Goal: Task Accomplishment & Management: Manage account settings

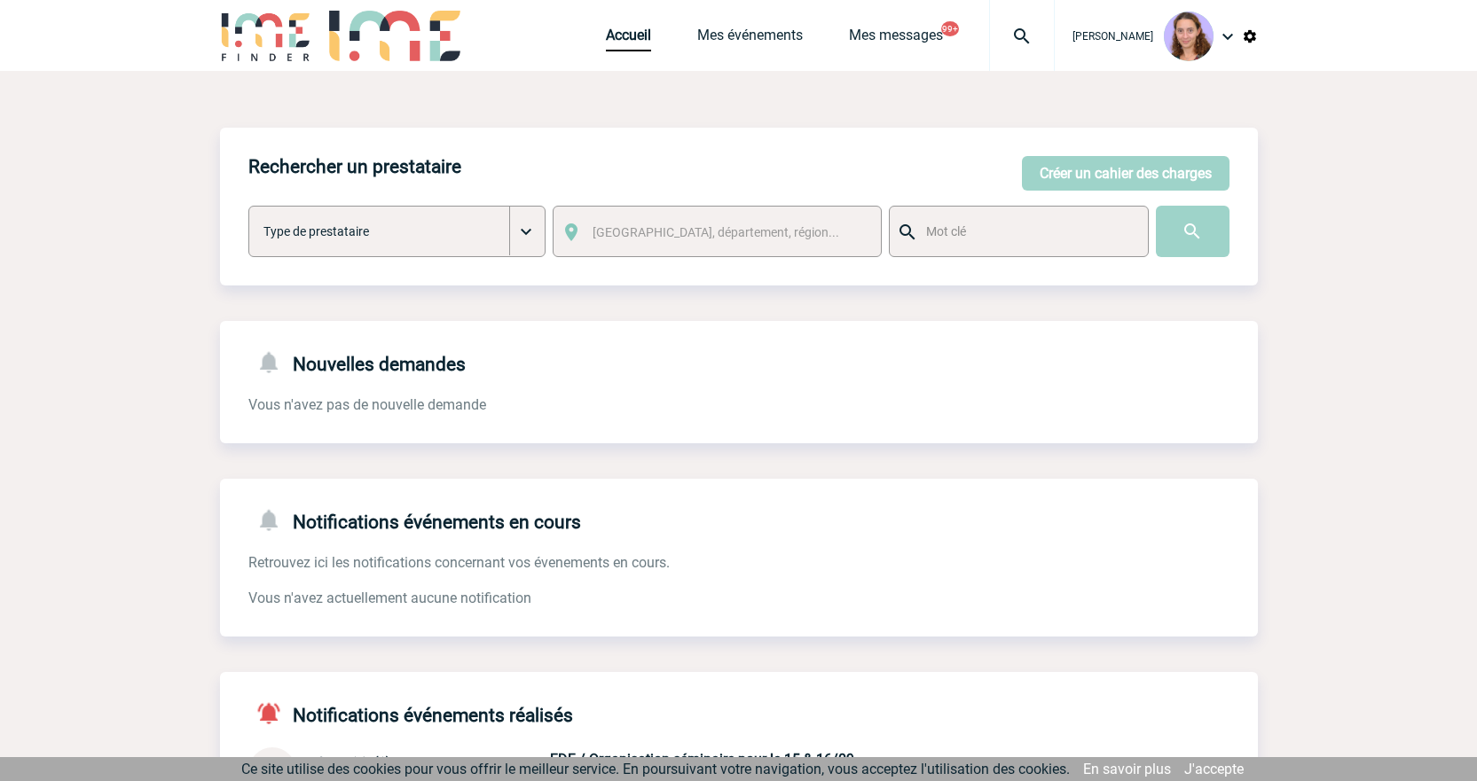
click at [614, 40] on link "Accueil" at bounding box center [628, 39] width 45 height 25
click at [1069, 174] on button "Créer un cahier des charges" at bounding box center [1126, 173] width 208 height 35
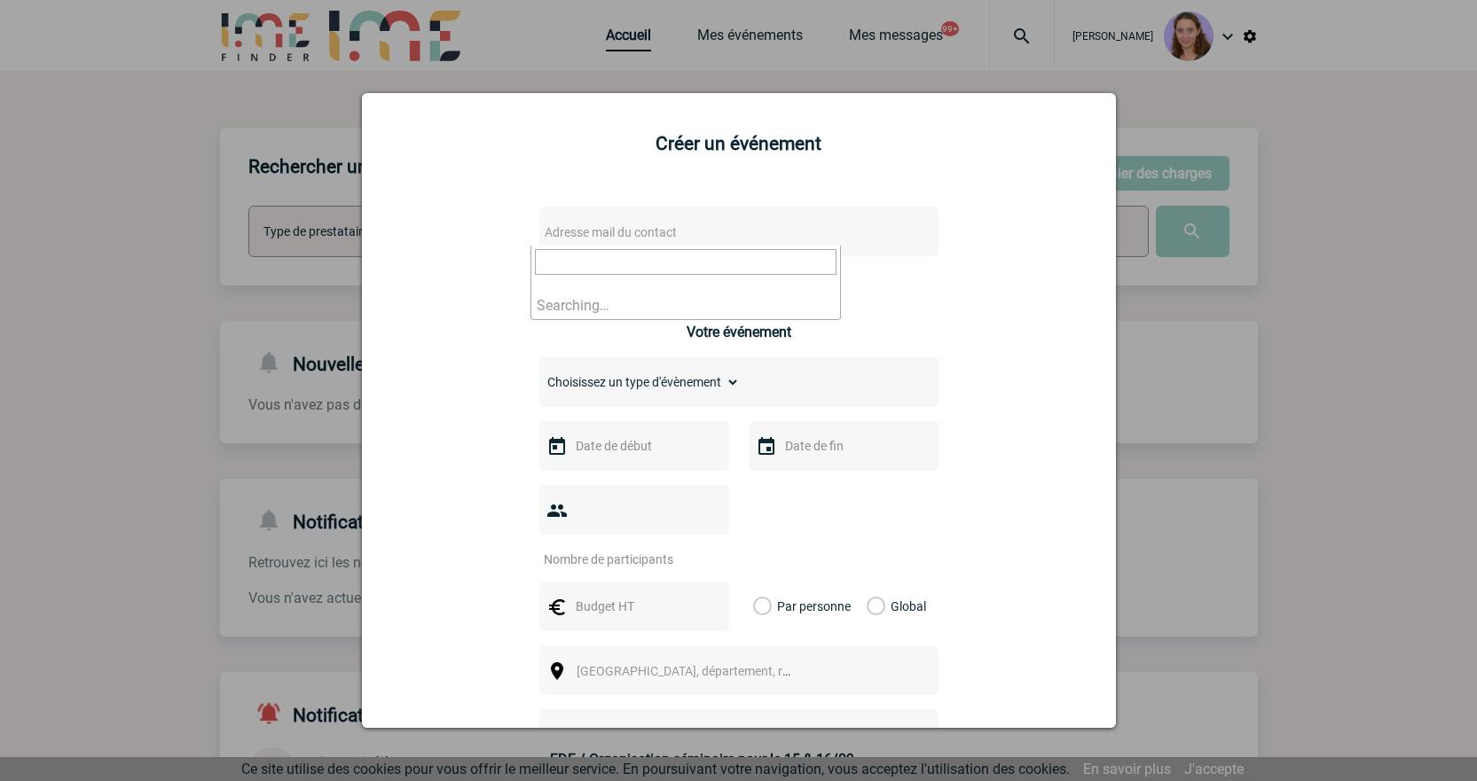
click at [577, 227] on span "Adresse mail du contact" at bounding box center [611, 232] width 132 height 14
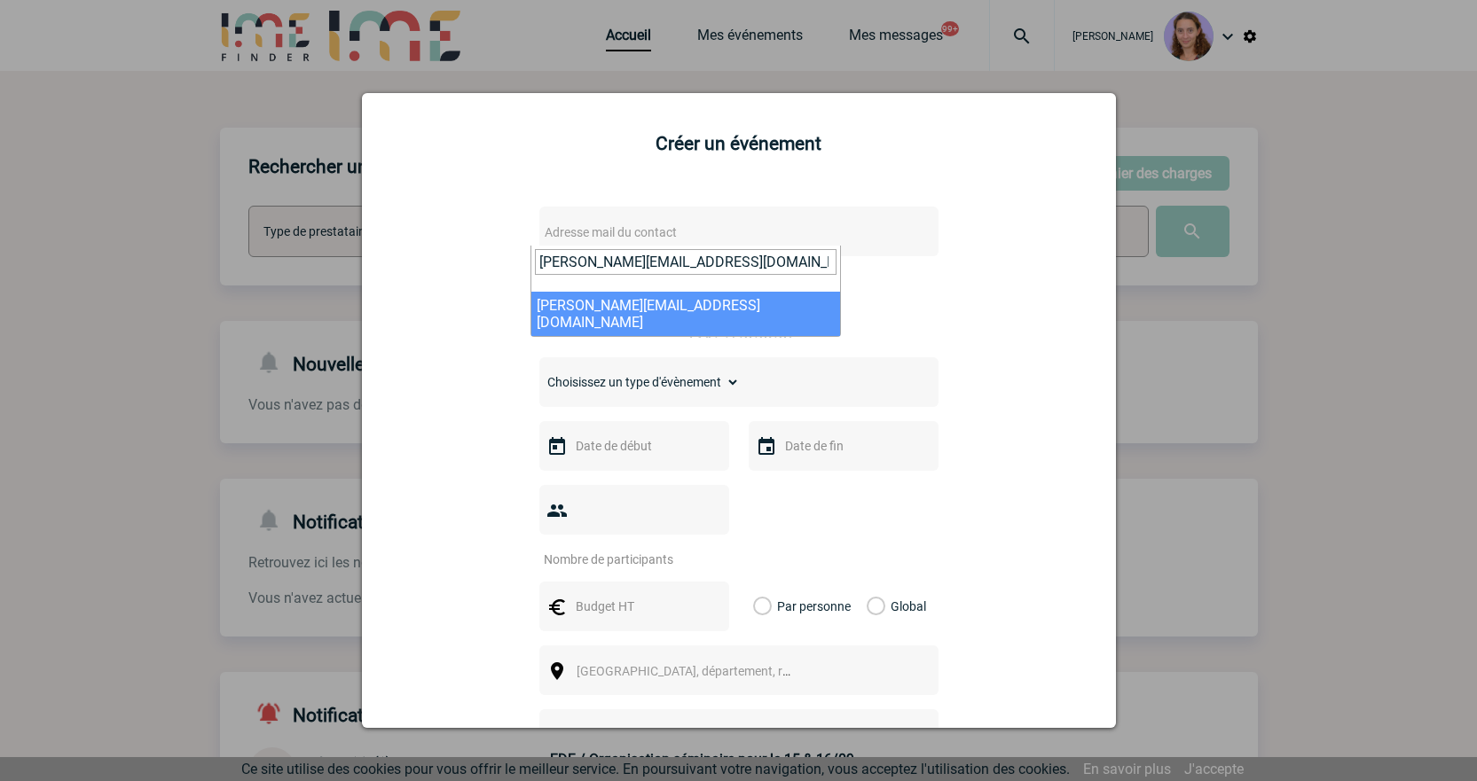
type input "sandrine.giron@arkema.com"
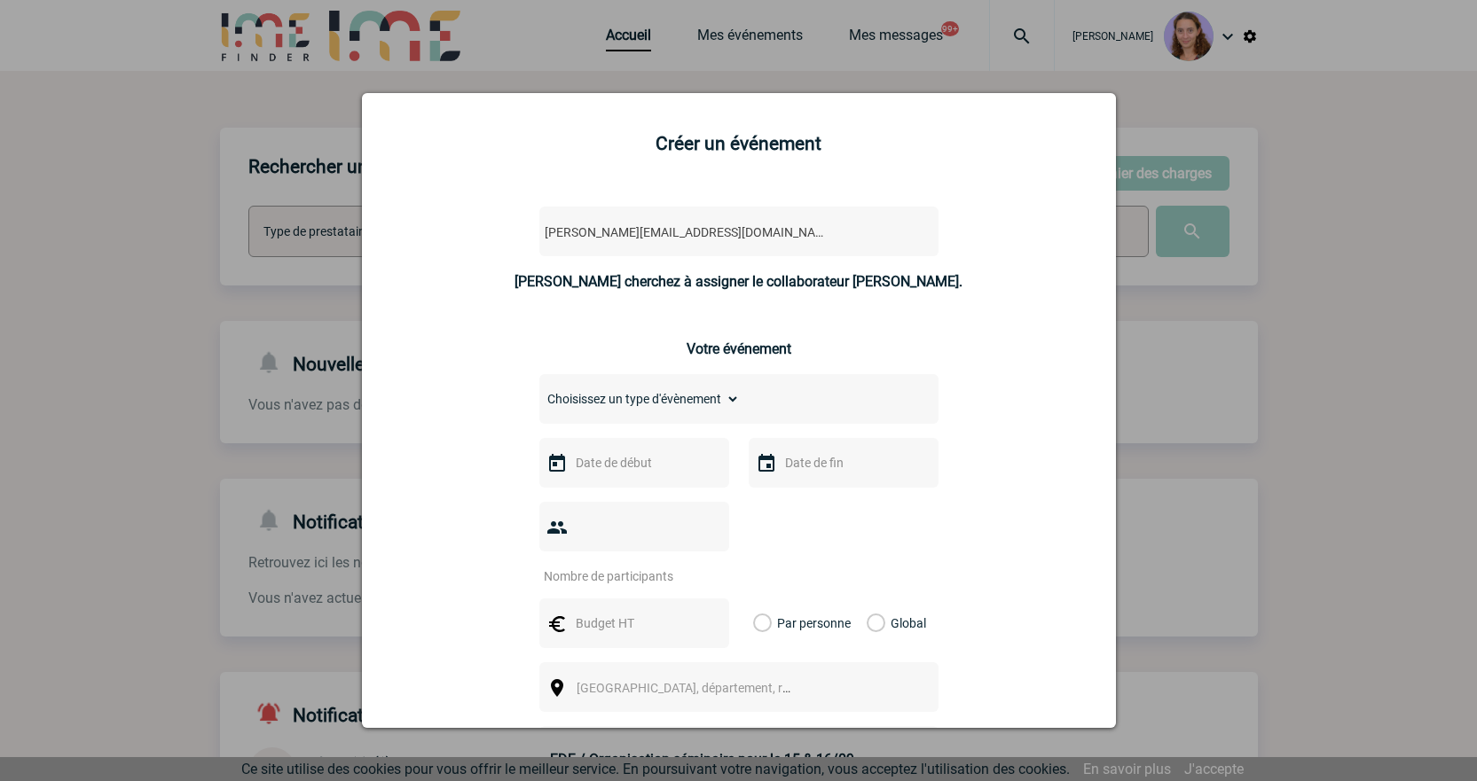
select select "128783"
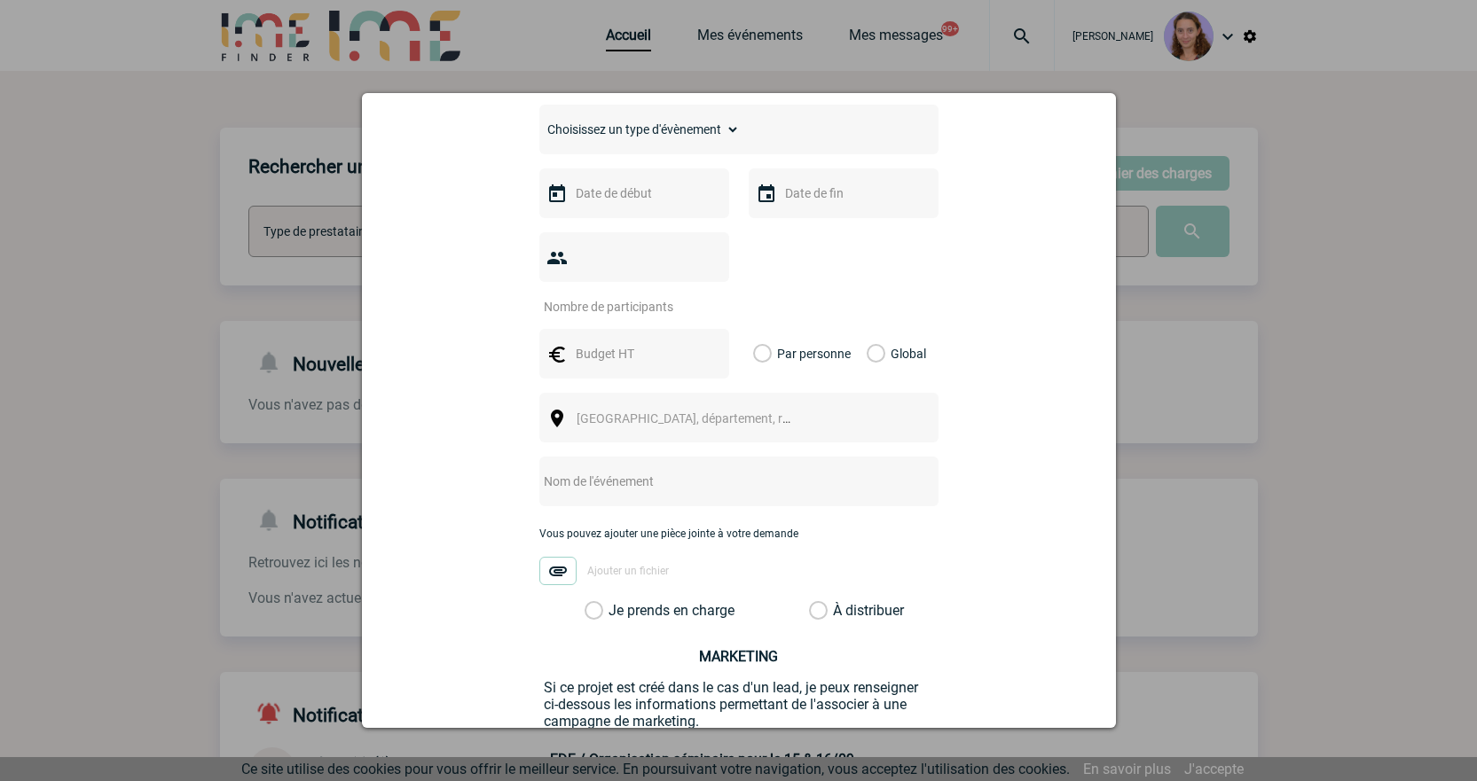
scroll to position [443, 0]
click at [612, 129] on select "Choisissez un type d'évènement Séminaire avec nuitée Séminaire sans nuitée Repa…" at bounding box center [639, 128] width 200 height 25
click at [604, 148] on div "Choisissez un type d'évènement Séminaire avec nuitée Séminaire sans nuitée Repa…" at bounding box center [738, 129] width 399 height 50
click at [594, 137] on select "Choisissez un type d'évènement Séminaire avec nuitée Séminaire sans nuitée Repa…" at bounding box center [639, 128] width 200 height 25
select select "5"
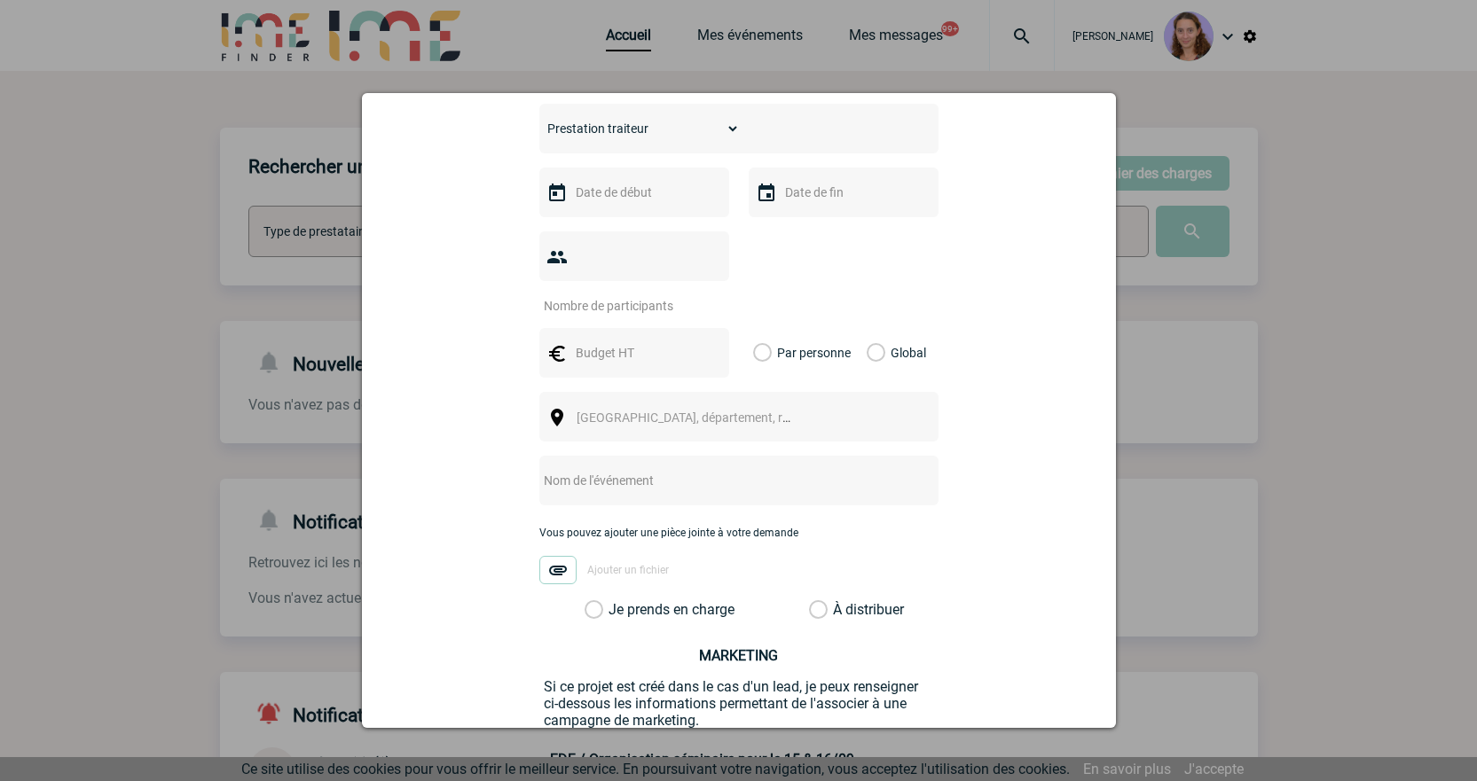
click at [539, 121] on select "Choisissez un type d'évènement Séminaire avec nuitée Séminaire sans nuitée Repa…" at bounding box center [639, 128] width 200 height 25
click at [577, 216] on div at bounding box center [634, 193] width 190 height 50
click at [574, 204] on input "text" at bounding box center [632, 192] width 122 height 23
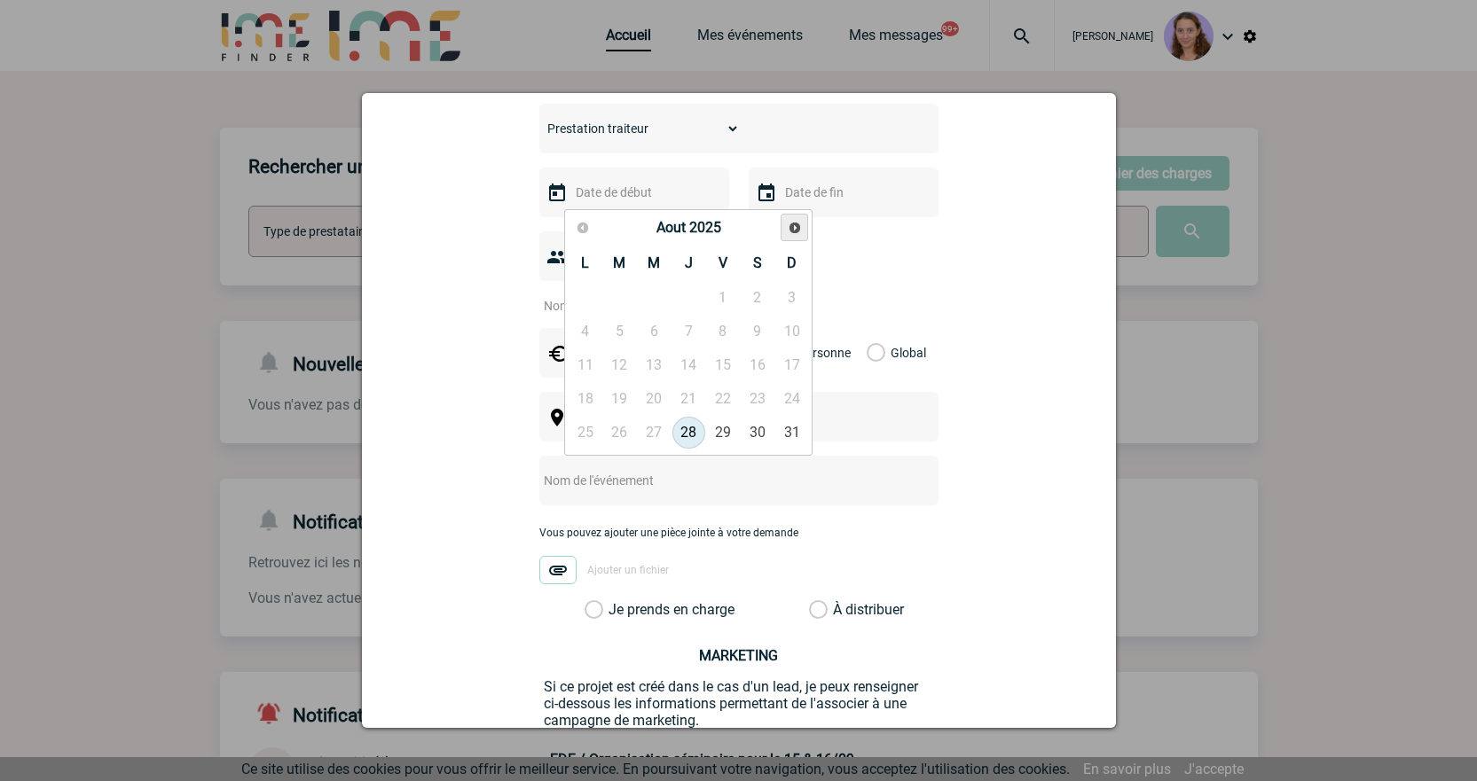
click at [797, 228] on span "Suivant" at bounding box center [795, 228] width 14 height 14
click at [576, 224] on span "Précédent" at bounding box center [583, 228] width 14 height 14
click at [680, 334] on link "11" at bounding box center [688, 332] width 33 height 32
type input "11-09-2025"
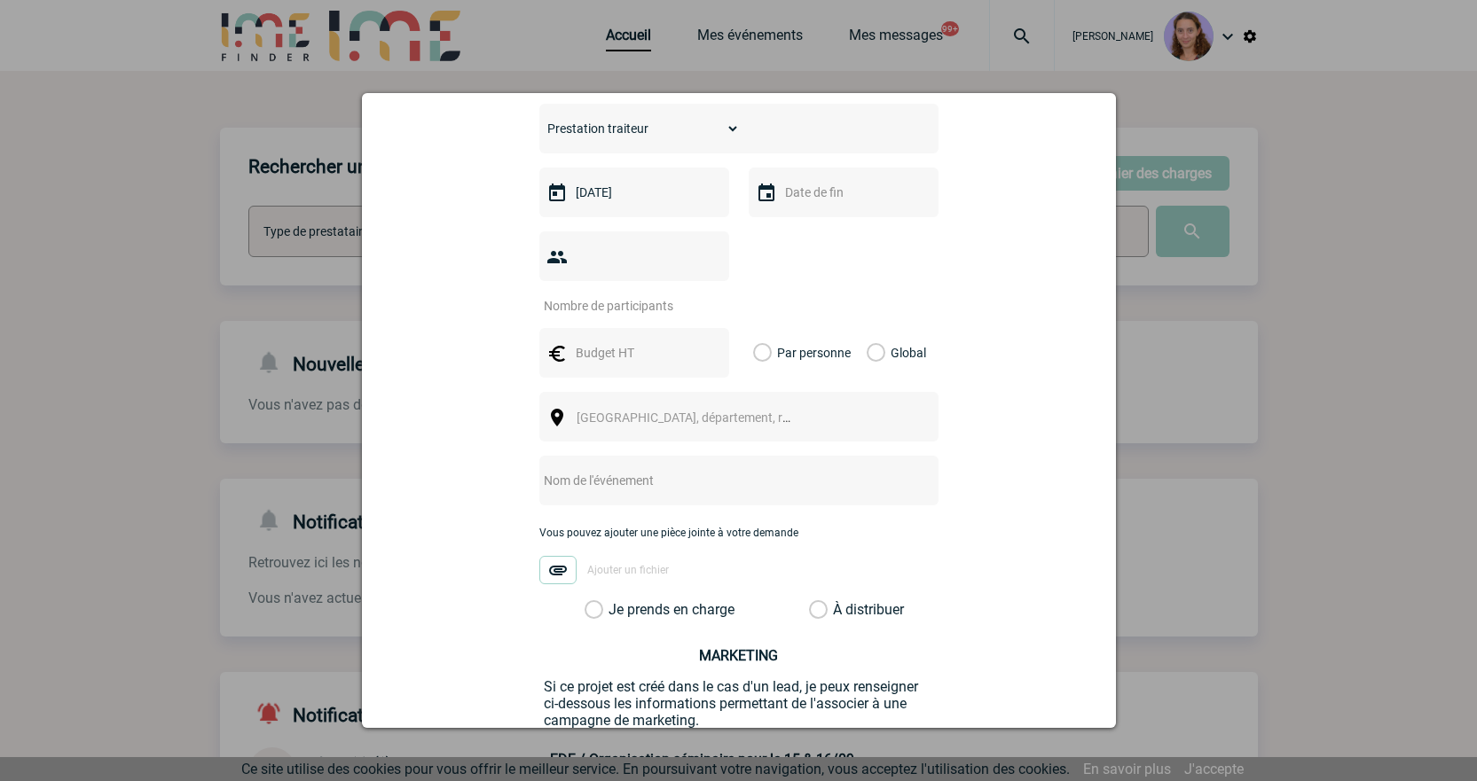
click at [624, 294] on input "number" at bounding box center [622, 305] width 167 height 23
type input "100"
click at [573, 341] on input "text" at bounding box center [632, 352] width 122 height 23
type input "947"
click at [875, 328] on label "Global" at bounding box center [873, 353] width 12 height 50
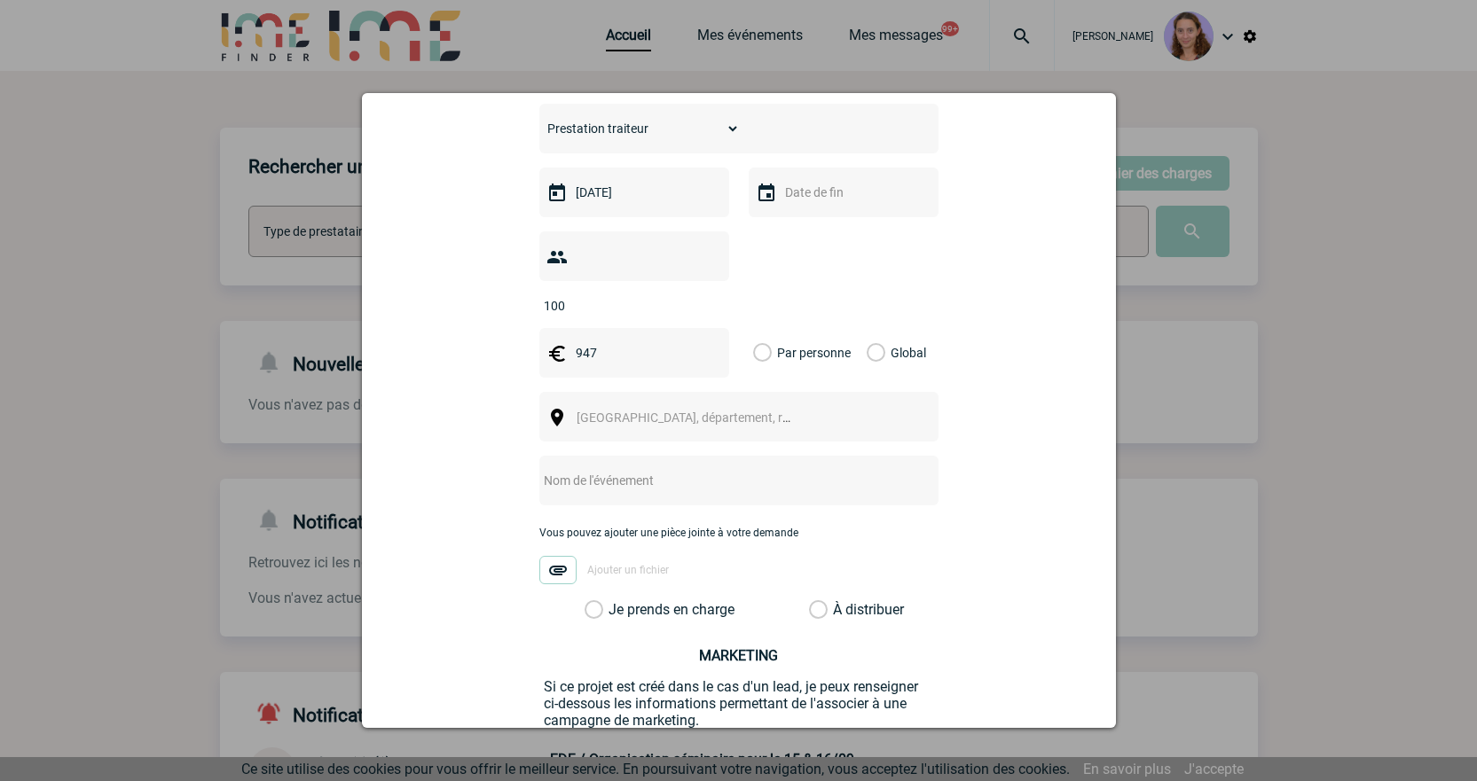
click at [0, 0] on input "Global" at bounding box center [0, 0] width 0 height 0
click at [779, 405] on span "Ville, département, région..." at bounding box center [691, 417] width 244 height 25
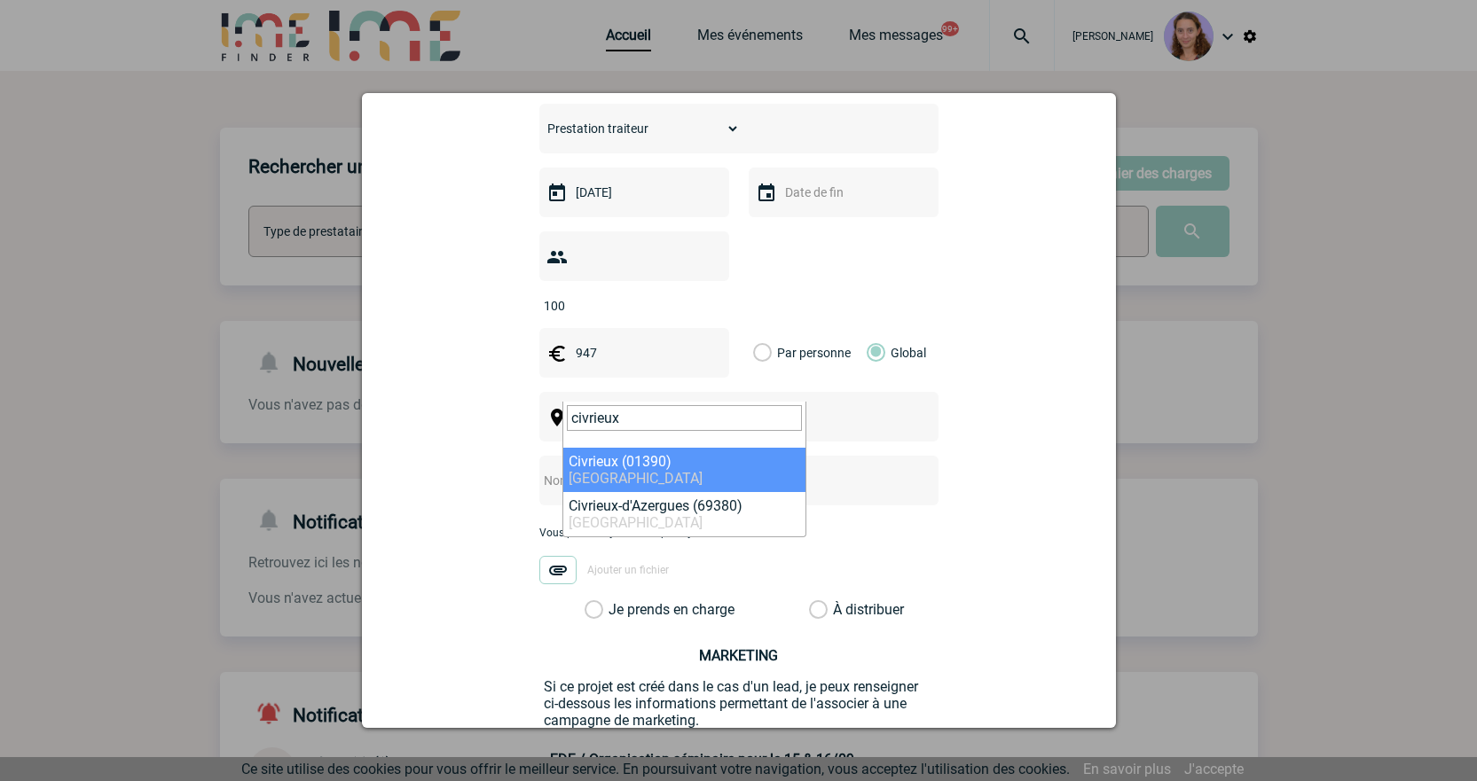
type input "civrieux"
select select "34657"
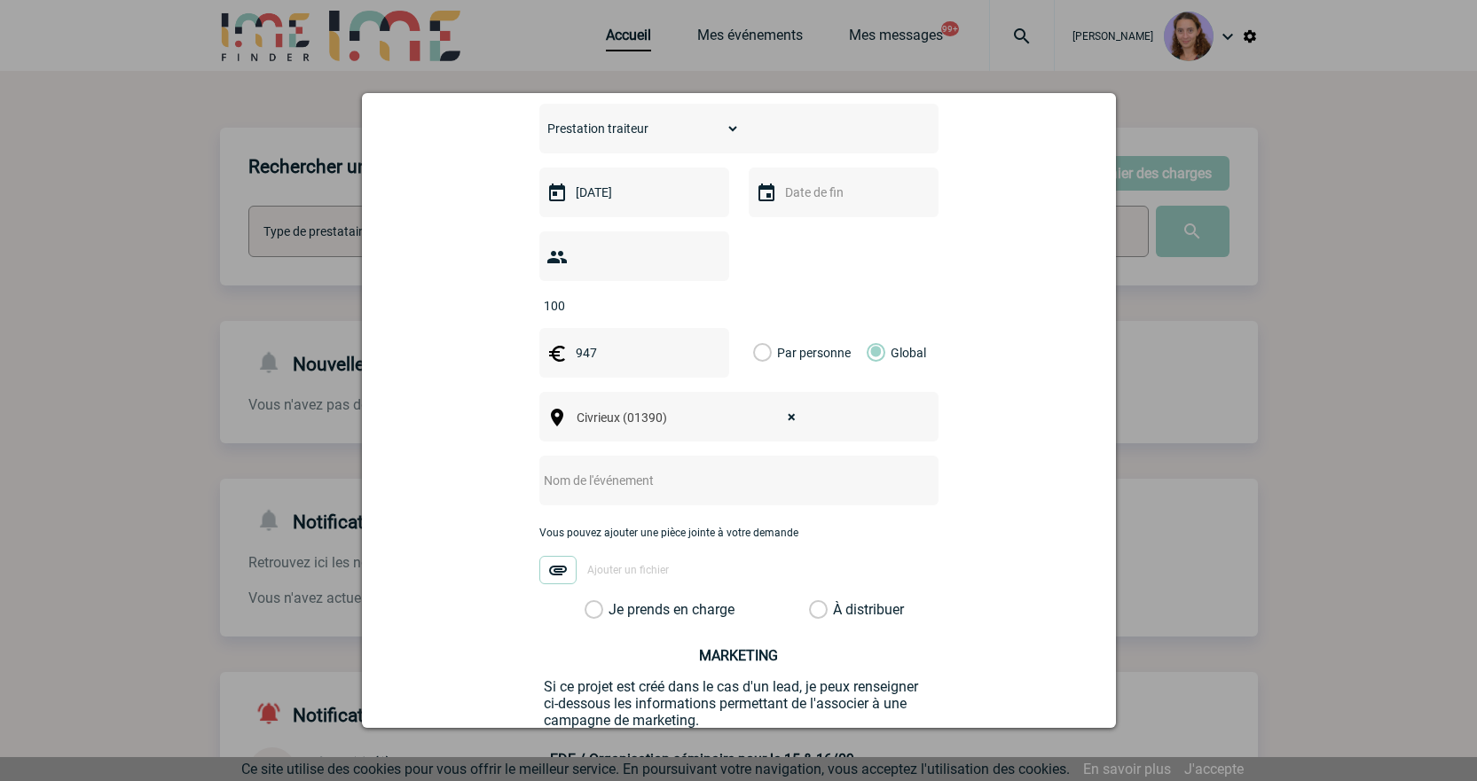
click at [619, 469] on input "text" at bounding box center [715, 480] width 352 height 23
type input "Centralisation - Nid à pâtes"
click at [818, 601] on label "À distribuer" at bounding box center [818, 610] width 19 height 18
click at [0, 0] on input "À distribuer" at bounding box center [0, 0] width 0 height 0
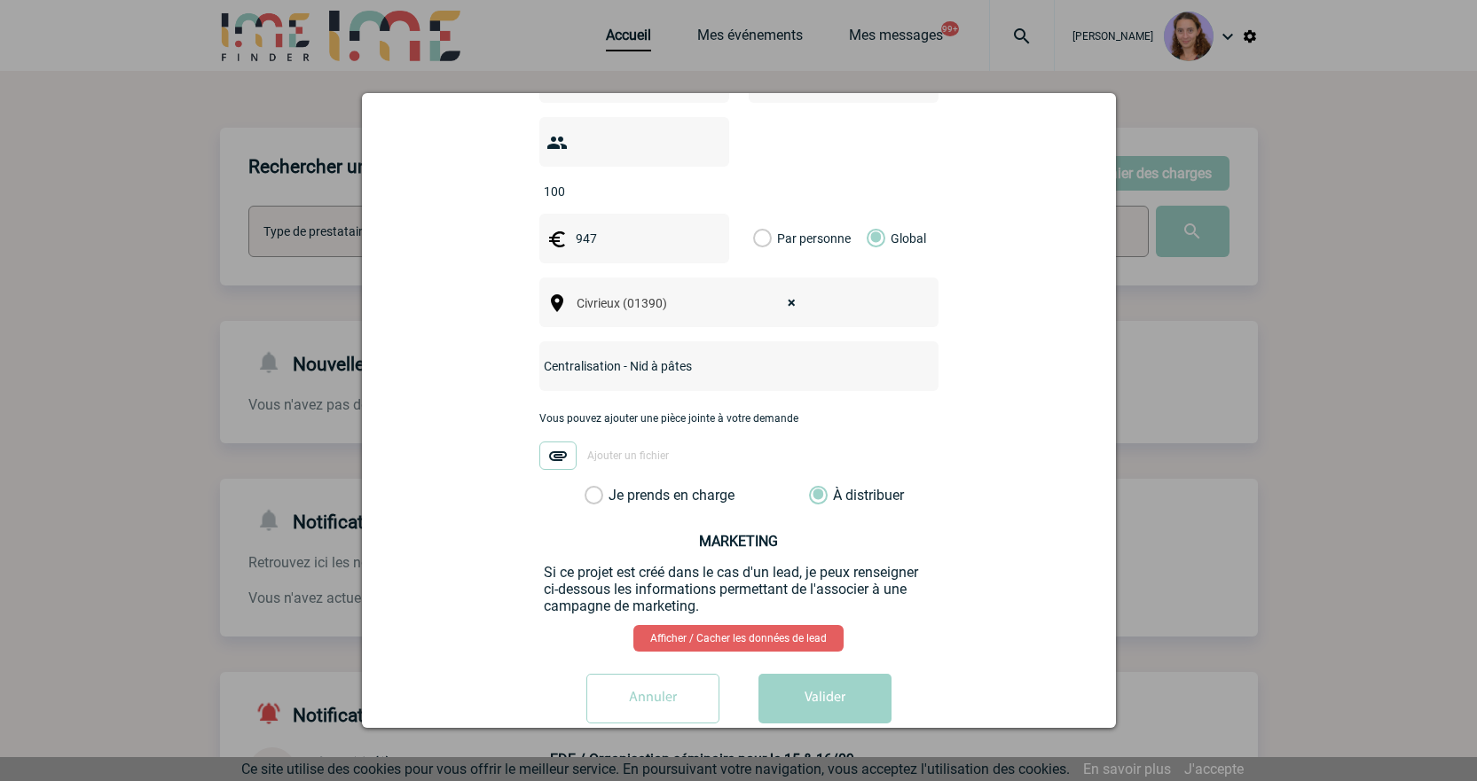
scroll to position [565, 0]
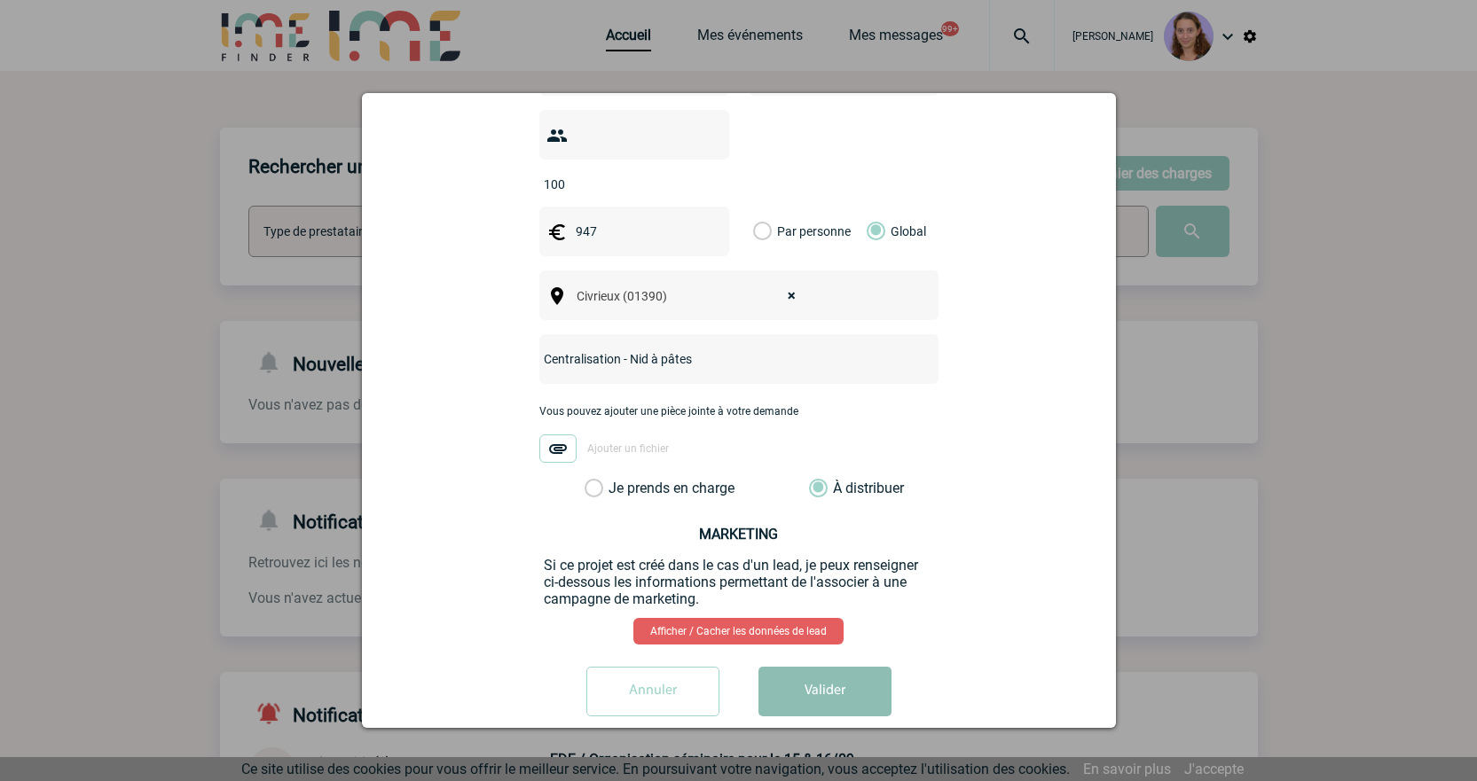
click at [824, 667] on button "Valider" at bounding box center [824, 692] width 133 height 50
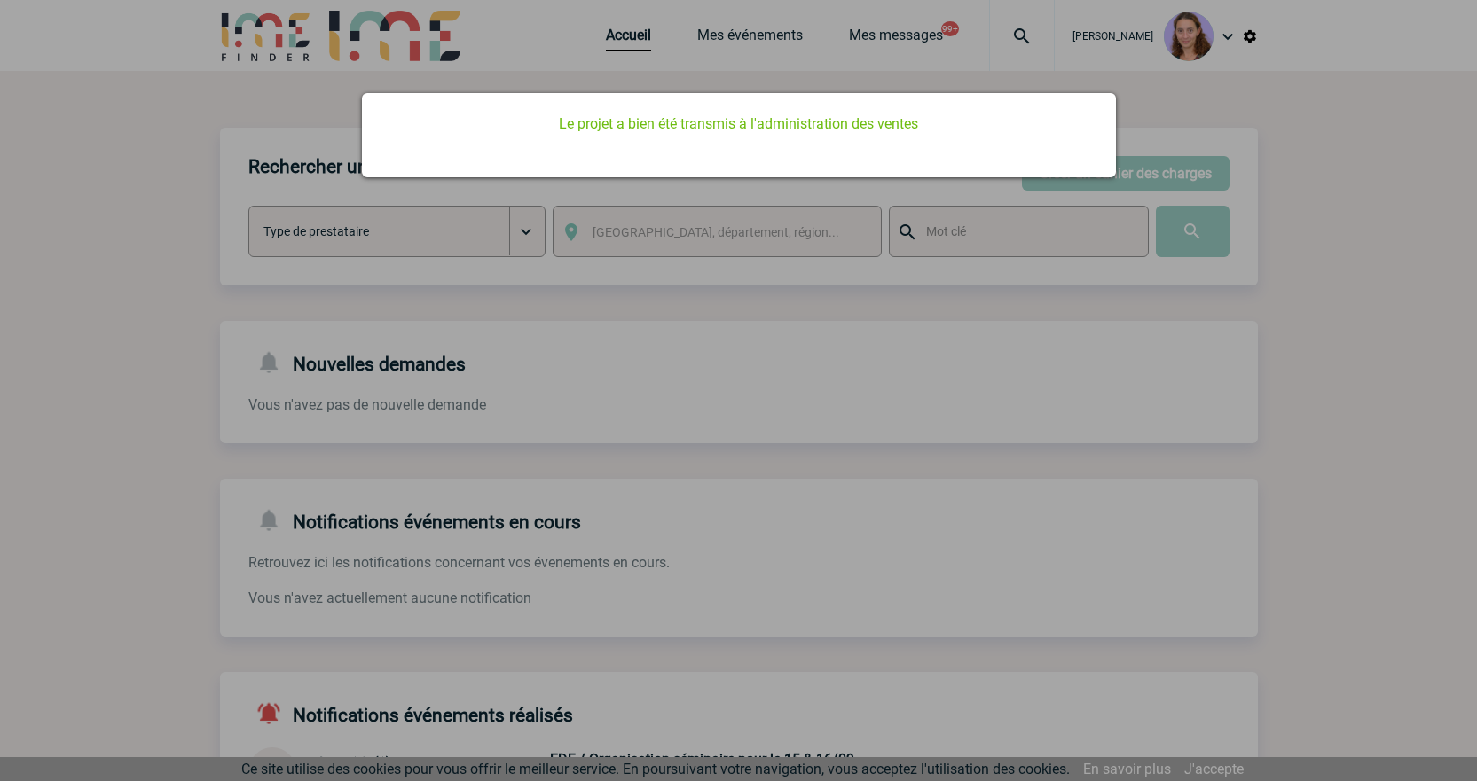
scroll to position [0, 0]
drag, startPoint x: 659, startPoint y: 40, endPoint x: 613, endPoint y: 32, distance: 46.8
click at [656, 39] on div at bounding box center [738, 390] width 1477 height 781
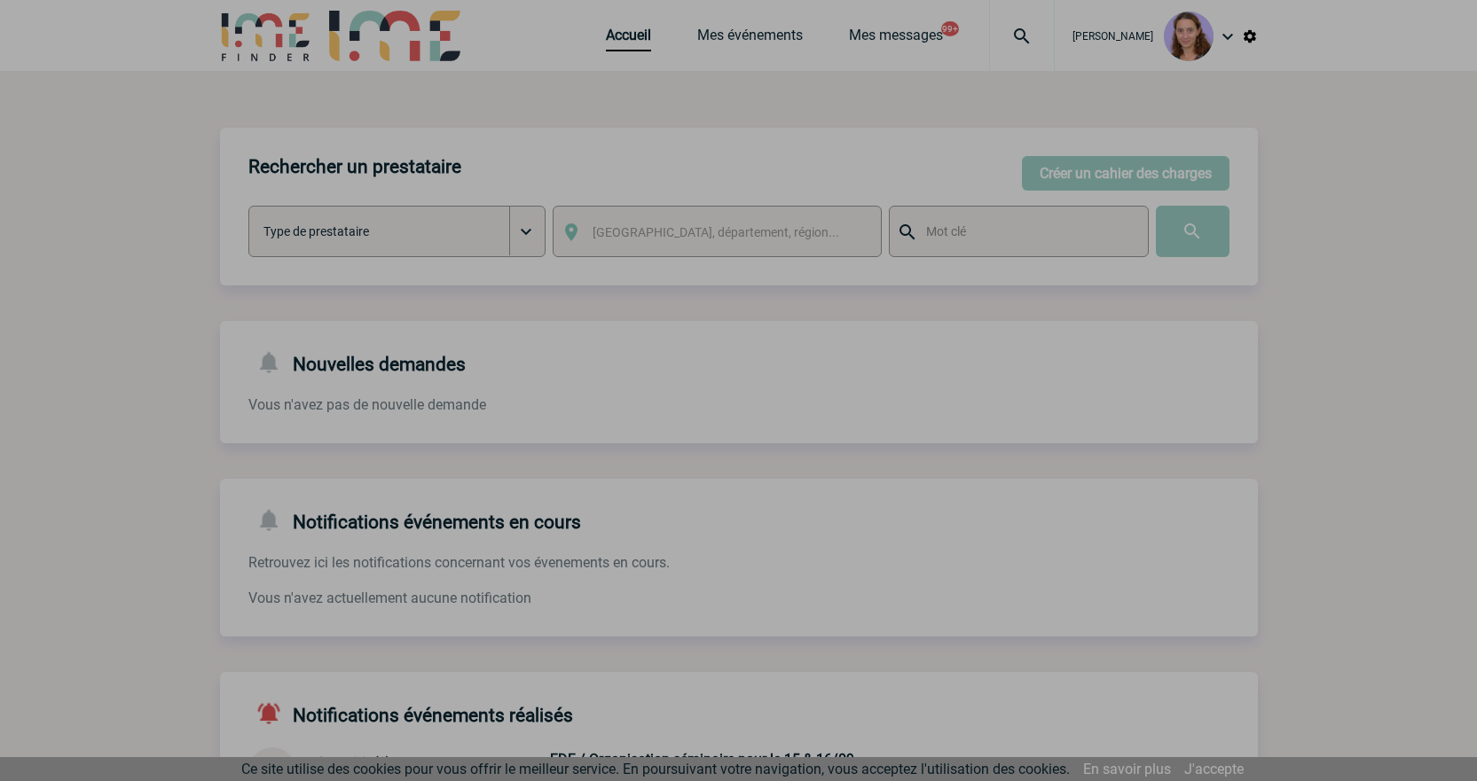
click at [605, 42] on div at bounding box center [738, 390] width 1477 height 781
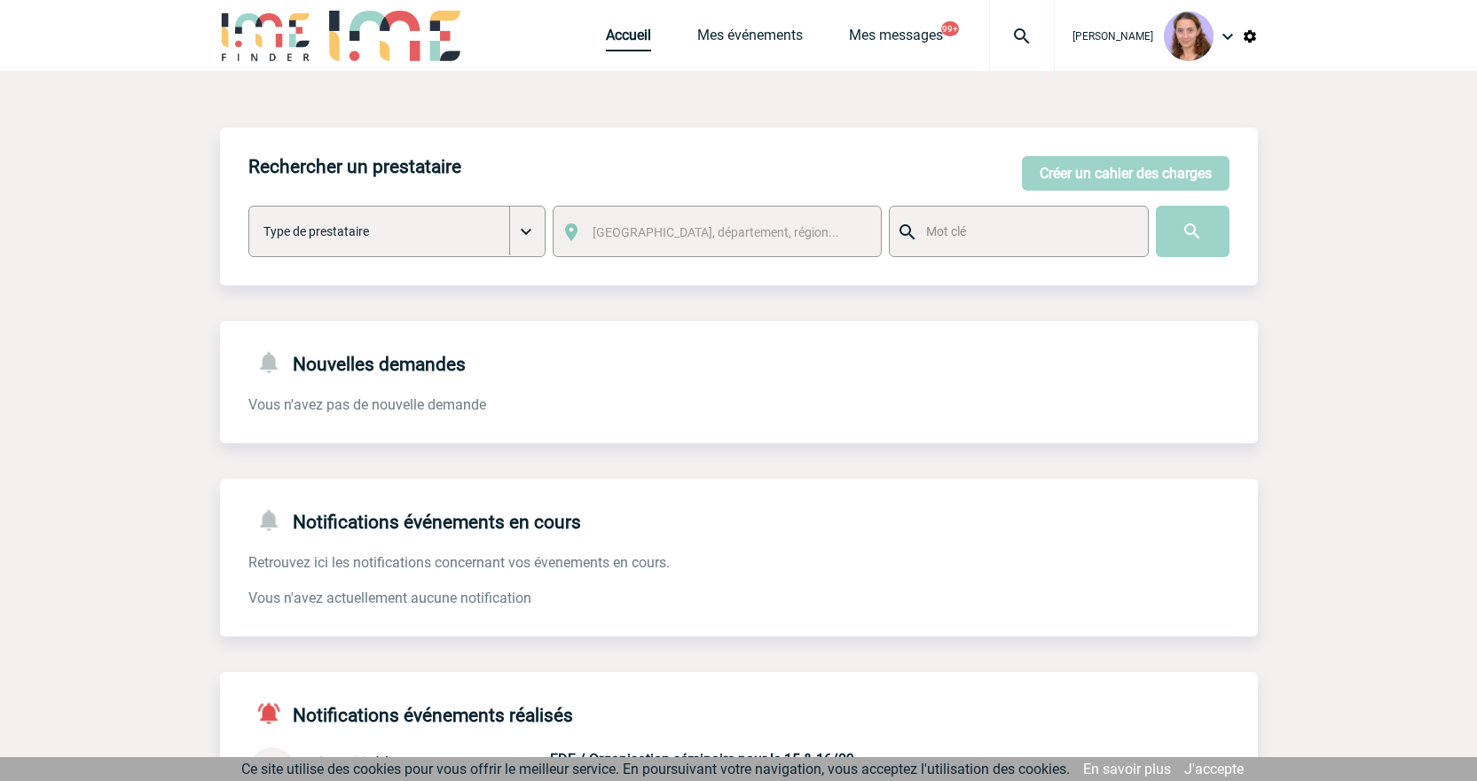
click at [631, 36] on link "Accueil" at bounding box center [628, 39] width 45 height 25
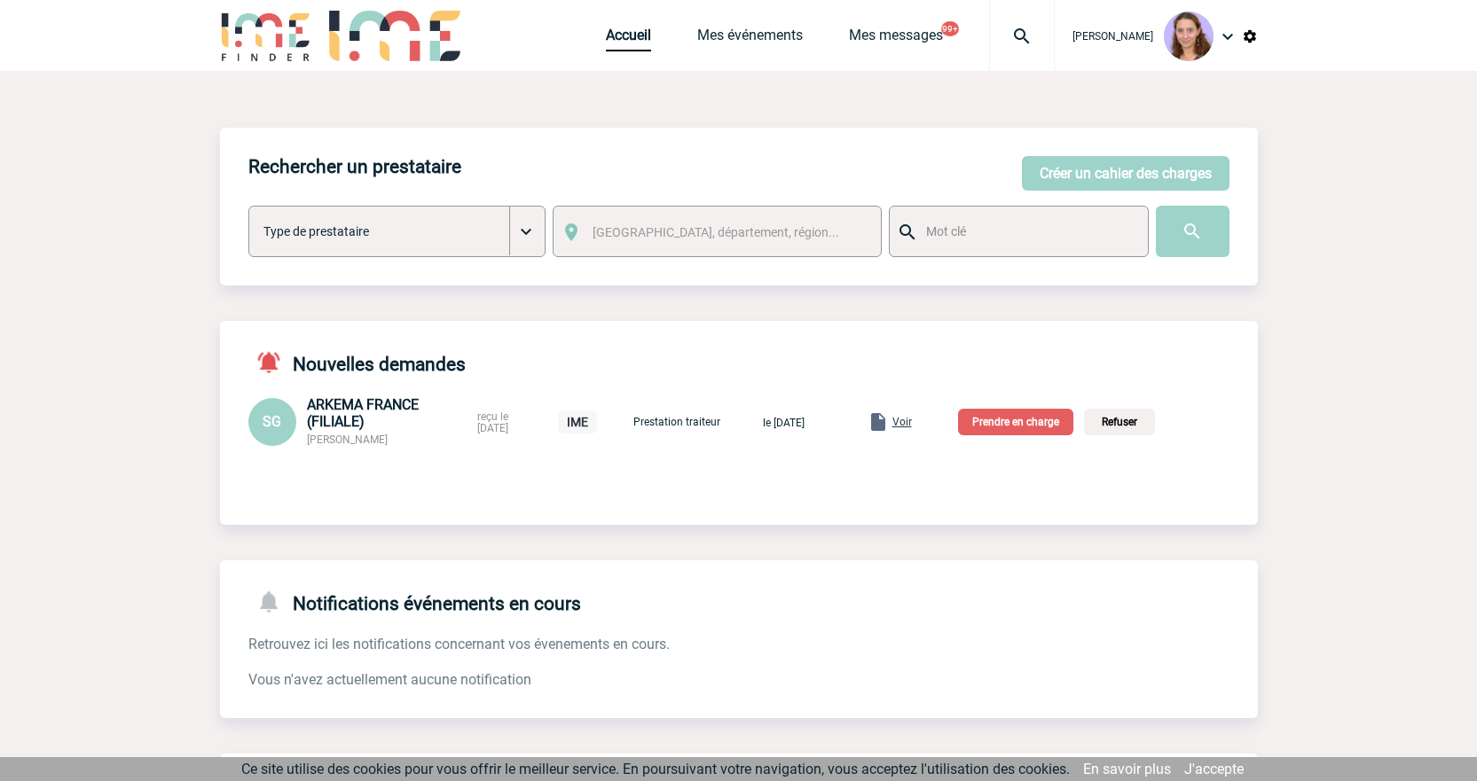
click at [912, 420] on span "Voir" at bounding box center [902, 422] width 20 height 12
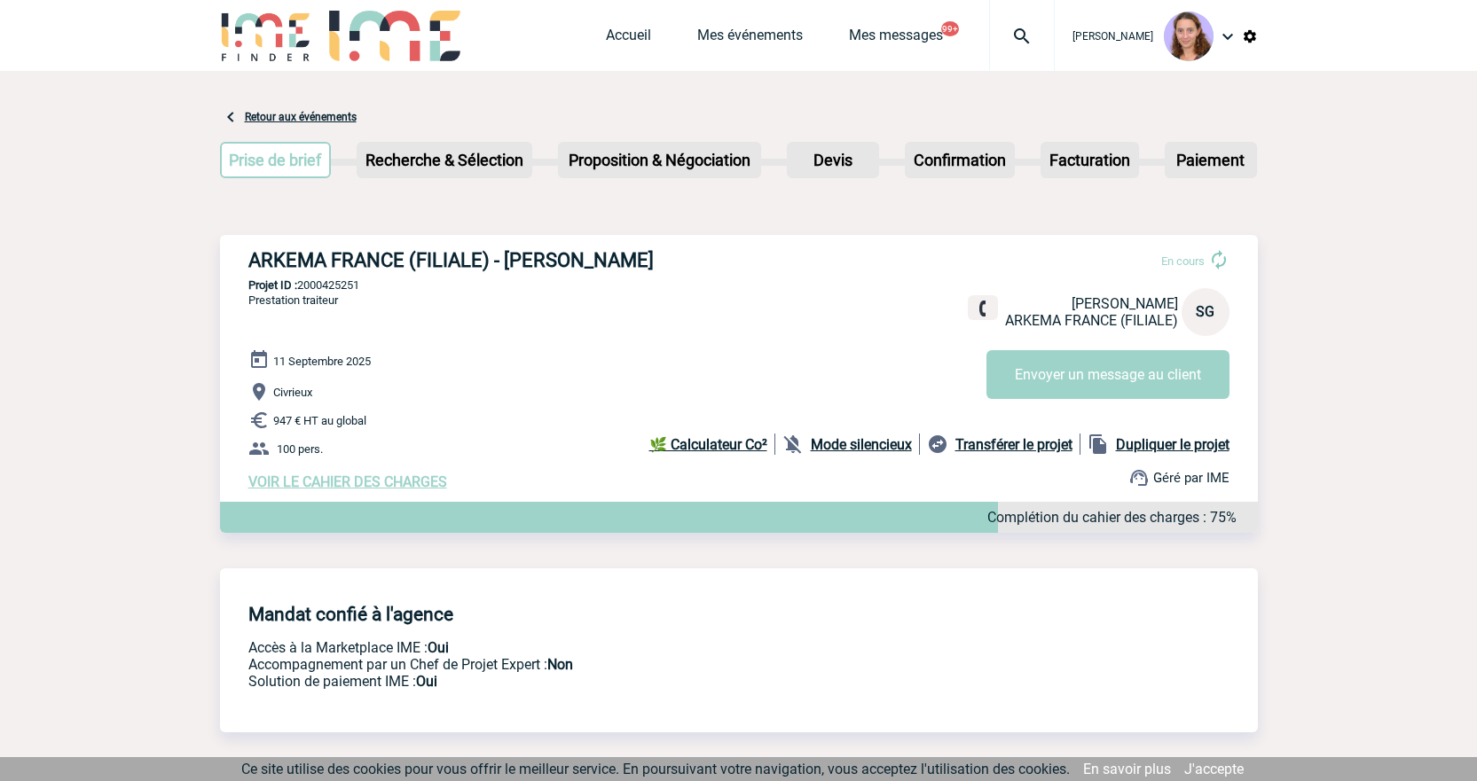
click at [341, 292] on p "Projet ID : 2000425251" at bounding box center [739, 284] width 1038 height 13
copy p "2000425251"
click at [639, 31] on link "Accueil" at bounding box center [628, 39] width 45 height 25
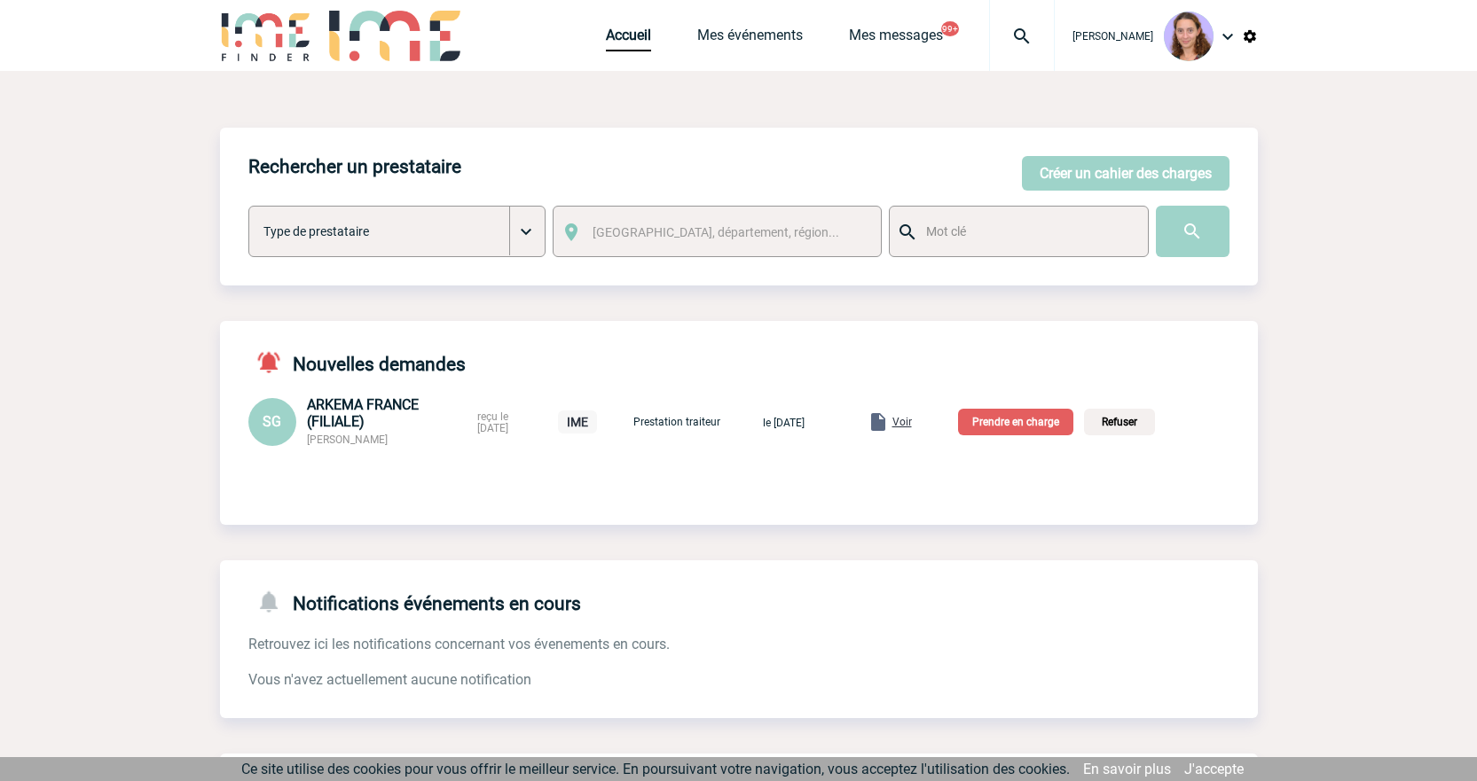
click at [1017, 420] on p "Prendre en charge" at bounding box center [1015, 422] width 115 height 27
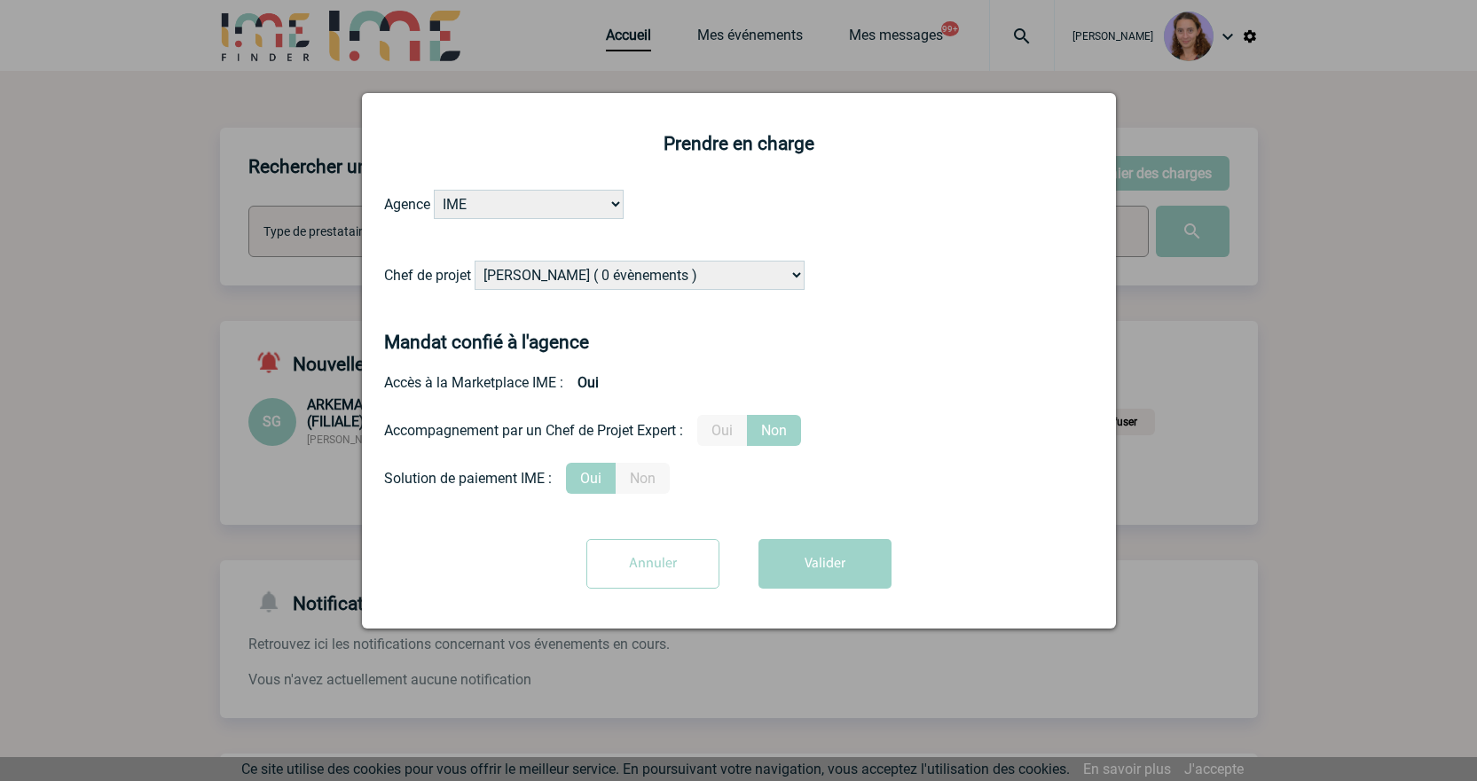
click at [513, 273] on select "Alizée VERLAGUET ( 0 évènements ) Anne GIRAUD ( 1196 évènements ) Anne-François…" at bounding box center [640, 275] width 330 height 29
select select "131234"
click at [475, 262] on select "Alizée VERLAGUET ( 0 évènements ) Anne GIRAUD ( 1196 évènements ) Anne-François…" at bounding box center [640, 275] width 330 height 29
click at [846, 580] on button "Valider" at bounding box center [824, 564] width 133 height 50
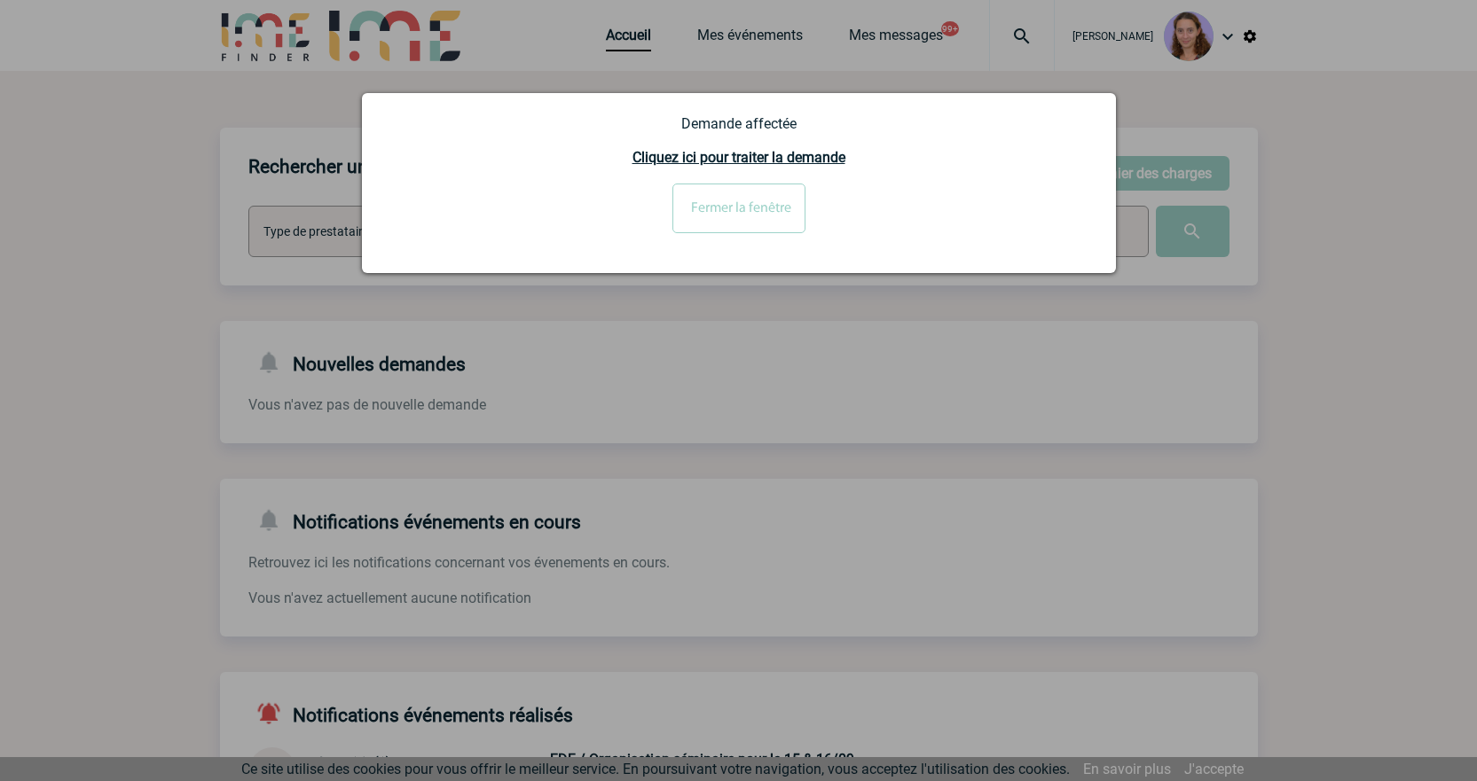
click at [746, 196] on input "Fermer la fenêtre" at bounding box center [738, 209] width 133 height 50
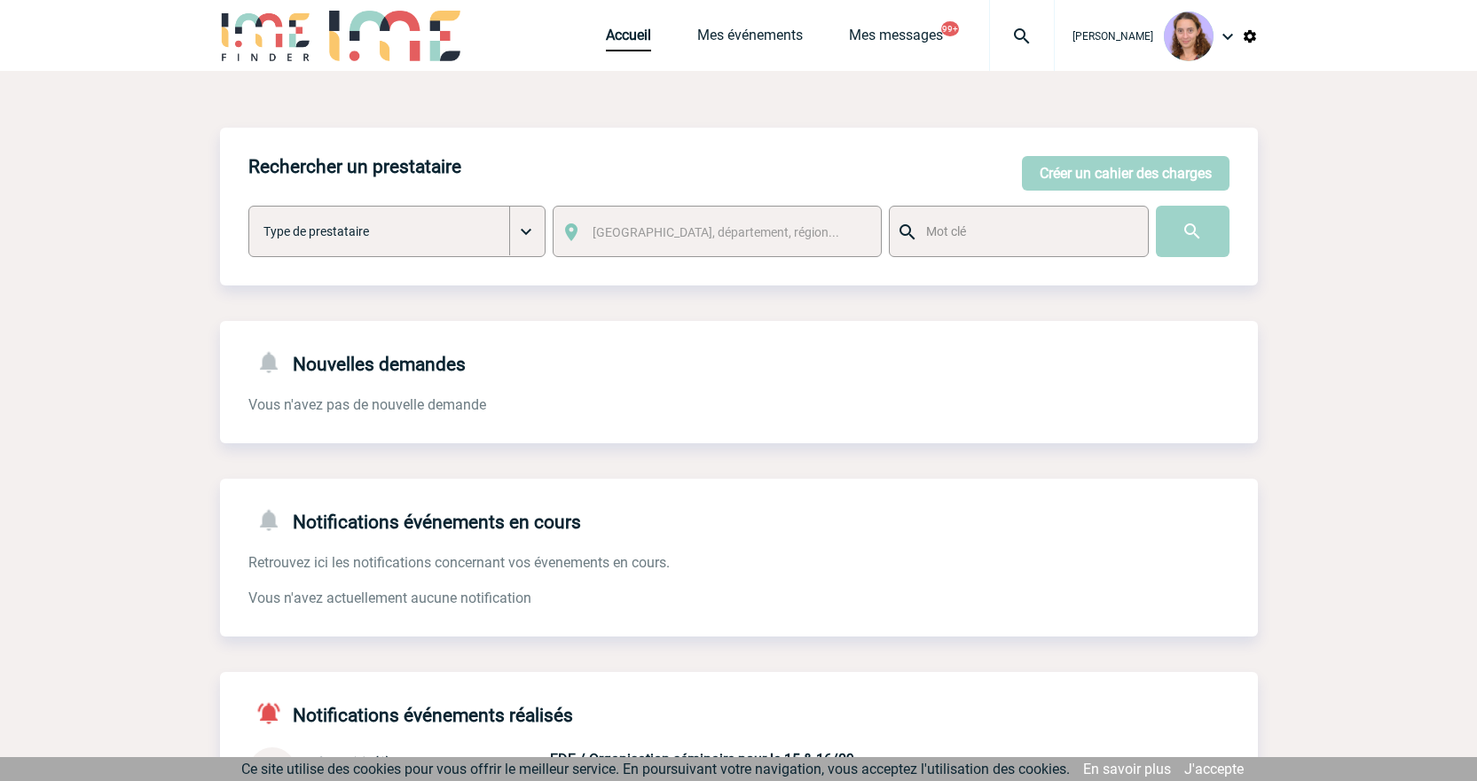
click at [1008, 37] on img at bounding box center [1022, 36] width 64 height 21
paste input "2000424010"
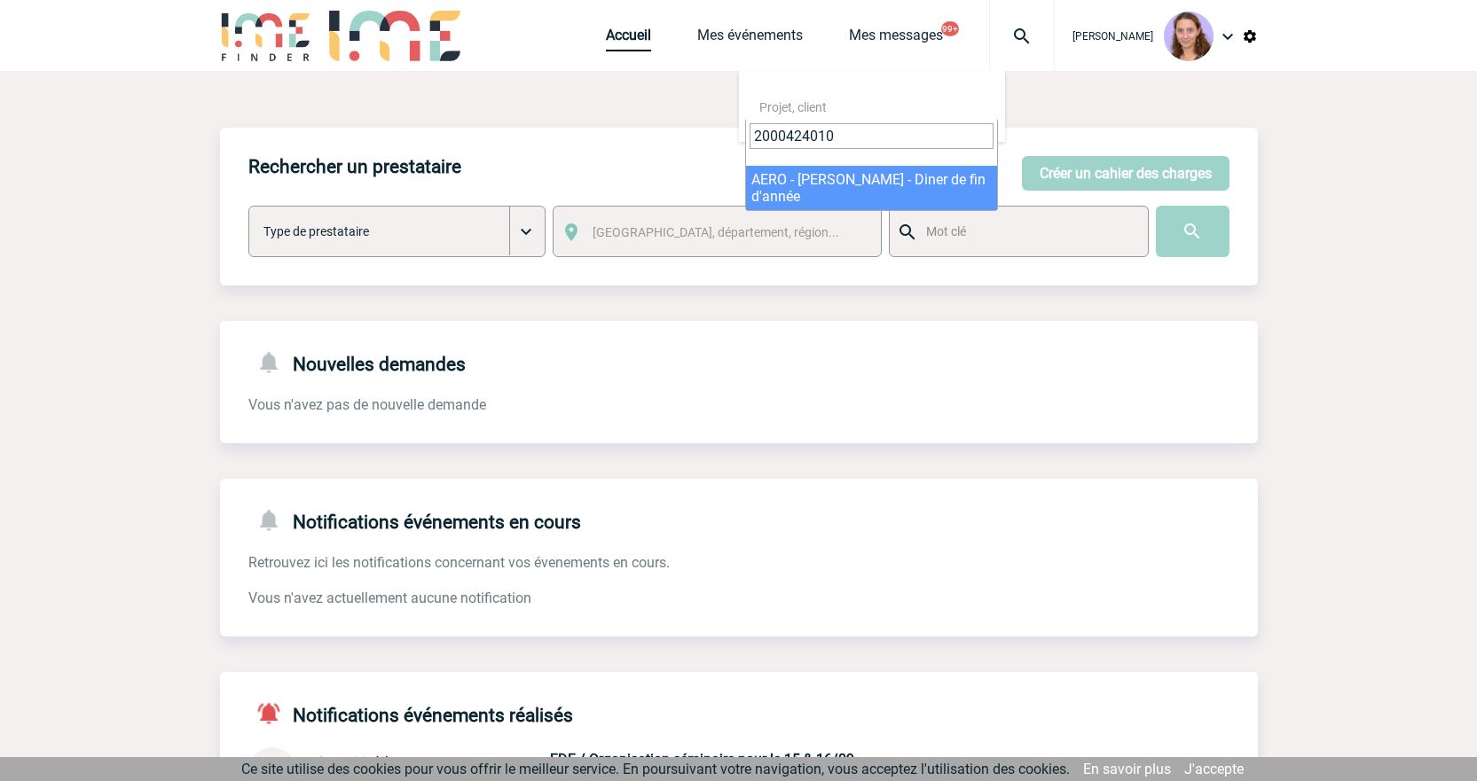
type input "2000424010"
select select "23511"
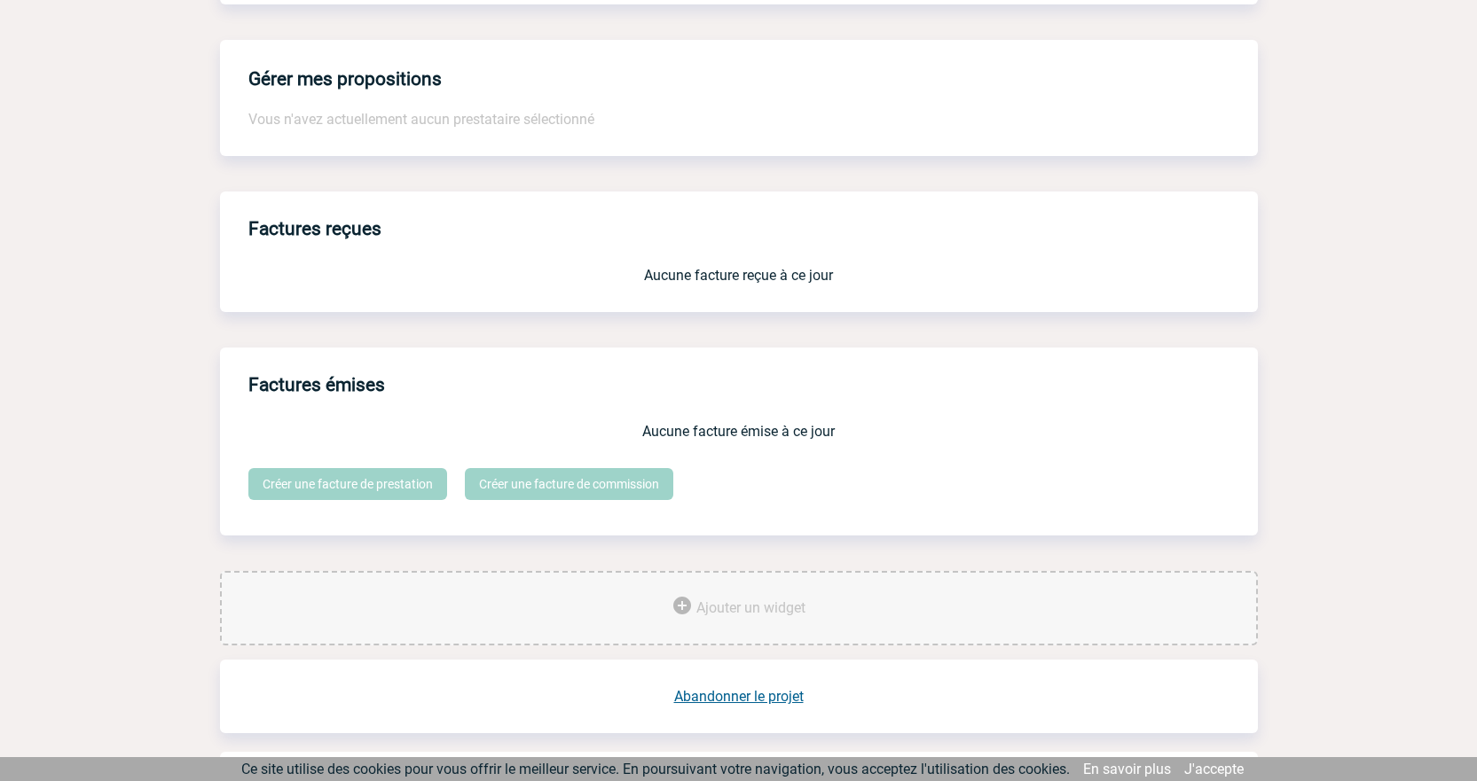
scroll to position [1329, 0]
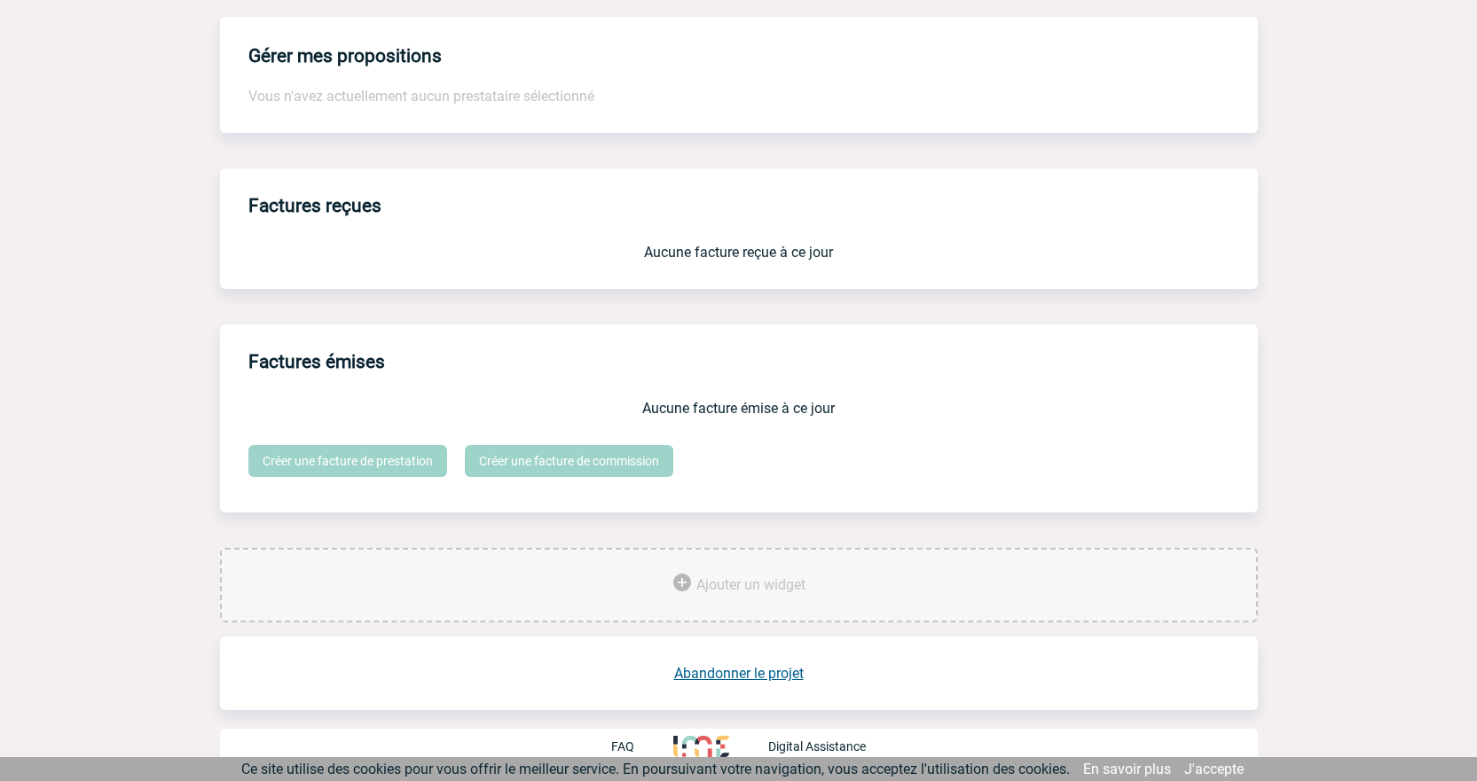
click at [769, 677] on link "Abandonner le projet" at bounding box center [738, 673] width 129 height 17
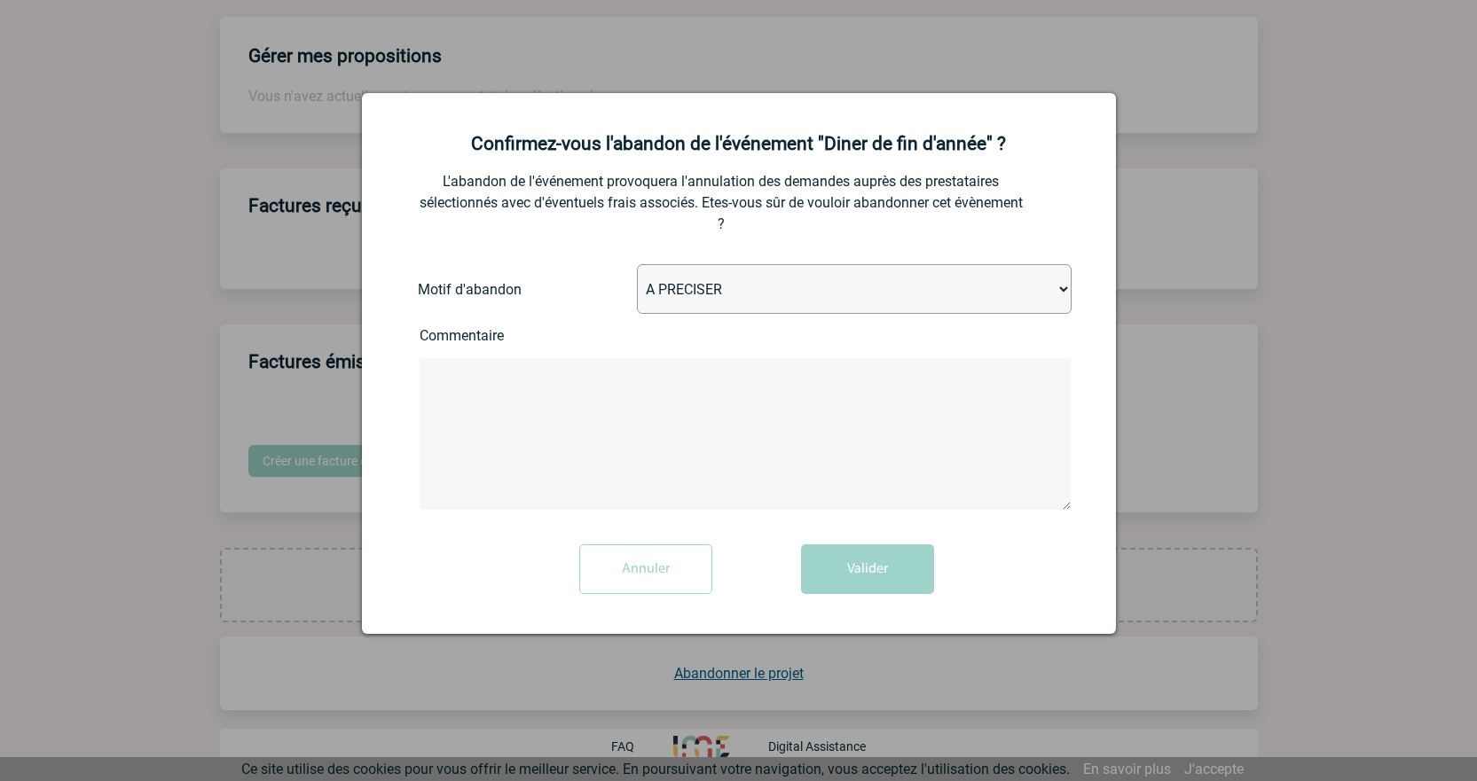
click at [744, 289] on select "A PRECISER Projet annulé Projet reporté Evénement organisé en interne A fait ap…" at bounding box center [854, 289] width 435 height 50
select select "ABANDON_PROJET_10"
click at [637, 265] on select "A PRECISER Projet annulé Projet reporté Evénement organisé en interne A fait ap…" at bounding box center [854, 289] width 435 height 50
click at [510, 364] on textarea at bounding box center [745, 434] width 651 height 152
paste textarea "restaurant du [GEOGRAPHIC_DATA] à [GEOGRAPHIC_DATA] (91)"
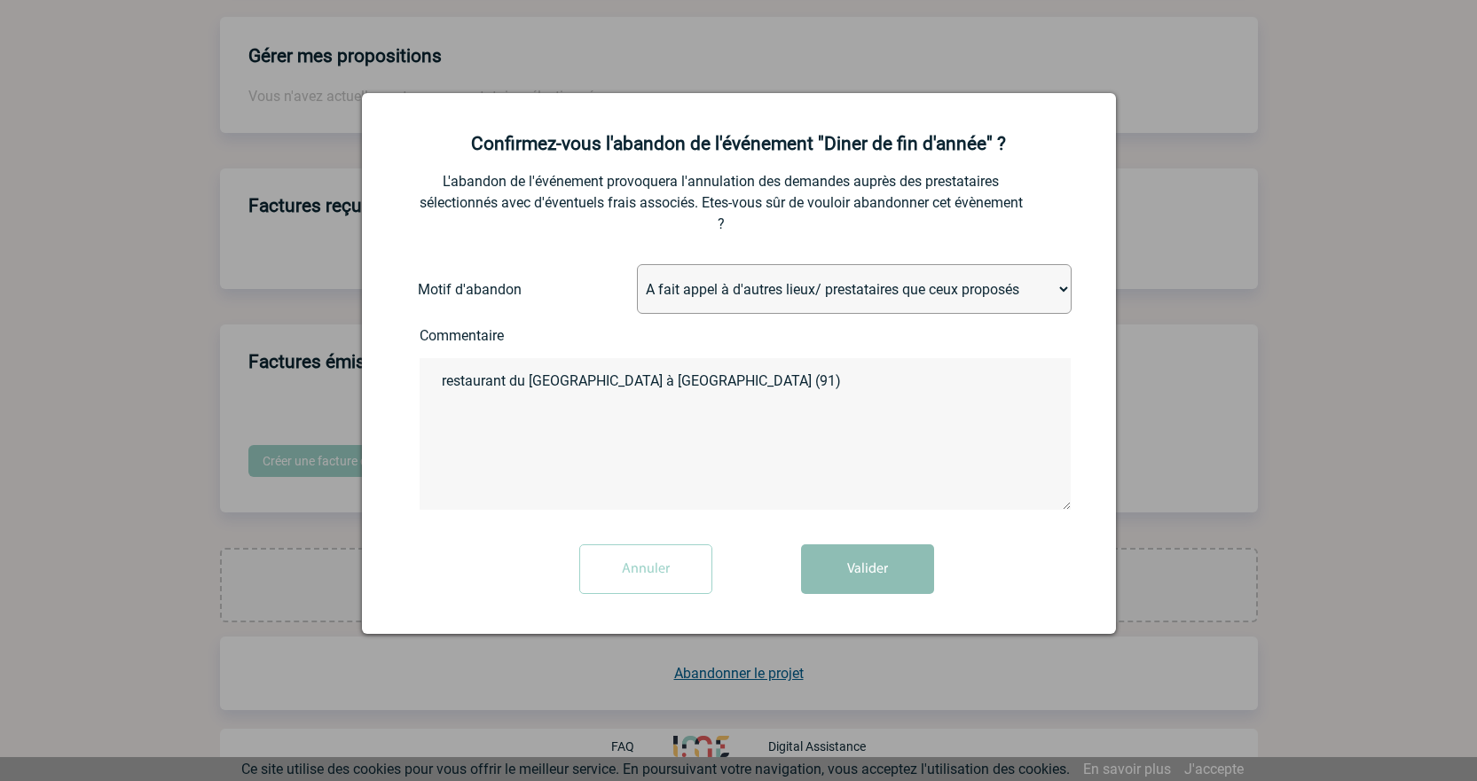
type textarea "restaurant du [GEOGRAPHIC_DATA] à [GEOGRAPHIC_DATA] (91)"
click at [827, 548] on button "Valider" at bounding box center [867, 570] width 133 height 50
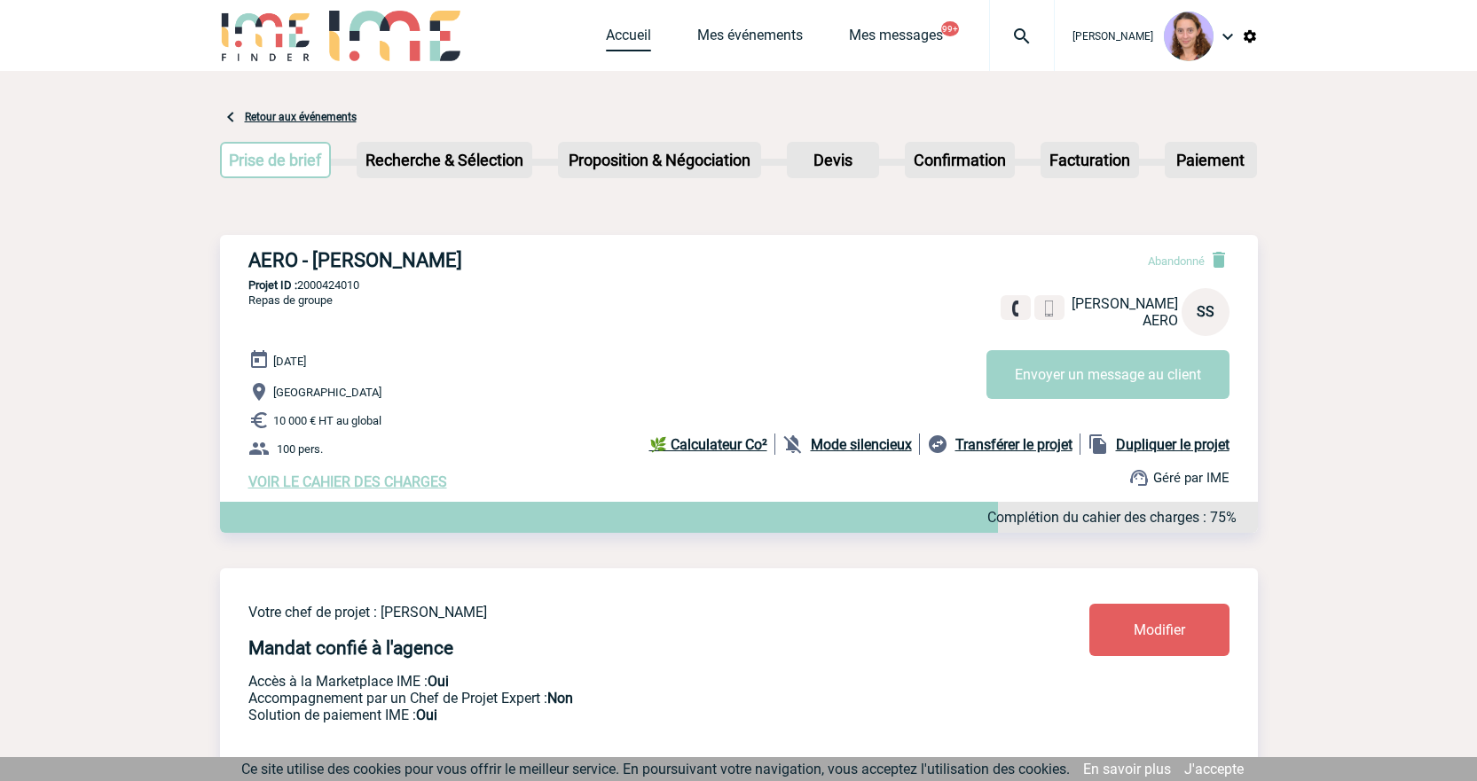
click at [616, 29] on link "Accueil" at bounding box center [628, 39] width 45 height 25
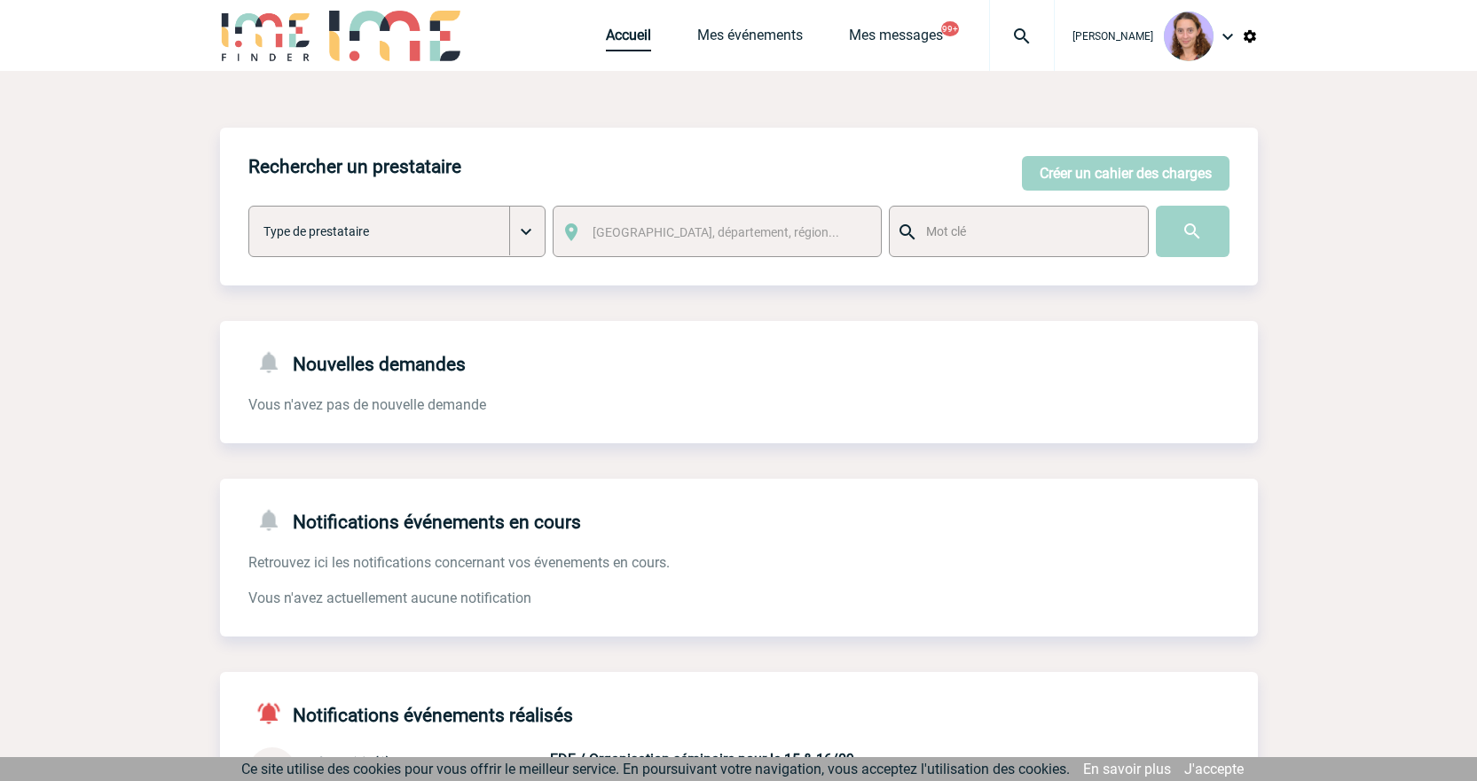
click at [627, 45] on link "Accueil" at bounding box center [628, 39] width 45 height 25
click at [616, 38] on link "Accueil" at bounding box center [628, 39] width 45 height 25
click at [631, 30] on link "Accueil" at bounding box center [628, 39] width 45 height 25
click at [617, 35] on link "Accueil" at bounding box center [628, 39] width 45 height 25
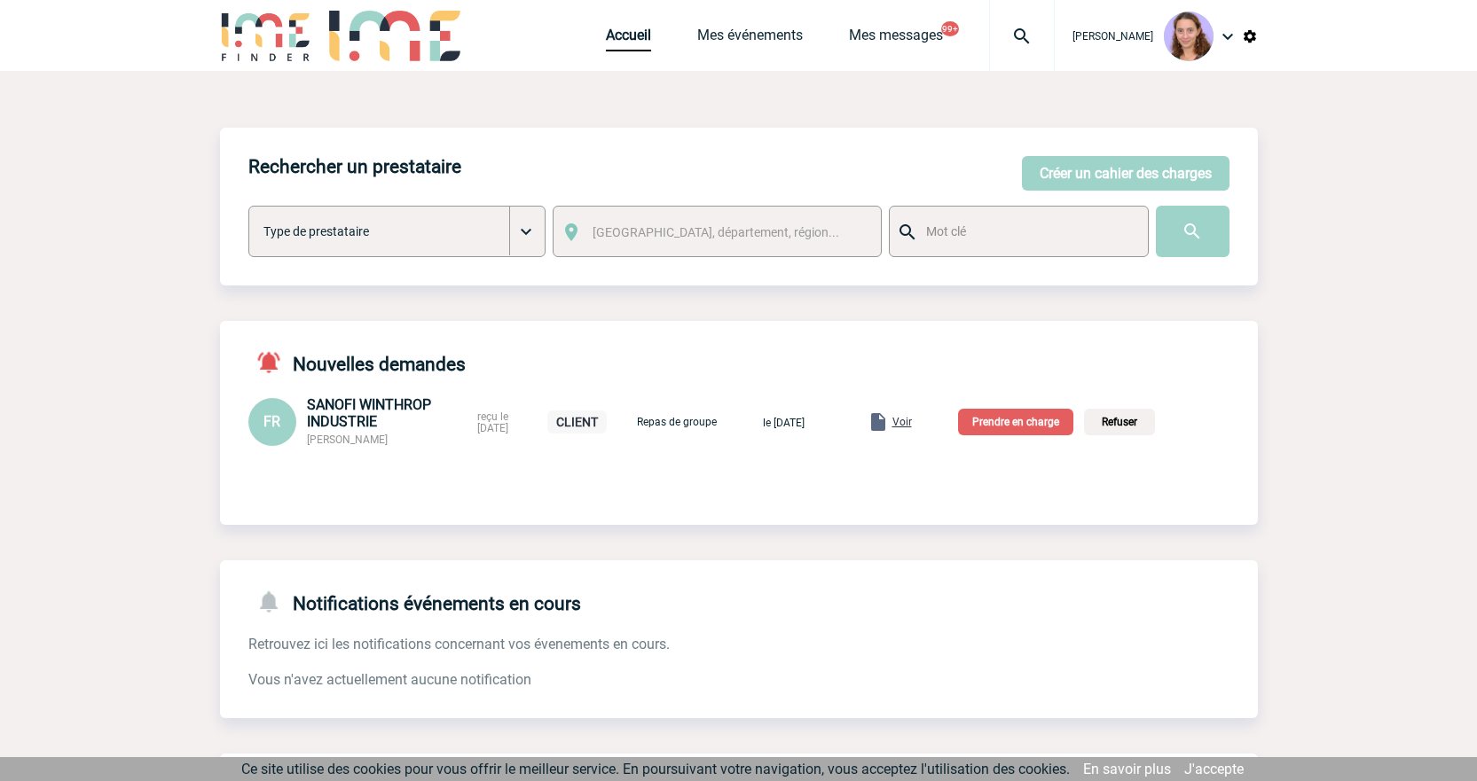
drag, startPoint x: 925, startPoint y: 428, endPoint x: 725, endPoint y: 429, distance: 199.6
click at [912, 428] on span "Voir" at bounding box center [902, 422] width 20 height 12
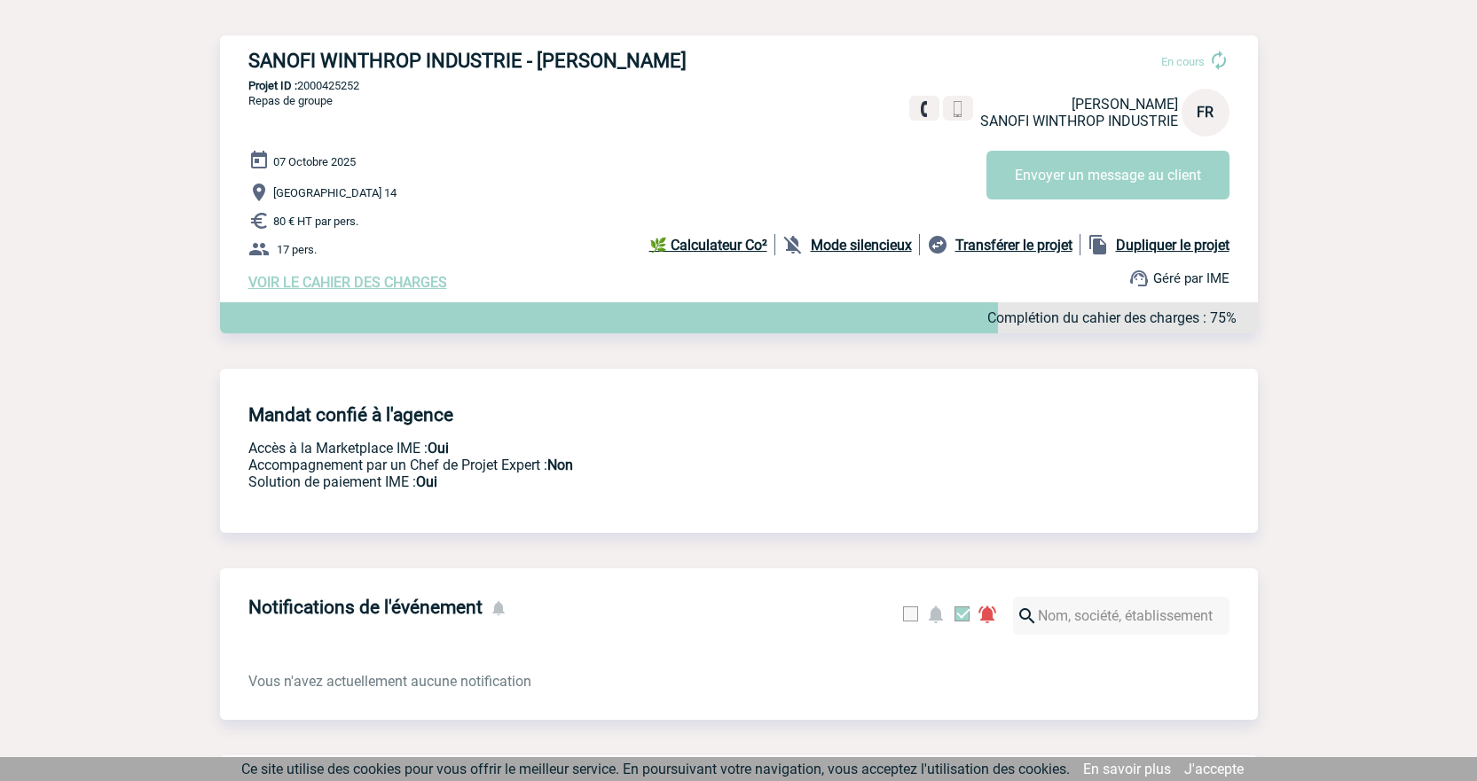
scroll to position [53, 0]
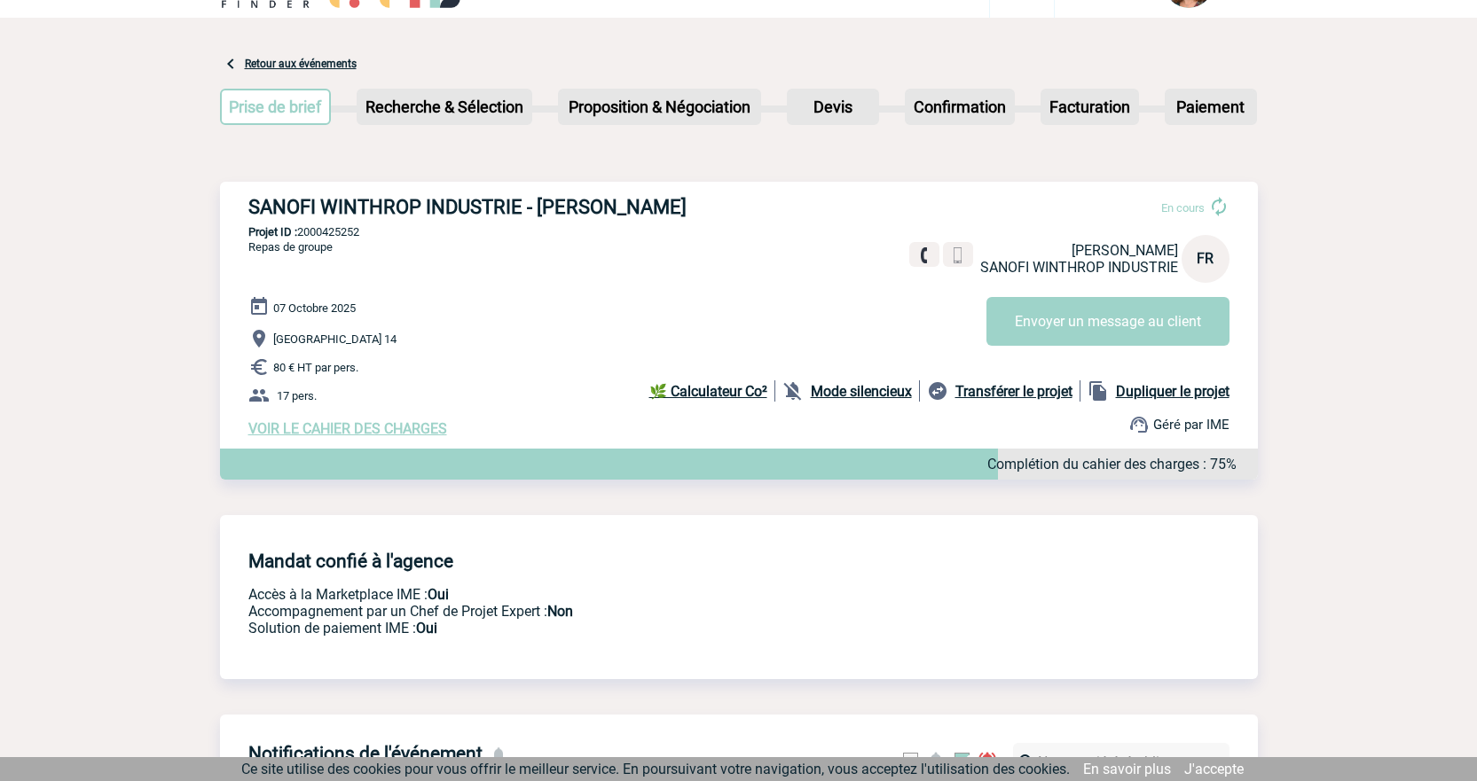
click at [399, 437] on span "VOIR LE CAHIER DES CHARGES" at bounding box center [347, 428] width 199 height 17
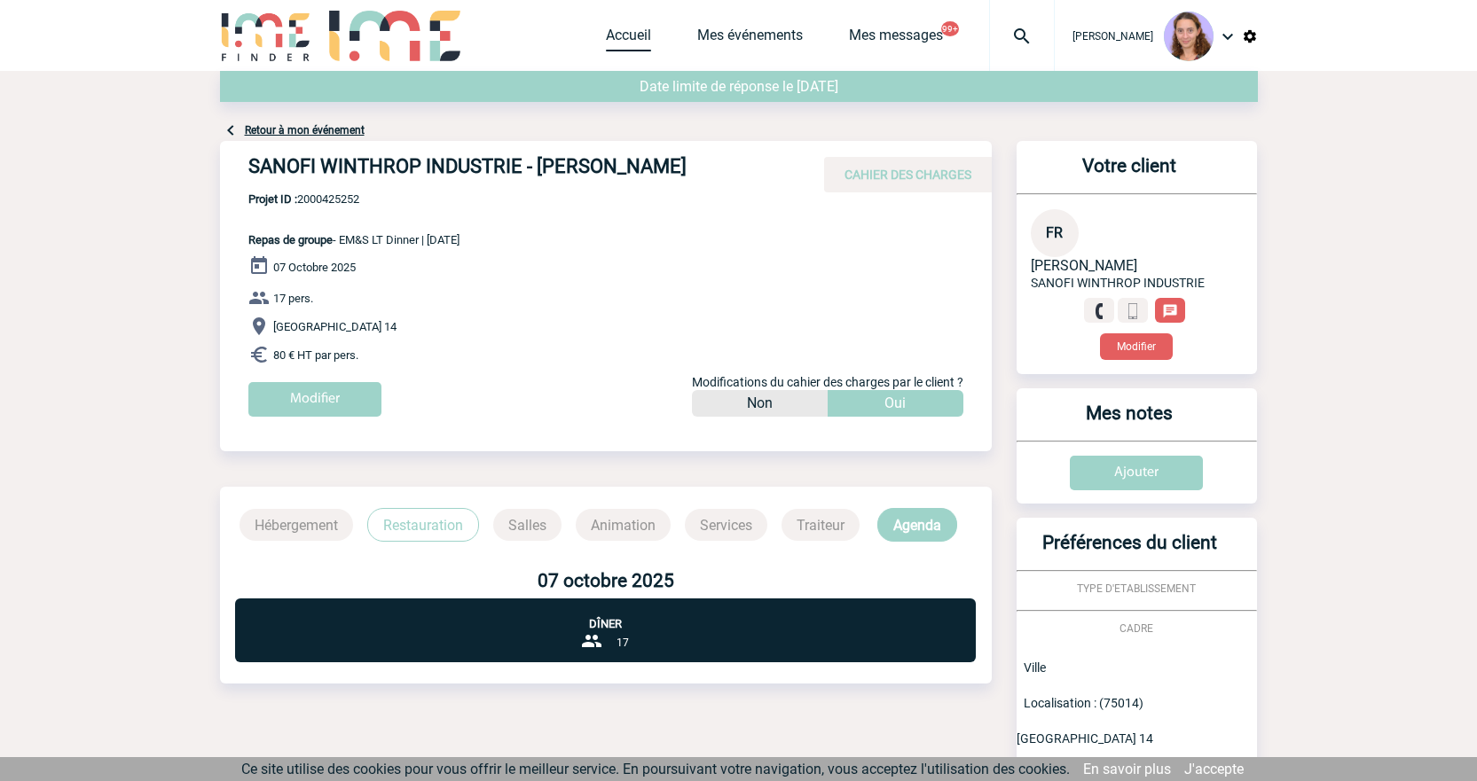
click at [616, 40] on link "Accueil" at bounding box center [628, 39] width 45 height 25
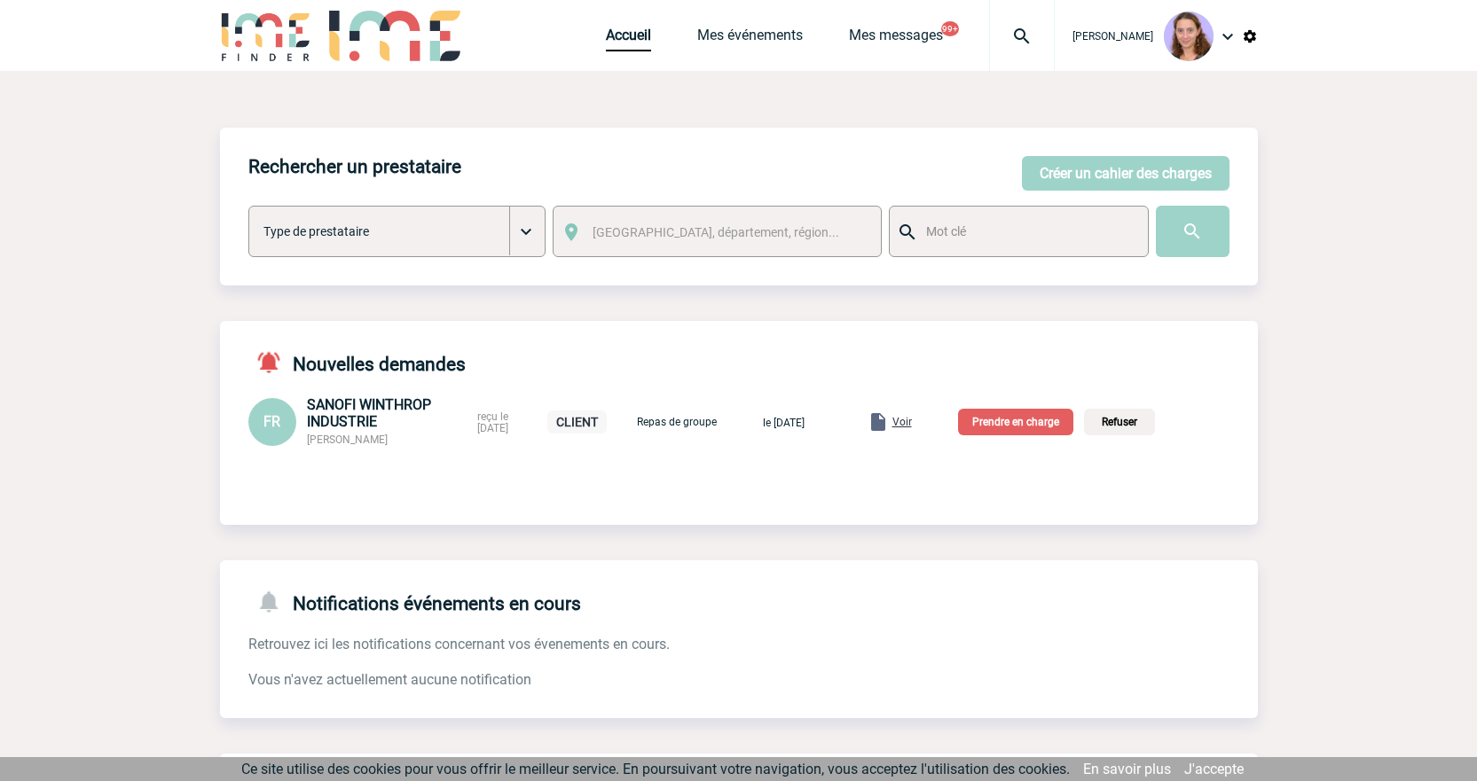
click at [1028, 420] on p "Prendre en charge" at bounding box center [1015, 422] width 115 height 27
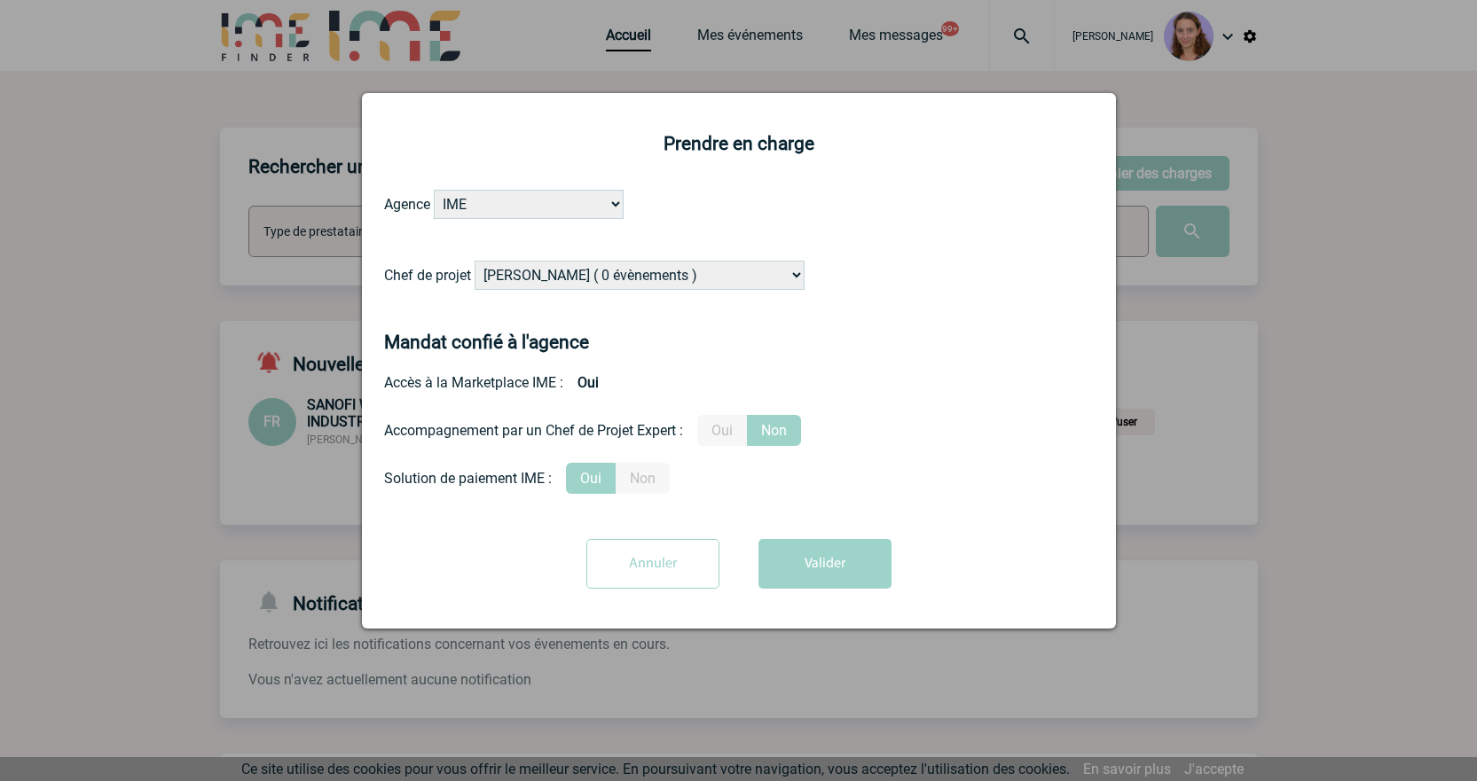
click at [710, 280] on select "[PERSON_NAME] ( 0 évènements ) [PERSON_NAME] ( 1196 évènements ) [PERSON_NAME] …" at bounding box center [640, 275] width 330 height 29
select select "129741"
click at [475, 262] on select "Alizée VERLAGUET ( 0 évènements ) Anne GIRAUD ( 1196 évènements ) Anne-François…" at bounding box center [640, 275] width 330 height 29
click at [793, 572] on button "Valider" at bounding box center [824, 564] width 133 height 50
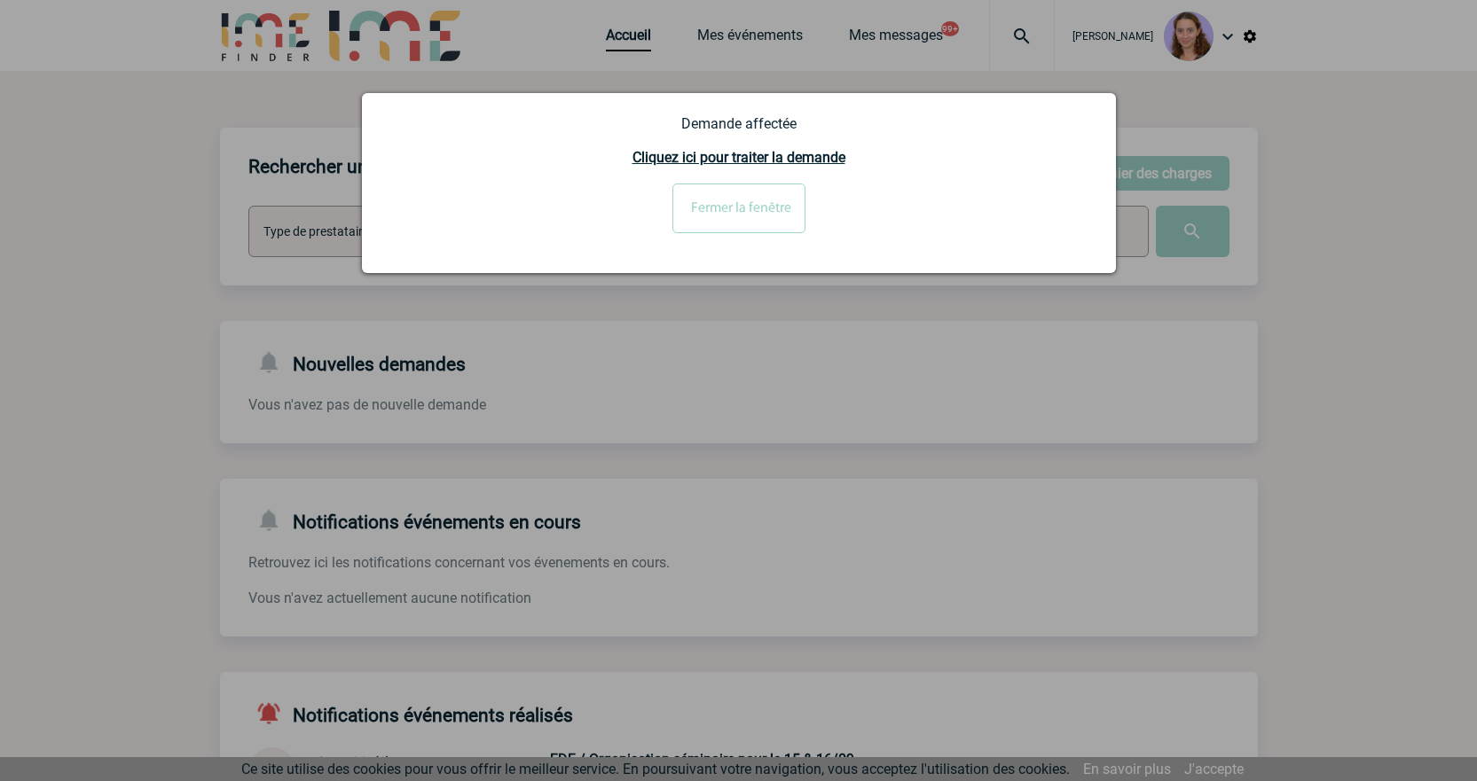
click at [763, 221] on input "Fermer la fenêtre" at bounding box center [738, 209] width 133 height 50
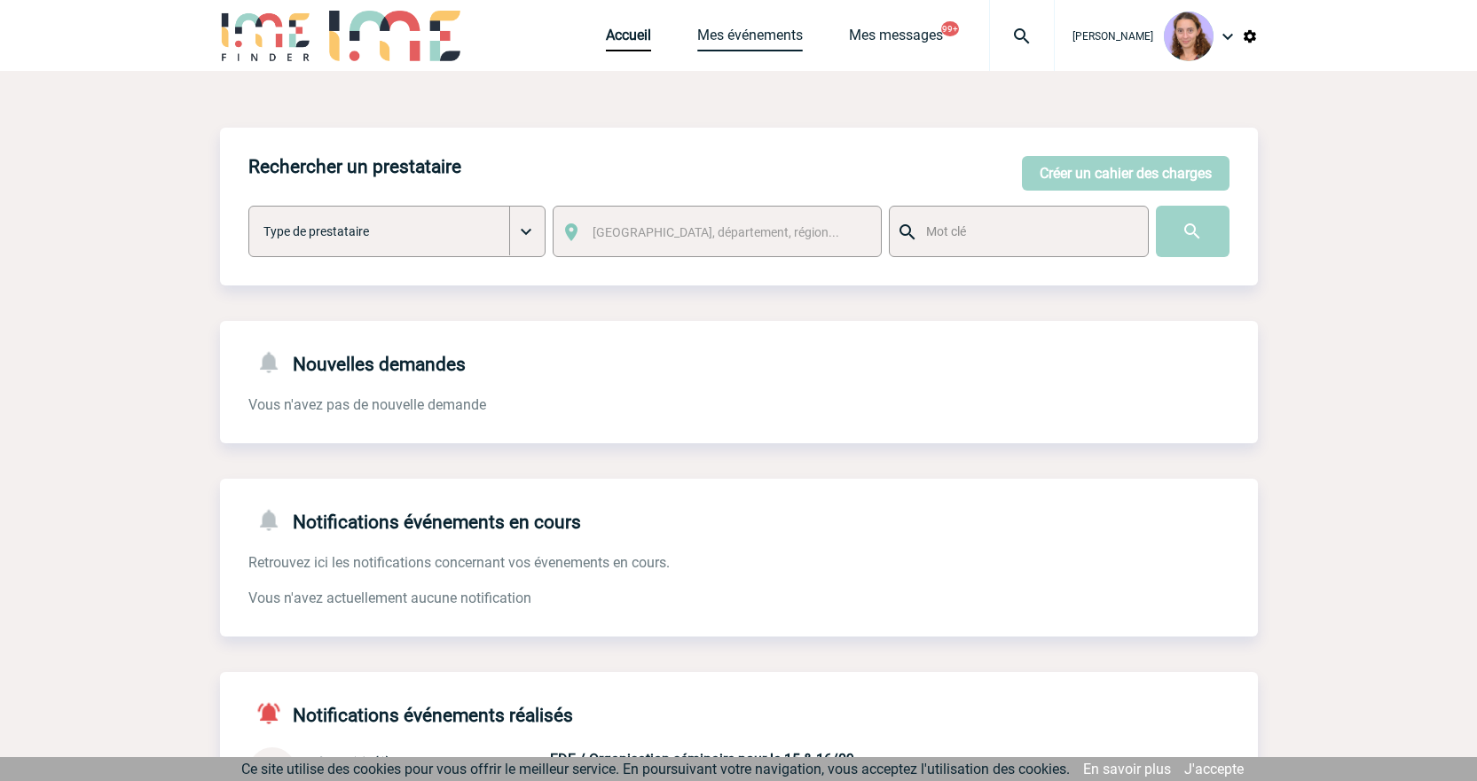
click at [726, 35] on link "Mes événements" at bounding box center [750, 39] width 106 height 25
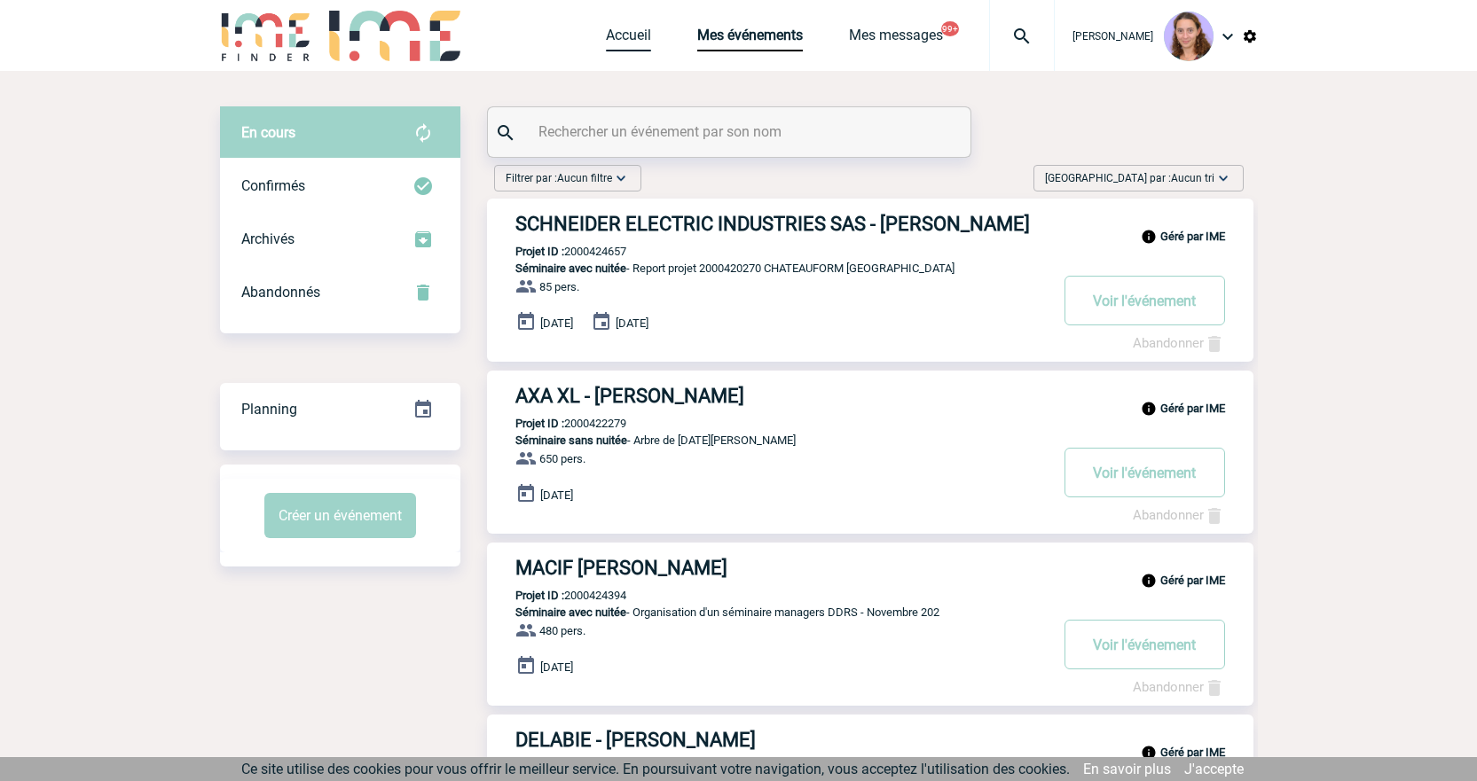
click at [623, 31] on link "Accueil" at bounding box center [628, 39] width 45 height 25
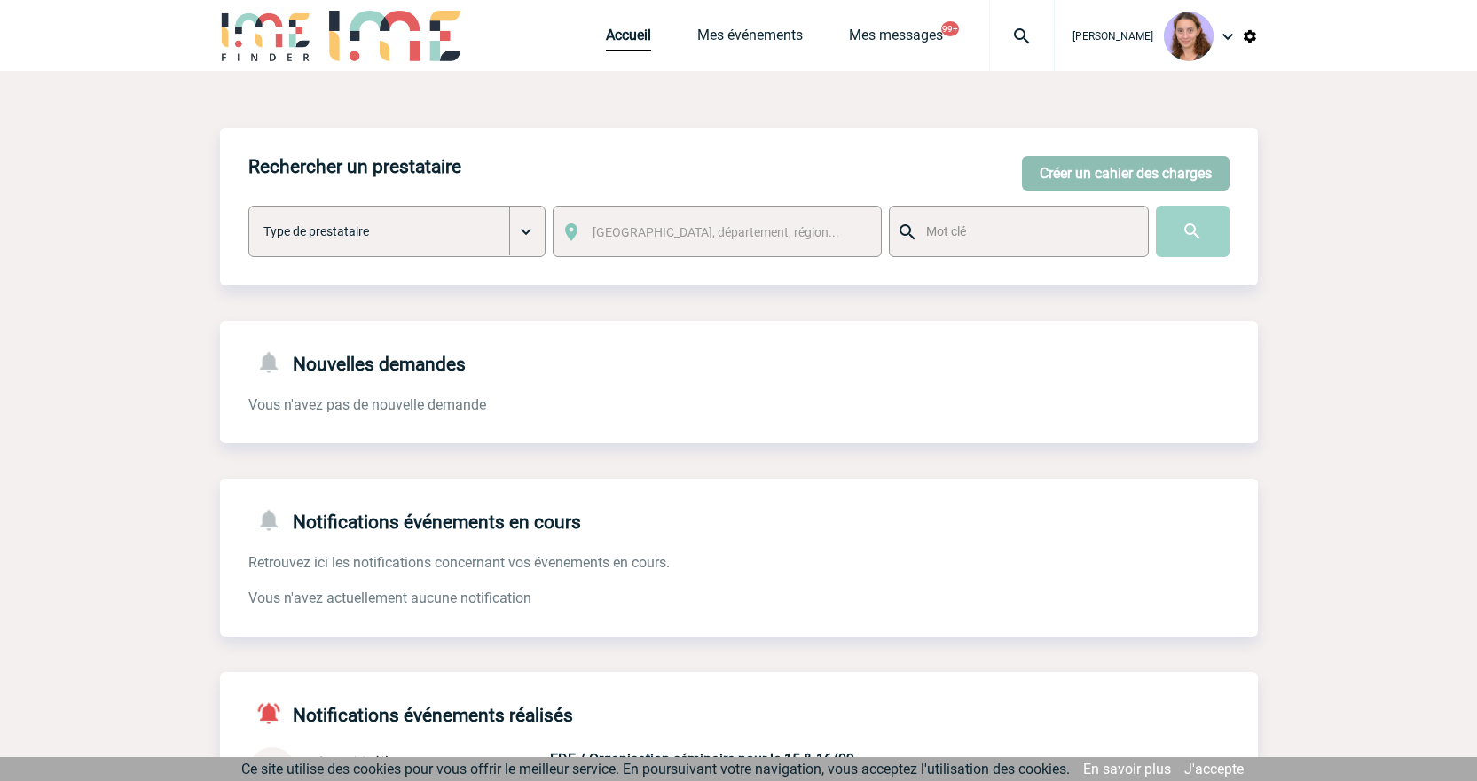
click at [1135, 179] on button "Créer un cahier des charges" at bounding box center [1126, 173] width 208 height 35
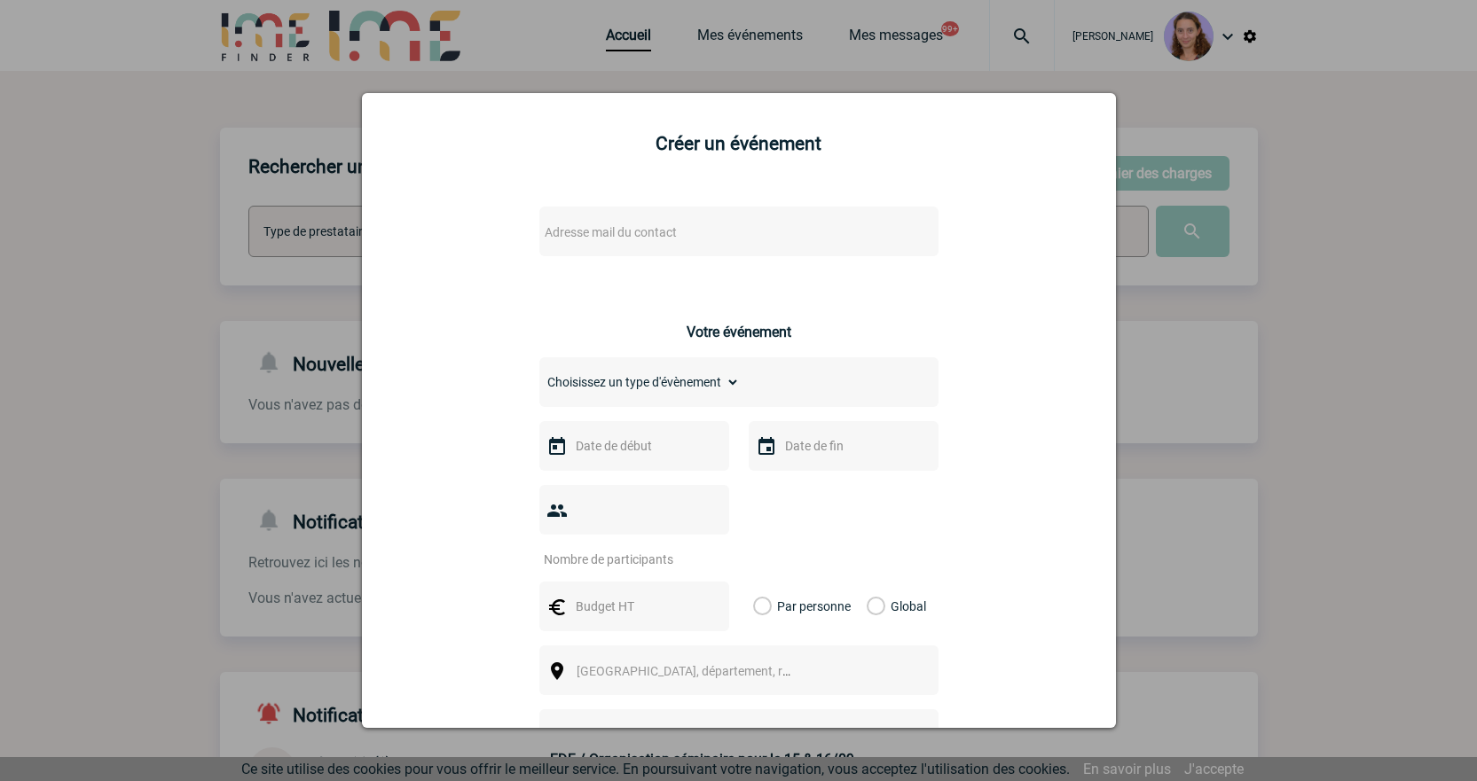
click at [592, 236] on span "Adresse mail du contact" at bounding box center [611, 232] width 132 height 14
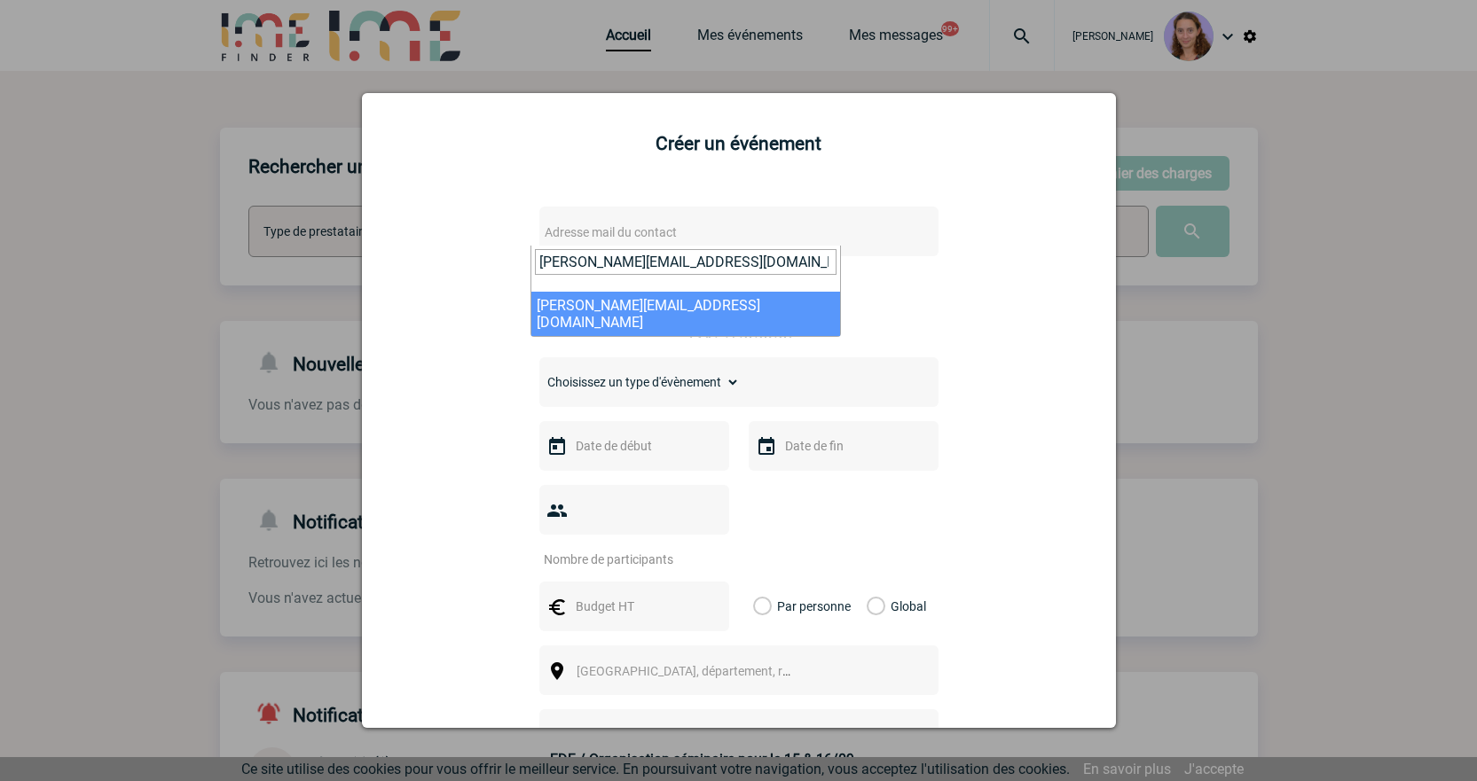
type input "stephanie.jamin@frog.co"
select select "122103"
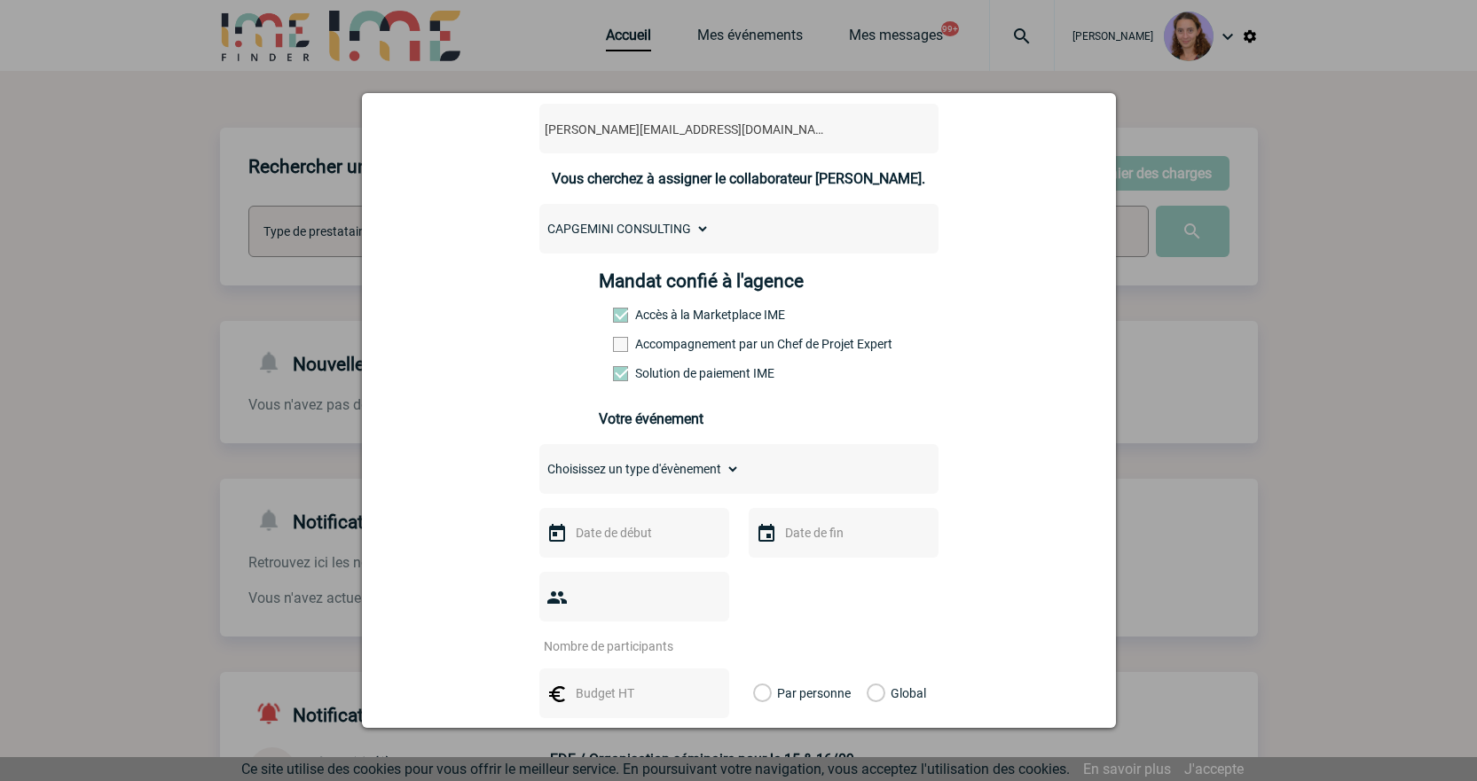
scroll to position [266, 0]
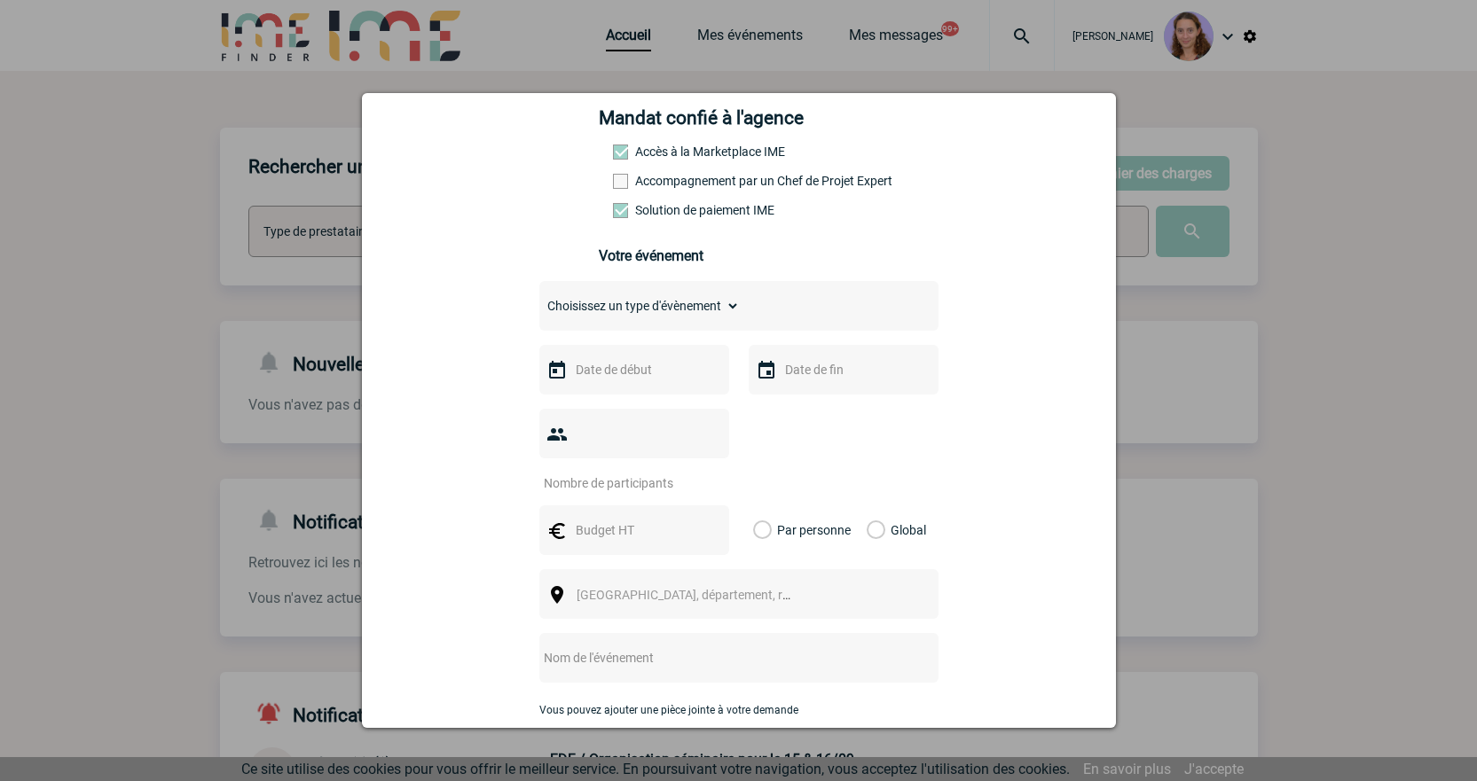
click at [622, 318] on select "Choisissez un type d'évènement Séminaire avec nuitée Séminaire sans nuitée Repa…" at bounding box center [639, 306] width 200 height 25
click at [644, 299] on select "Choisissez un type d'évènement Séminaire avec nuitée Séminaire sans nuitée Repa…" at bounding box center [639, 306] width 200 height 25
select select "2"
click at [539, 298] on select "Choisissez un type d'évènement Séminaire avec nuitée Séminaire sans nuitée Repa…" at bounding box center [639, 306] width 200 height 25
click at [651, 2] on div at bounding box center [738, 390] width 1477 height 781
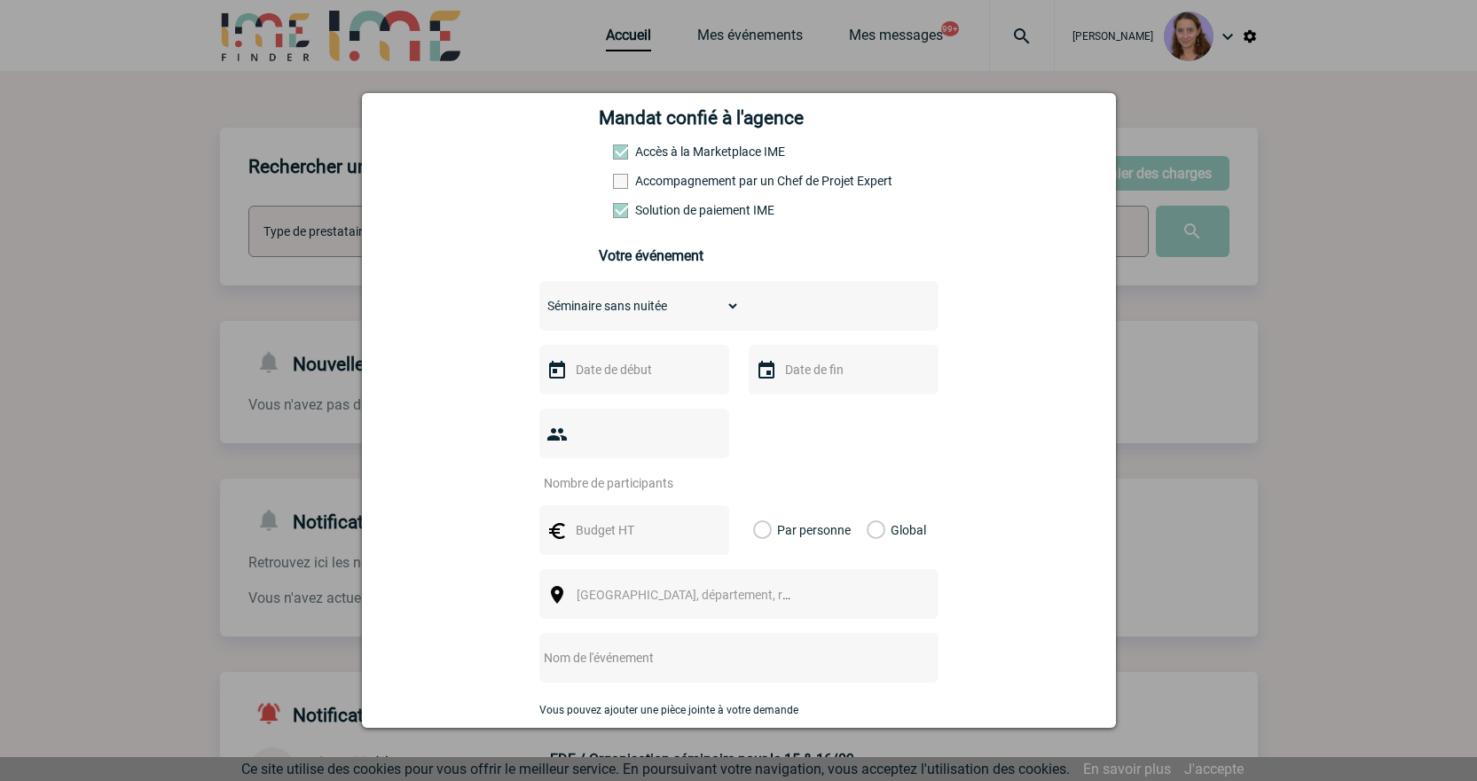
scroll to position [0, 0]
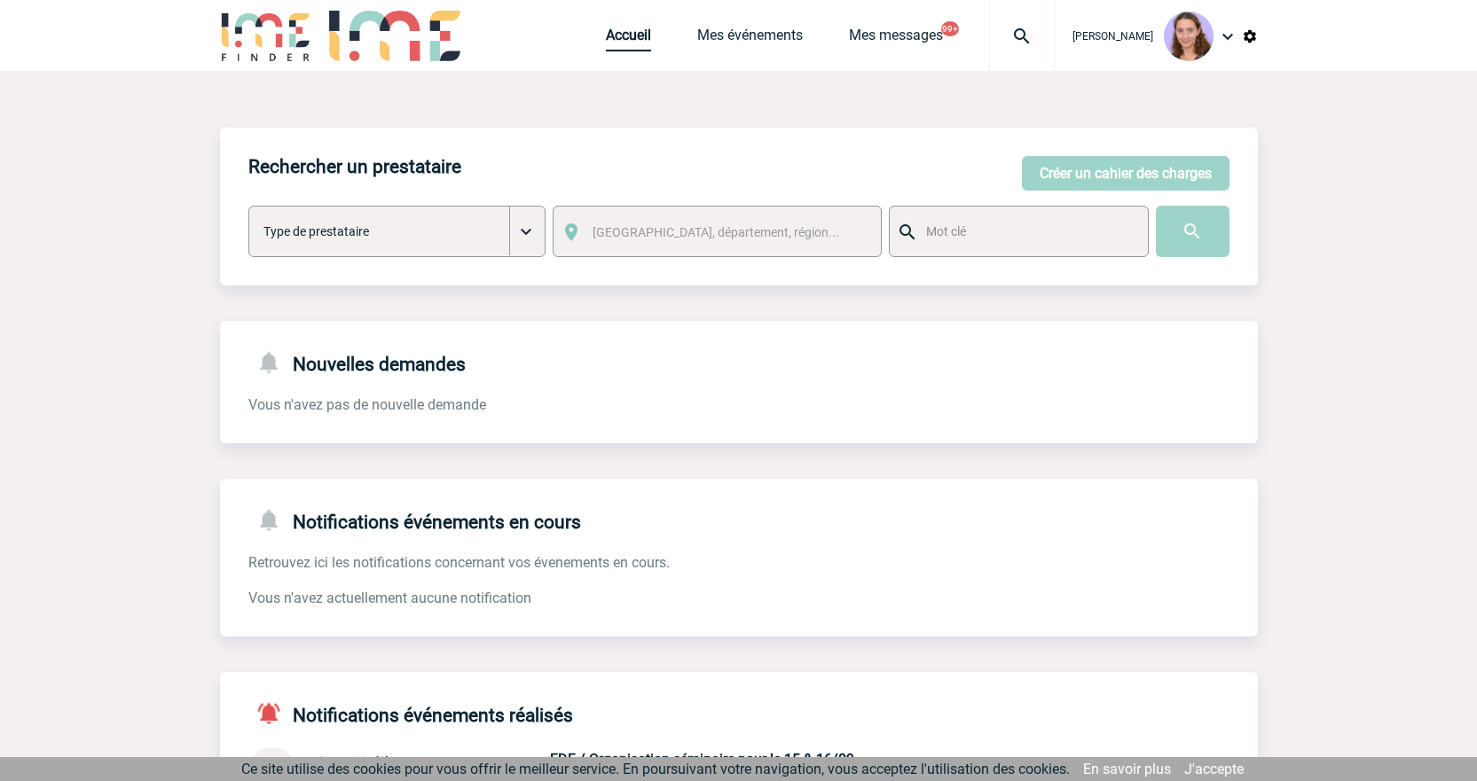
click at [633, 43] on link "Accueil" at bounding box center [628, 39] width 45 height 25
click at [753, 39] on link "Mes événements" at bounding box center [750, 39] width 106 height 25
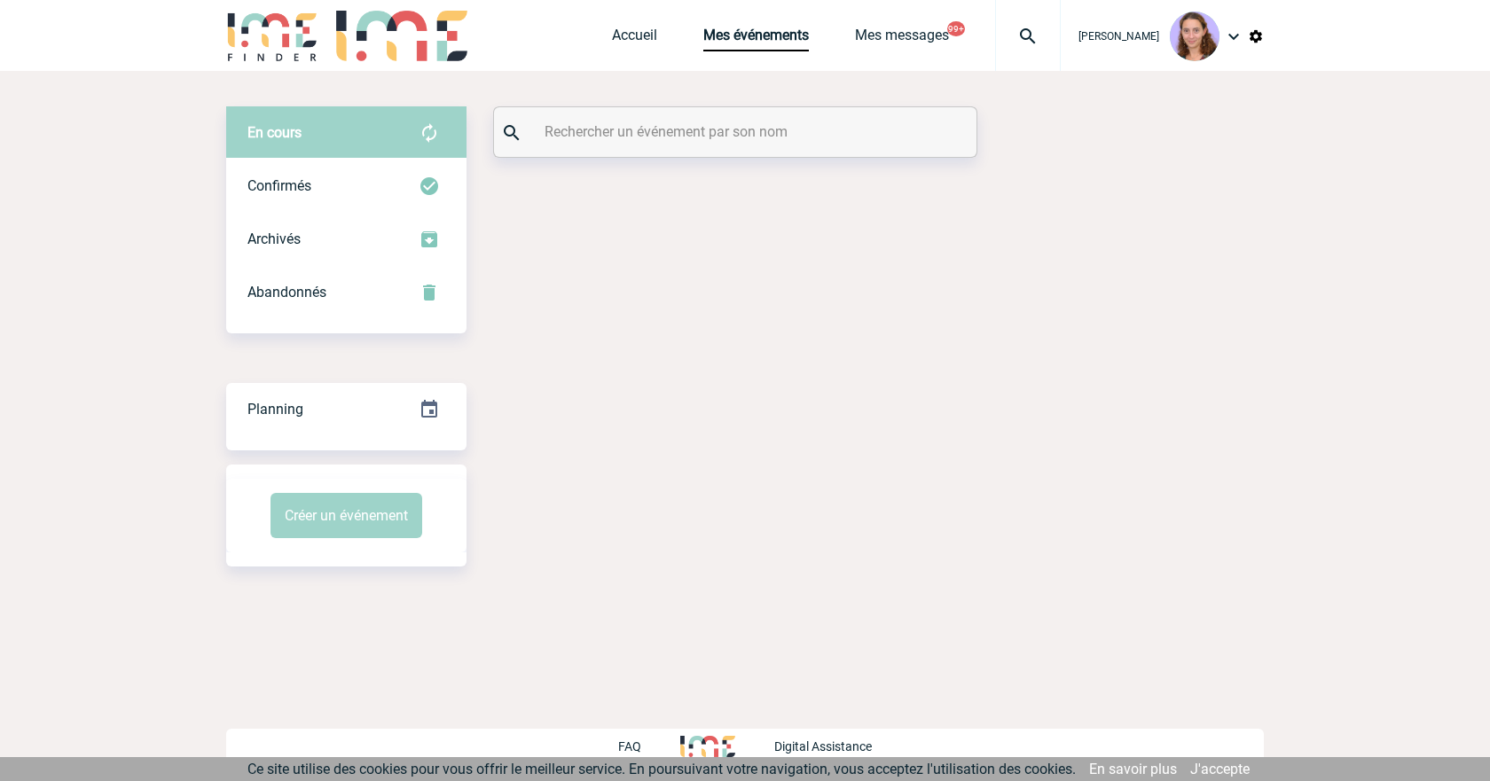
click at [622, 137] on input "text" at bounding box center [737, 132] width 395 height 26
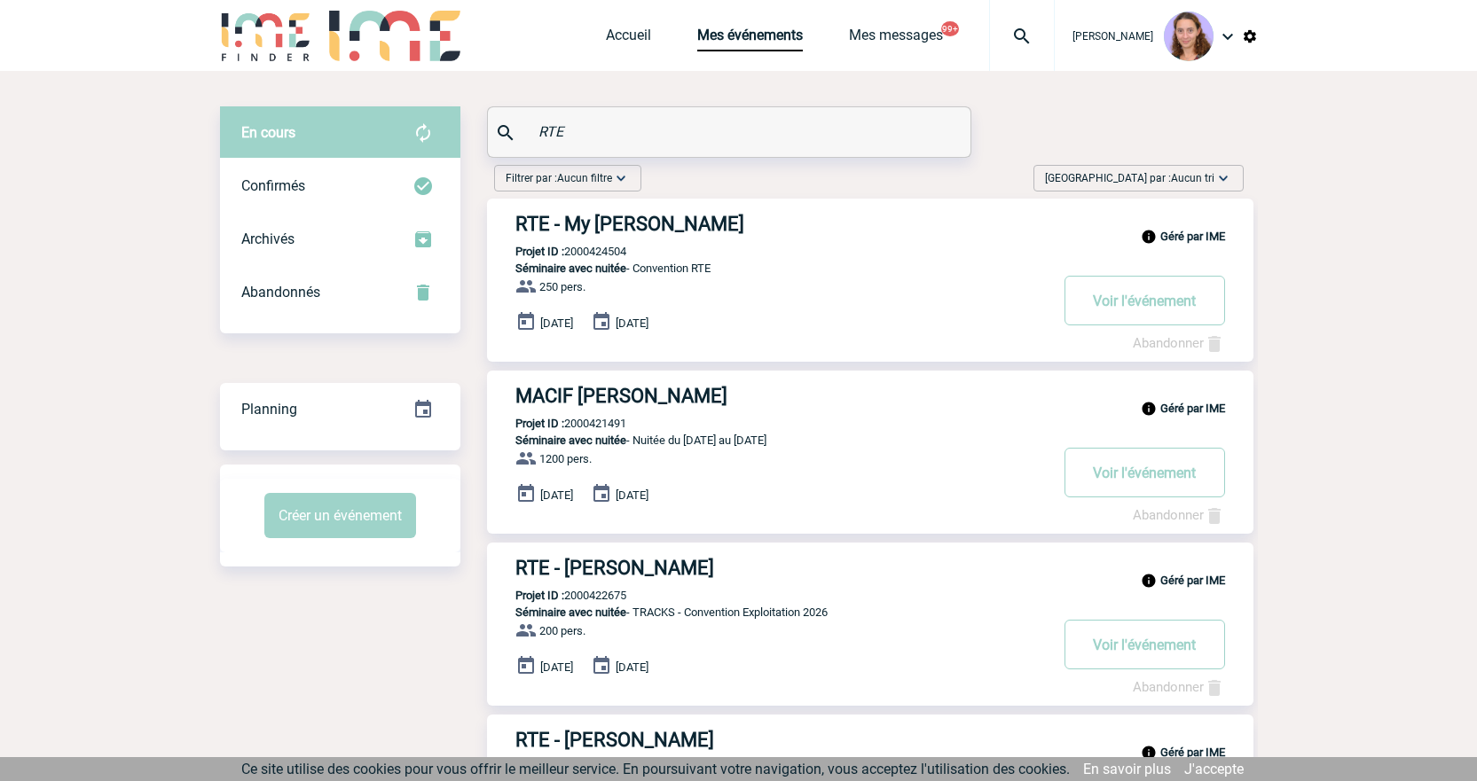
type input "RTE"
click at [435, 183] on div "Confirmés" at bounding box center [340, 186] width 240 height 53
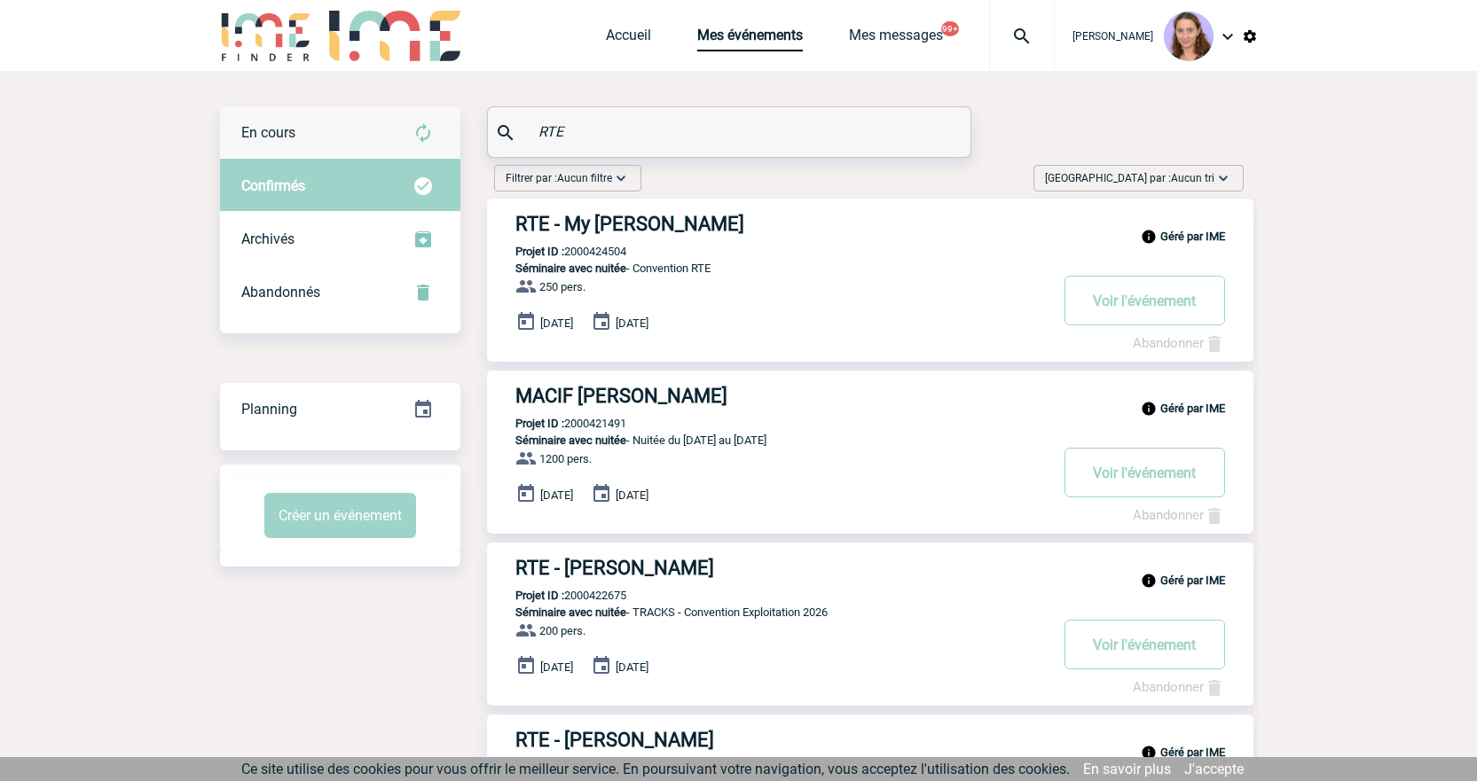
click at [374, 137] on div "En cours" at bounding box center [340, 132] width 240 height 53
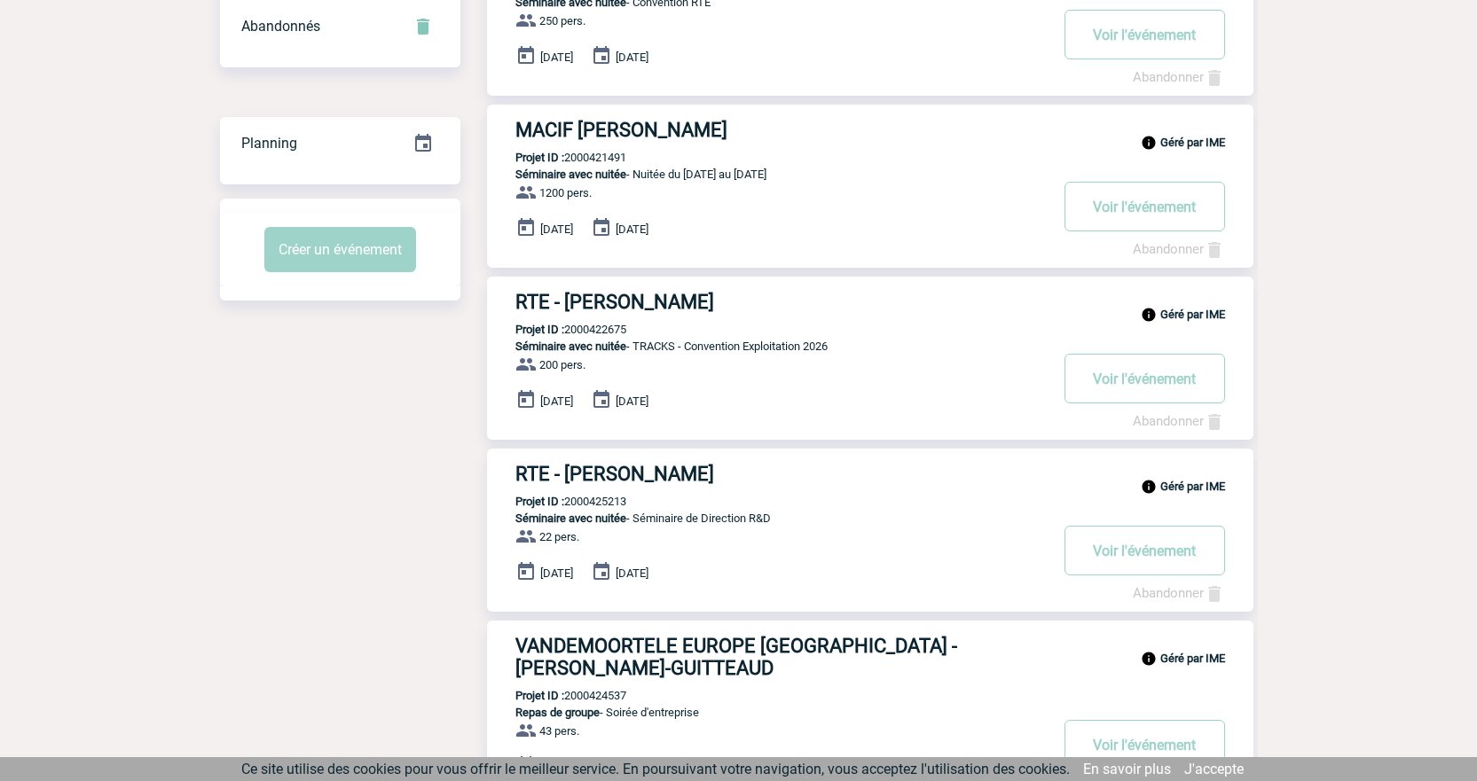
scroll to position [443, 0]
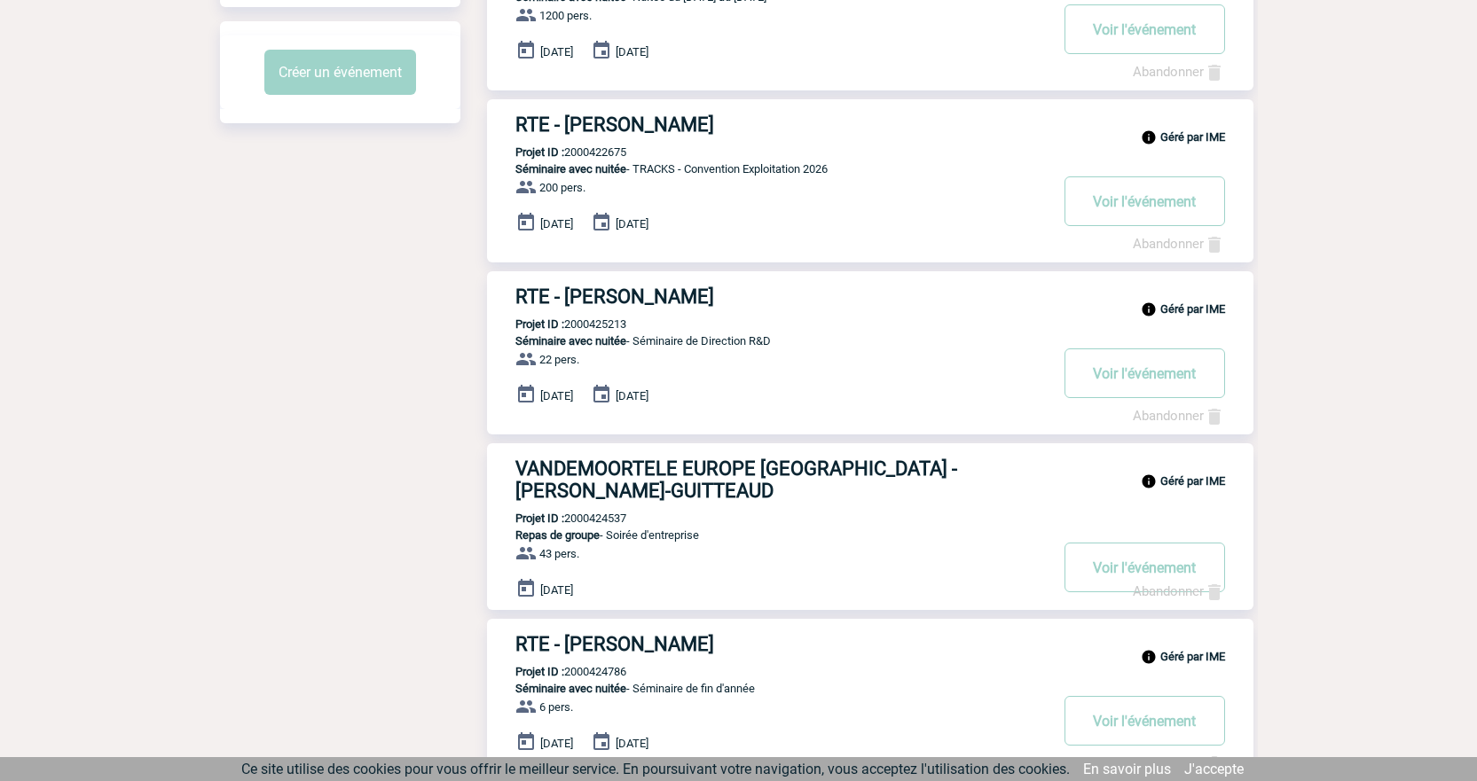
click at [594, 147] on p "Projet ID : 2000422675" at bounding box center [556, 151] width 139 height 13
copy p "2000422675"
click at [1102, 203] on button "Voir l'événement" at bounding box center [1144, 201] width 161 height 50
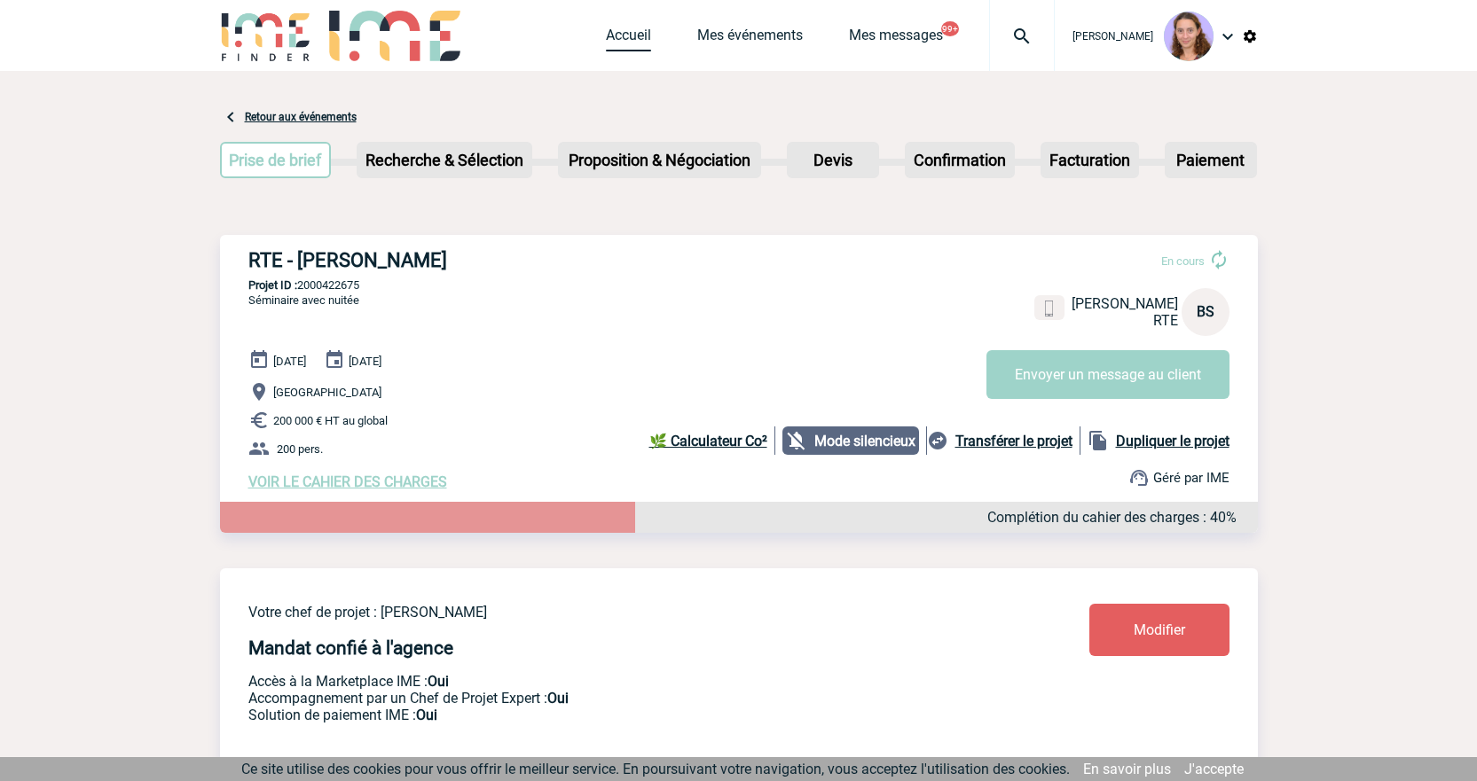
click at [639, 37] on link "Accueil" at bounding box center [628, 39] width 45 height 25
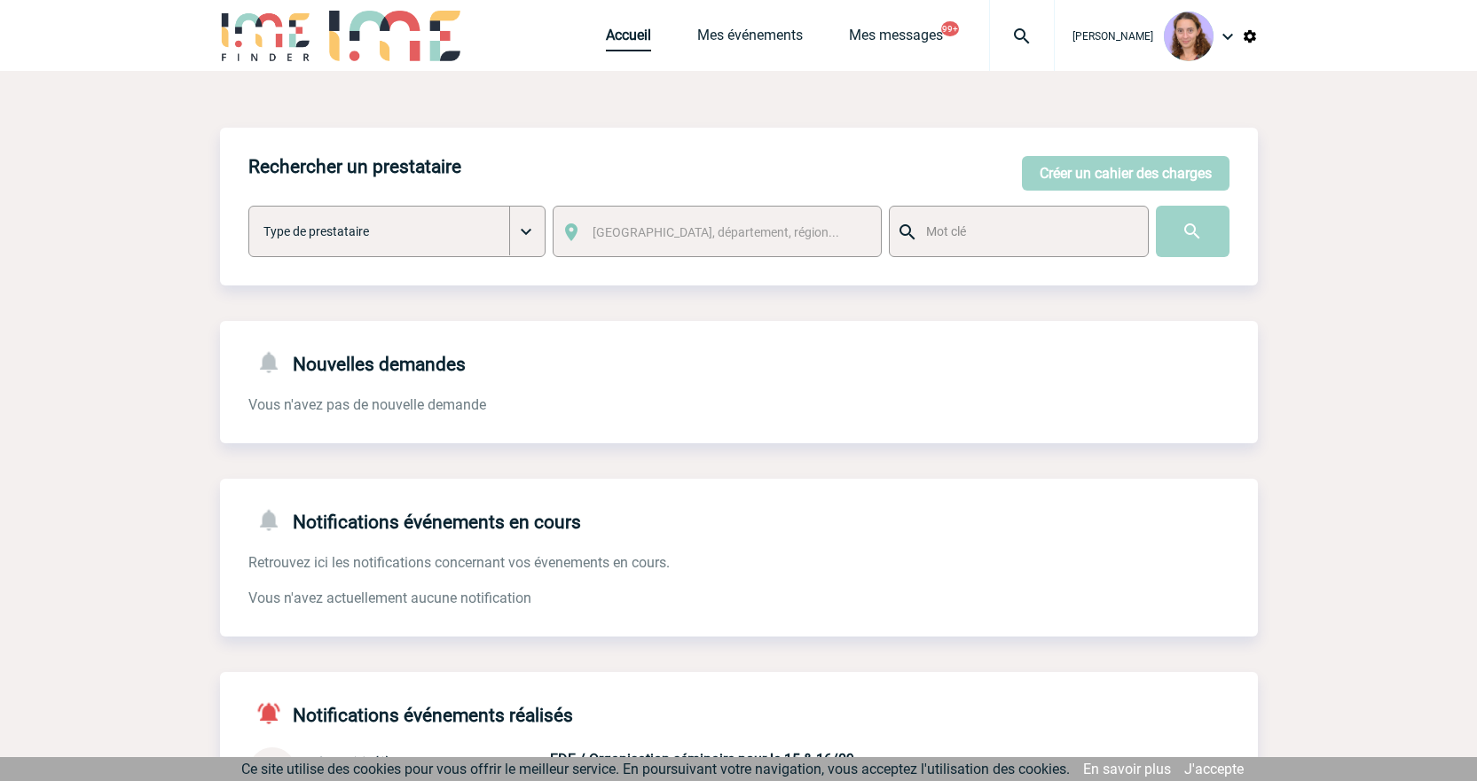
click at [627, 37] on link "Accueil" at bounding box center [628, 39] width 45 height 25
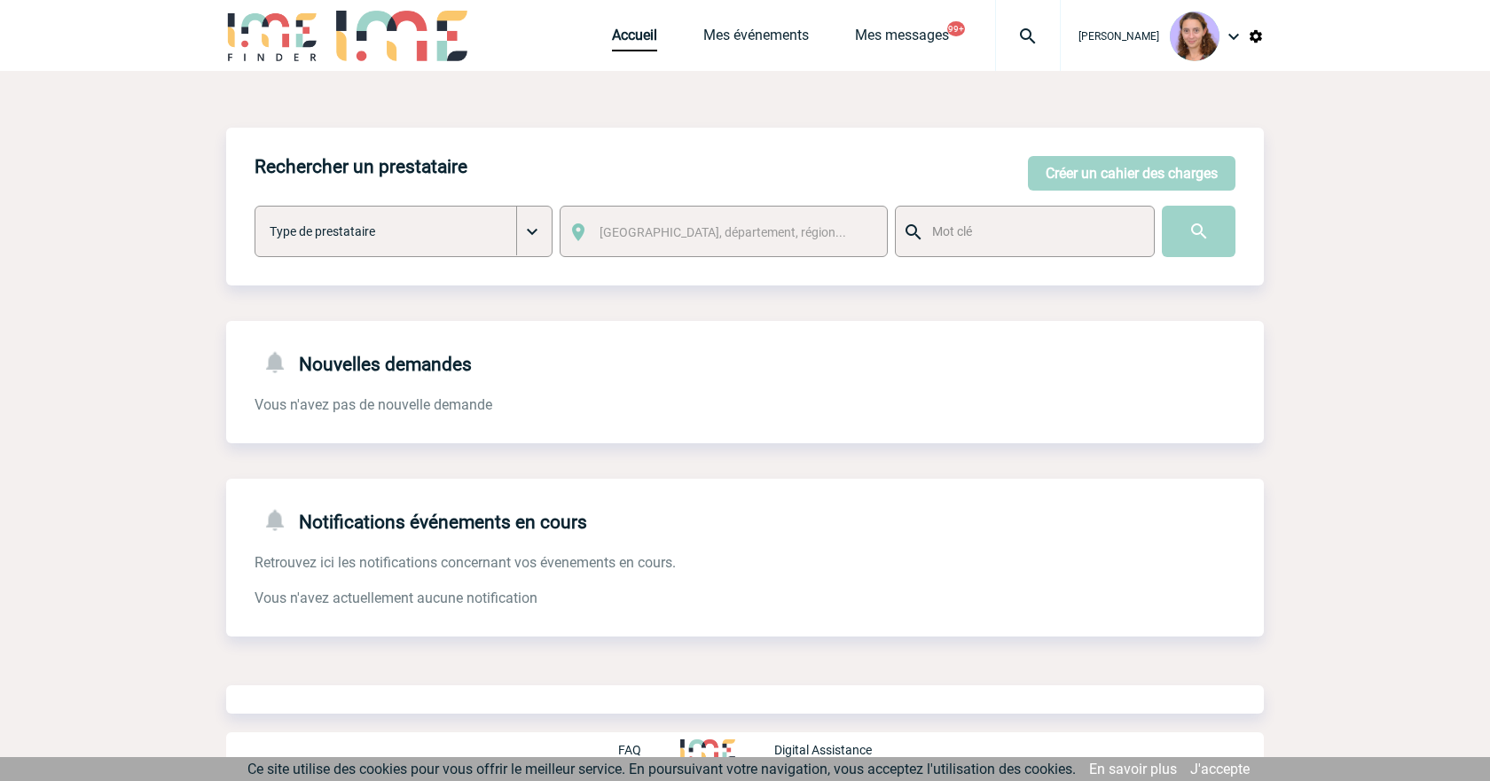
click at [1251, 38] on img at bounding box center [1256, 36] width 16 height 16
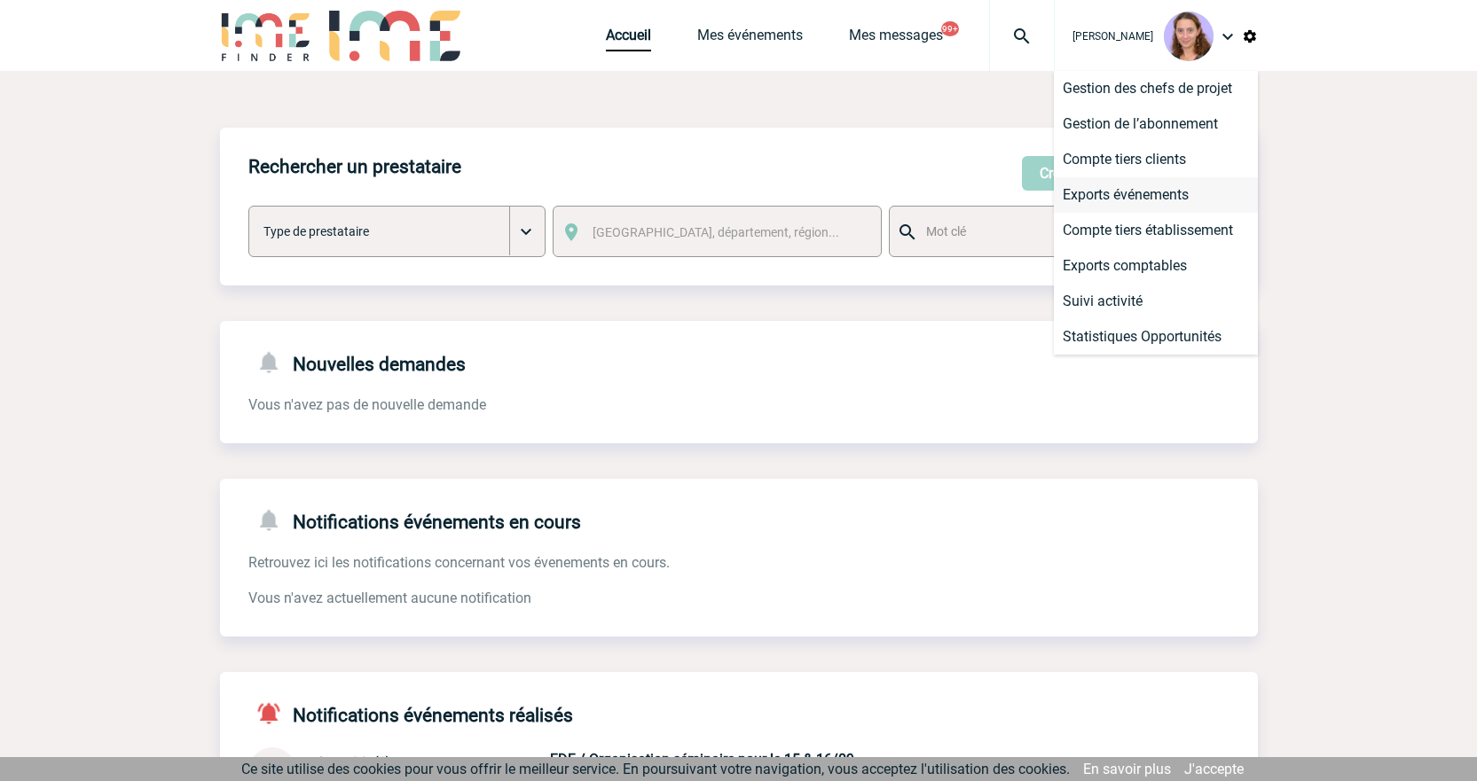
click at [1102, 192] on li "Exports événements" at bounding box center [1156, 194] width 204 height 35
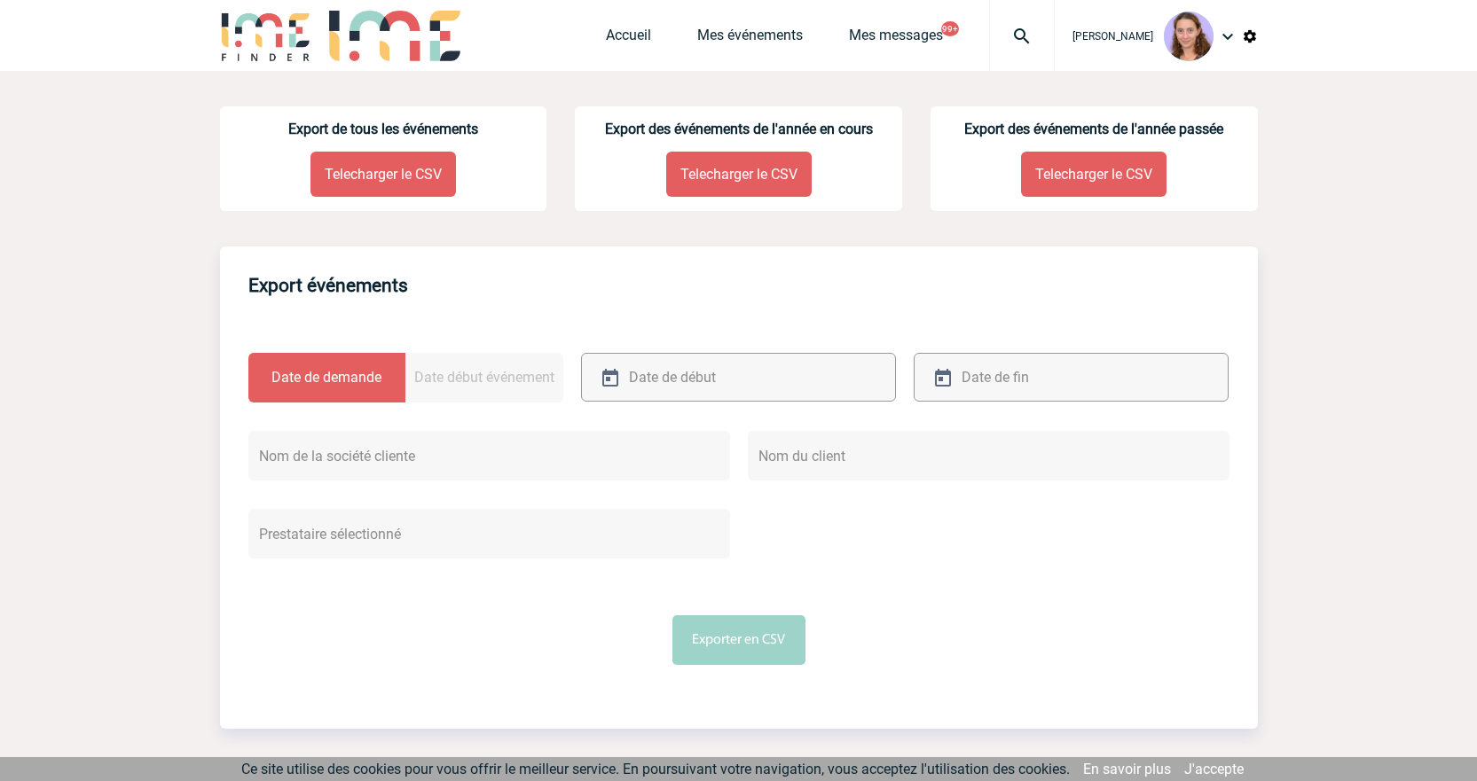
click at [420, 163] on p "Telecharger le CSV" at bounding box center [382, 174] width 145 height 45
click at [606, 36] on link "Accueil" at bounding box center [628, 39] width 45 height 25
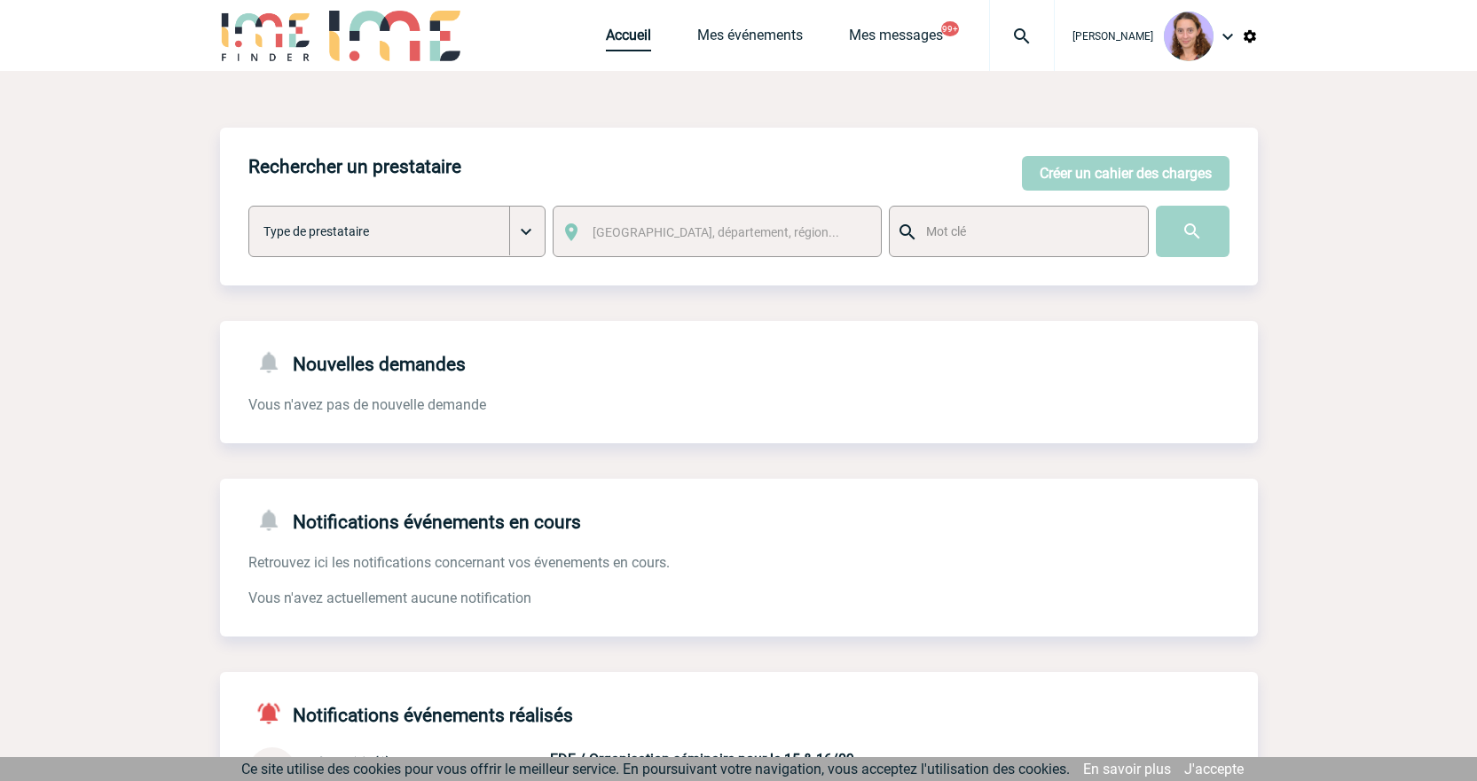
click at [611, 36] on link "Accueil" at bounding box center [628, 39] width 45 height 25
drag, startPoint x: 984, startPoint y: 49, endPoint x: 1000, endPoint y: 44, distance: 17.4
click at [992, 47] on div "Accueil Mes événements Mes messages 99+ Projet, client Projet, client" at bounding box center [830, 35] width 449 height 71
click at [1000, 44] on img at bounding box center [1022, 36] width 64 height 21
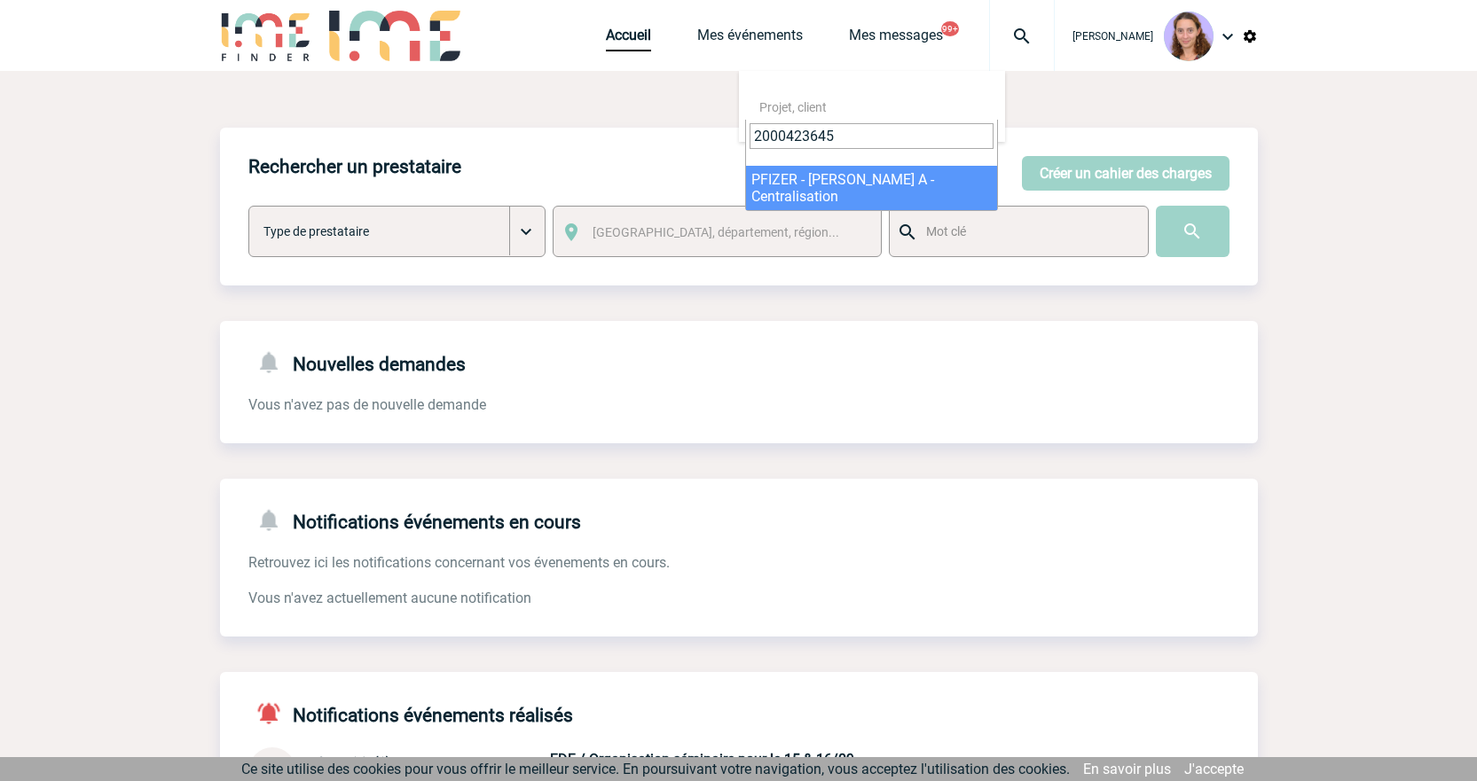
type input "2000423645"
select select "23146"
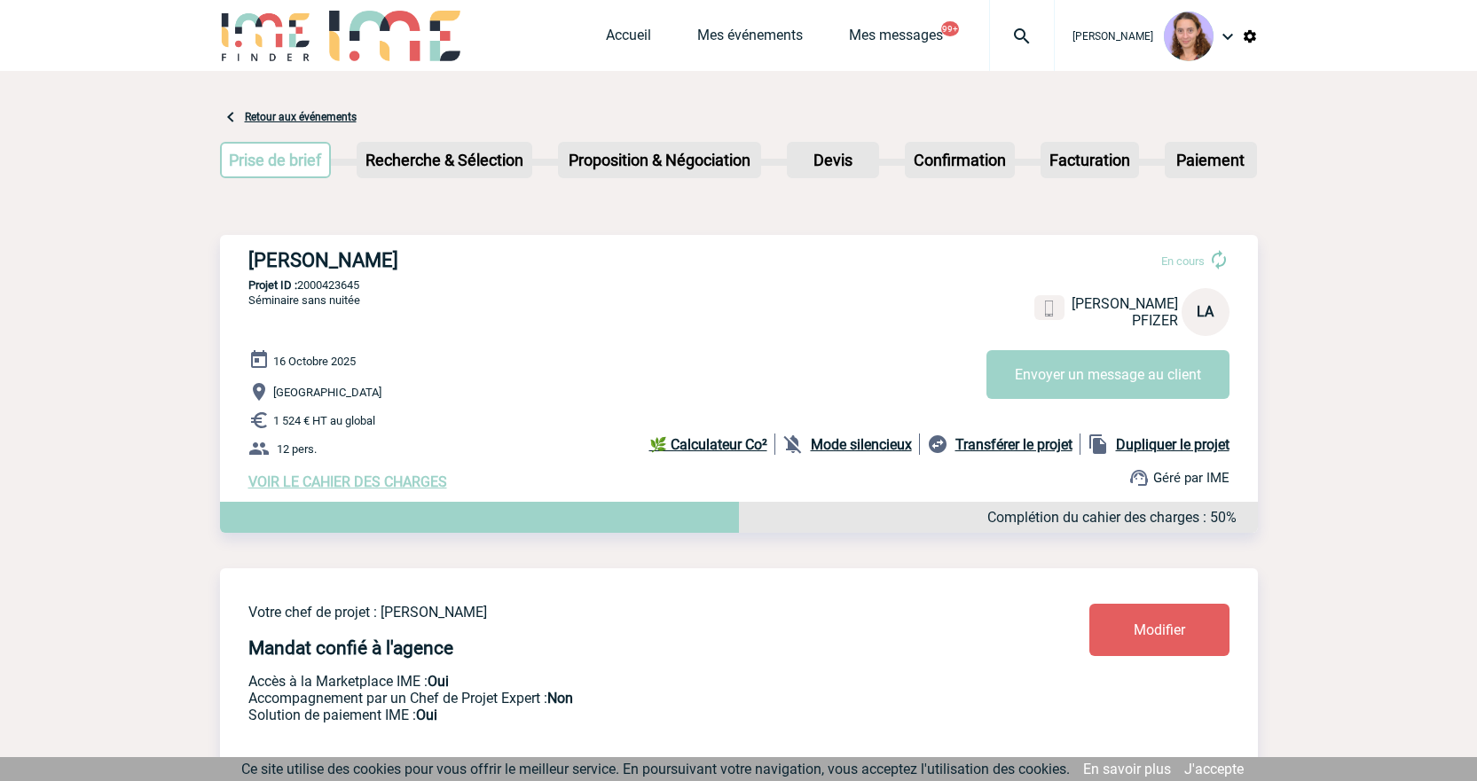
click at [996, 31] on img at bounding box center [1022, 36] width 64 height 21
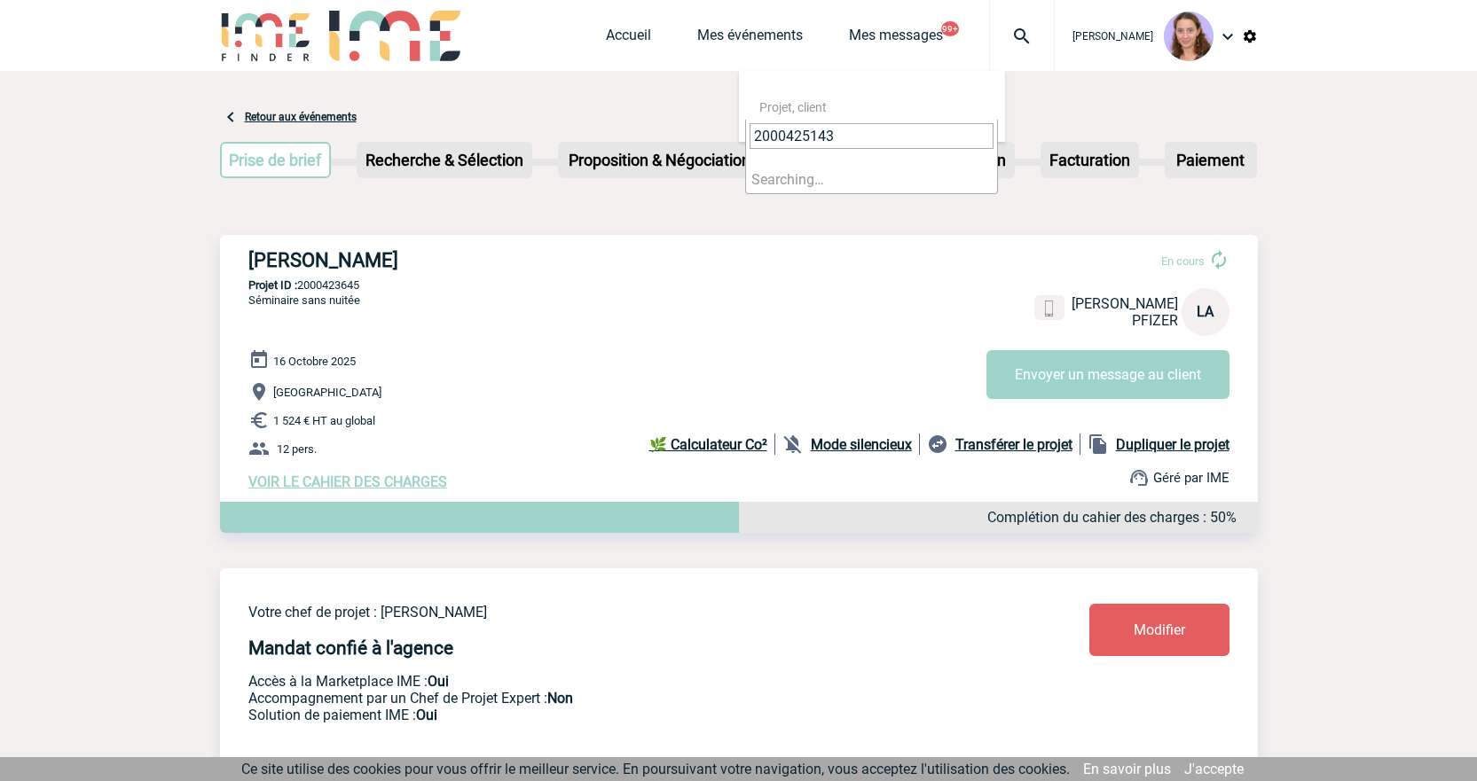
type input "2000425143"
click at [869, 172] on li "Searching…" at bounding box center [871, 179] width 251 height 27
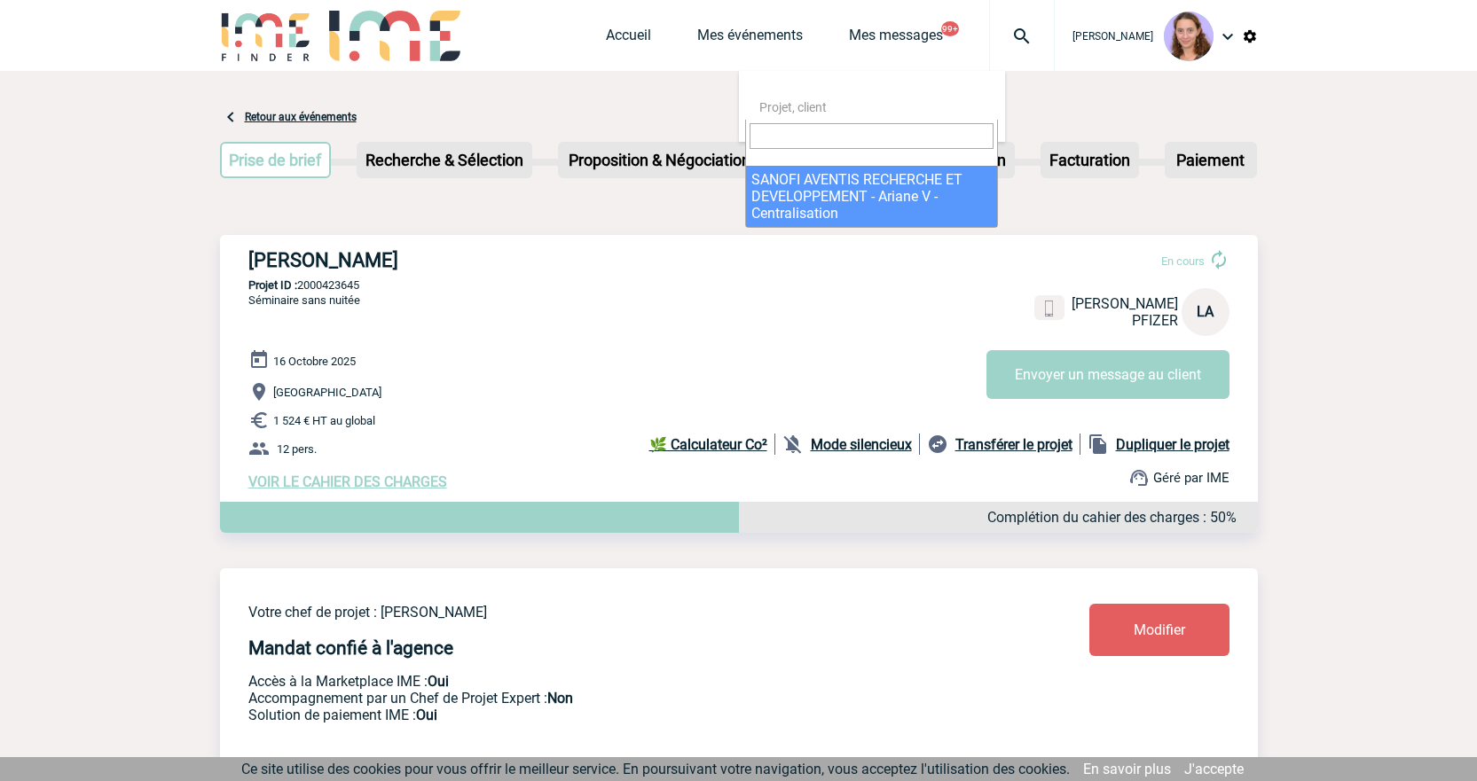
select select "24644"
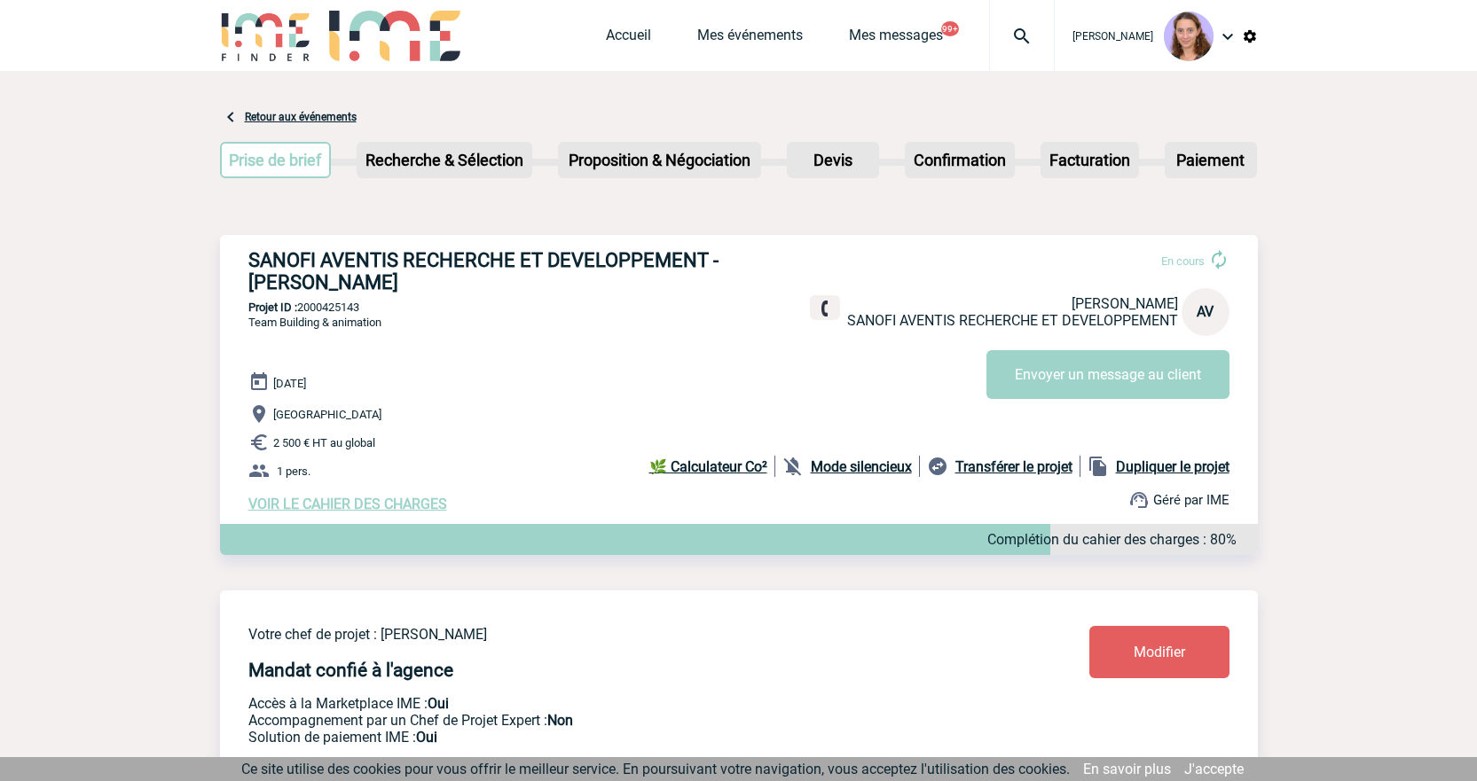
click at [1020, 46] on img at bounding box center [1022, 36] width 64 height 21
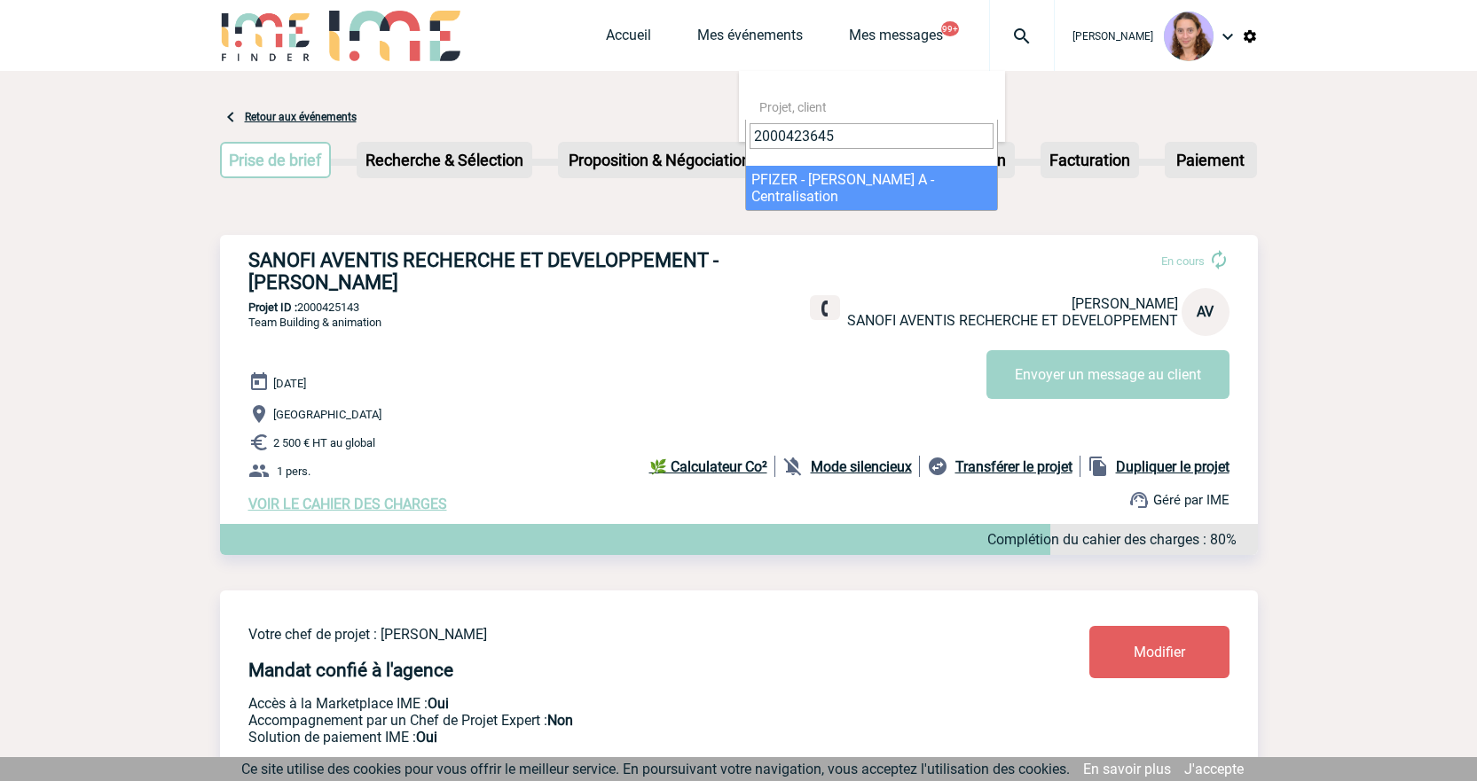
type input "2000423645"
select select "23146"
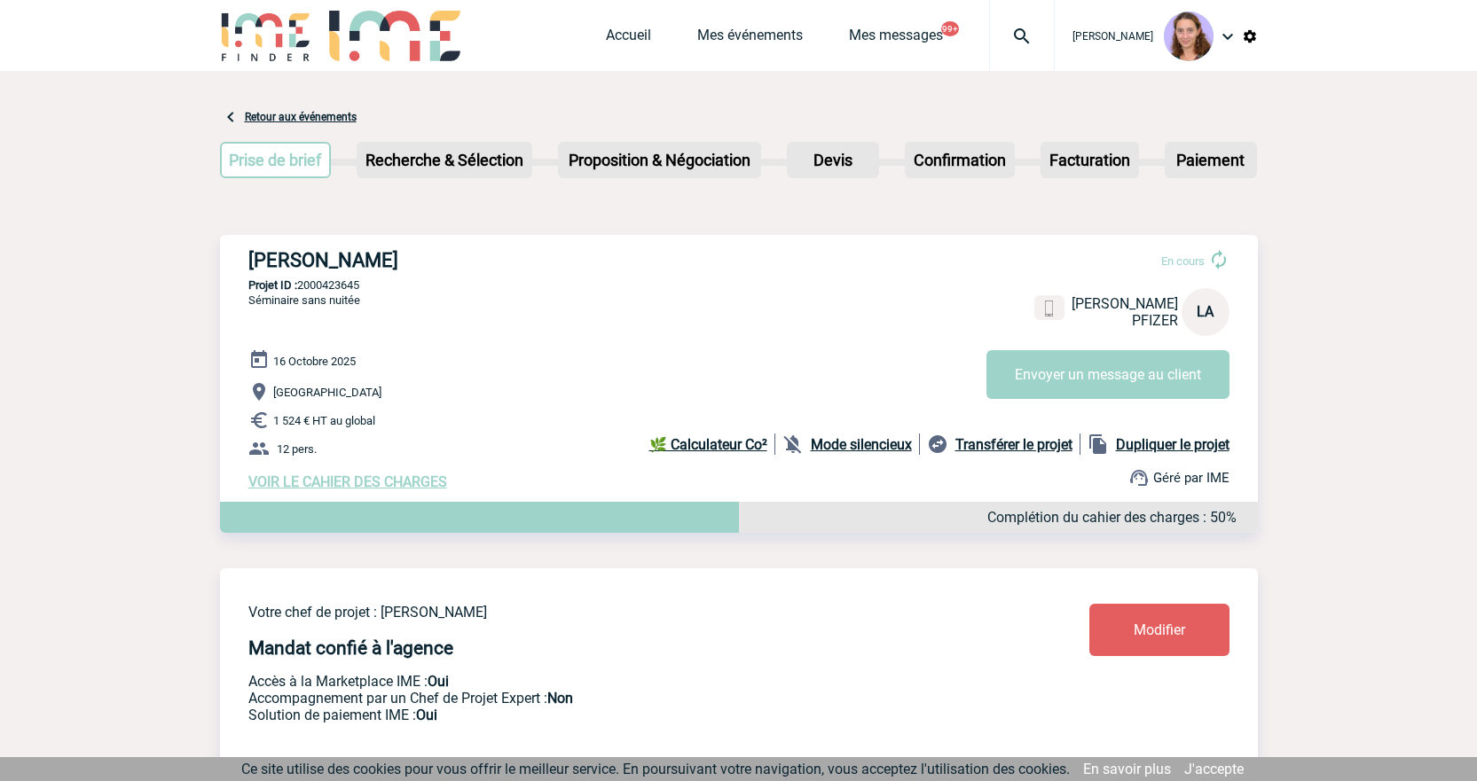
click at [1141, 639] on span "Modifier" at bounding box center [1158, 630] width 51 height 17
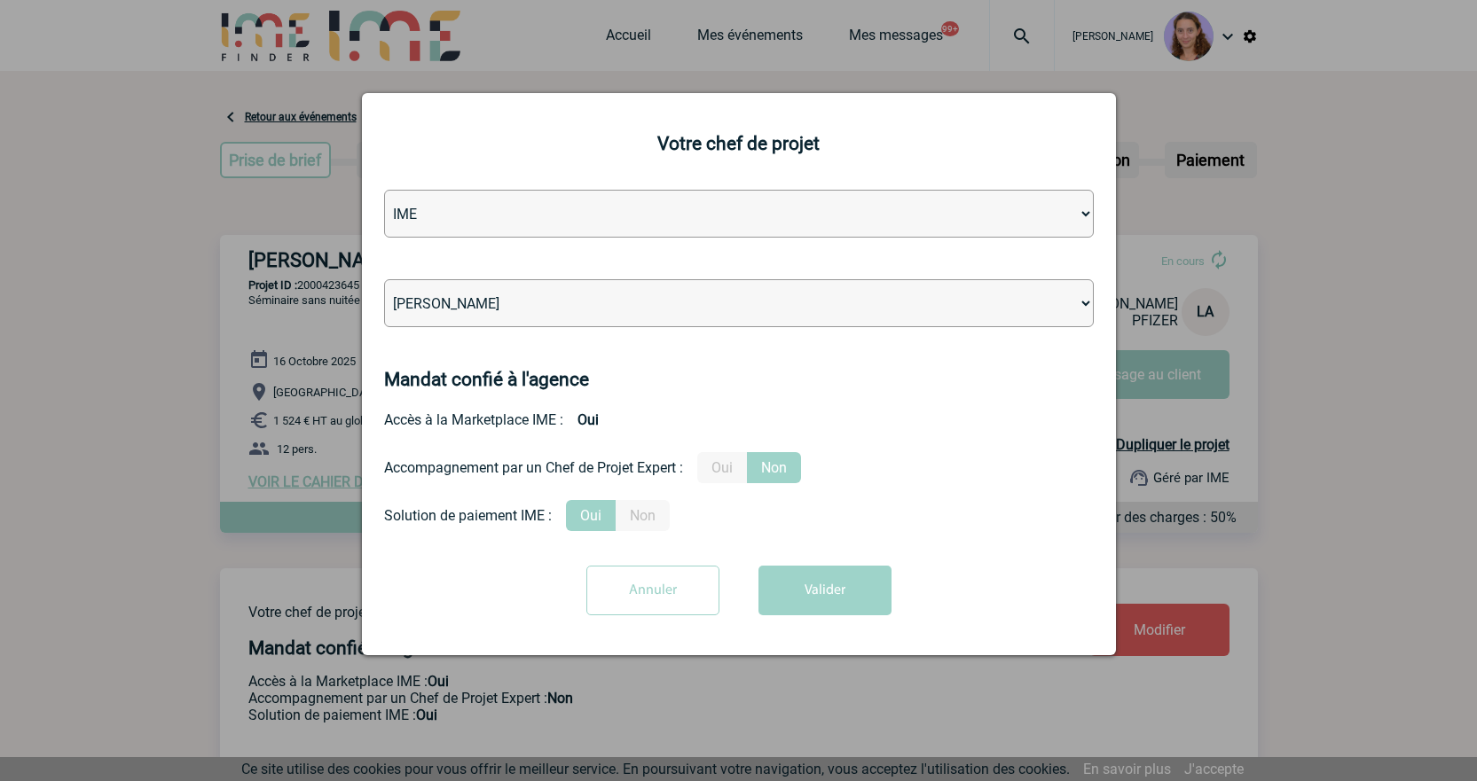
click at [514, 301] on select "[PERSON_NAME] [PERSON_NAME] [PERSON_NAME] Jean-[PERSON_NAME] [PERSON_NAME] [PER…" at bounding box center [739, 303] width 710 height 48
click at [384, 280] on select "[PERSON_NAME] [PERSON_NAME] [PERSON_NAME] Jean-[PERSON_NAME] [PERSON_NAME] [PER…" at bounding box center [739, 303] width 710 height 48
click at [515, 302] on select "[PERSON_NAME] [PERSON_NAME] [PERSON_NAME] Jean-[PERSON_NAME] [PERSON_NAME] [PER…" at bounding box center [739, 303] width 710 height 48
select select "94396"
click at [384, 280] on select "[PERSON_NAME] [PERSON_NAME] [PERSON_NAME] Jean-[PERSON_NAME] [PERSON_NAME] [PER…" at bounding box center [739, 303] width 710 height 48
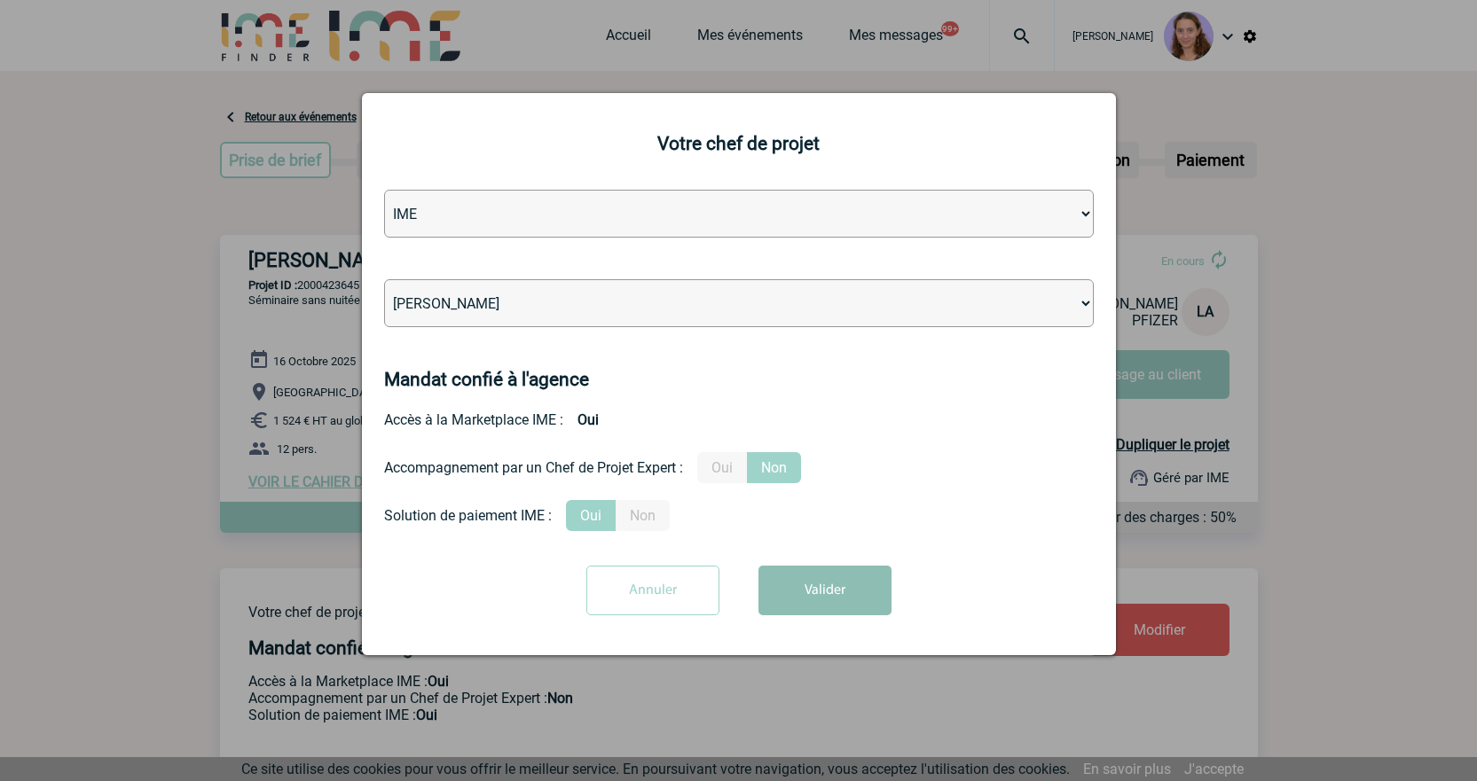
click at [843, 599] on button "Valider" at bounding box center [824, 591] width 133 height 50
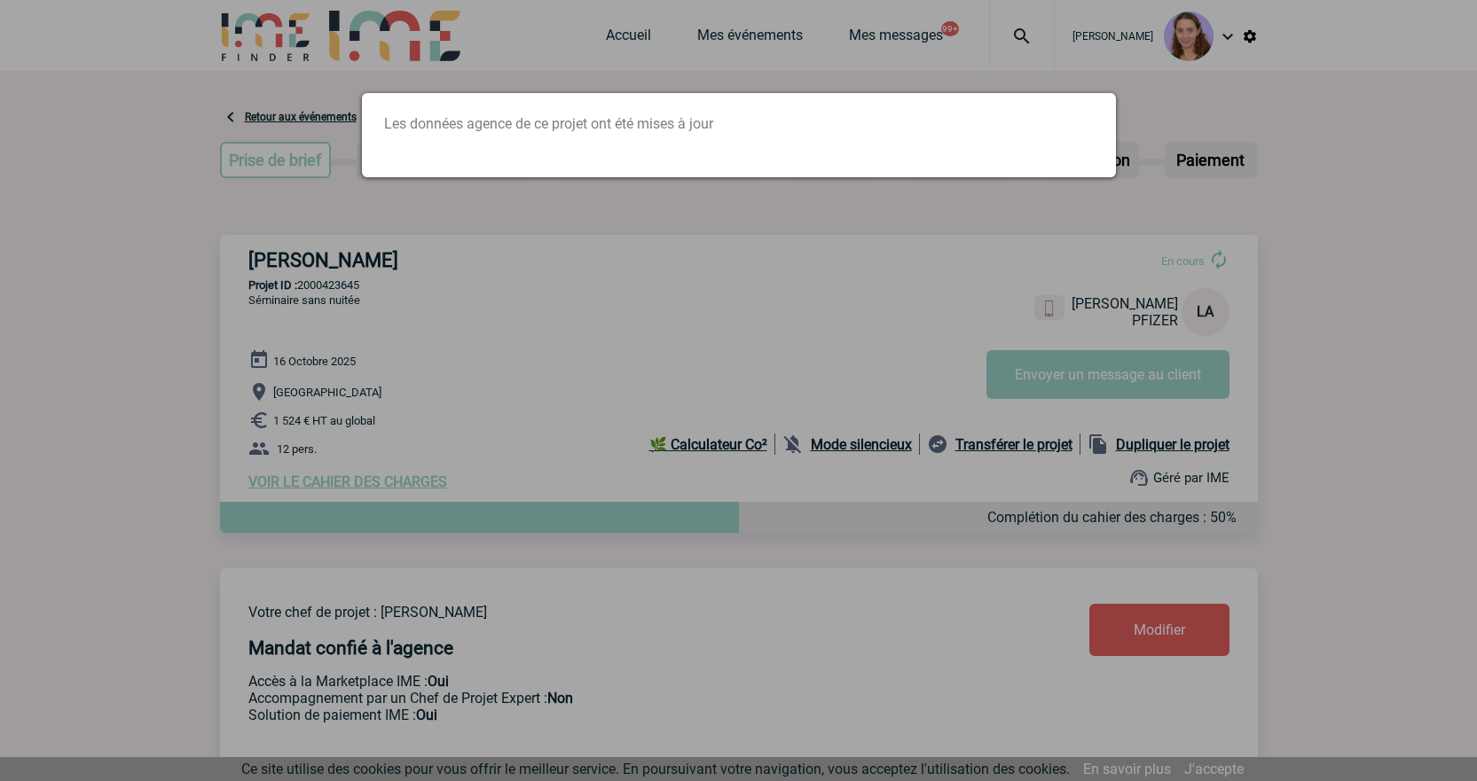
click at [622, 187] on div at bounding box center [738, 390] width 1477 height 781
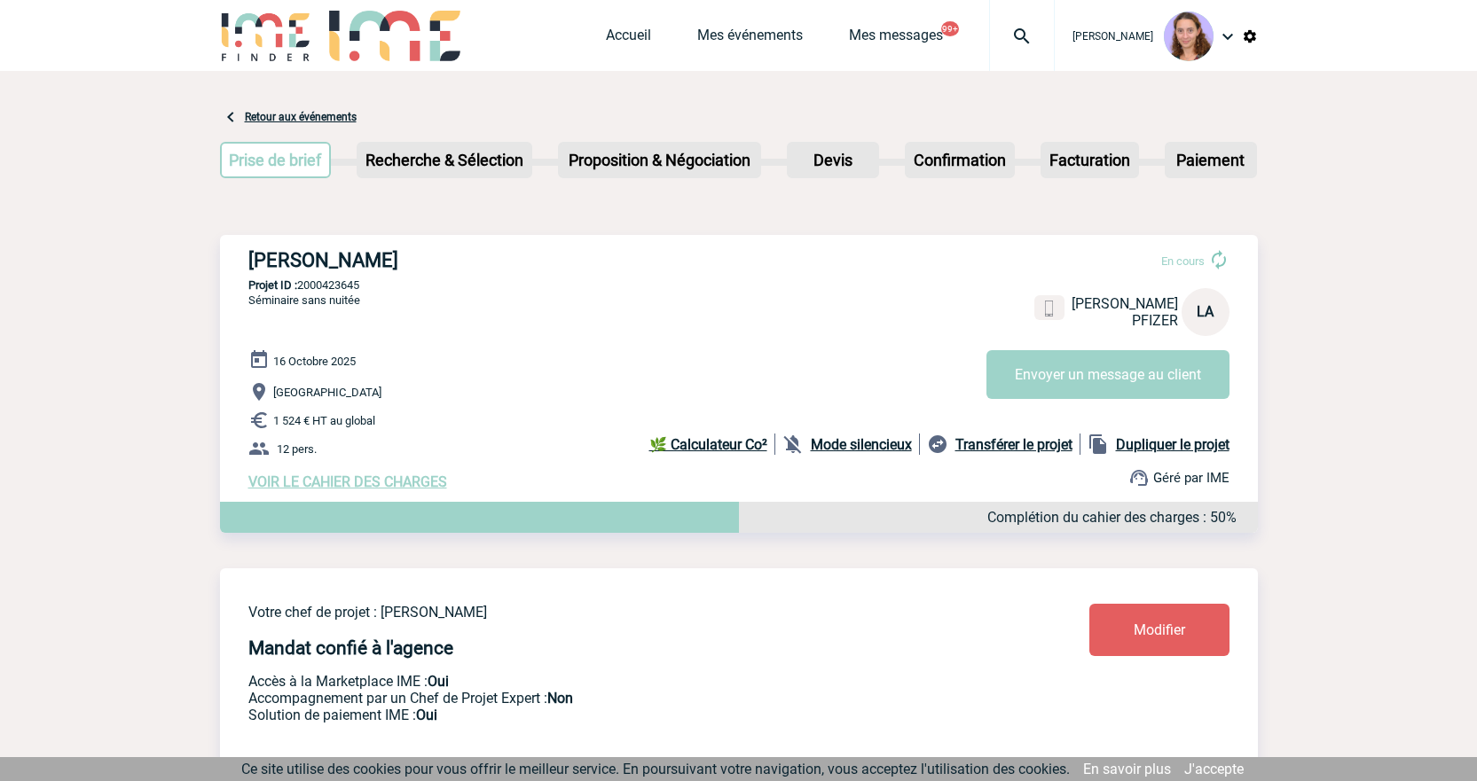
click at [647, 36] on span "Accueil" at bounding box center [651, 35] width 91 height 17
click at [642, 36] on link "Accueil" at bounding box center [628, 39] width 45 height 25
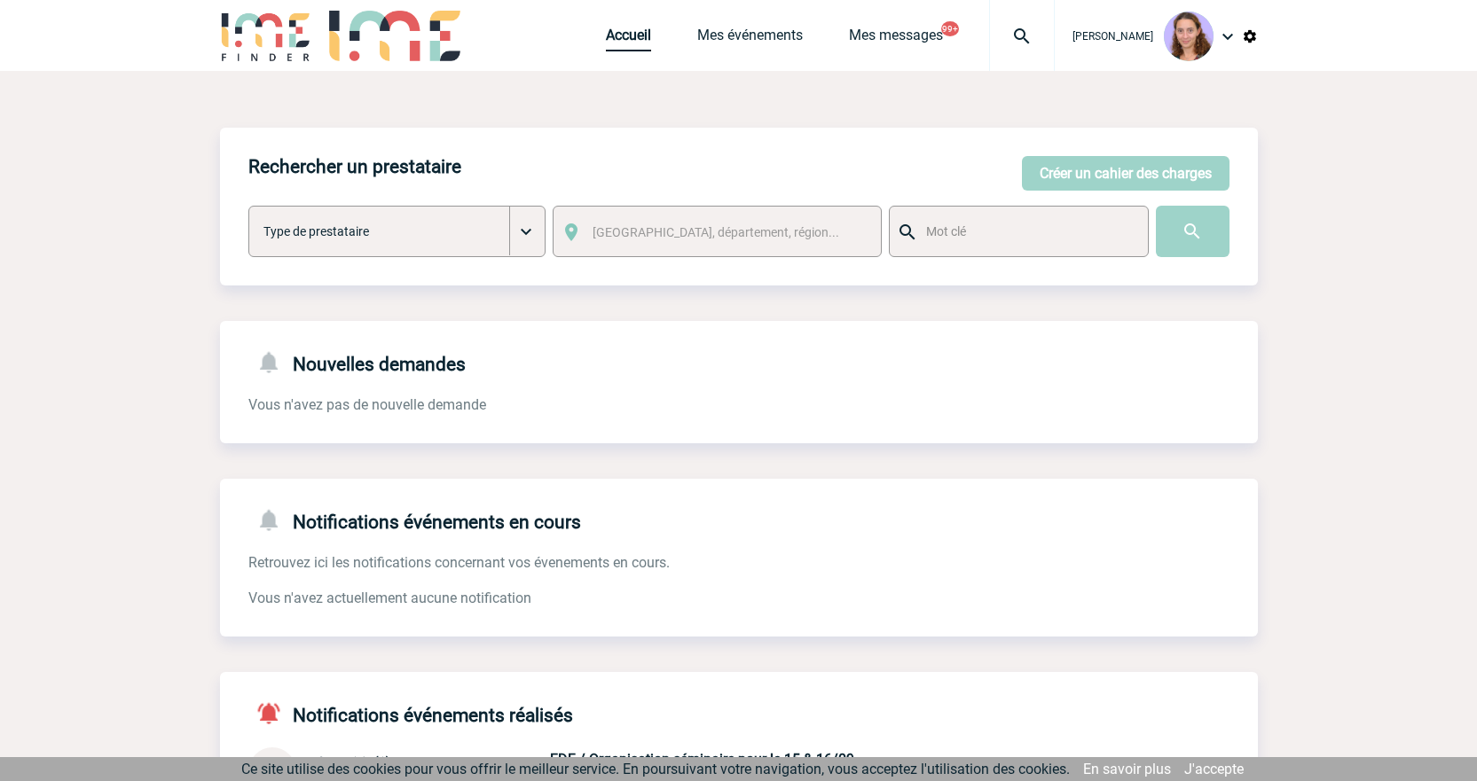
click at [624, 42] on link "Accueil" at bounding box center [628, 39] width 45 height 25
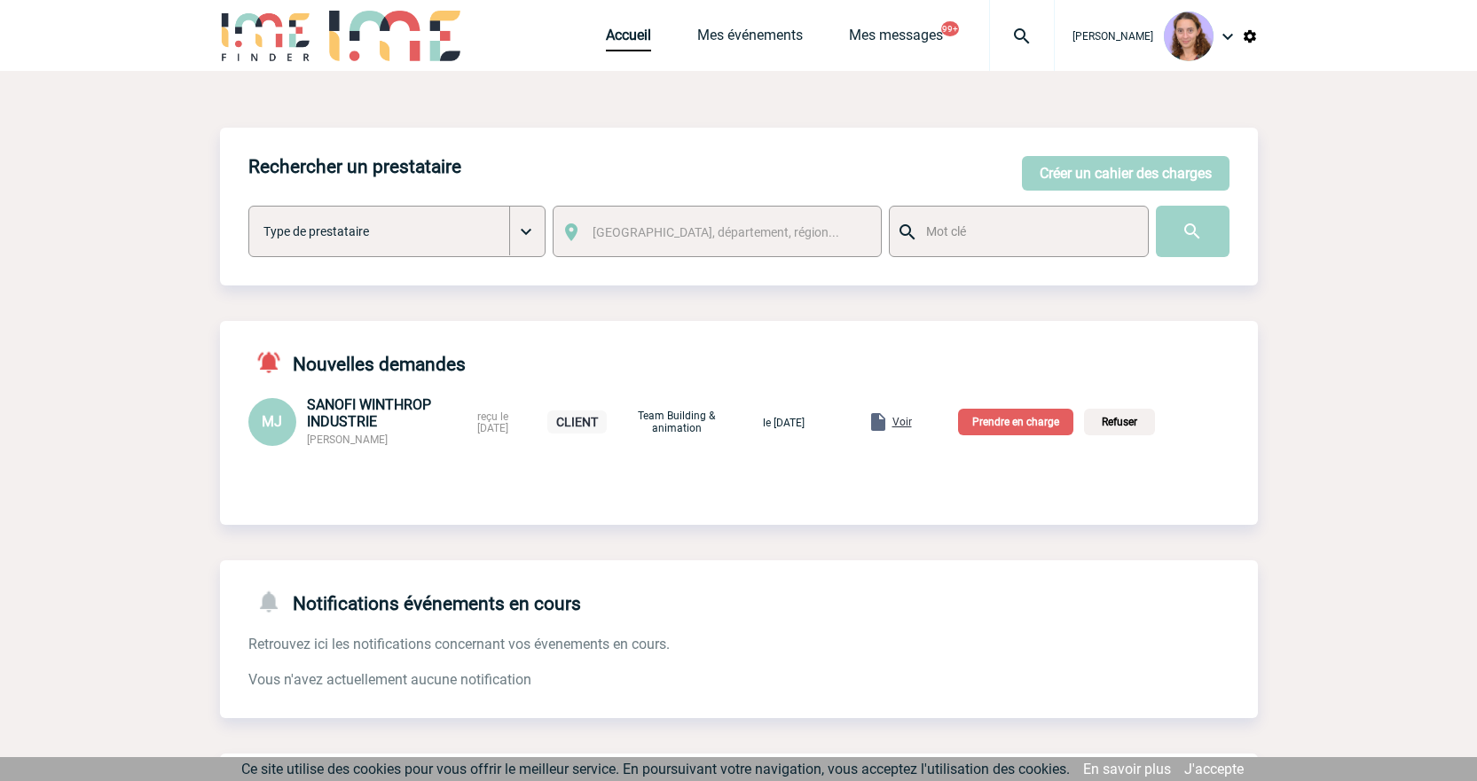
click at [912, 417] on span "Voir" at bounding box center [902, 422] width 20 height 12
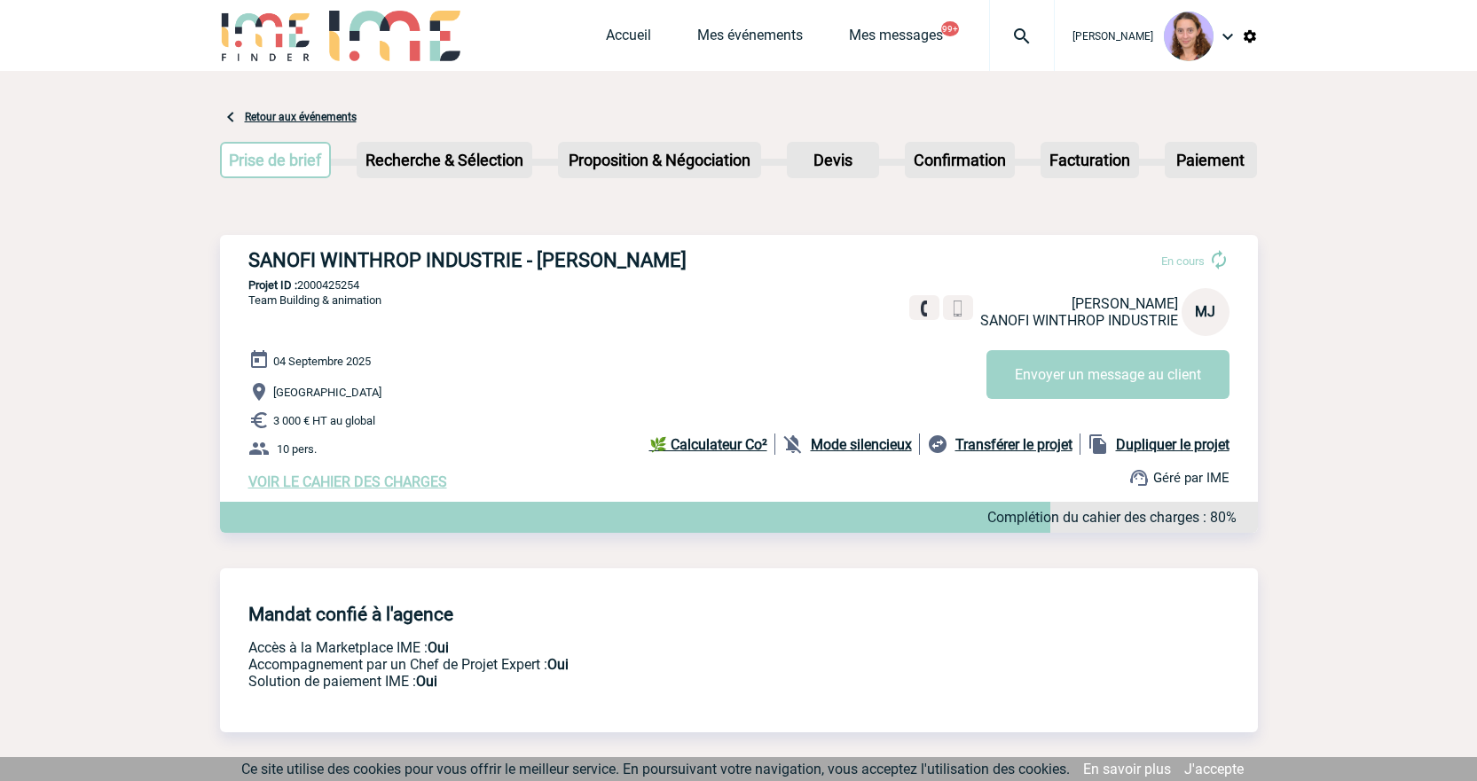
click at [439, 489] on span "VOIR LE CAHIER DES CHARGES" at bounding box center [347, 482] width 199 height 17
drag, startPoint x: 439, startPoint y: 489, endPoint x: 419, endPoint y: 485, distance: 20.7
click at [419, 485] on span "VOIR LE CAHIER DES CHARGES" at bounding box center [347, 482] width 199 height 17
click at [426, 489] on span "VOIR LE CAHIER DES CHARGES" at bounding box center [347, 482] width 199 height 17
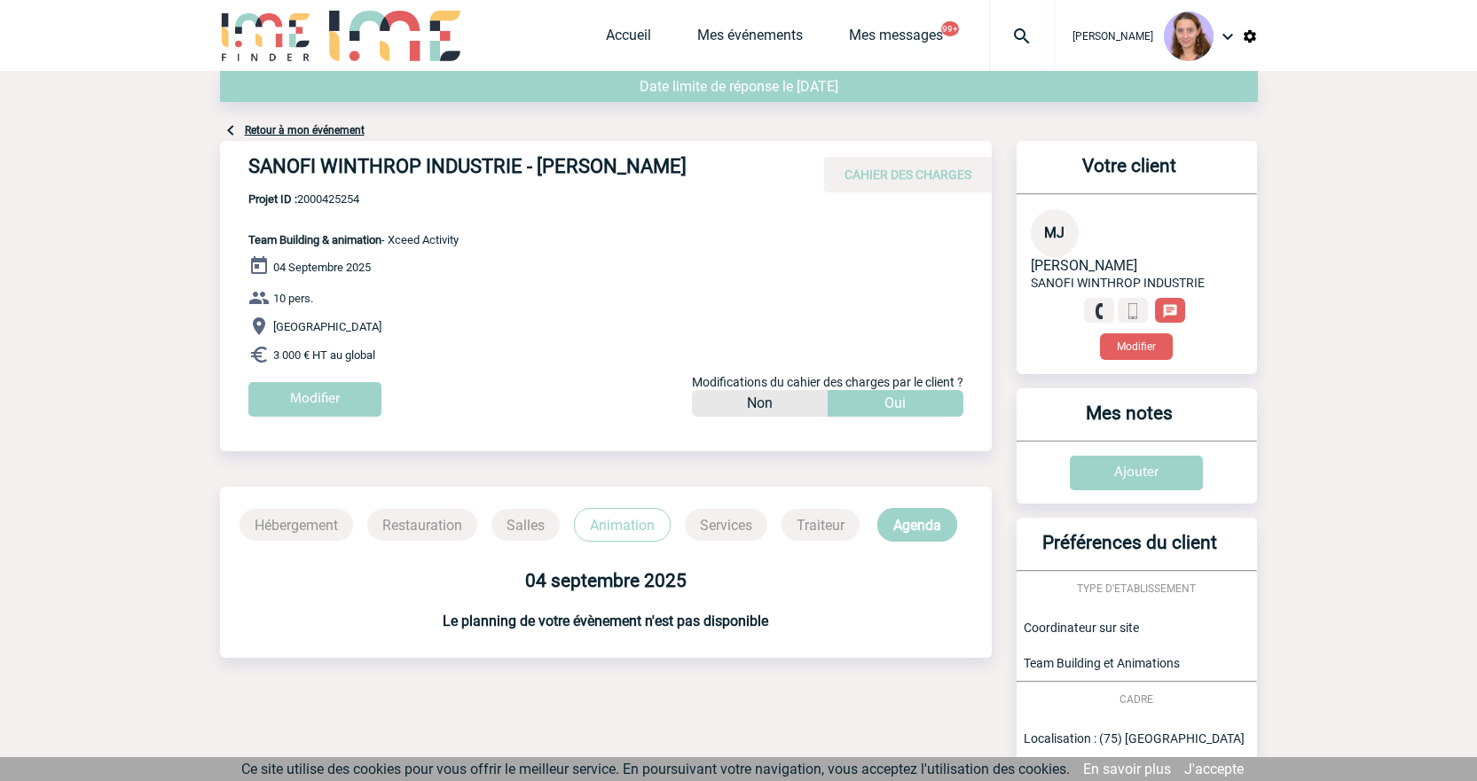
click at [631, 165] on h4 "SANOFI WINTHROP INDUSTRIE - [PERSON_NAME]" at bounding box center [514, 170] width 532 height 30
copy h4 "JEAN"
click at [741, 31] on link "Mes événements" at bounding box center [750, 39] width 106 height 25
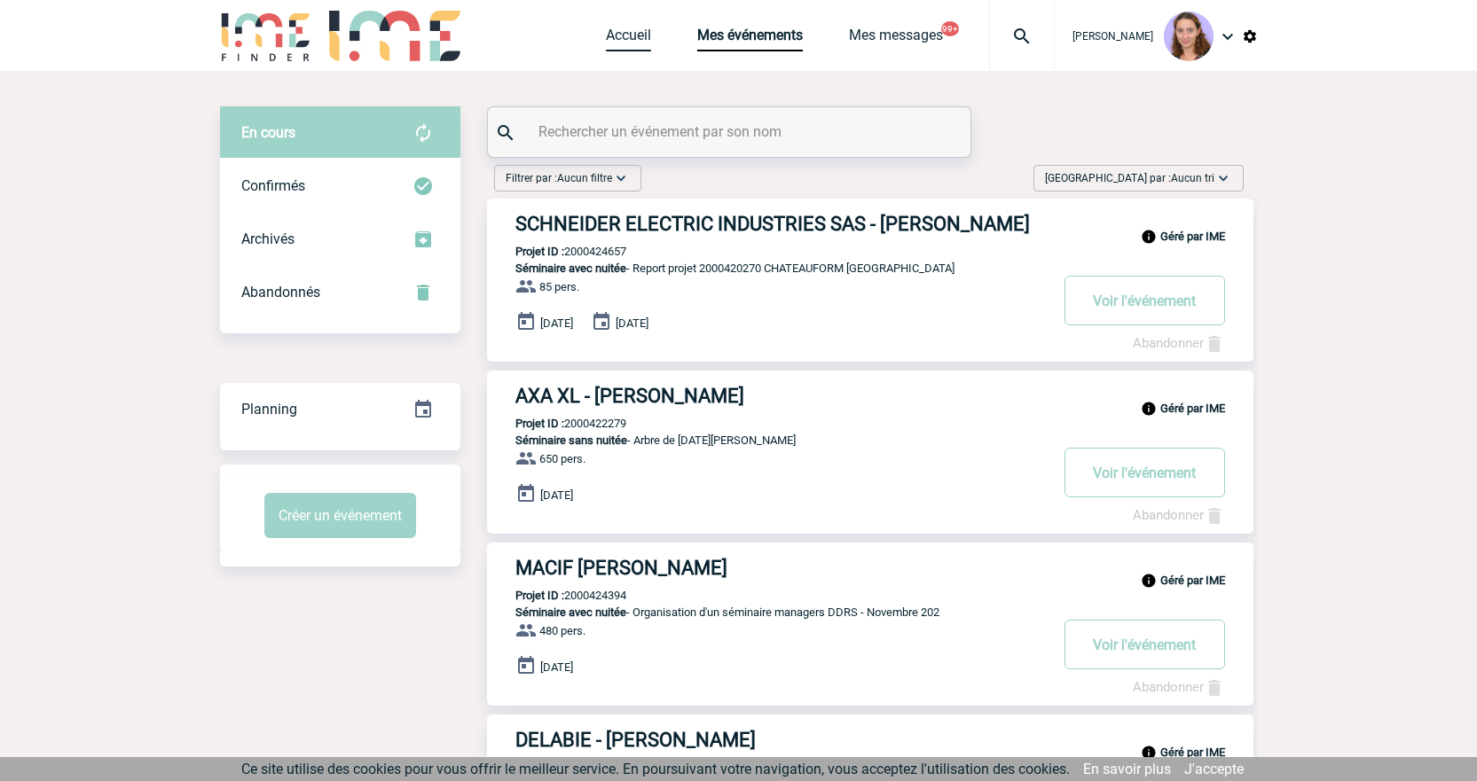
click at [630, 37] on link "Accueil" at bounding box center [628, 39] width 45 height 25
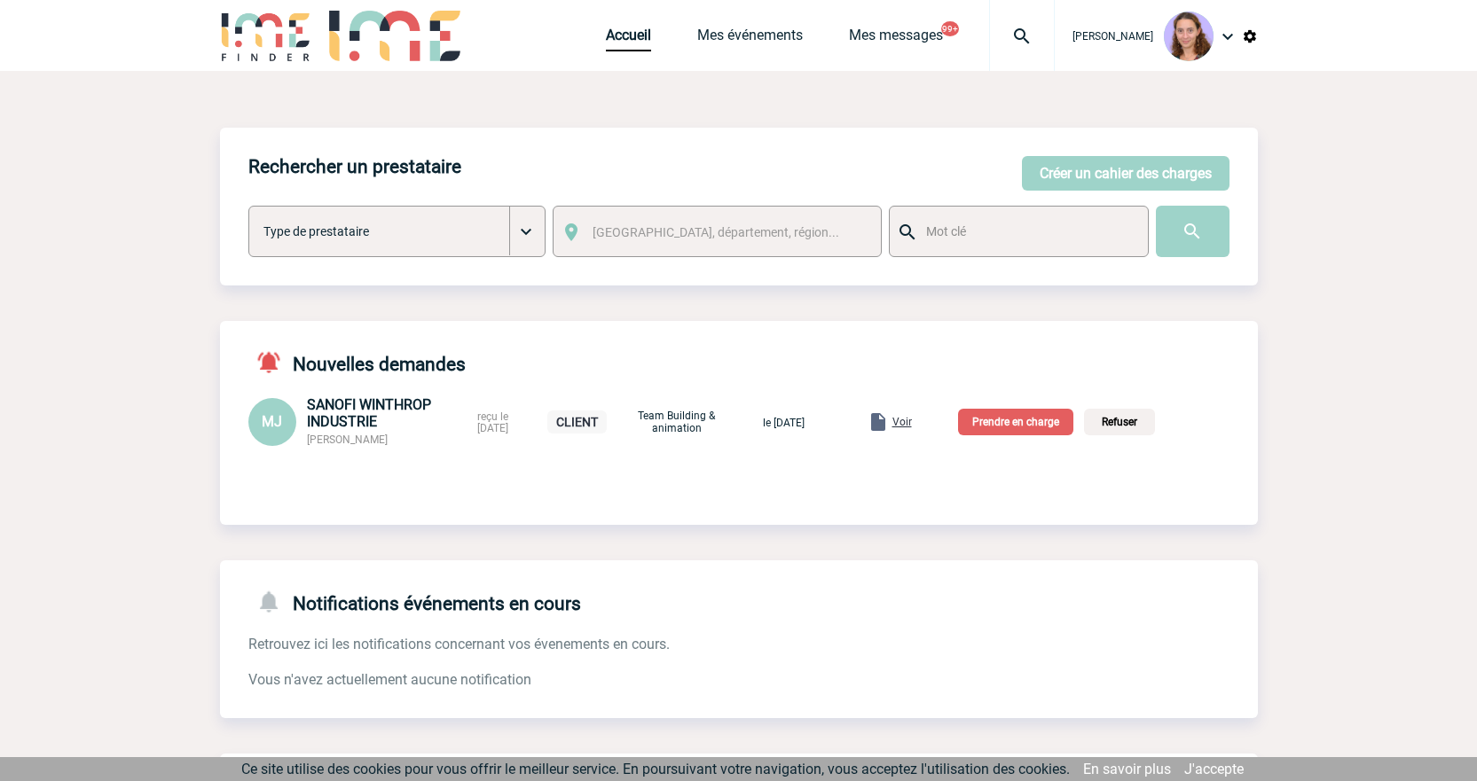
click at [1015, 429] on p "Prendre en charge" at bounding box center [1015, 422] width 115 height 27
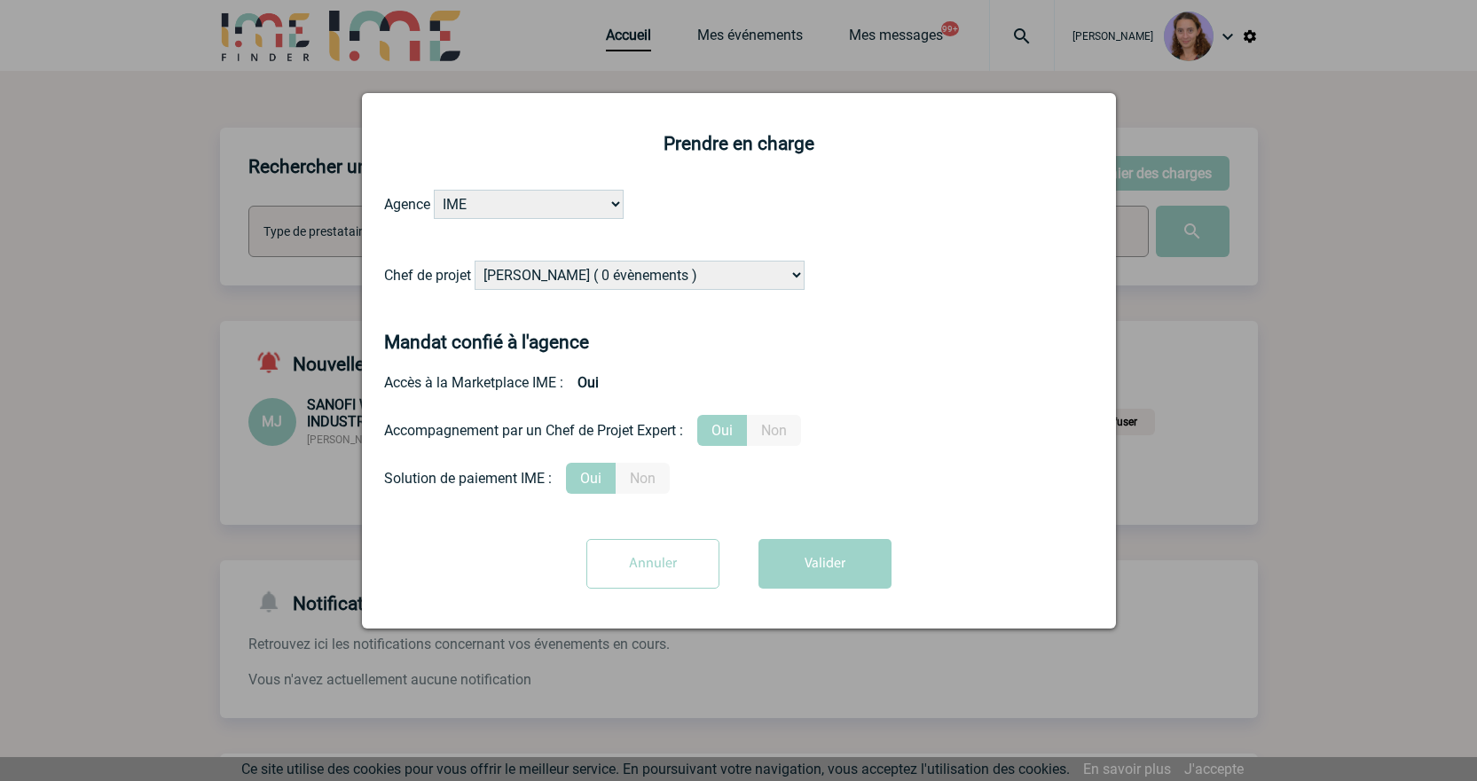
click at [517, 276] on select "Alizée VERLAGUET ( 0 évènements ) Anne GIRAUD ( 1196 évènements ) Anne-François…" at bounding box center [640, 275] width 330 height 29
click at [514, 274] on select "Alizée VERLAGUET ( 0 évènements ) Anne GIRAUD ( 1196 évènements ) Anne-François…" at bounding box center [640, 275] width 330 height 29
select select "131612"
click at [475, 262] on select "[PERSON_NAME] ( 0 évènements ) [PERSON_NAME] ( 1196 évènements ) [PERSON_NAME] …" at bounding box center [640, 275] width 330 height 29
click at [842, 554] on button "Valider" at bounding box center [824, 564] width 133 height 50
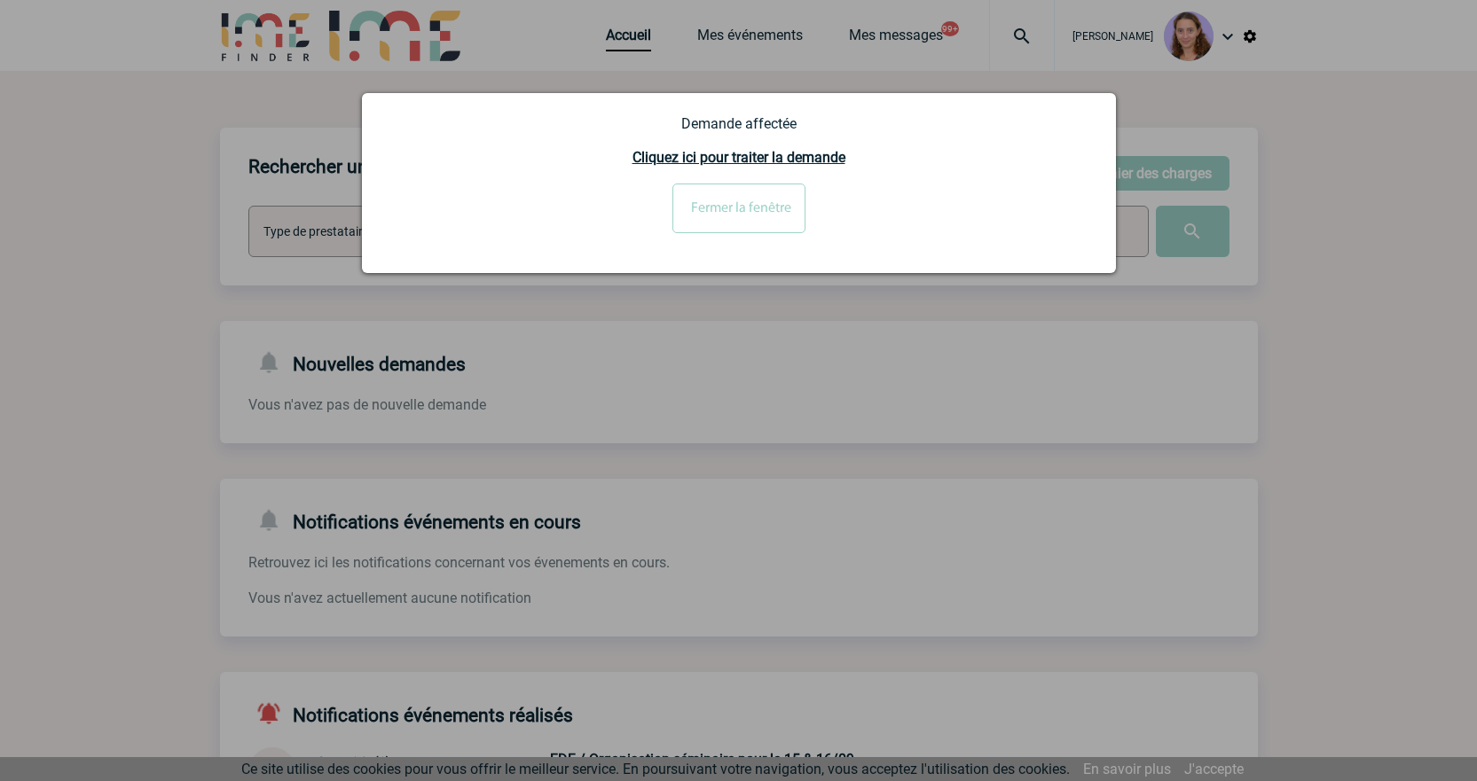
click at [736, 204] on input "Fermer la fenêtre" at bounding box center [738, 209] width 133 height 50
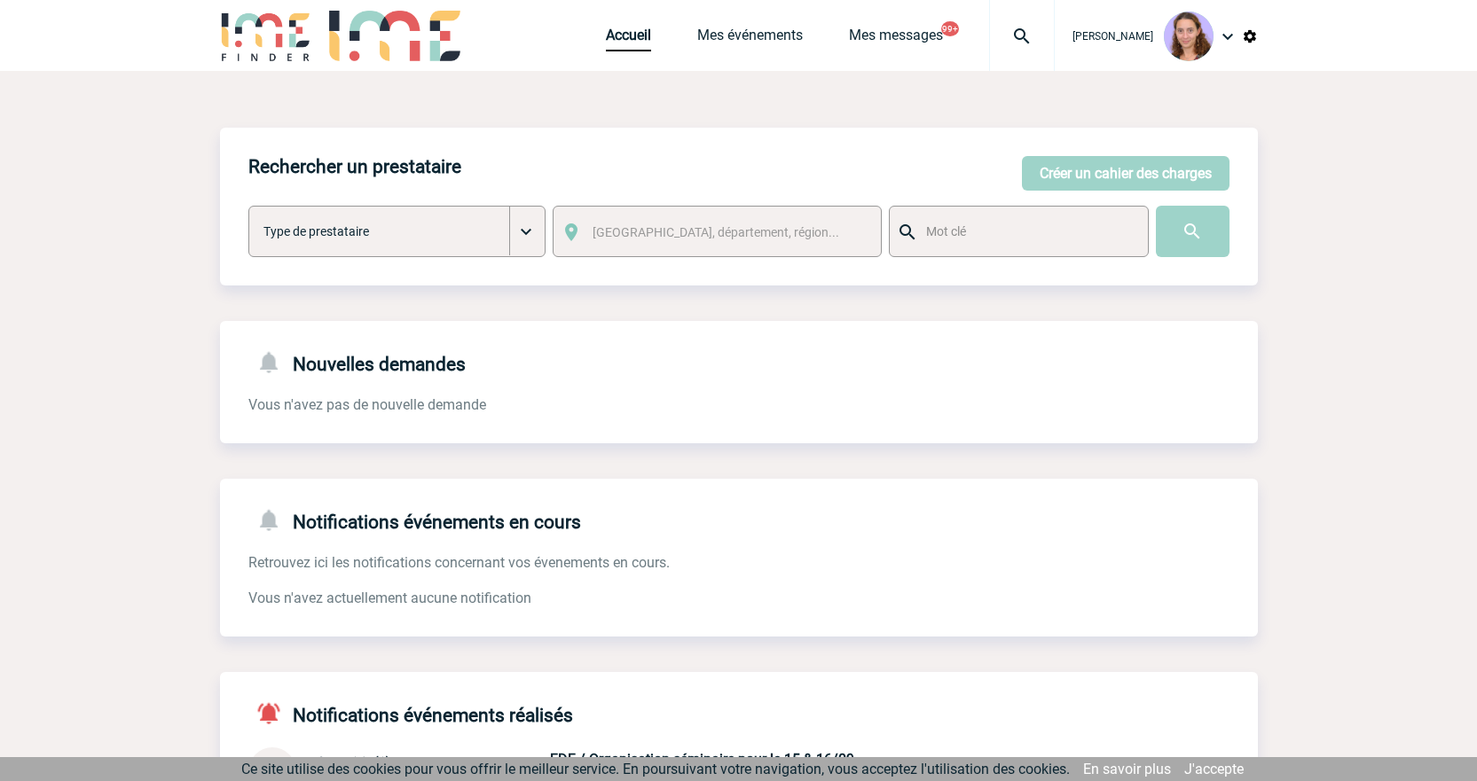
click at [1046, 15] on div at bounding box center [1022, 35] width 66 height 71
drag, startPoint x: 783, startPoint y: 139, endPoint x: 718, endPoint y: 128, distance: 66.6
click at [718, 128] on body "[PERSON_NAME] Accueil Mes événements 99+ 99+" at bounding box center [738, 548] width 1477 height 1097
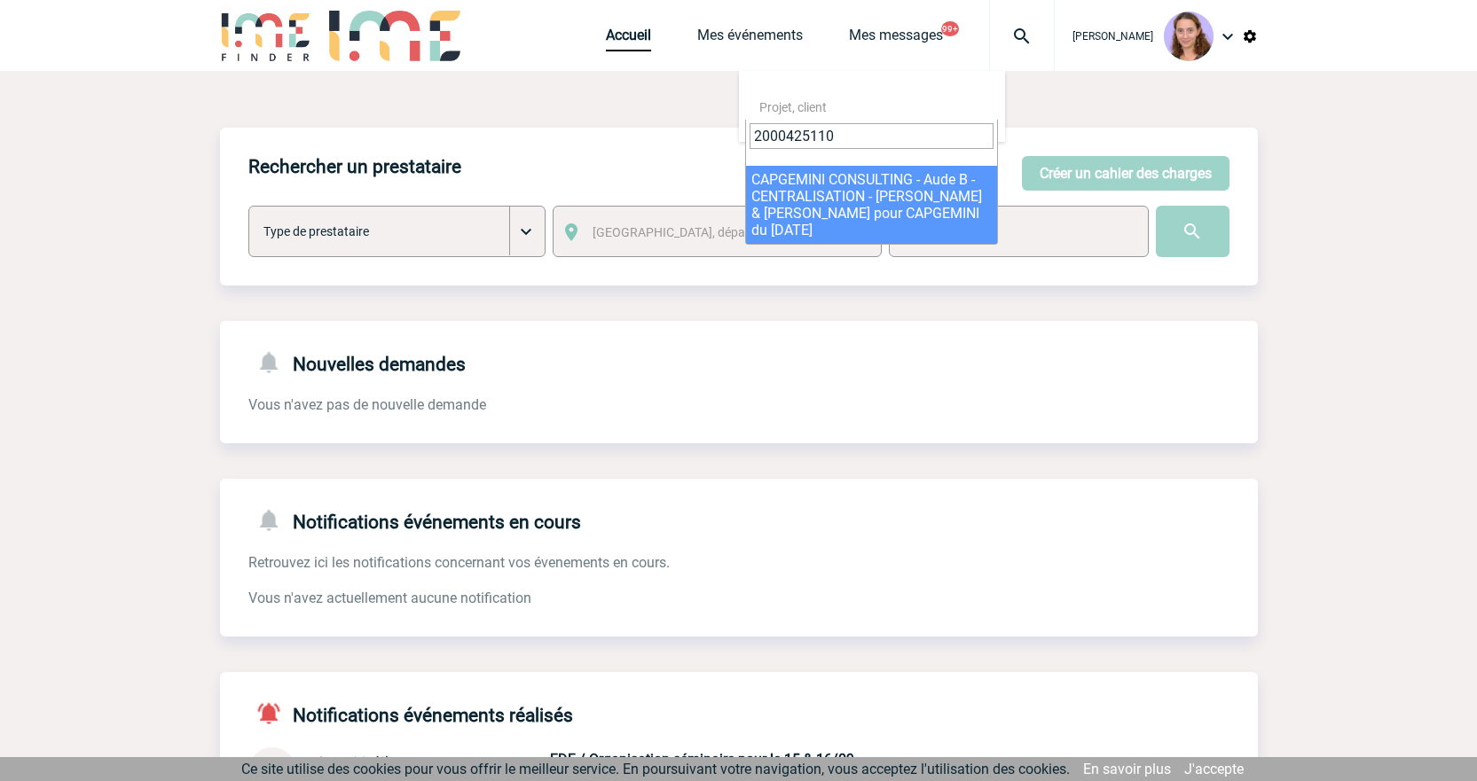
type input "2000425110"
select select "24611"
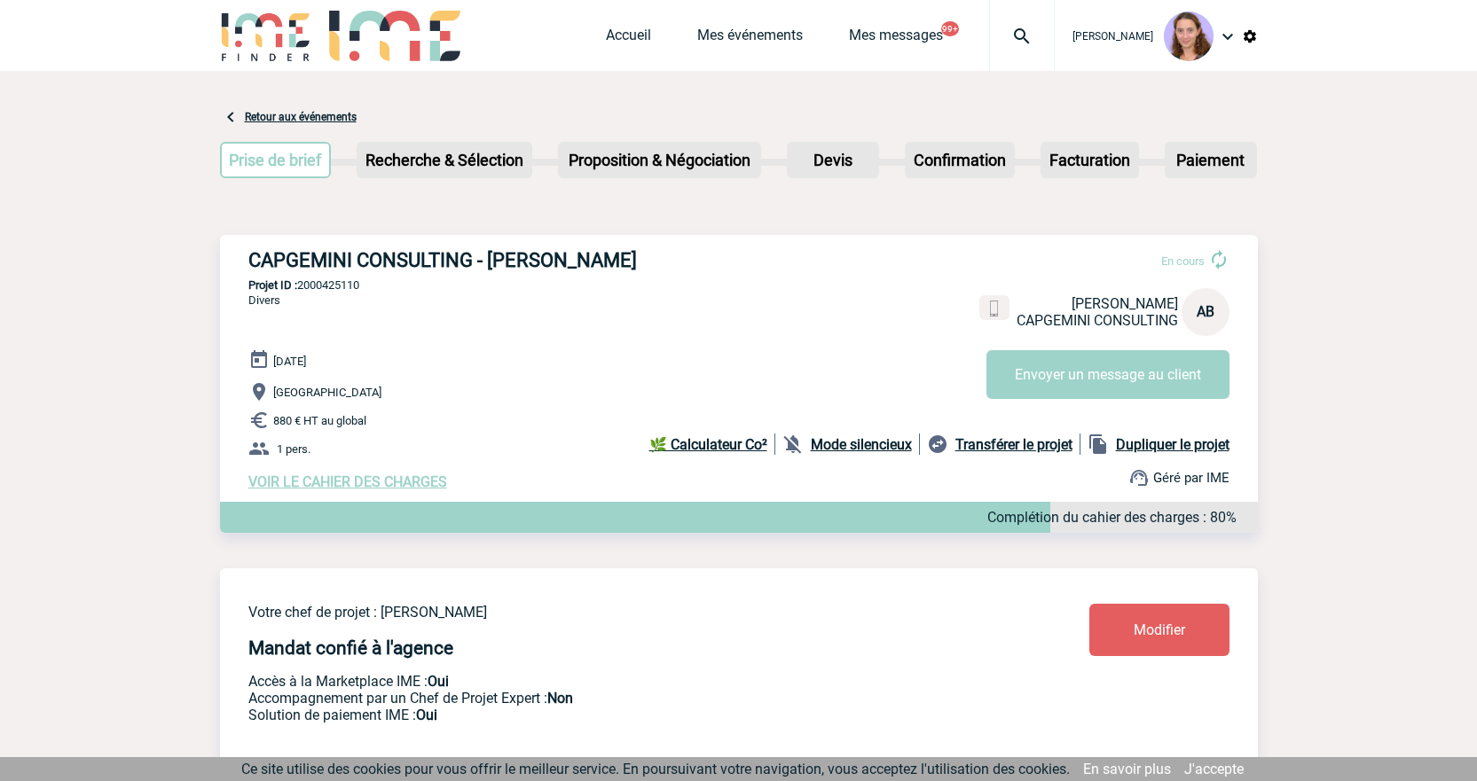
click at [1164, 625] on link "Modifier" at bounding box center [1159, 630] width 140 height 52
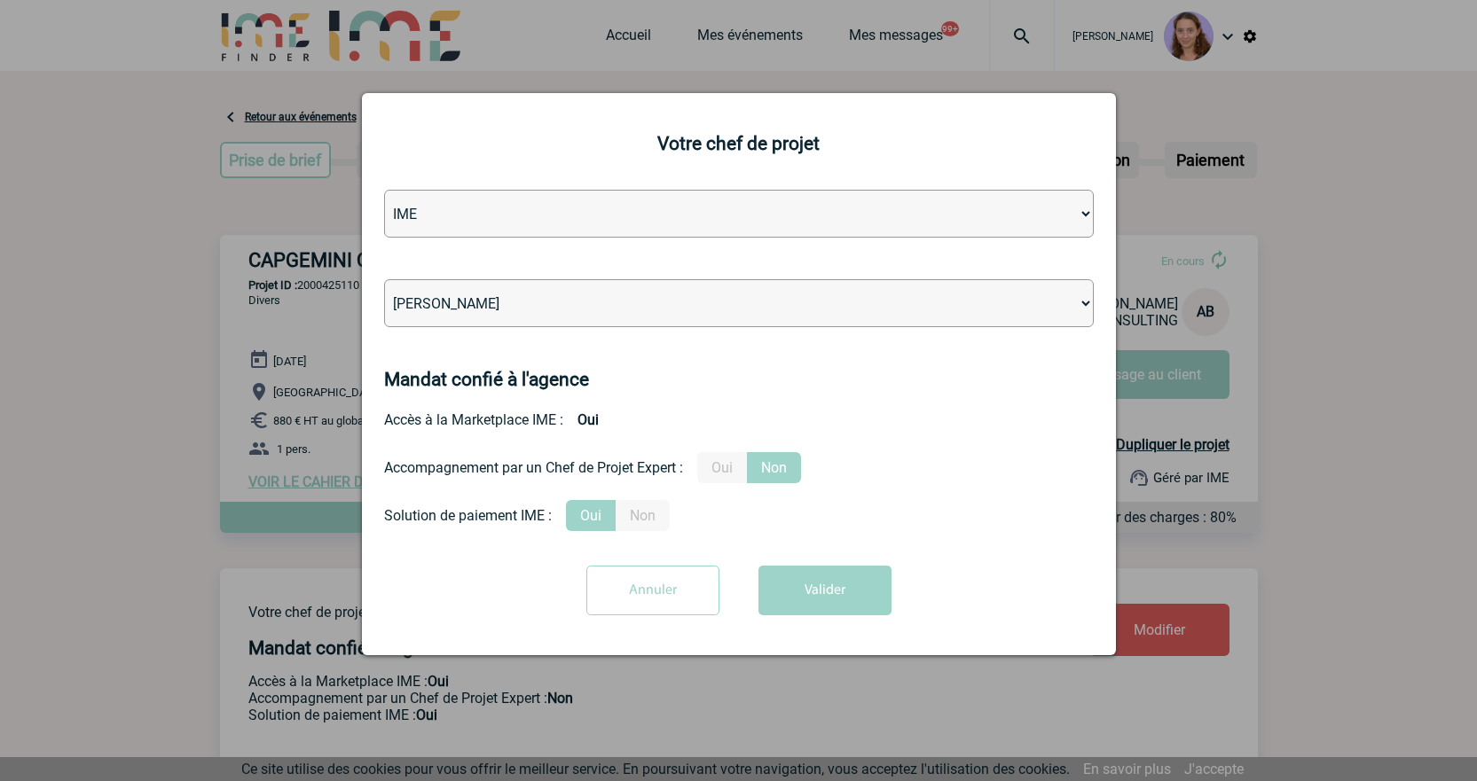
click at [606, 294] on select "[PERSON_NAME] [PERSON_NAME] [PERSON_NAME] Jean-[PERSON_NAME] [PERSON_NAME] [PER…" at bounding box center [739, 303] width 710 height 48
select select "131612"
click at [384, 280] on select "Léa PITTIGLIO Yanis DE CLERCQ Victor KALB Jean-Chris NTAMACK Stefan MILADINOVIC…" at bounding box center [739, 303] width 710 height 48
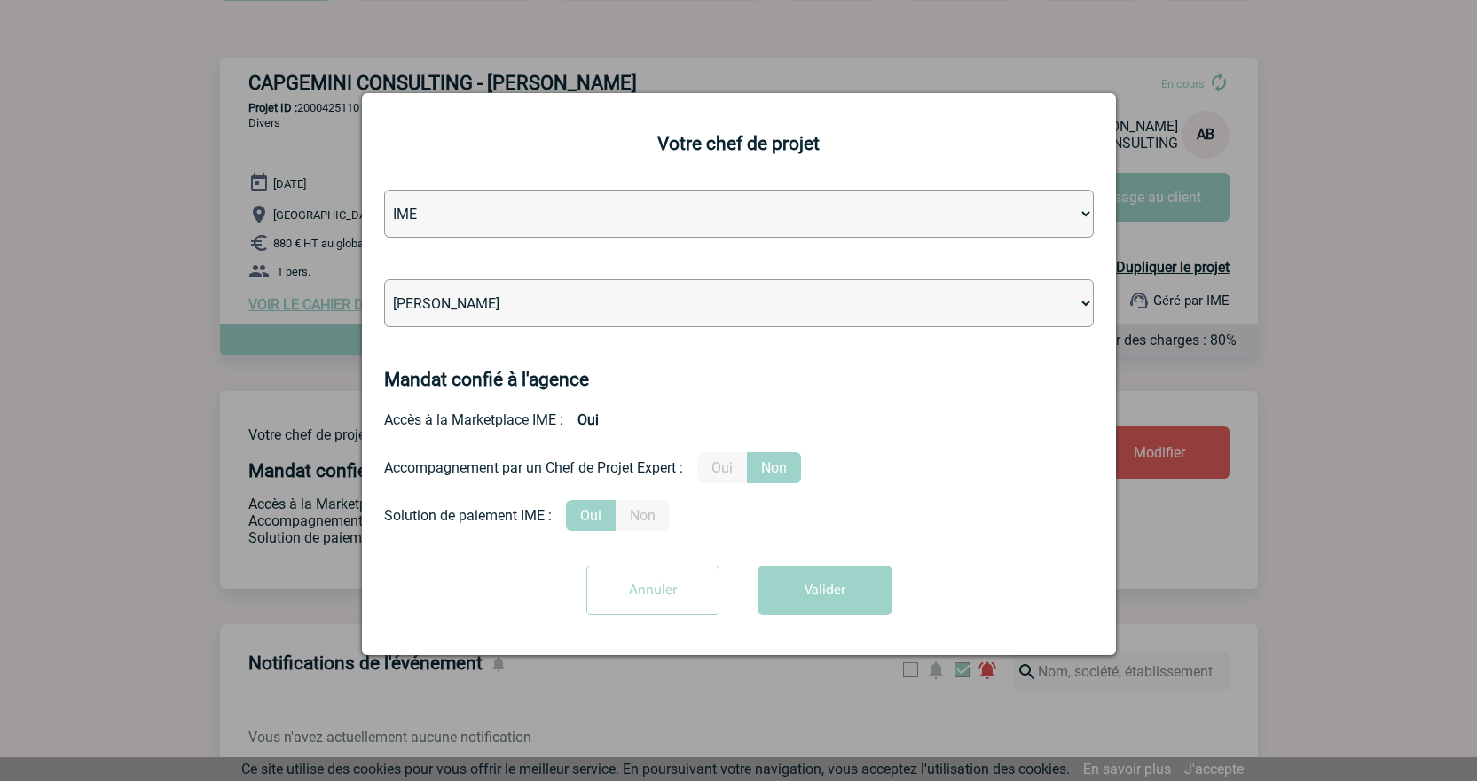
click at [855, 574] on button "Valider" at bounding box center [824, 591] width 133 height 50
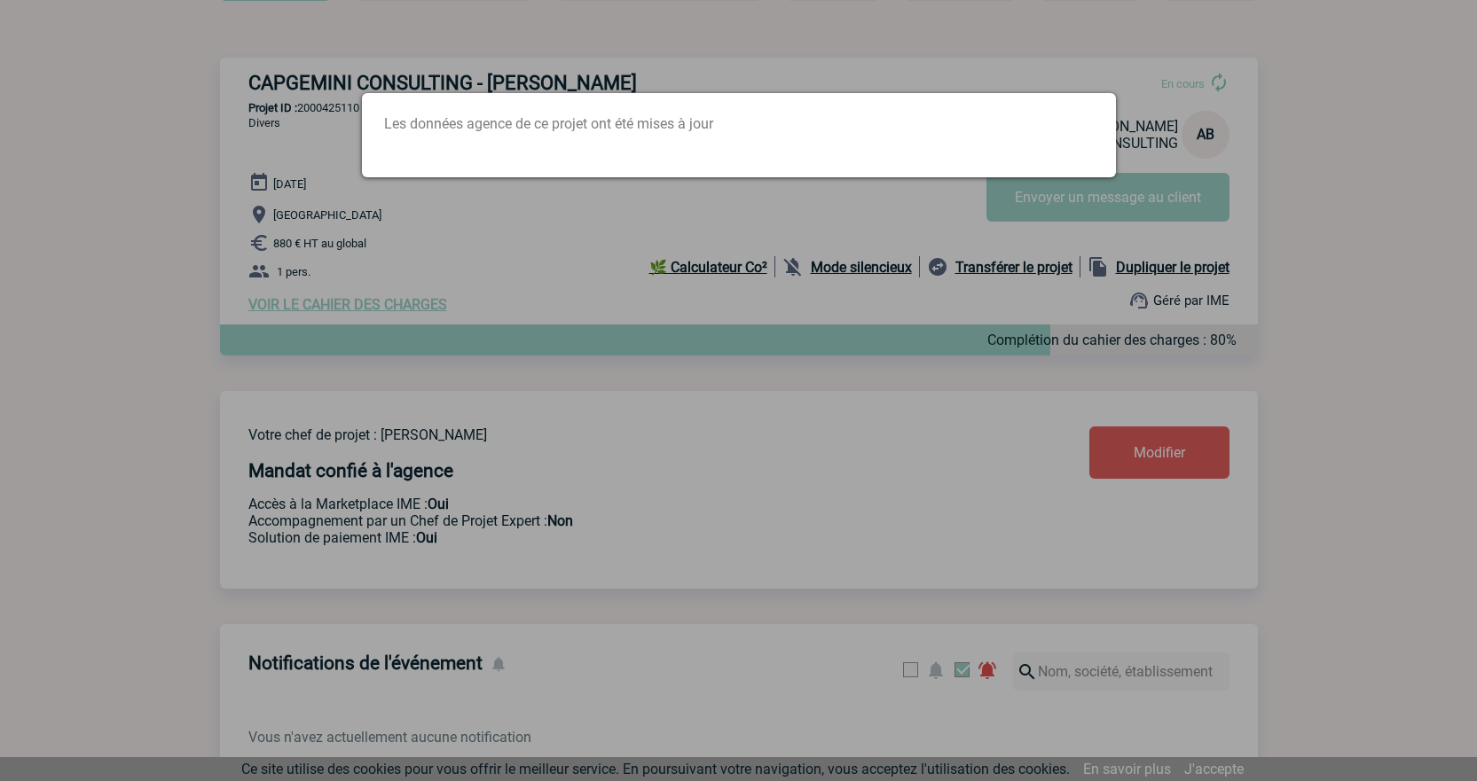
click at [749, 28] on div at bounding box center [738, 390] width 1477 height 781
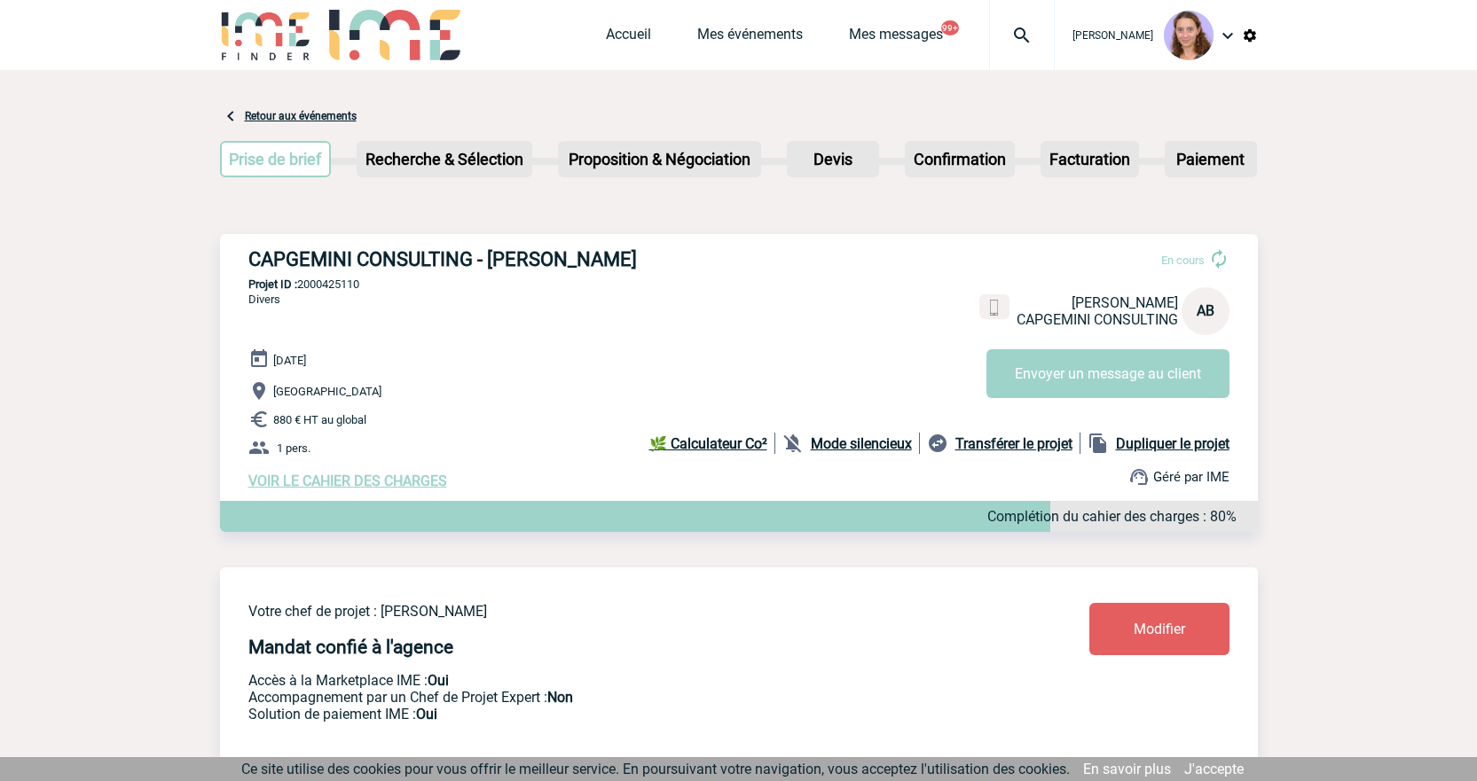
scroll to position [0, 0]
click at [616, 41] on link "Accueil" at bounding box center [628, 39] width 45 height 25
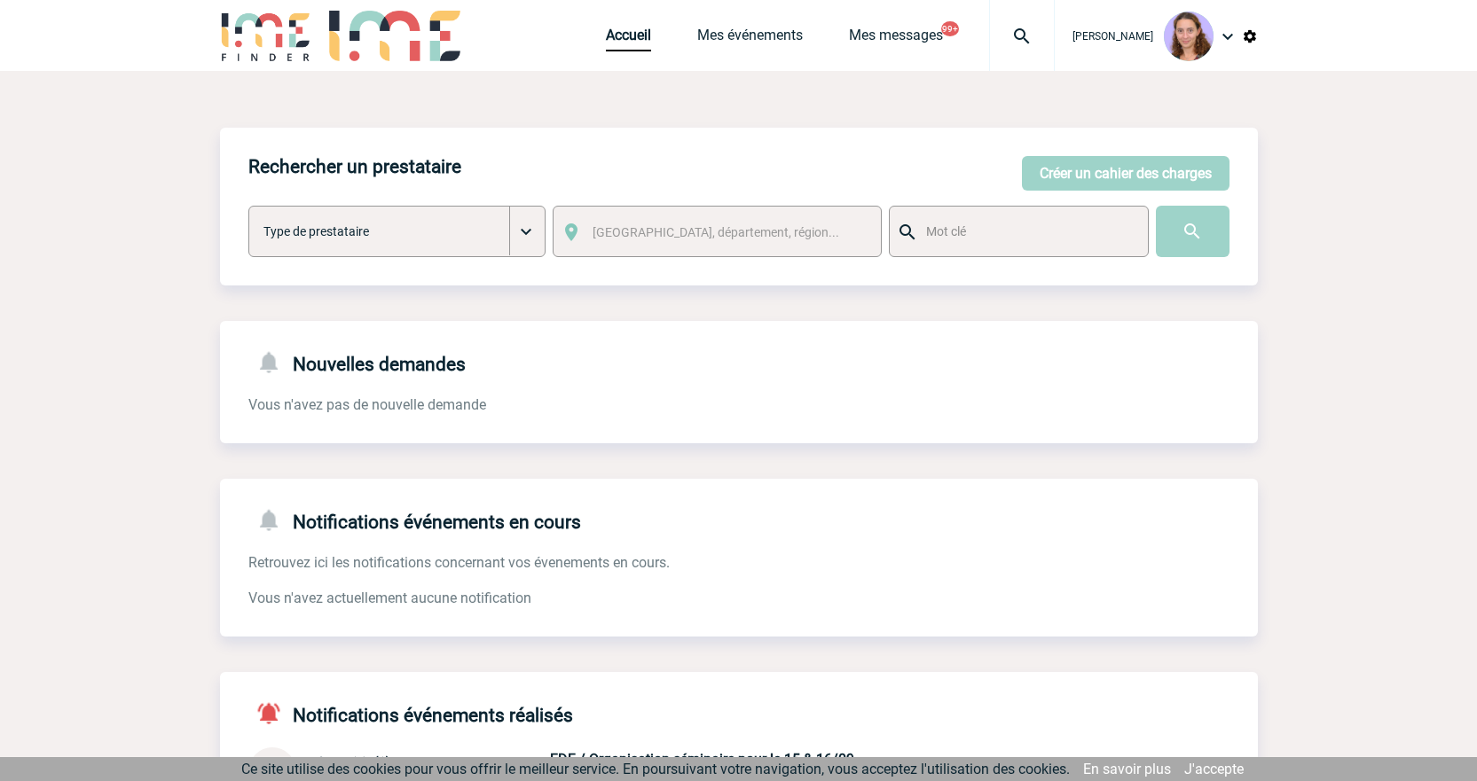
click at [1030, 46] on img at bounding box center [1022, 36] width 64 height 21
type input "[PERSON_NAME][EMAIL_ADDRESS][PERSON_NAME][DOMAIN_NAME]"
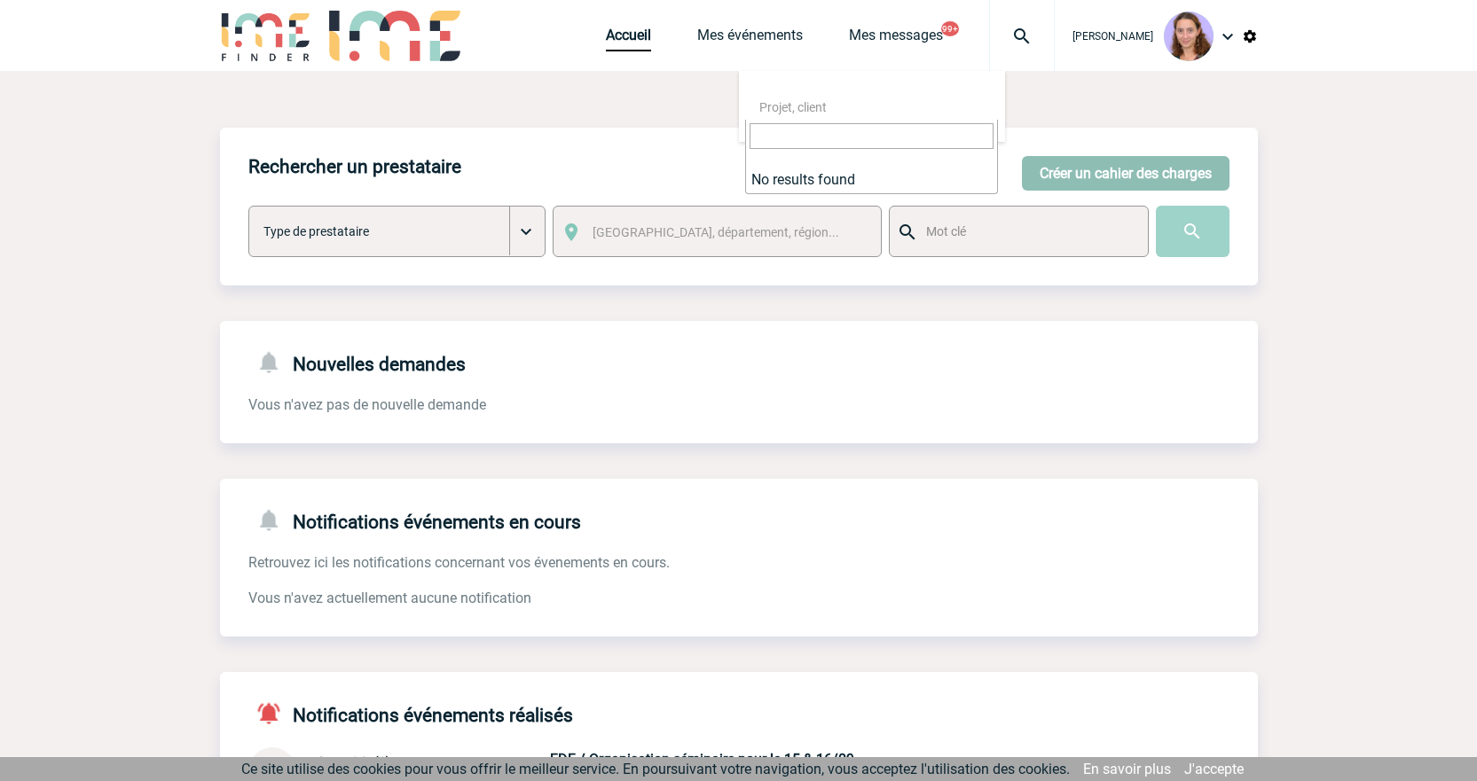
click at [1103, 161] on button "Créer un cahier des charges" at bounding box center [1126, 173] width 208 height 35
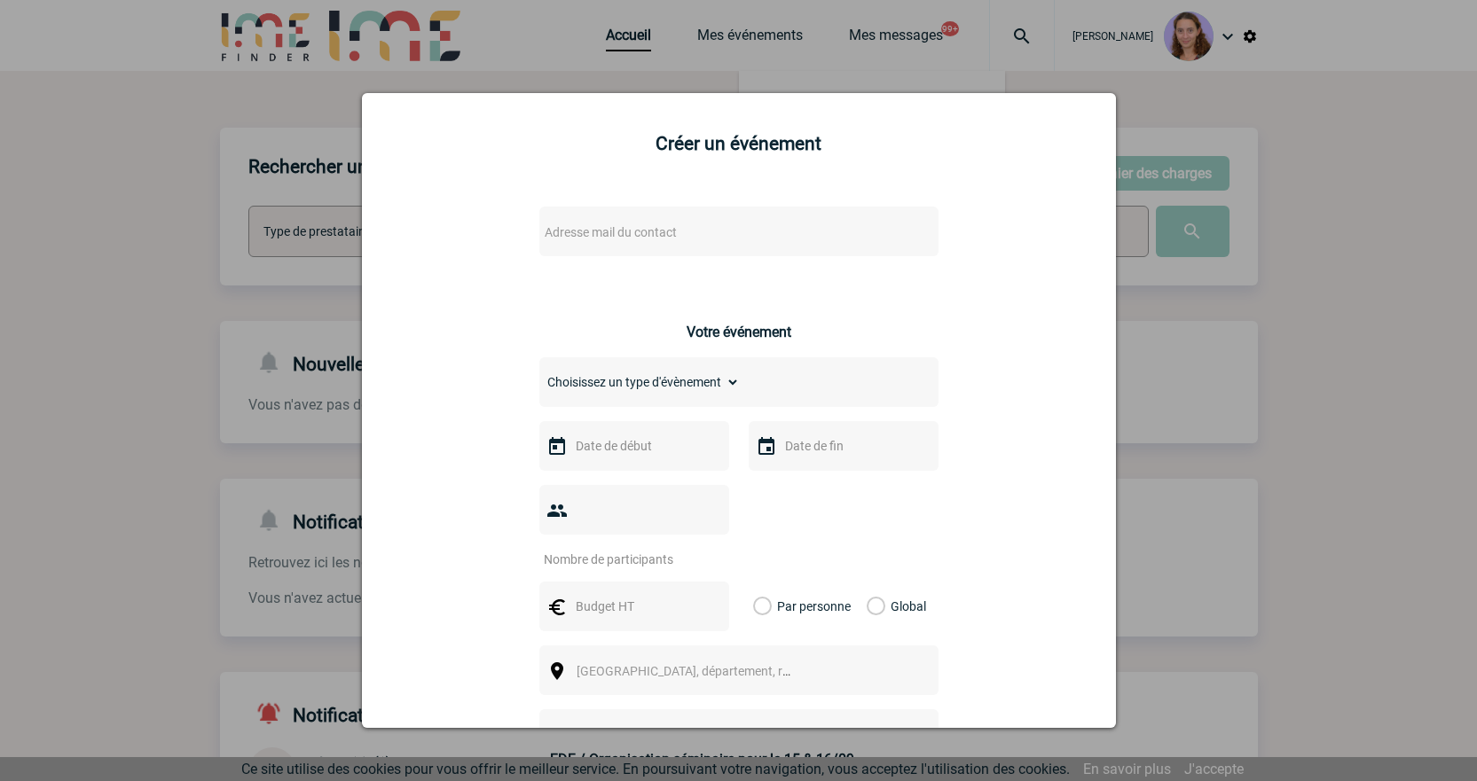
click at [554, 225] on span "Adresse mail du contact" at bounding box center [611, 232] width 132 height 14
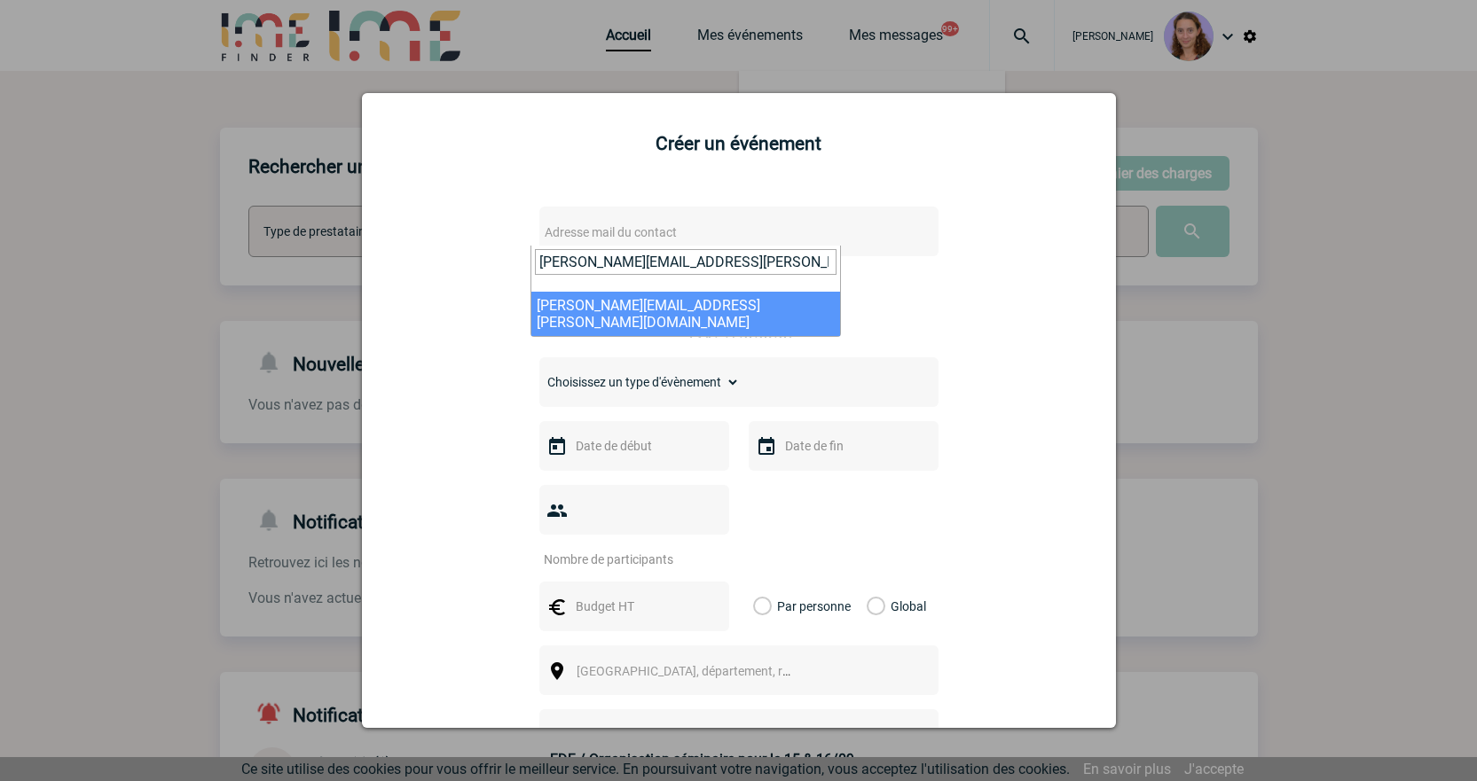
type input "[PERSON_NAME][EMAIL_ADDRESS][PERSON_NAME][DOMAIN_NAME]"
select select "132564"
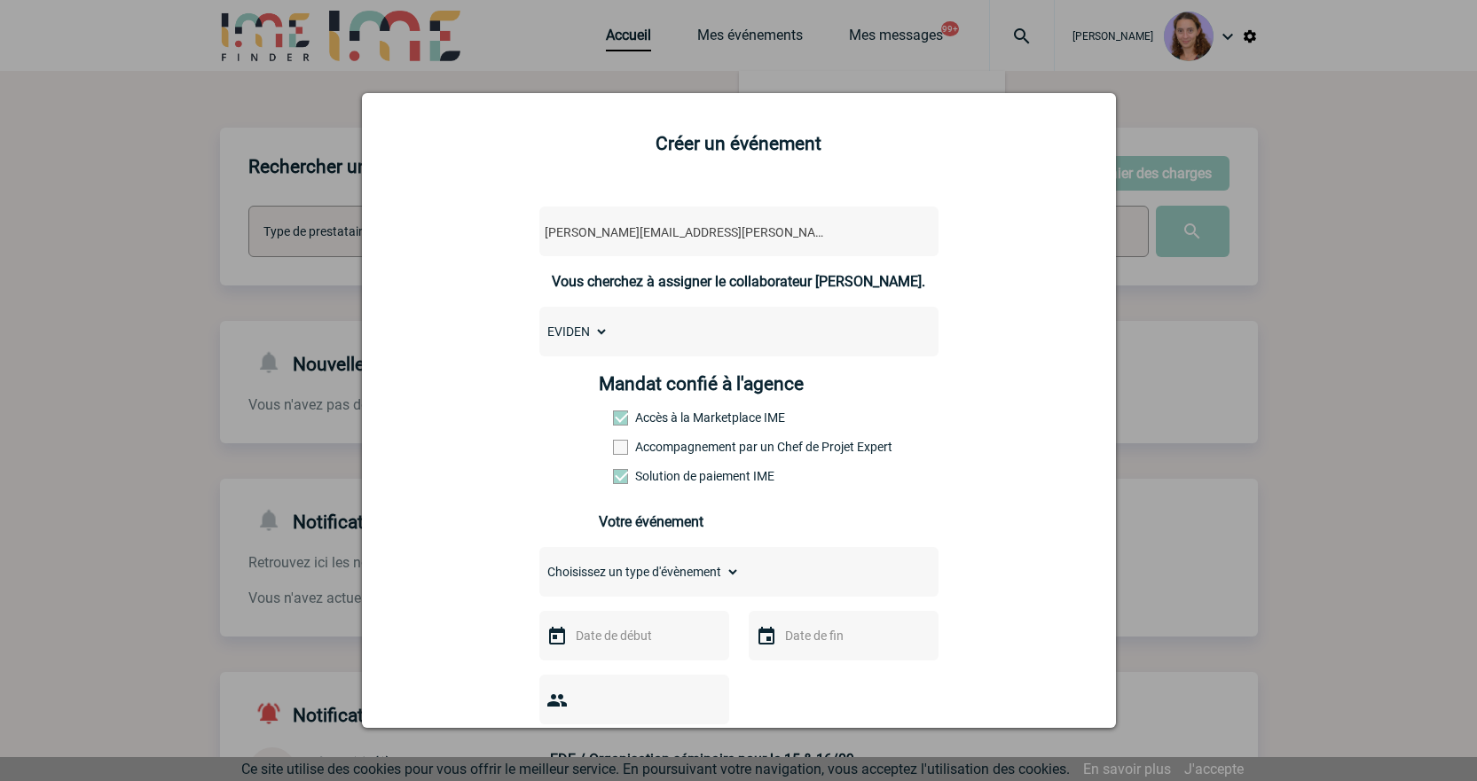
click at [660, 579] on select "Choisissez un type d'évènement Séminaire avec nuitée Séminaire sans nuitée Repa…" at bounding box center [639, 572] width 200 height 25
select select "9"
click at [539, 564] on select "Choisissez un type d'évènement Séminaire avec nuitée Séminaire sans nuitée Repa…" at bounding box center [639, 572] width 200 height 25
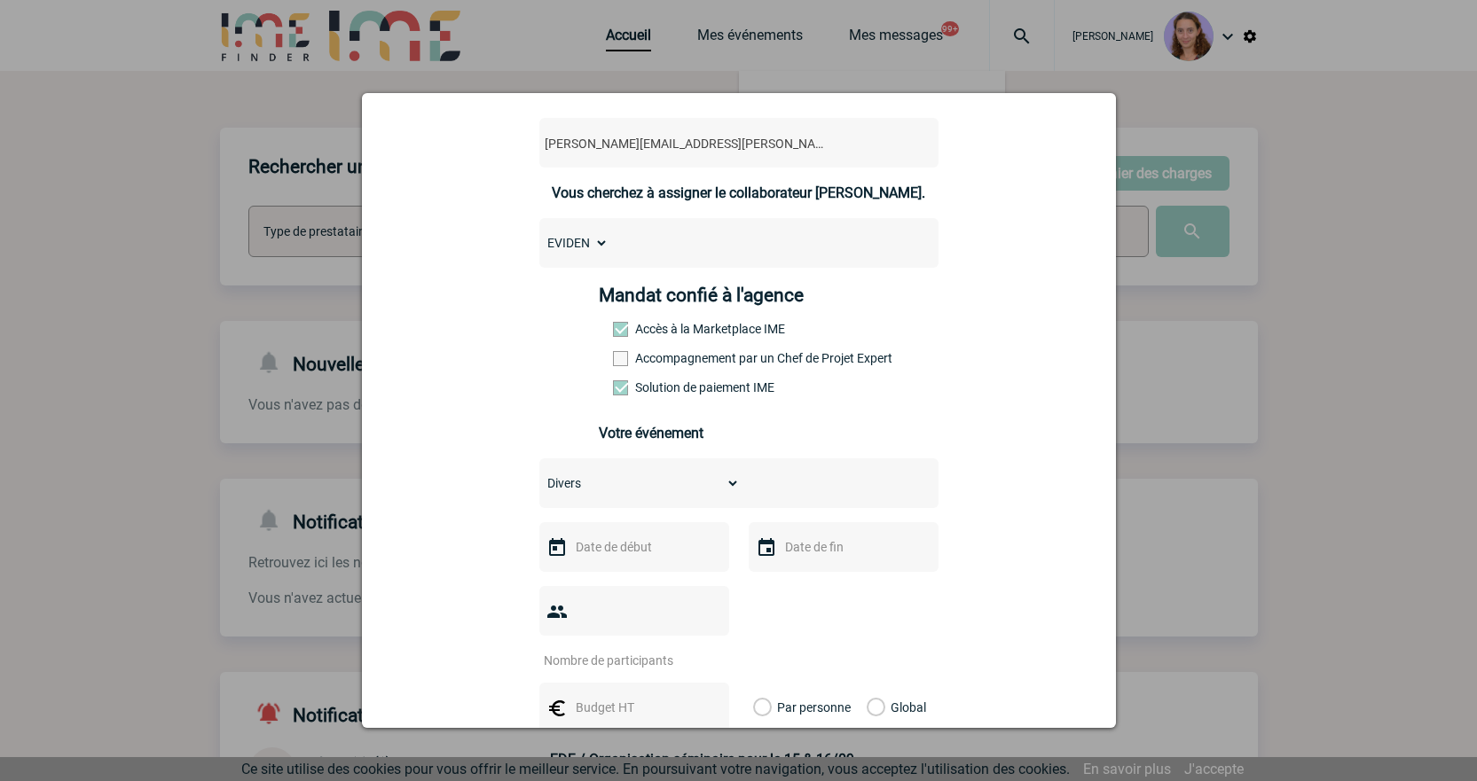
click at [606, 537] on div at bounding box center [634, 547] width 190 height 50
click at [611, 551] on input "text" at bounding box center [632, 547] width 122 height 23
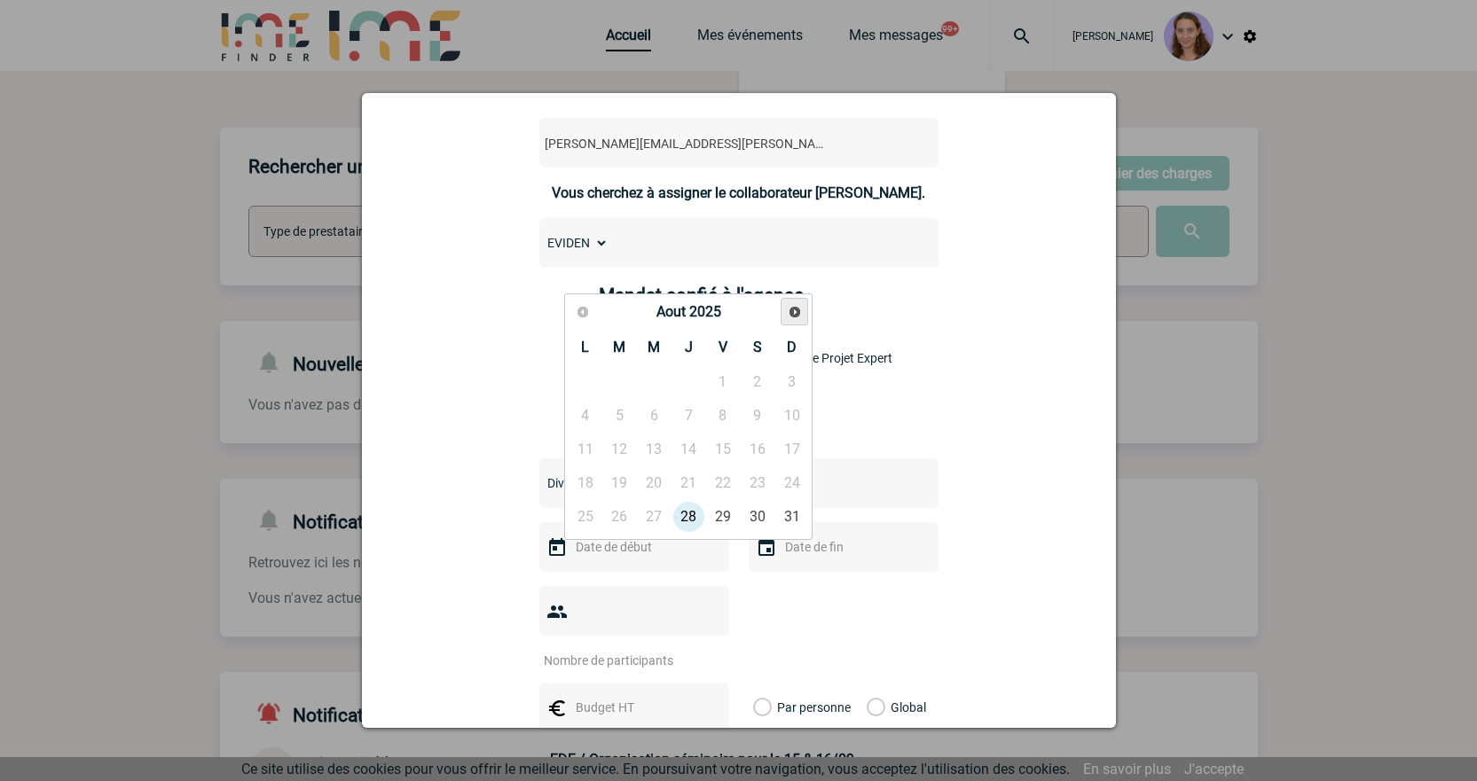
click at [799, 311] on span "Suivant" at bounding box center [795, 312] width 14 height 14
click at [587, 443] on link "13" at bounding box center [585, 450] width 33 height 32
type input "[DATE]"
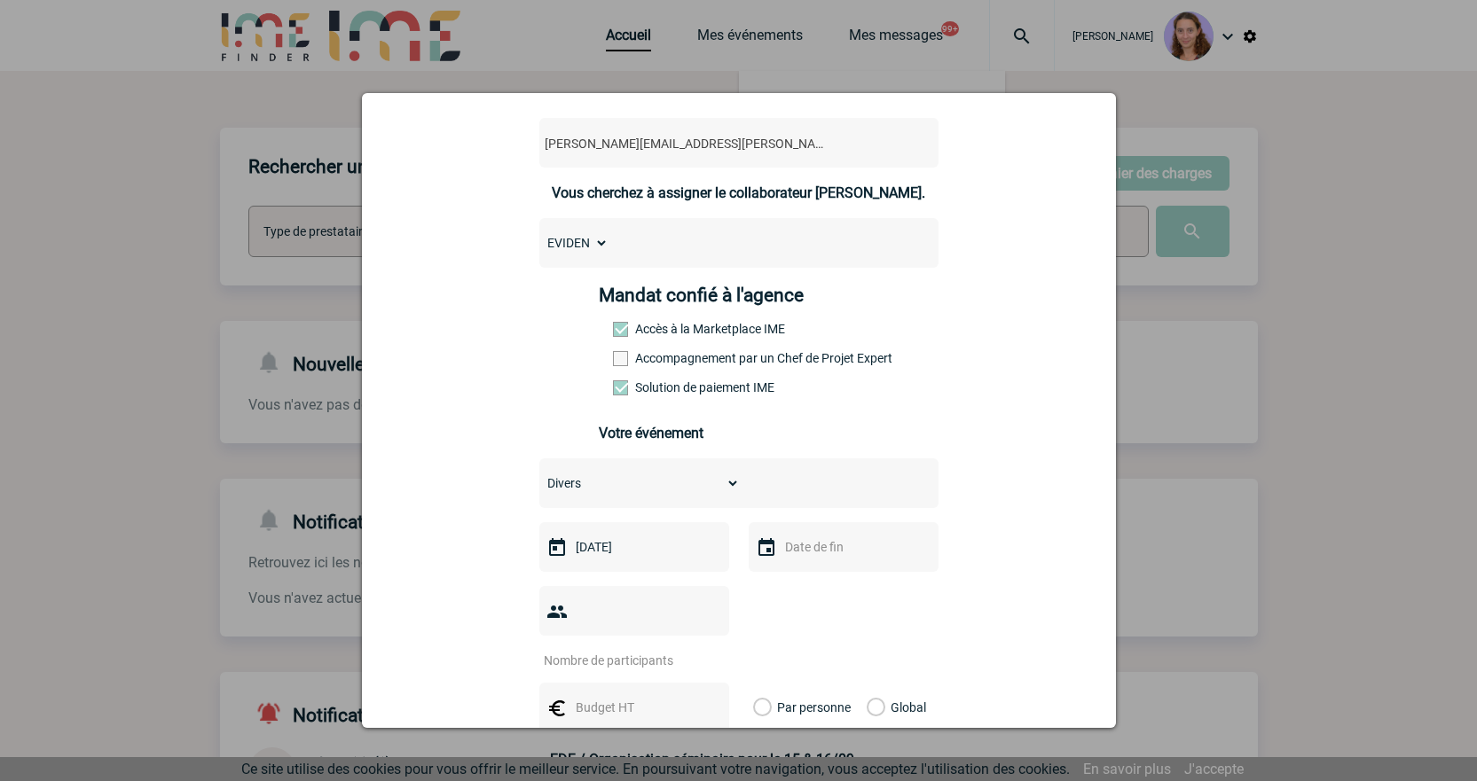
click at [790, 551] on input "text" at bounding box center [841, 547] width 122 height 23
click at [789, 443] on link "13" at bounding box center [794, 450] width 33 height 32
type input "13-10-2025"
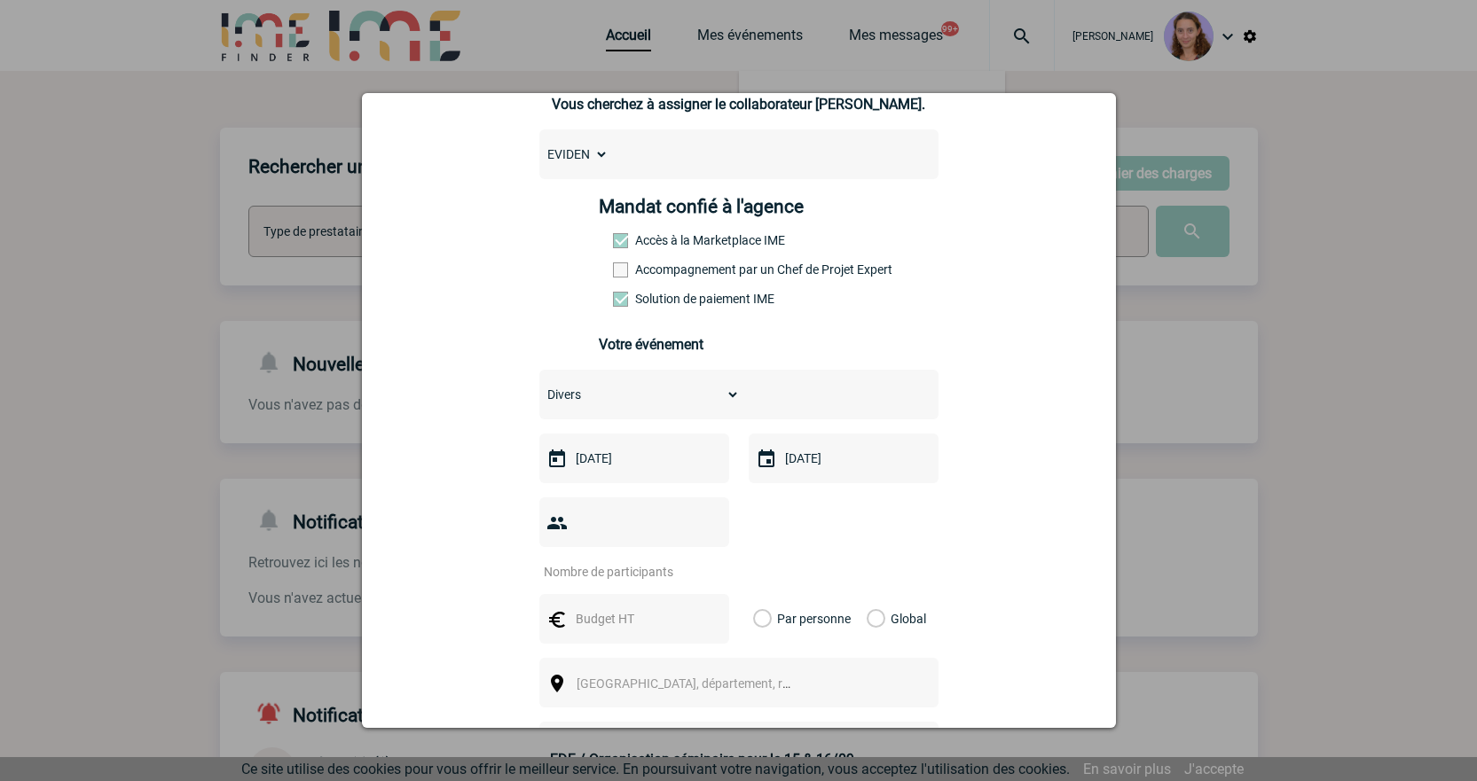
click at [655, 561] on input "number" at bounding box center [622, 572] width 167 height 23
type input "1"
click at [645, 608] on input "text" at bounding box center [632, 619] width 122 height 23
type input "625"
click at [870, 594] on label "Global" at bounding box center [873, 619] width 12 height 50
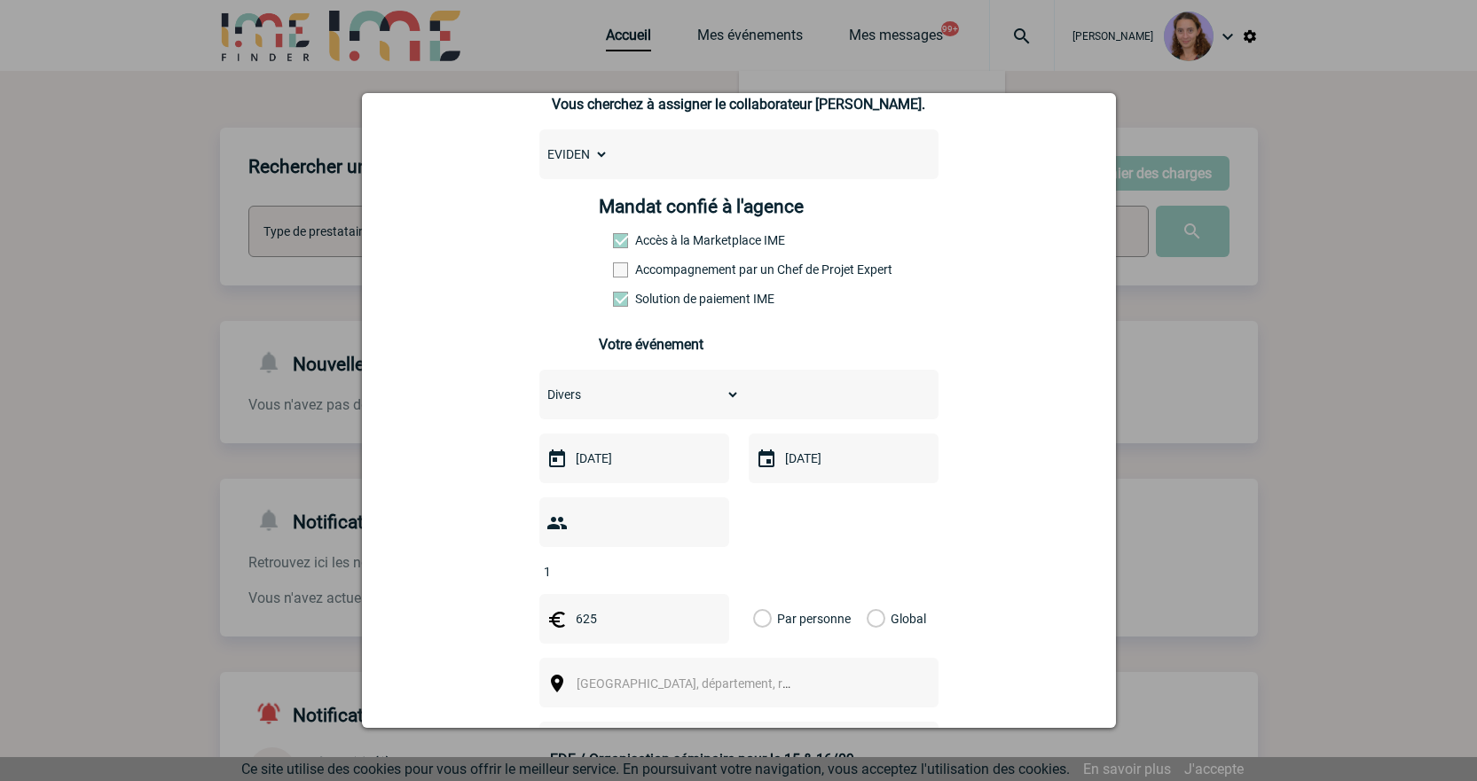
click at [0, 0] on input "Global" at bounding box center [0, 0] width 0 height 0
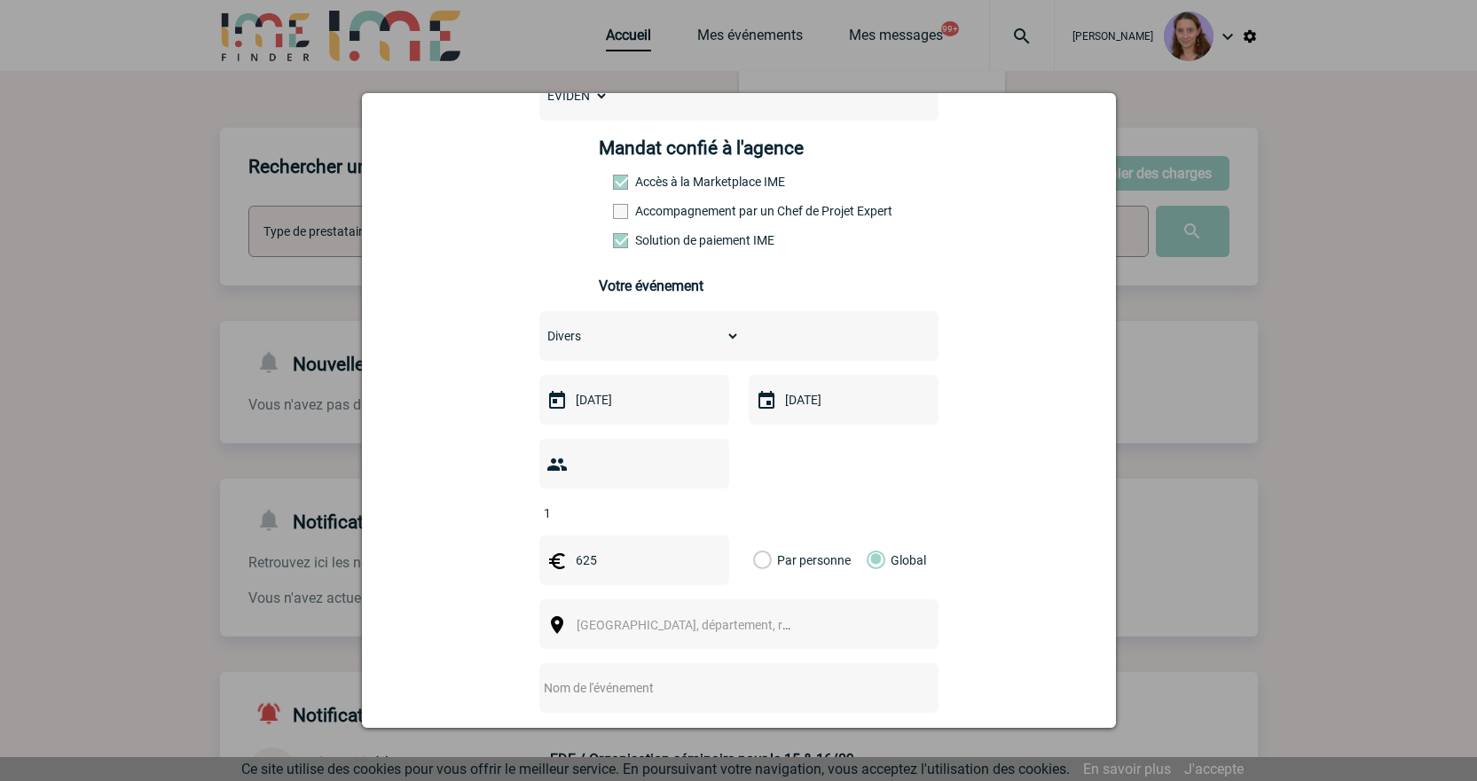
scroll to position [266, 0]
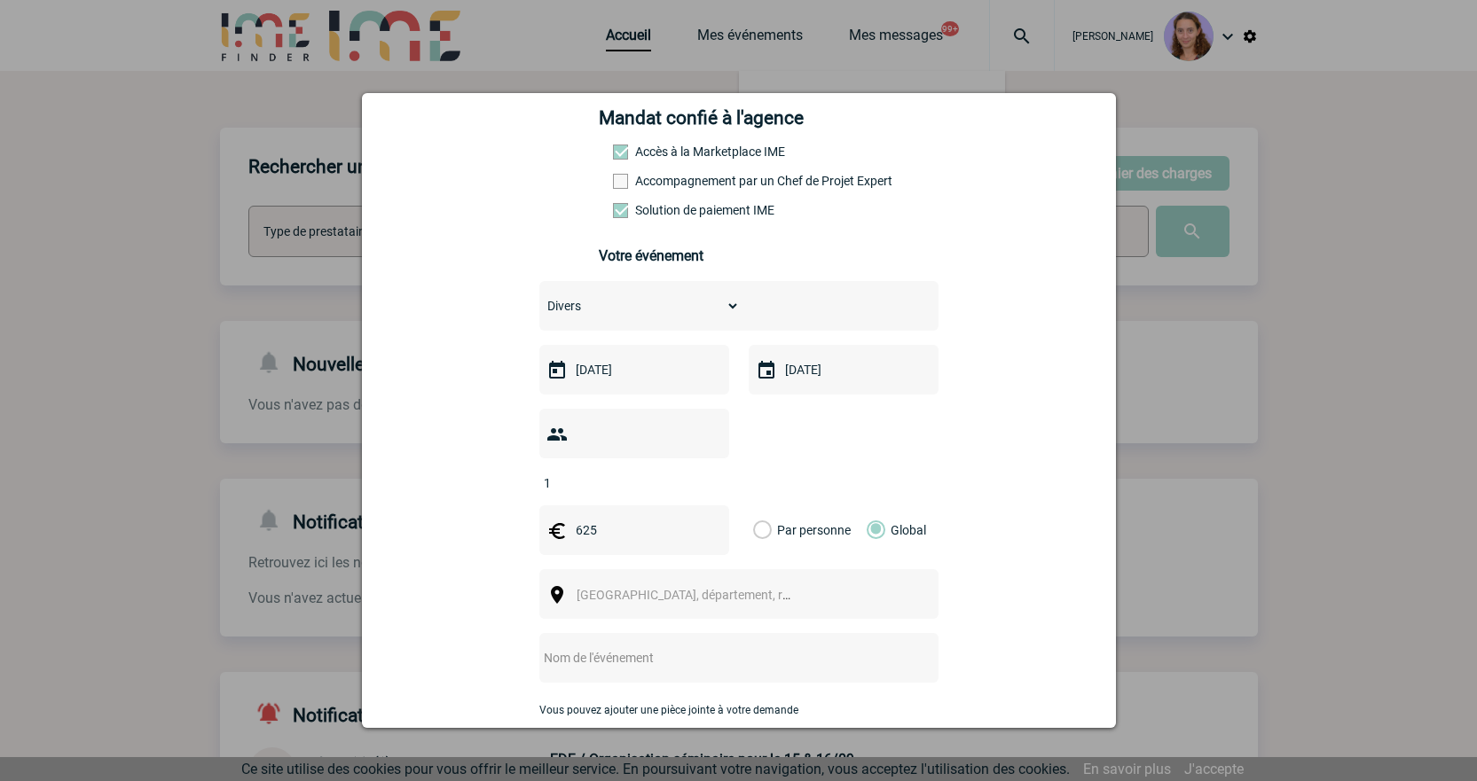
click at [702, 583] on span "[GEOGRAPHIC_DATA], département, région..." at bounding box center [691, 595] width 244 height 25
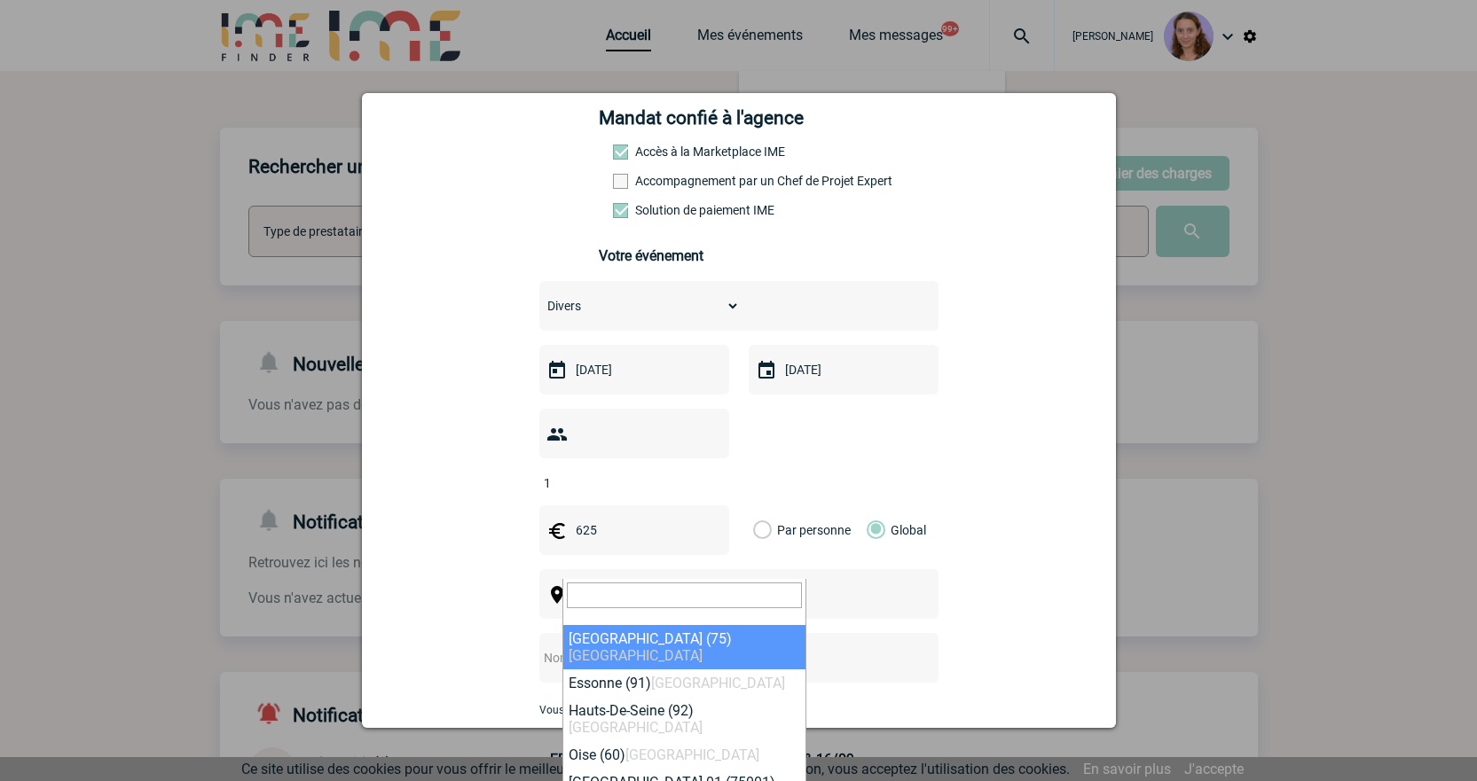
click at [586, 584] on input "search" at bounding box center [684, 596] width 235 height 26
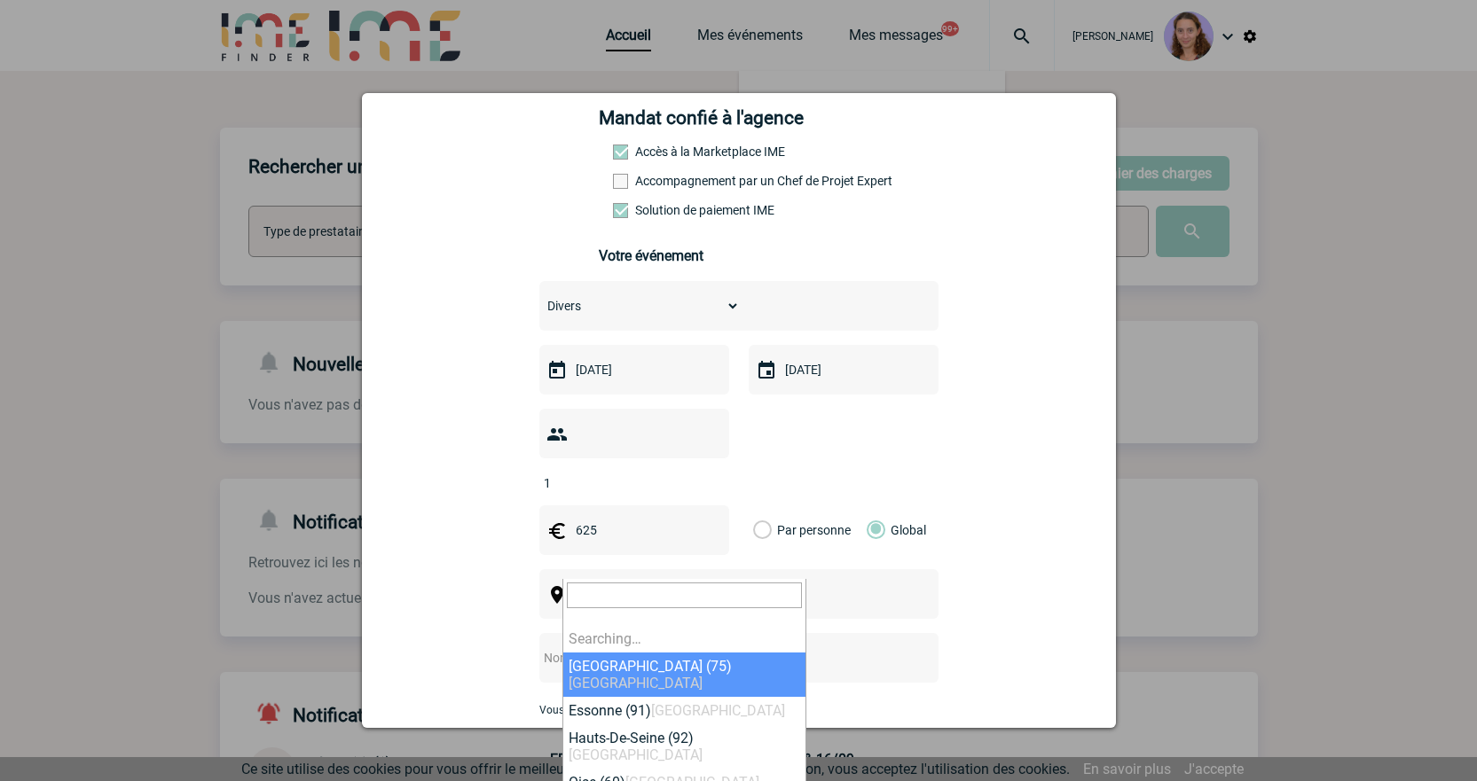
click at [589, 591] on input "search" at bounding box center [684, 596] width 235 height 26
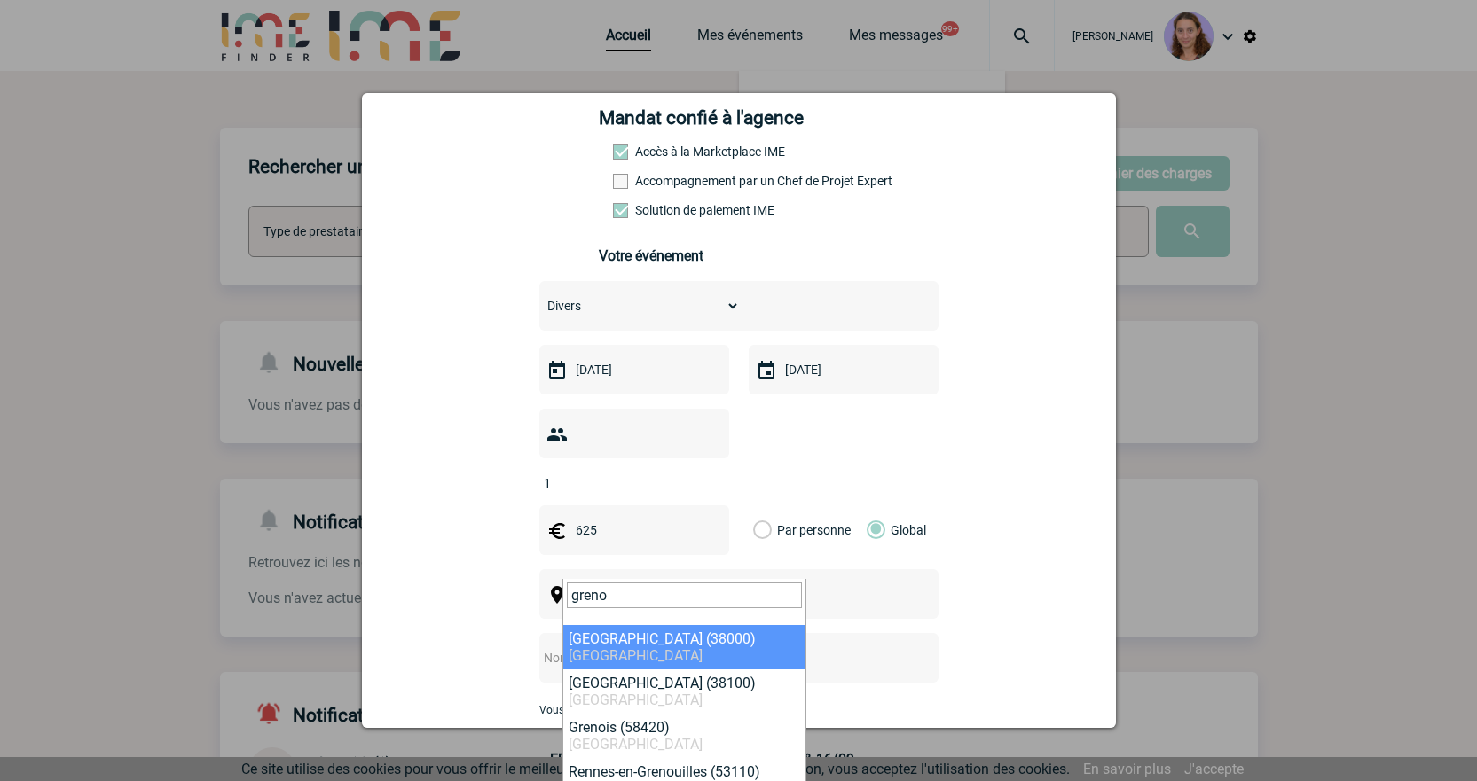
type input "greno"
select select "35563"
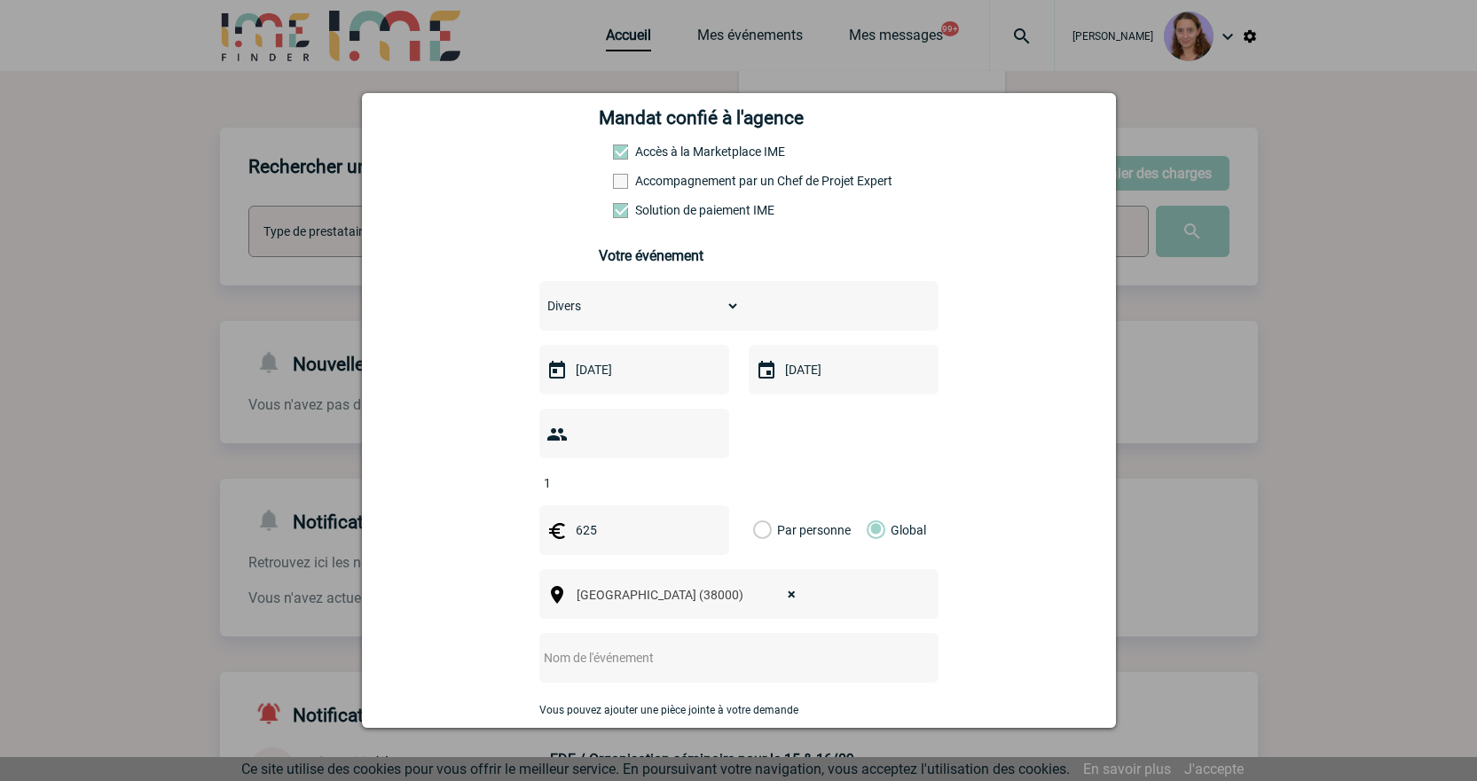
click at [622, 647] on input "text" at bounding box center [715, 658] width 352 height 23
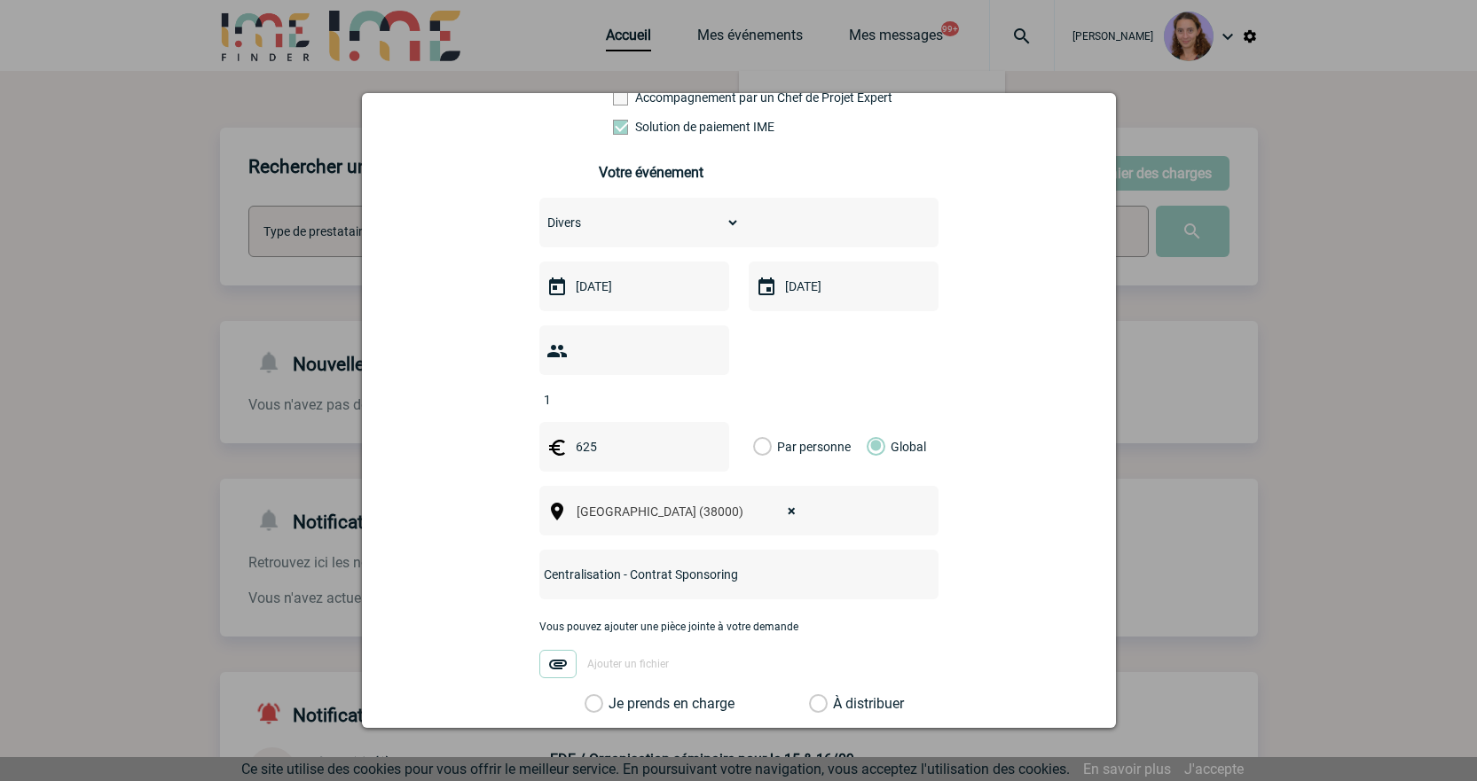
scroll to position [532, 0]
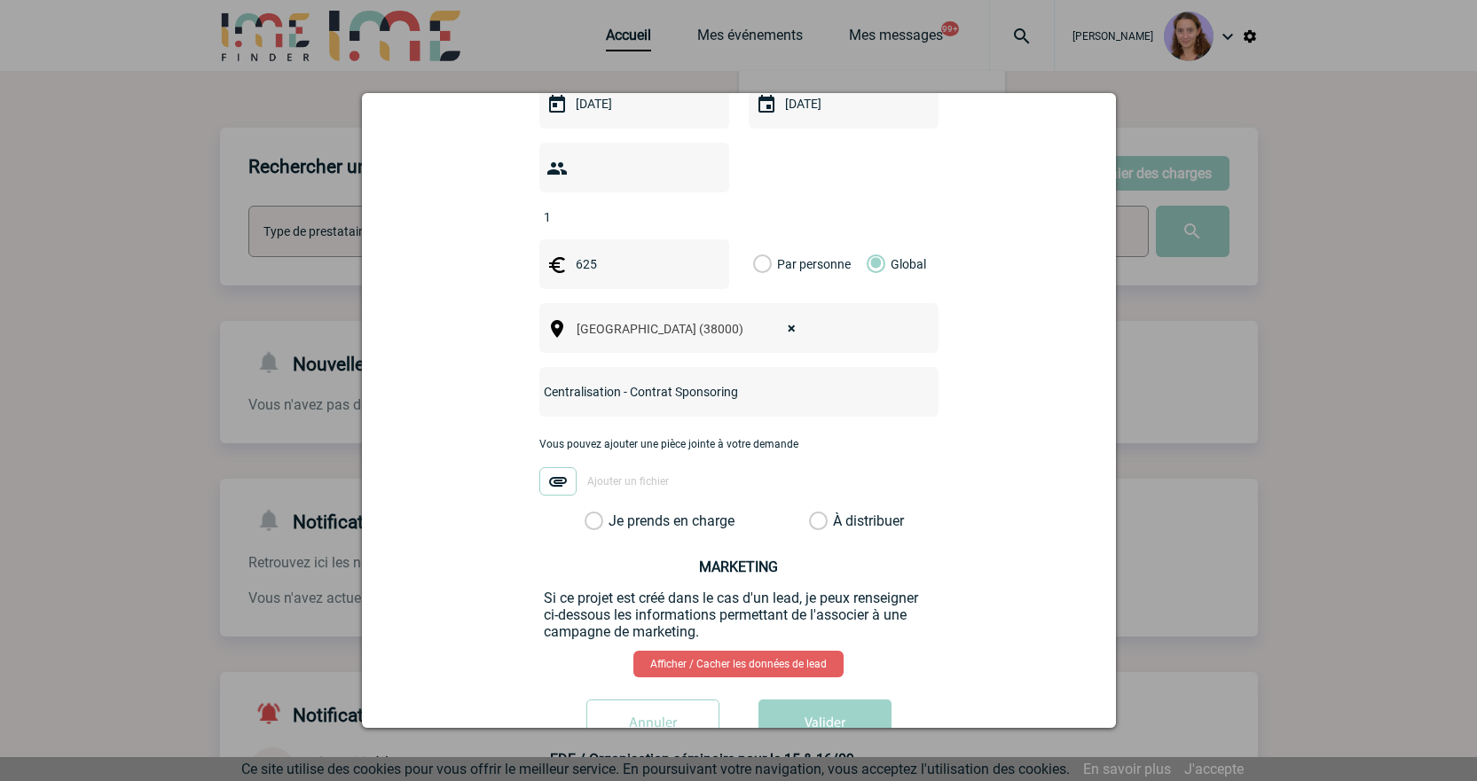
type input "Centralisation - Contrat Sponsoring"
click at [809, 513] on label "À distribuer" at bounding box center [818, 522] width 19 height 18
click at [0, 0] on input "À distribuer" at bounding box center [0, 0] width 0 height 0
click at [837, 700] on button "Valider" at bounding box center [824, 725] width 133 height 50
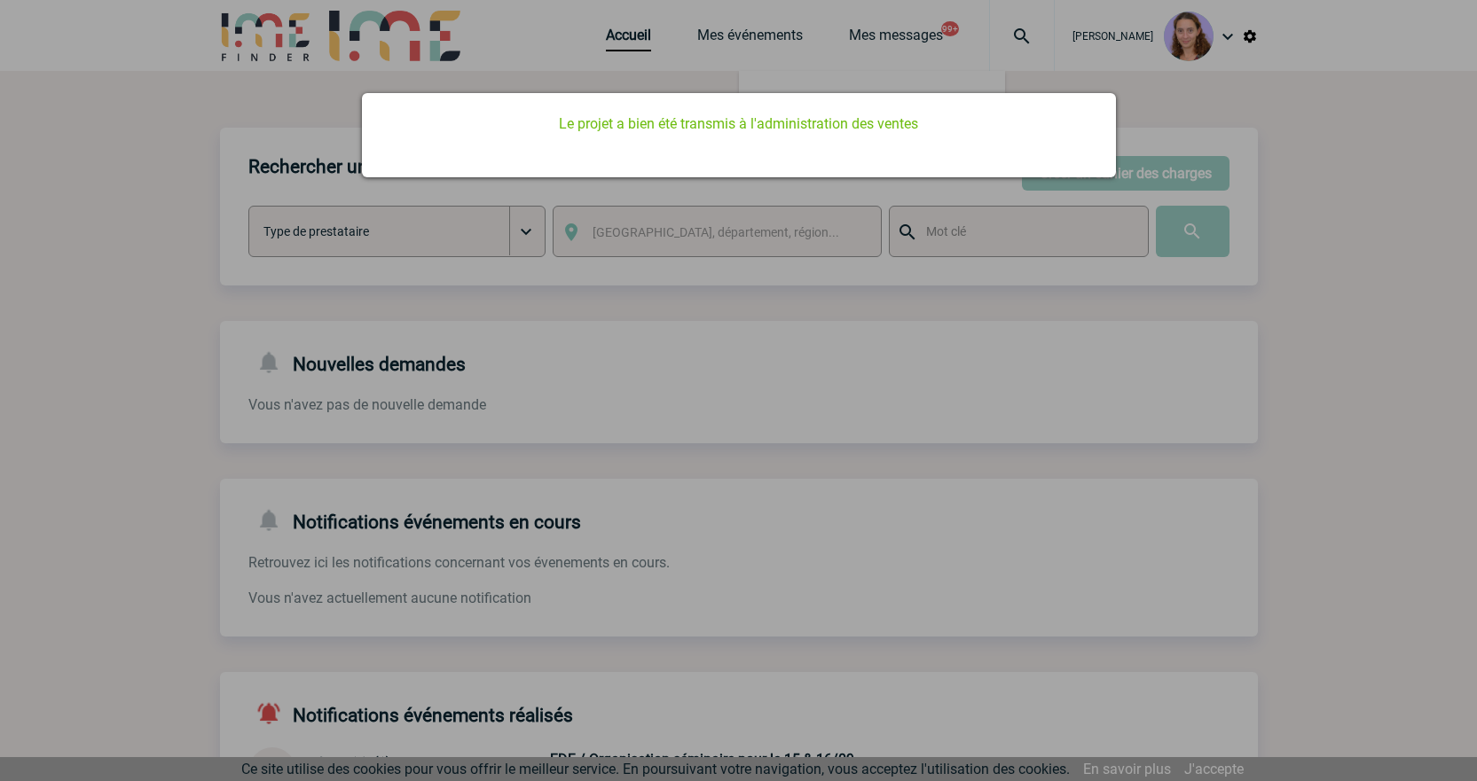
scroll to position [0, 0]
click at [624, 229] on div at bounding box center [738, 390] width 1477 height 781
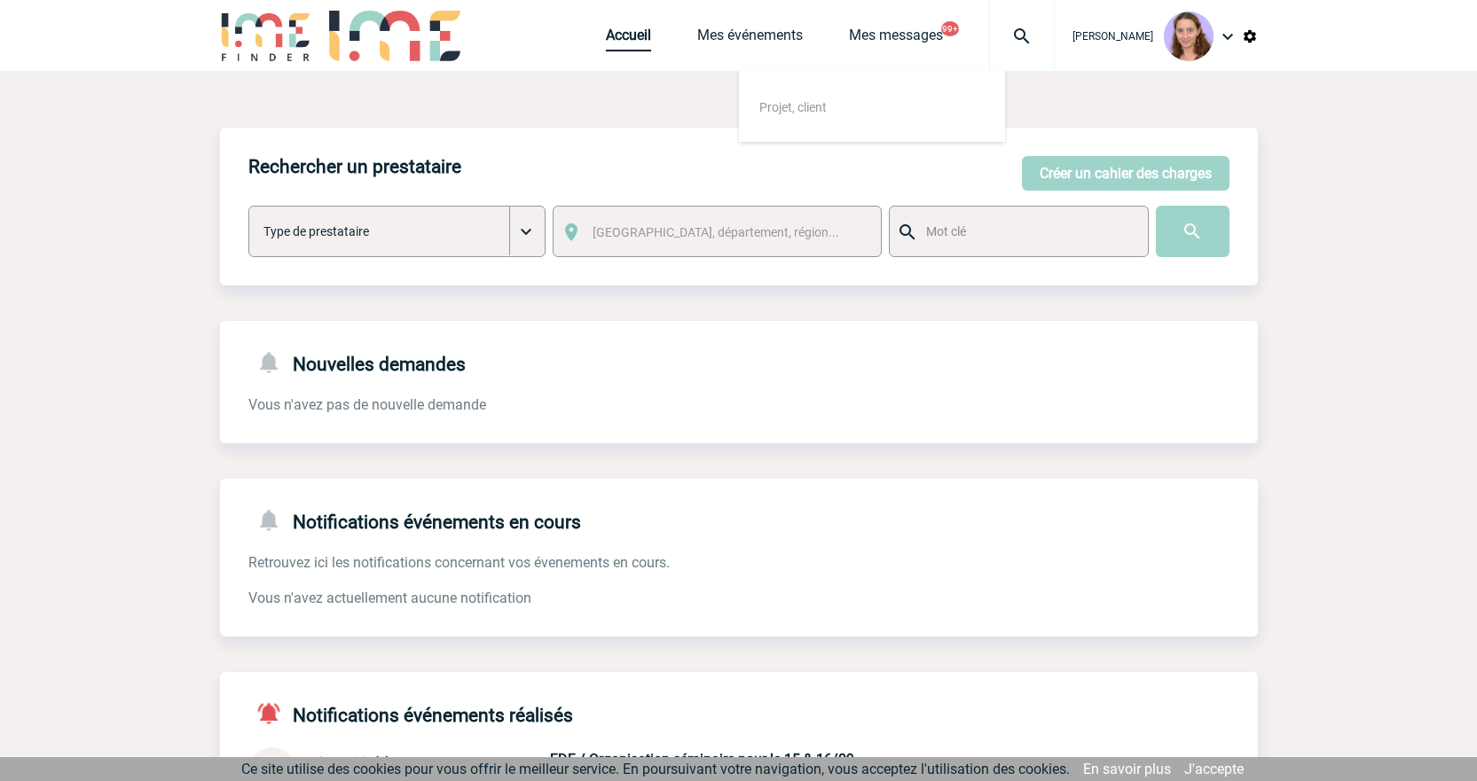
click at [622, 31] on link "Accueil" at bounding box center [628, 39] width 45 height 25
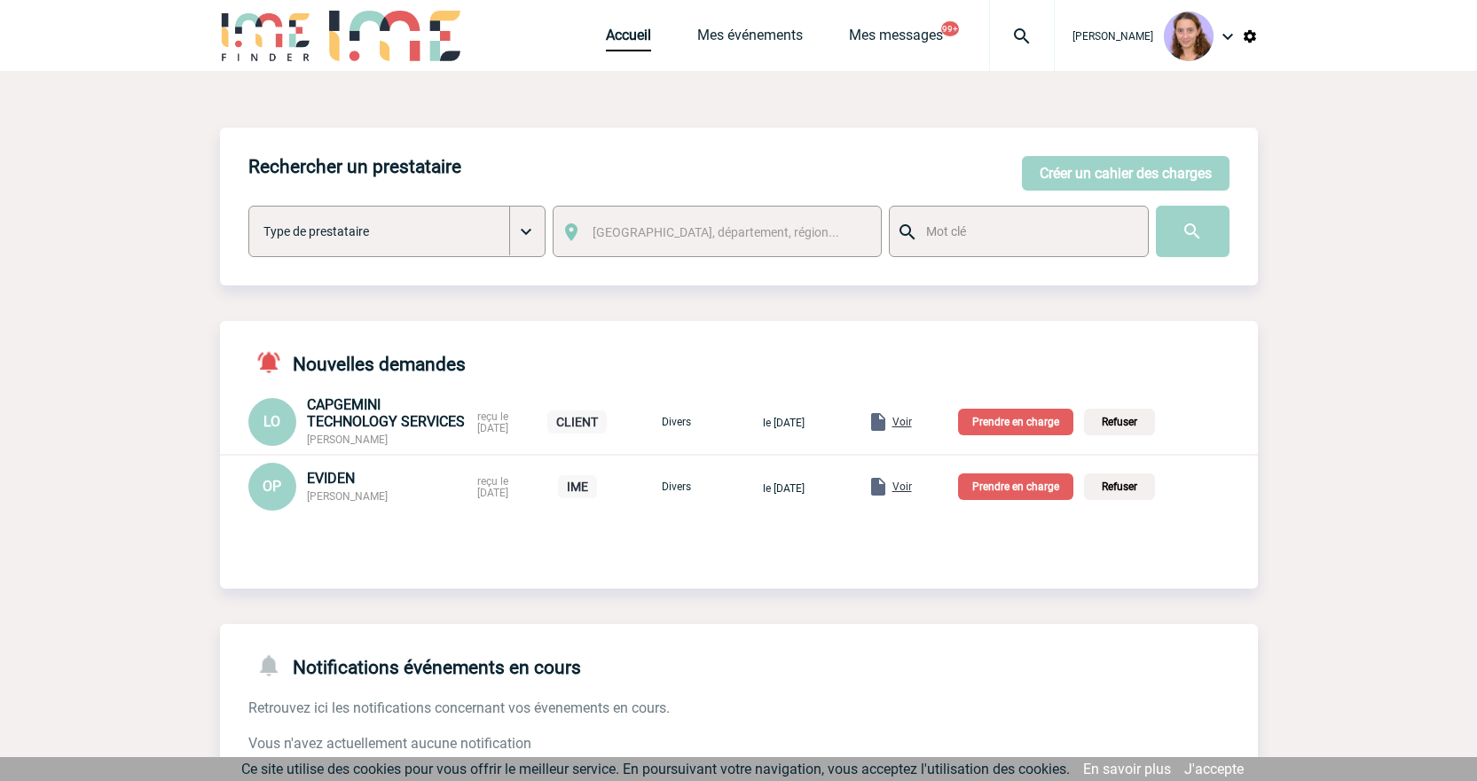
click at [912, 491] on span "Voir" at bounding box center [902, 487] width 20 height 12
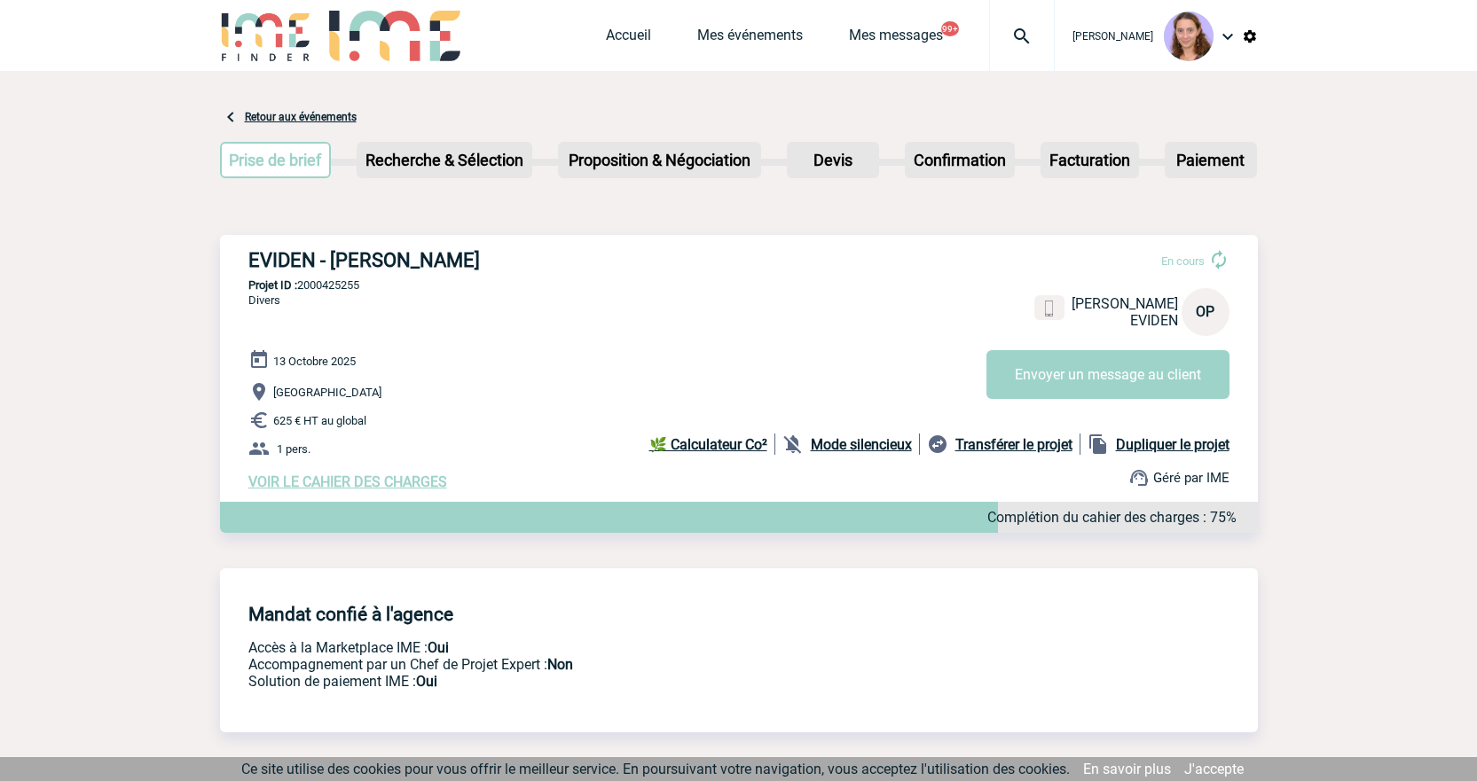
click at [331, 286] on p "Projet ID : 2000425255" at bounding box center [739, 284] width 1038 height 13
copy p "2000425255"
click at [636, 40] on link "Accueil" at bounding box center [628, 39] width 45 height 25
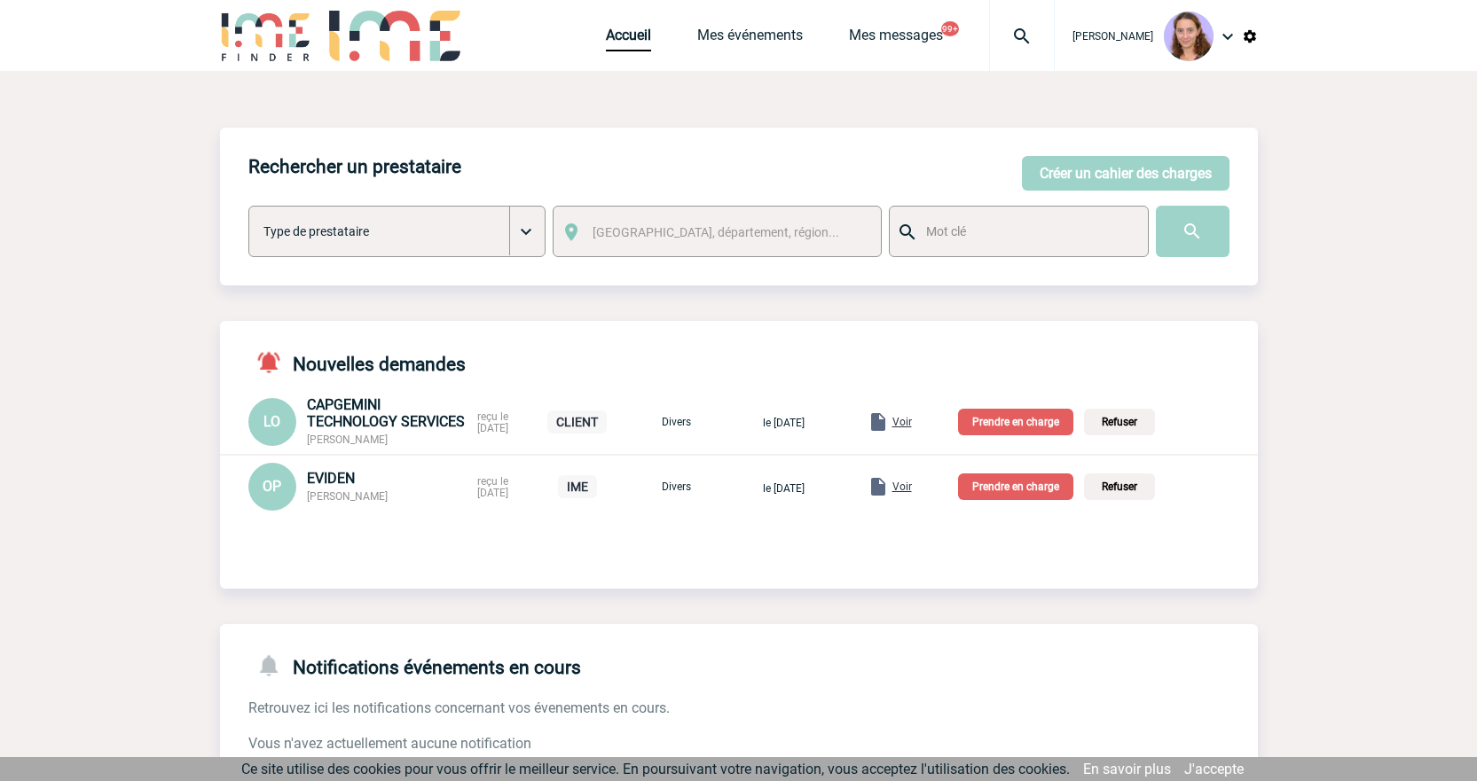
click at [1054, 498] on p "Prendre en charge" at bounding box center [1015, 487] width 115 height 27
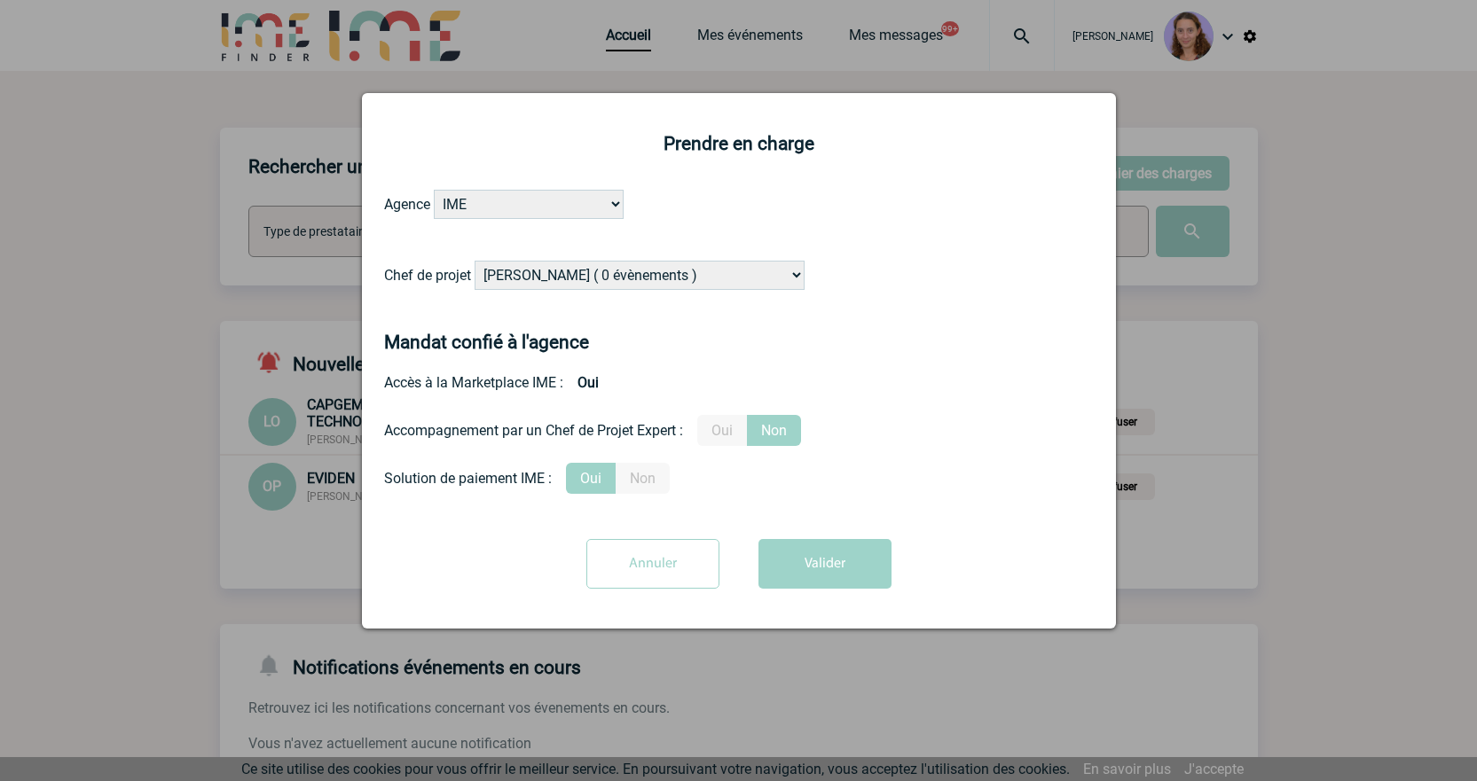
click at [516, 285] on select "[PERSON_NAME] ( 0 évènements ) [PERSON_NAME] ( 1196 évènements ) [PERSON_NAME] …" at bounding box center [640, 275] width 330 height 29
click at [522, 283] on select "[PERSON_NAME] ( 0 évènements ) [PERSON_NAME] ( 1196 évènements ) [PERSON_NAME] …" at bounding box center [640, 275] width 330 height 29
select select "131347"
click at [475, 262] on select "[PERSON_NAME] ( 0 évènements ) [PERSON_NAME] ( 1196 évènements ) [PERSON_NAME] …" at bounding box center [640, 275] width 330 height 29
click at [798, 561] on button "Valider" at bounding box center [824, 564] width 133 height 50
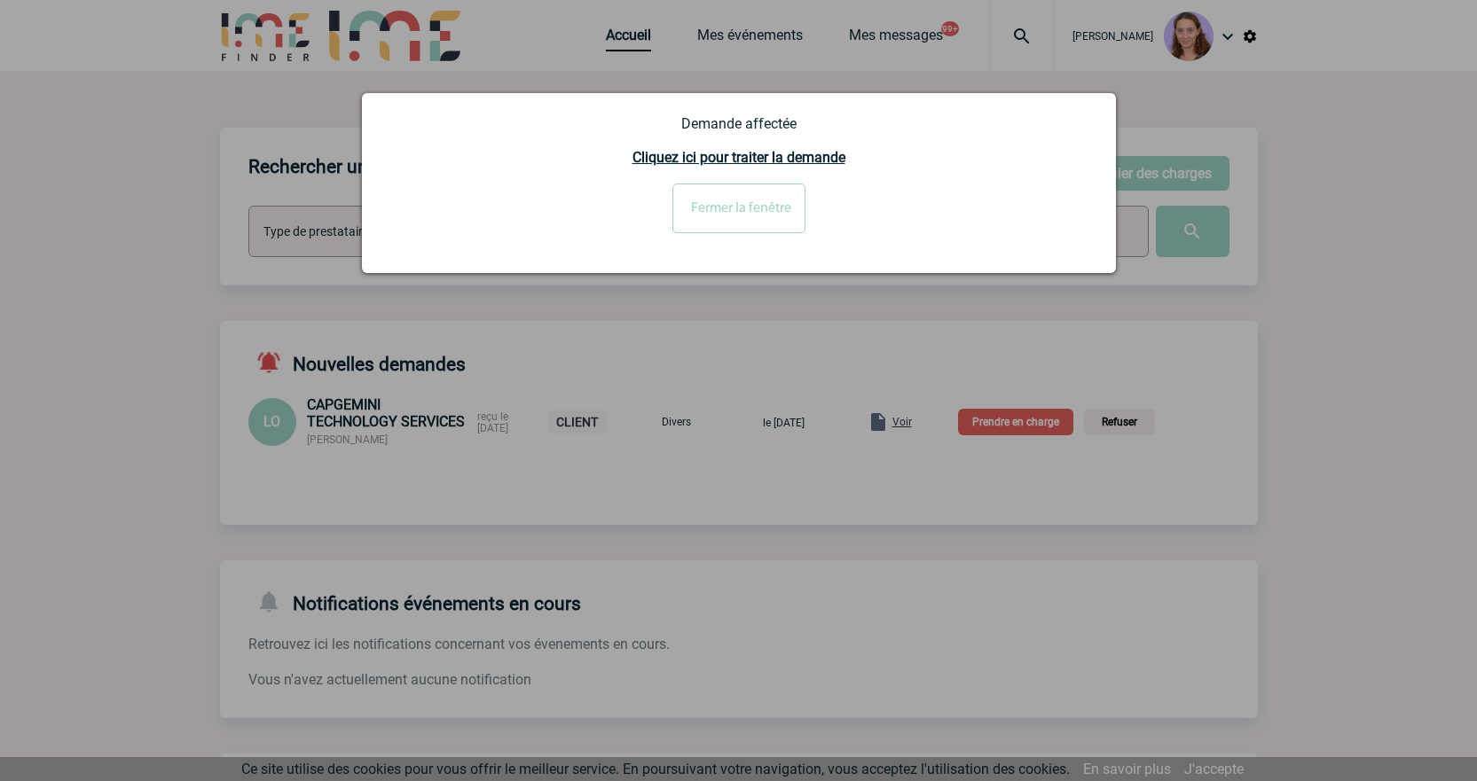
click at [756, 218] on input "Fermer la fenêtre" at bounding box center [738, 209] width 133 height 50
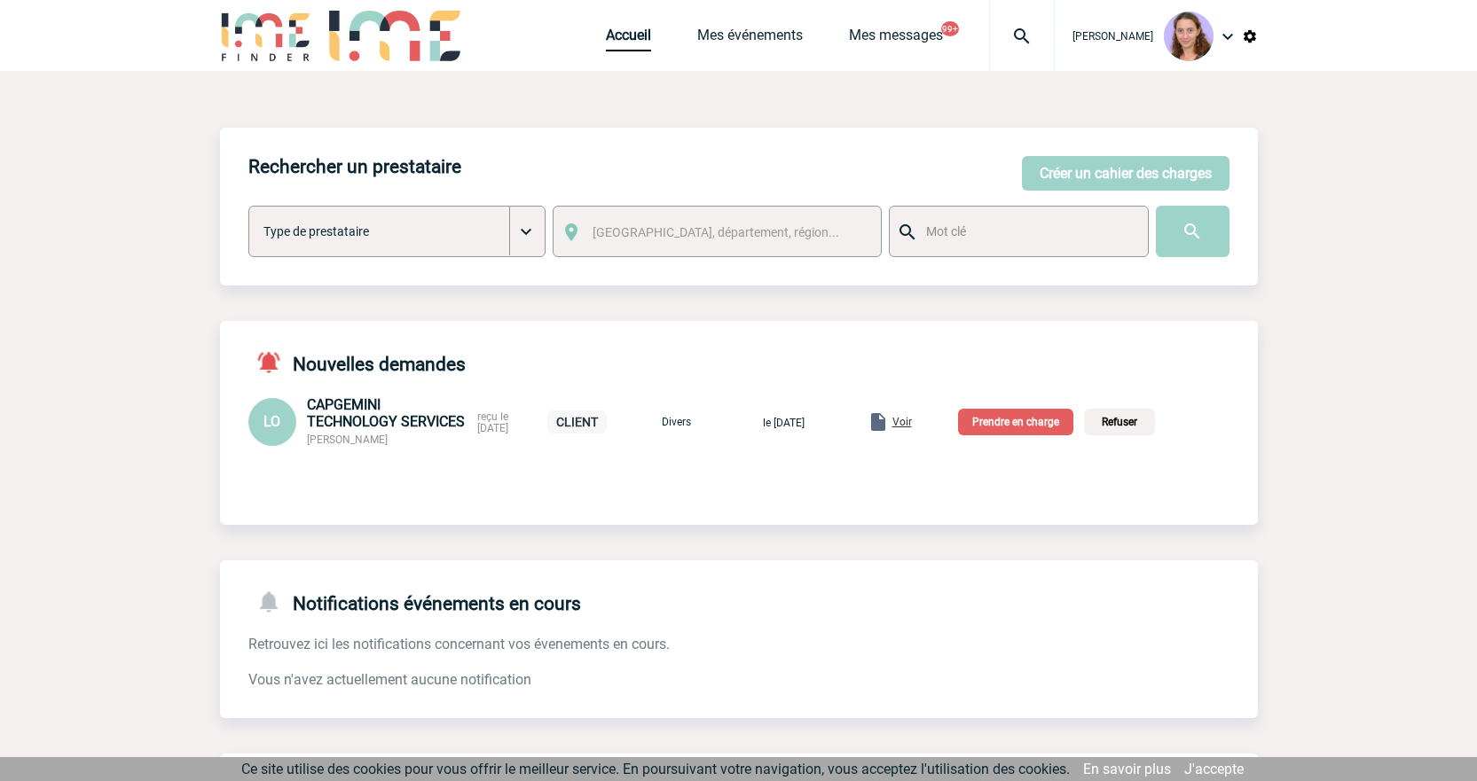
click at [912, 426] on span "Voir" at bounding box center [902, 422] width 20 height 12
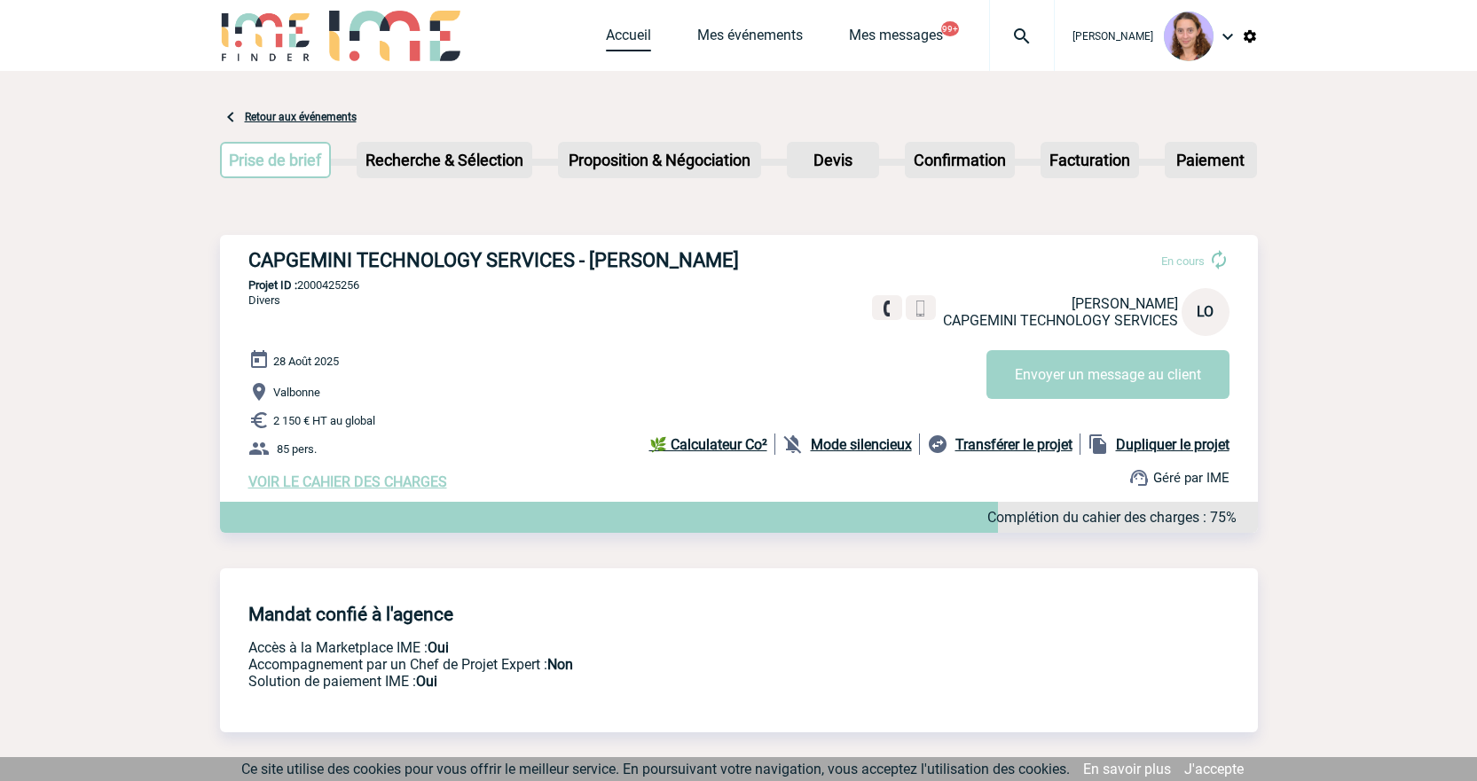
click at [636, 32] on link "Accueil" at bounding box center [628, 39] width 45 height 25
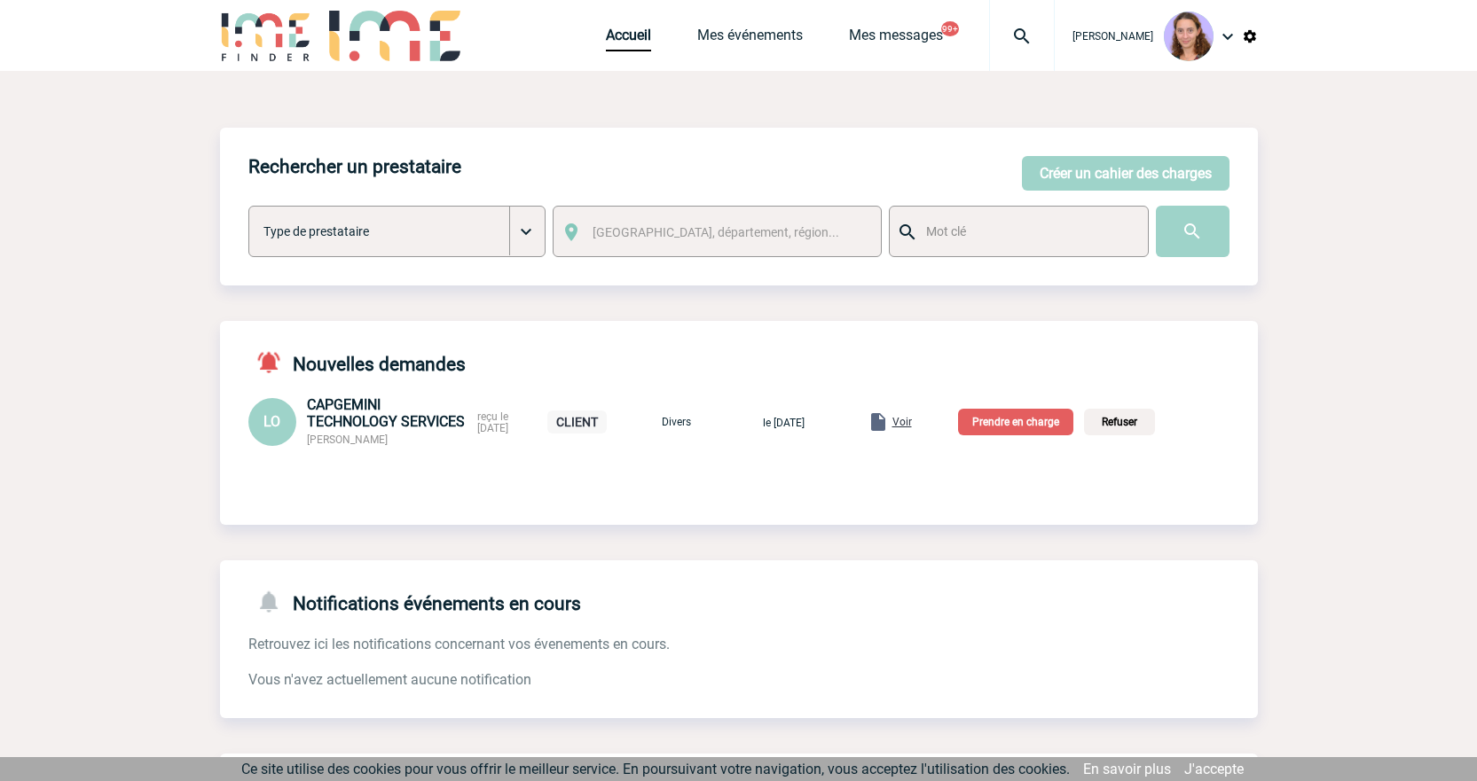
drag, startPoint x: 0, startPoint y: 0, endPoint x: 1029, endPoint y: 433, distance: 1116.2
click at [1029, 433] on p "Prendre en charge" at bounding box center [1015, 422] width 115 height 27
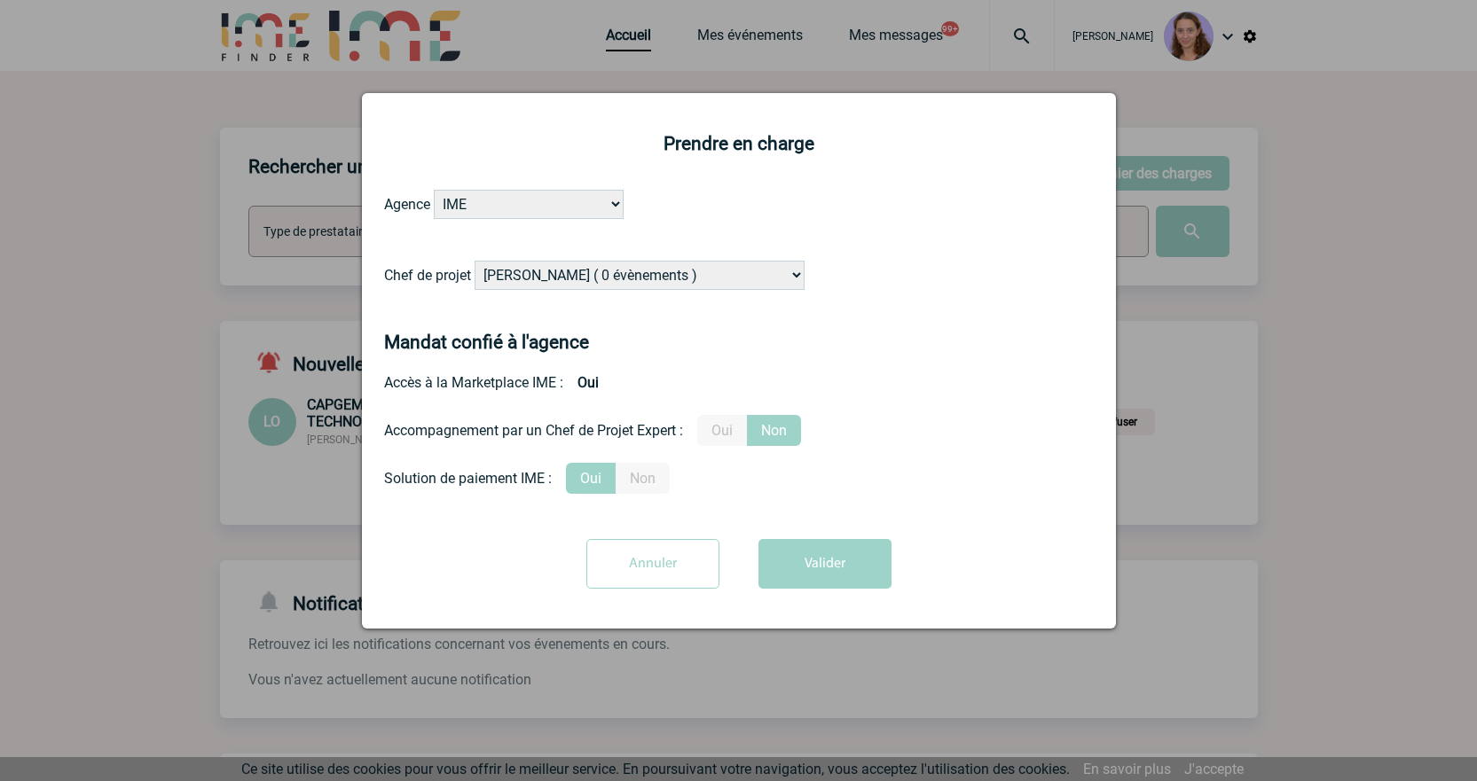
click at [565, 277] on select "[PERSON_NAME] ( 0 évènements ) [PERSON_NAME] ( 1196 évènements ) [PERSON_NAME] …" at bounding box center [640, 275] width 330 height 29
select select "121547"
click at [475, 262] on select "[PERSON_NAME] ( 0 évènements ) [PERSON_NAME] ( 1196 évènements ) [PERSON_NAME] …" at bounding box center [640, 275] width 330 height 29
click at [843, 534] on form "Agence IME IME [GEOGRAPHIC_DATA] IME [GEOGRAPHIC_DATA] Chef de projet [PERSON_N…" at bounding box center [739, 396] width 710 height 412
click at [883, 560] on button "Valider" at bounding box center [824, 564] width 133 height 50
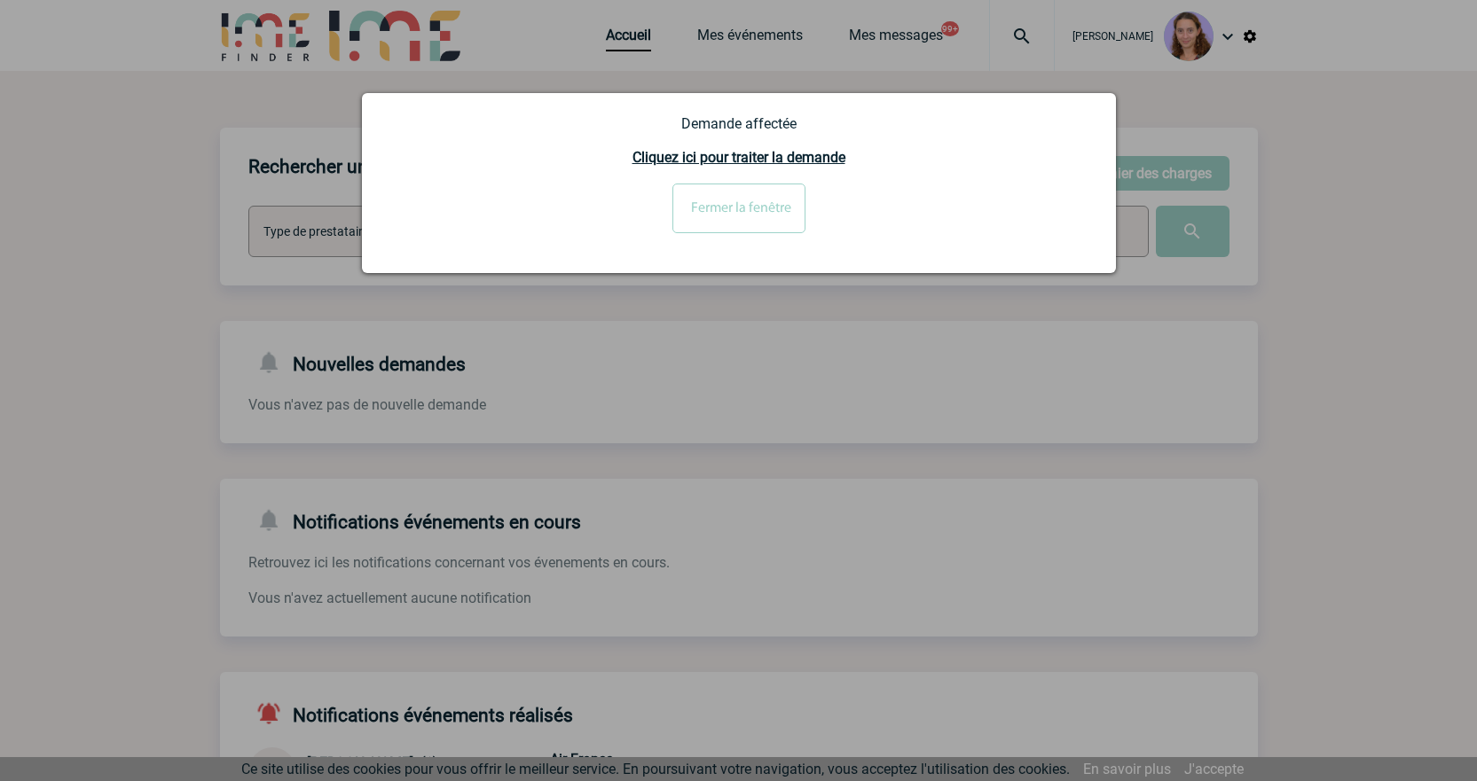
drag, startPoint x: 978, startPoint y: 23, endPoint x: 1006, endPoint y: 29, distance: 28.2
click at [979, 23] on div at bounding box center [738, 390] width 1477 height 781
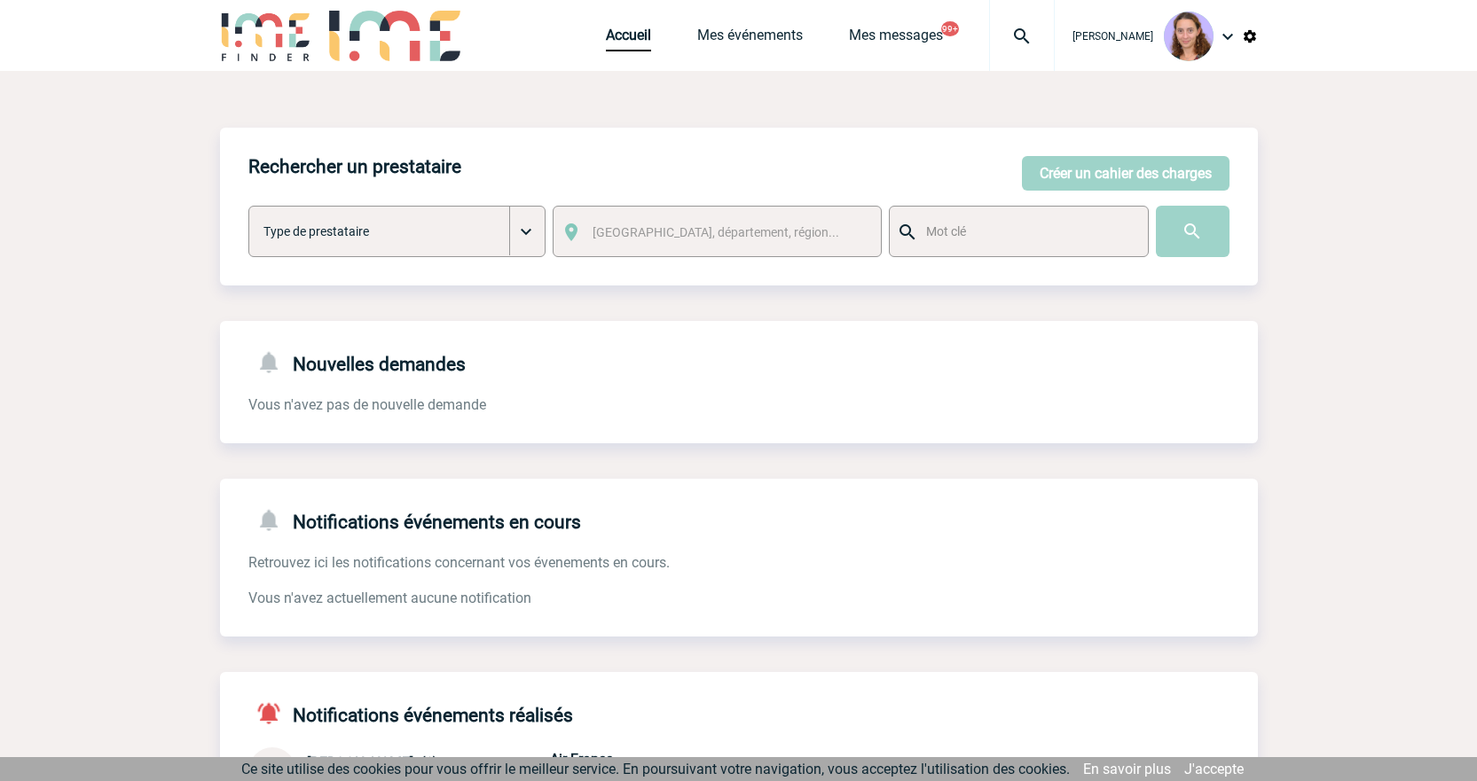
click at [1016, 38] on img at bounding box center [1022, 36] width 64 height 21
drag, startPoint x: 786, startPoint y: 141, endPoint x: 730, endPoint y: 123, distance: 58.6
click at [730, 123] on body "Claudia MILAZZO Accueil Mes événements 99+ 99+" at bounding box center [738, 546] width 1477 height 1092
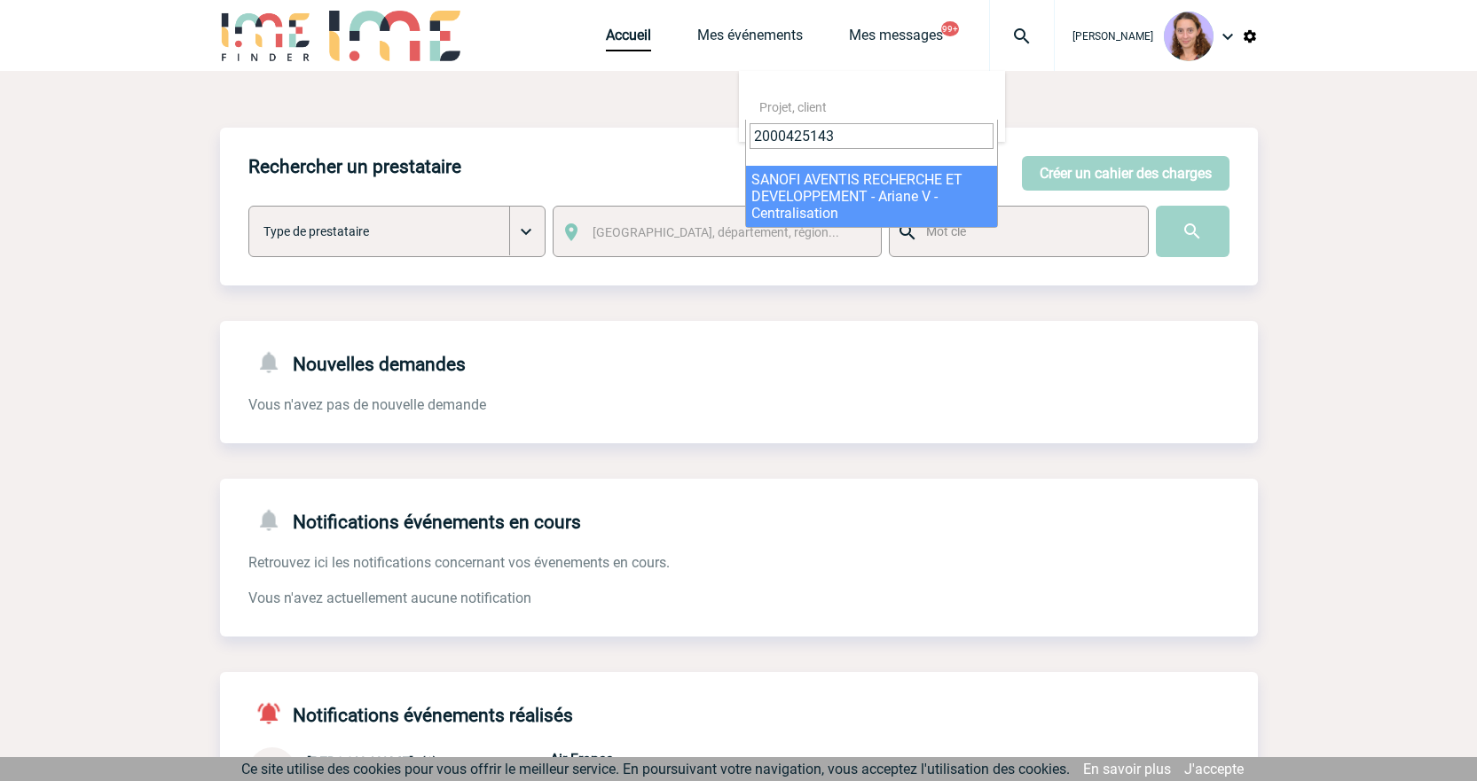
type input "2000425143"
select select "24644"
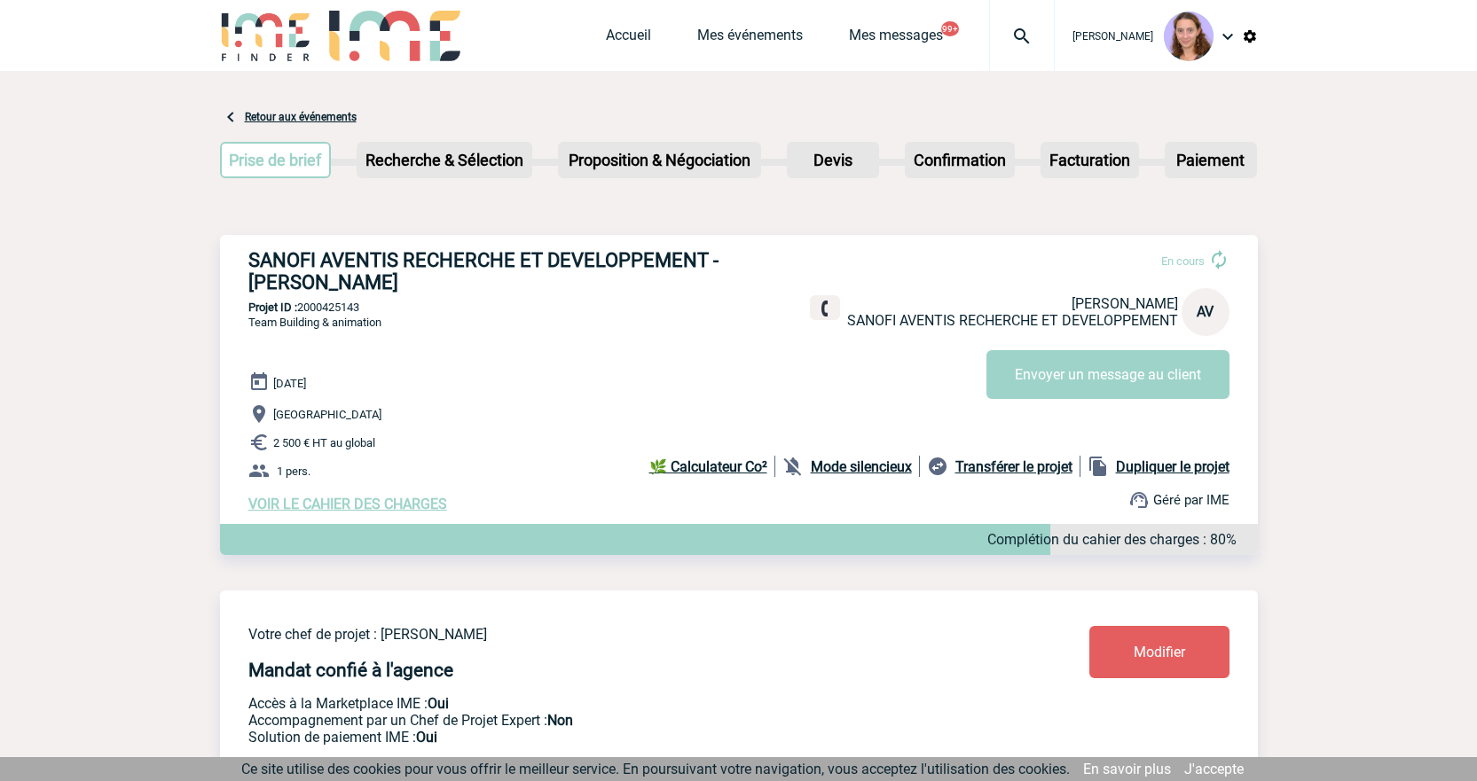
click at [1157, 646] on link "Modifier" at bounding box center [1159, 652] width 140 height 52
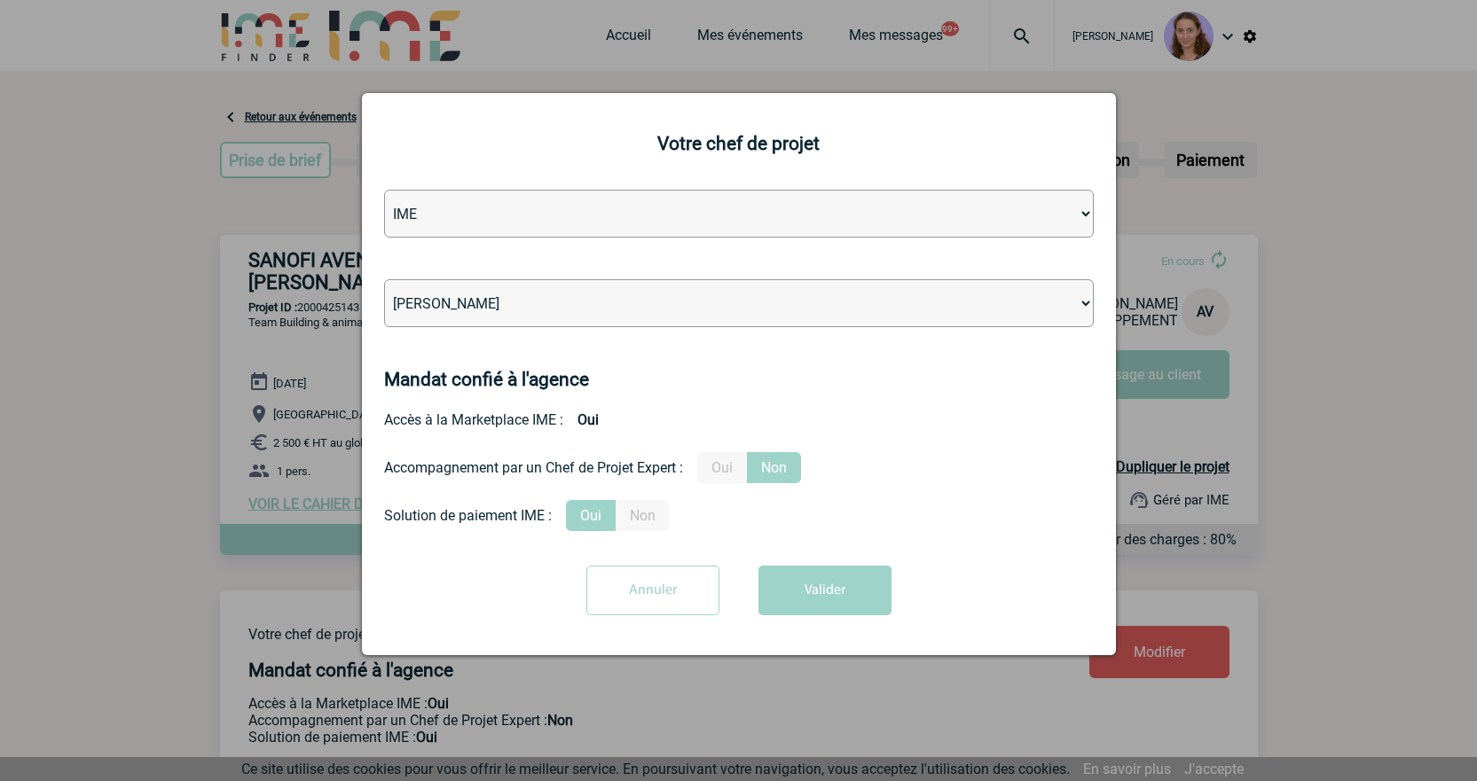
click at [527, 299] on select "[PERSON_NAME] [PERSON_NAME] [PERSON_NAME] Jean-[PERSON_NAME] [PERSON_NAME] [PER…" at bounding box center [739, 303] width 710 height 48
click at [529, 310] on select "[PERSON_NAME] [PERSON_NAME] [PERSON_NAME] Jean-[PERSON_NAME] [PERSON_NAME] [PER…" at bounding box center [739, 303] width 710 height 48
select select "131235"
click at [384, 280] on select "[PERSON_NAME] [PERSON_NAME] [PERSON_NAME] Jean-[PERSON_NAME] [PERSON_NAME] [PER…" at bounding box center [739, 303] width 710 height 48
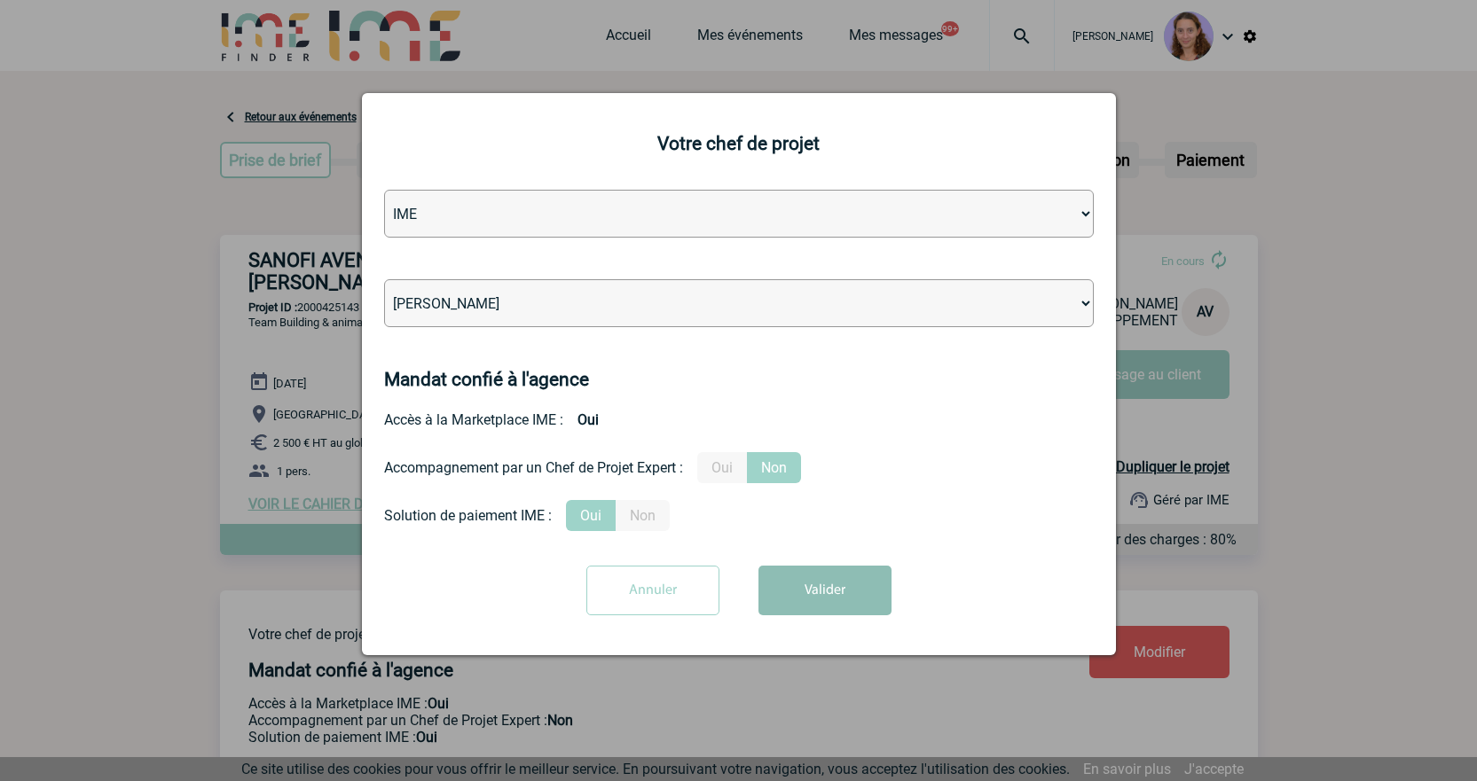
click at [820, 584] on button "Valider" at bounding box center [824, 591] width 133 height 50
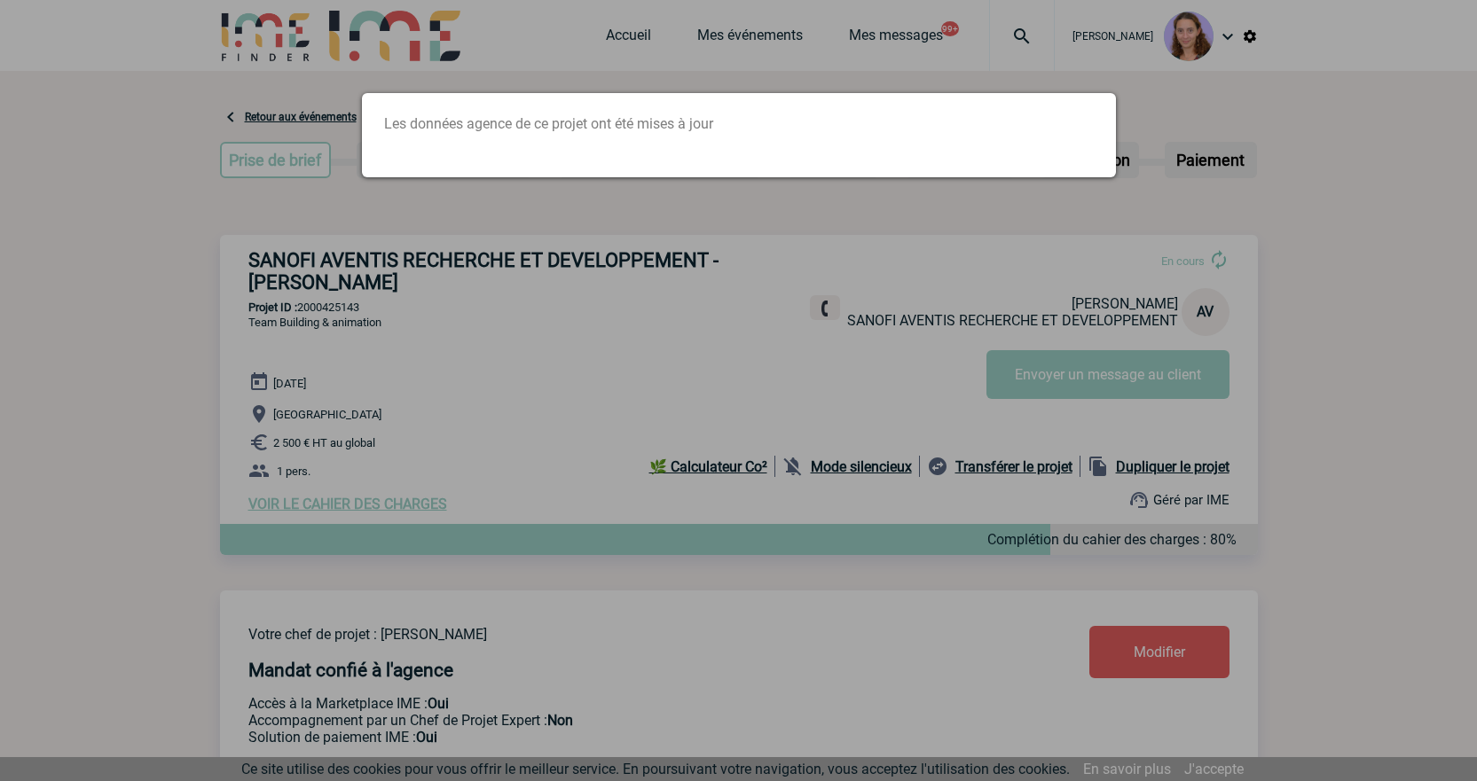
click at [880, 183] on div at bounding box center [738, 390] width 1477 height 781
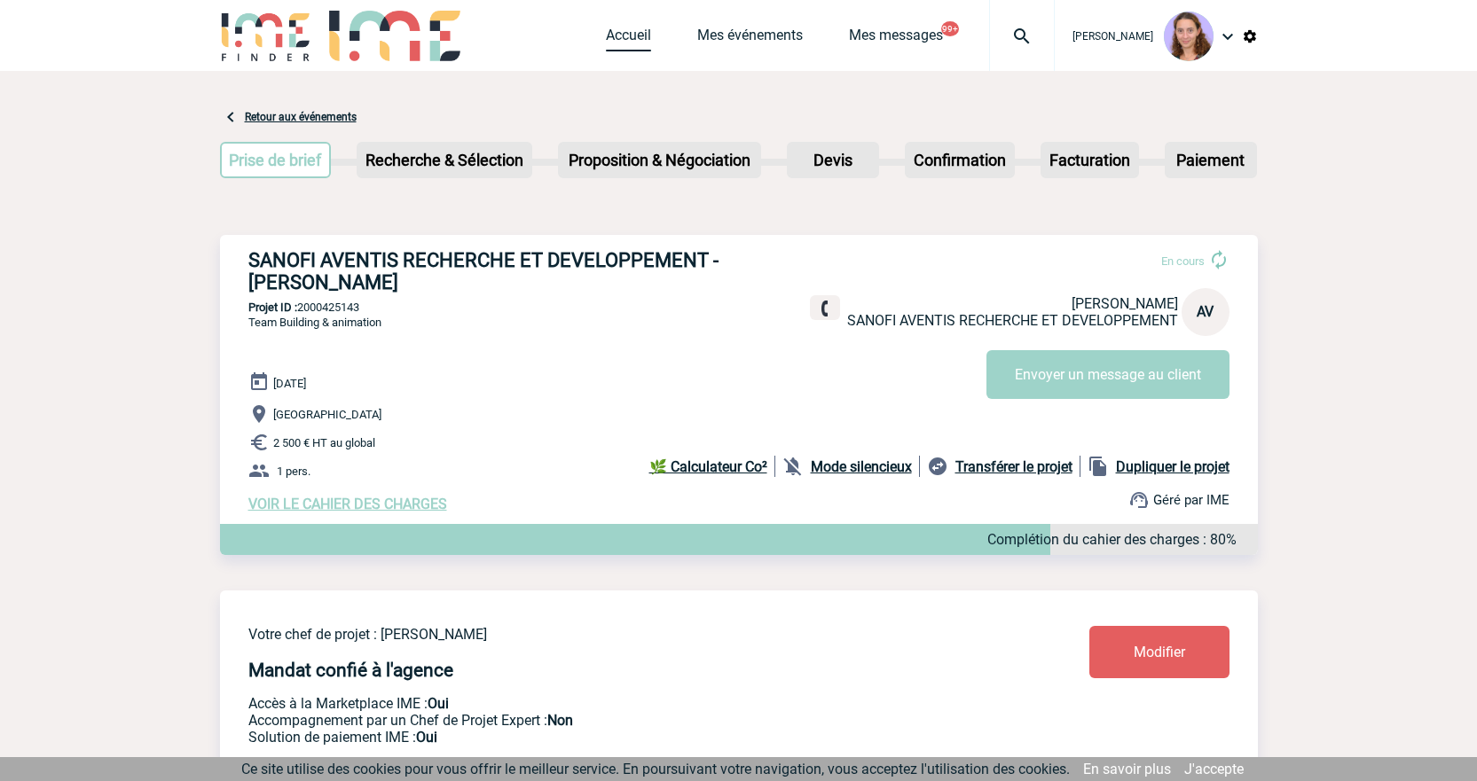
click at [622, 35] on link "Accueil" at bounding box center [628, 39] width 45 height 25
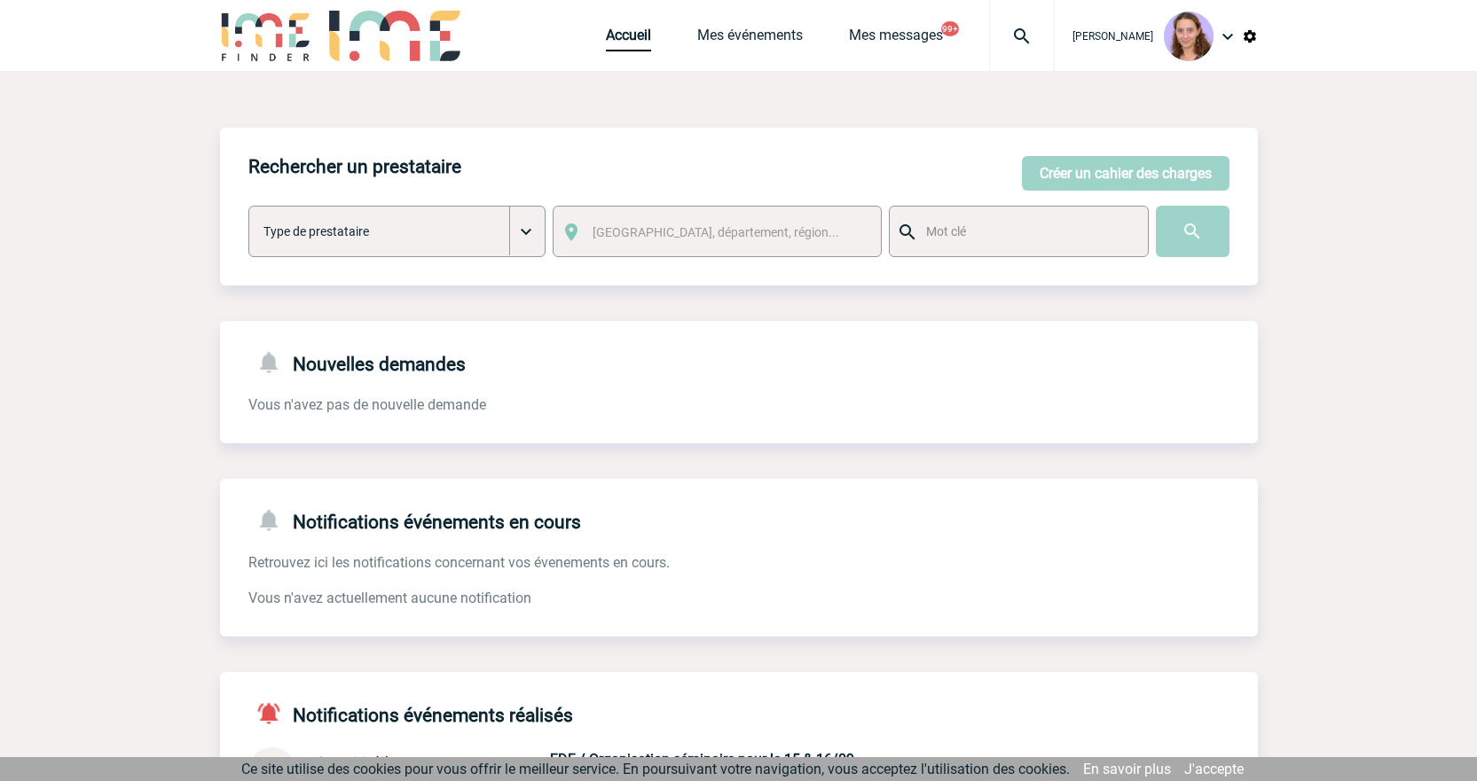
click at [1008, 31] on img at bounding box center [1022, 36] width 64 height 21
drag, startPoint x: 679, startPoint y: 121, endPoint x: 670, endPoint y: 121, distance: 9.8
click at [670, 121] on body "[PERSON_NAME] Accueil Mes événements 99+ 99+" at bounding box center [738, 548] width 1477 height 1097
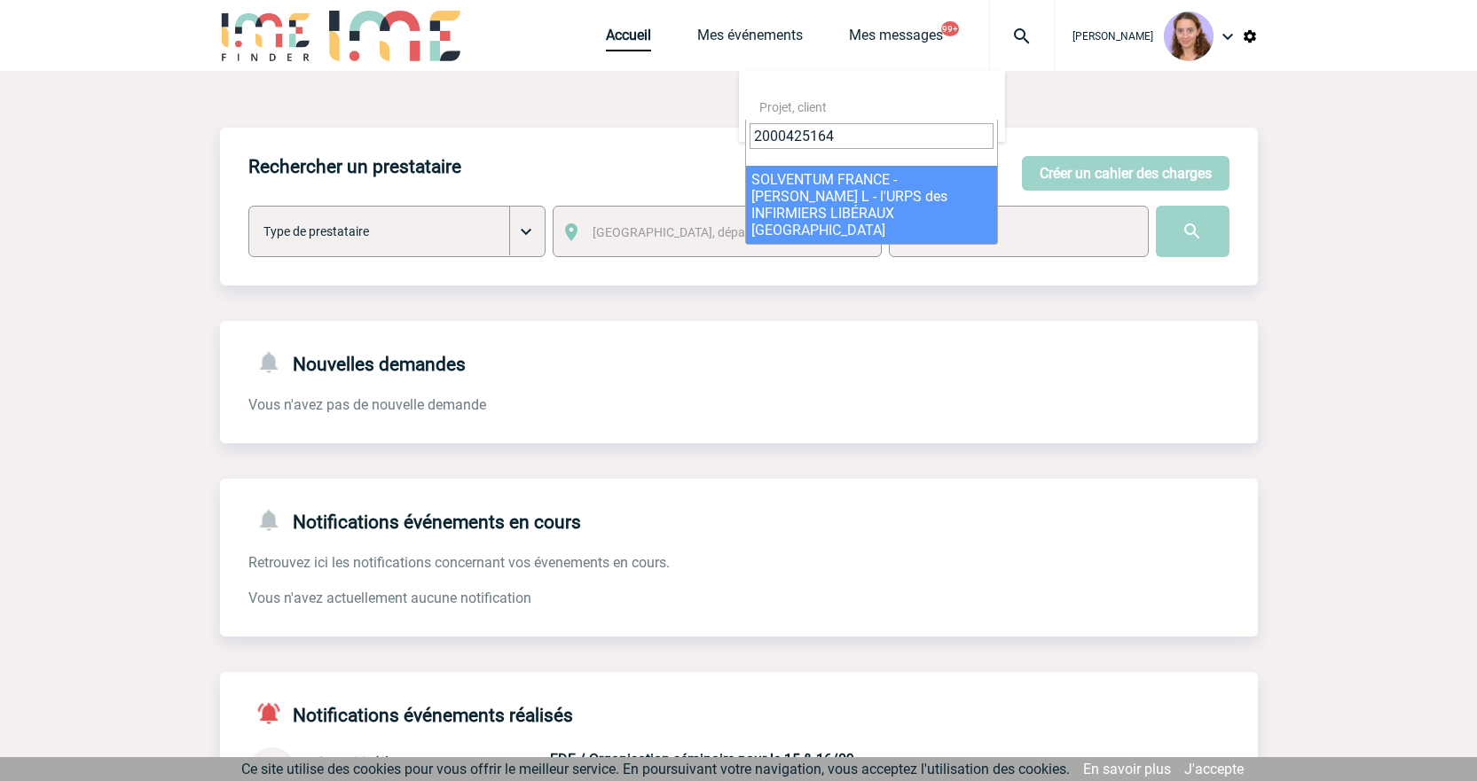
type input "2000425164"
select select "24665"
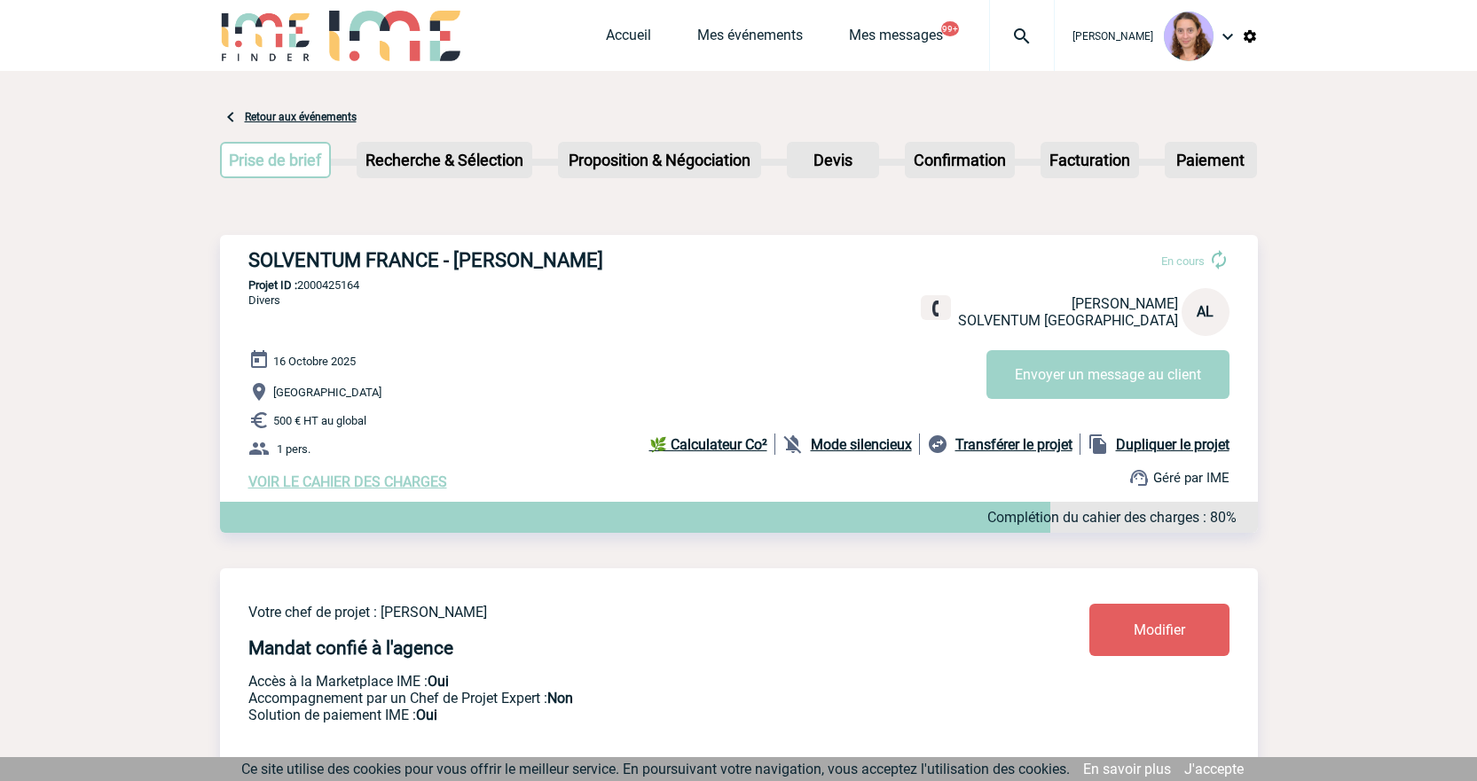
click at [1183, 639] on span "Modifier" at bounding box center [1158, 630] width 51 height 17
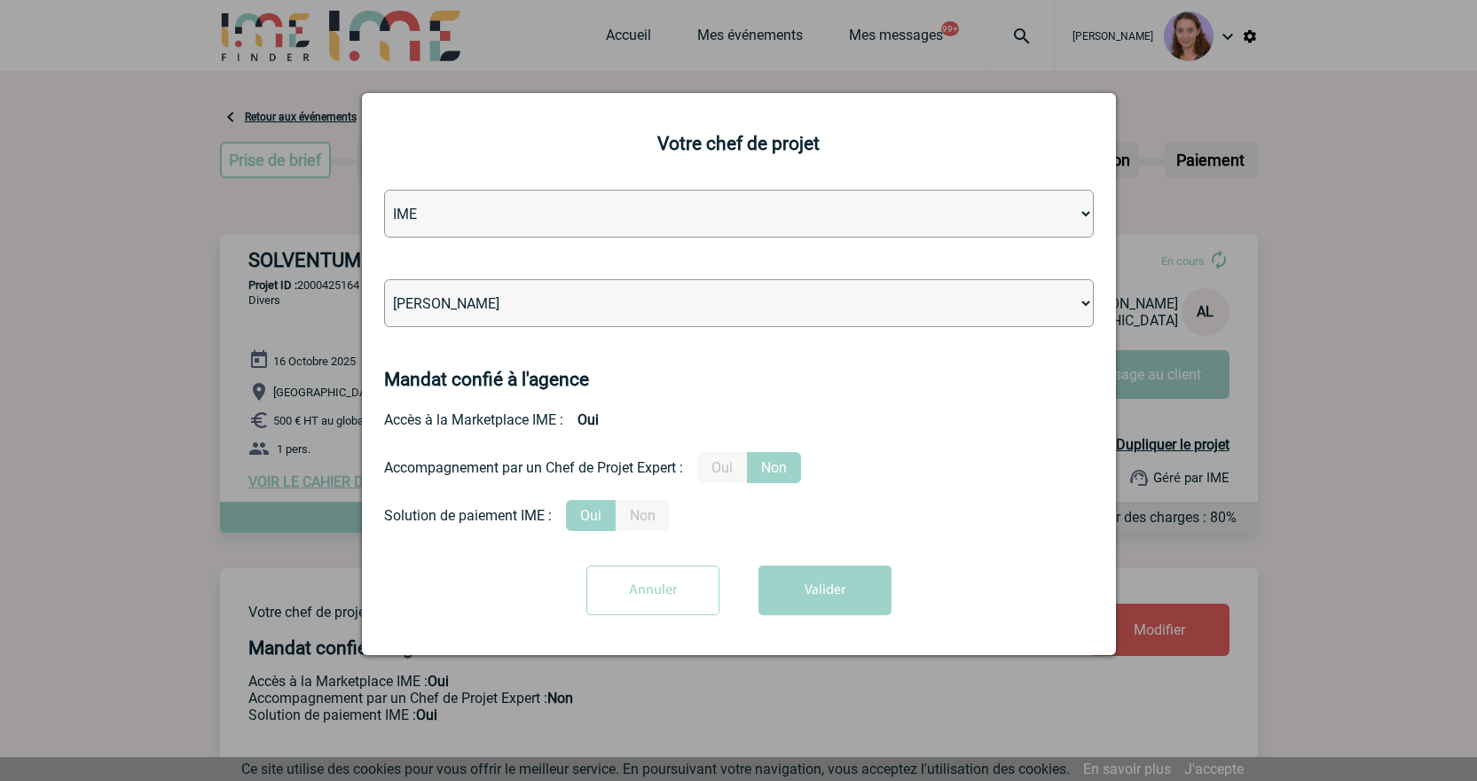
click at [518, 309] on select "[PERSON_NAME] [PERSON_NAME] [PERSON_NAME] Jean-[PERSON_NAME] [PERSON_NAME] [PER…" at bounding box center [739, 303] width 710 height 48
click at [384, 280] on select "[PERSON_NAME] [PERSON_NAME] [PERSON_NAME] Jean-[PERSON_NAME] [PERSON_NAME] [PER…" at bounding box center [739, 303] width 710 height 48
click at [518, 309] on select "[PERSON_NAME] [PERSON_NAME] [PERSON_NAME] Jean-[PERSON_NAME] [PERSON_NAME] [PER…" at bounding box center [739, 303] width 710 height 48
select select "132114"
click at [384, 280] on select "[PERSON_NAME] [PERSON_NAME] [PERSON_NAME] Jean-[PERSON_NAME] [PERSON_NAME] [PER…" at bounding box center [739, 303] width 710 height 48
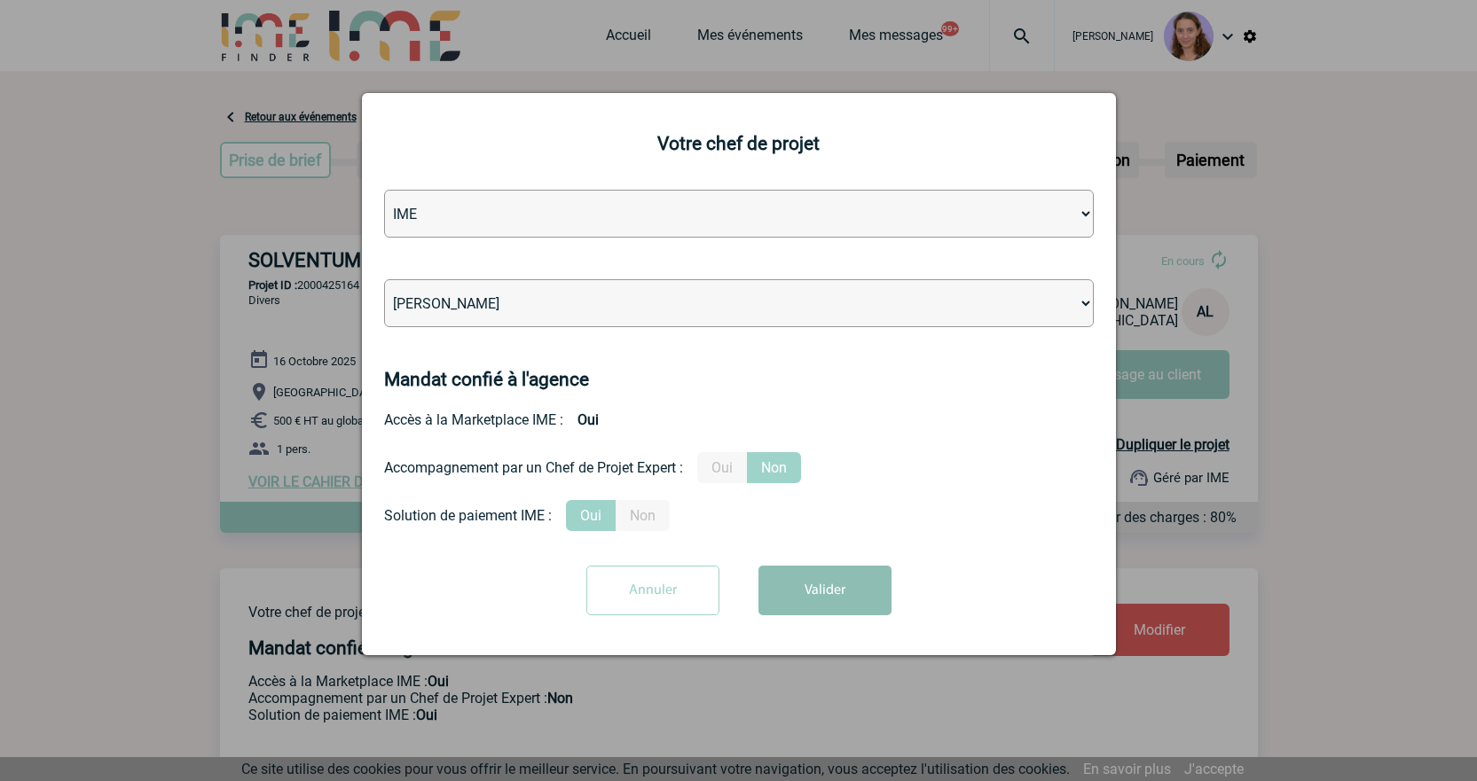
click at [815, 579] on button "Valider" at bounding box center [824, 591] width 133 height 50
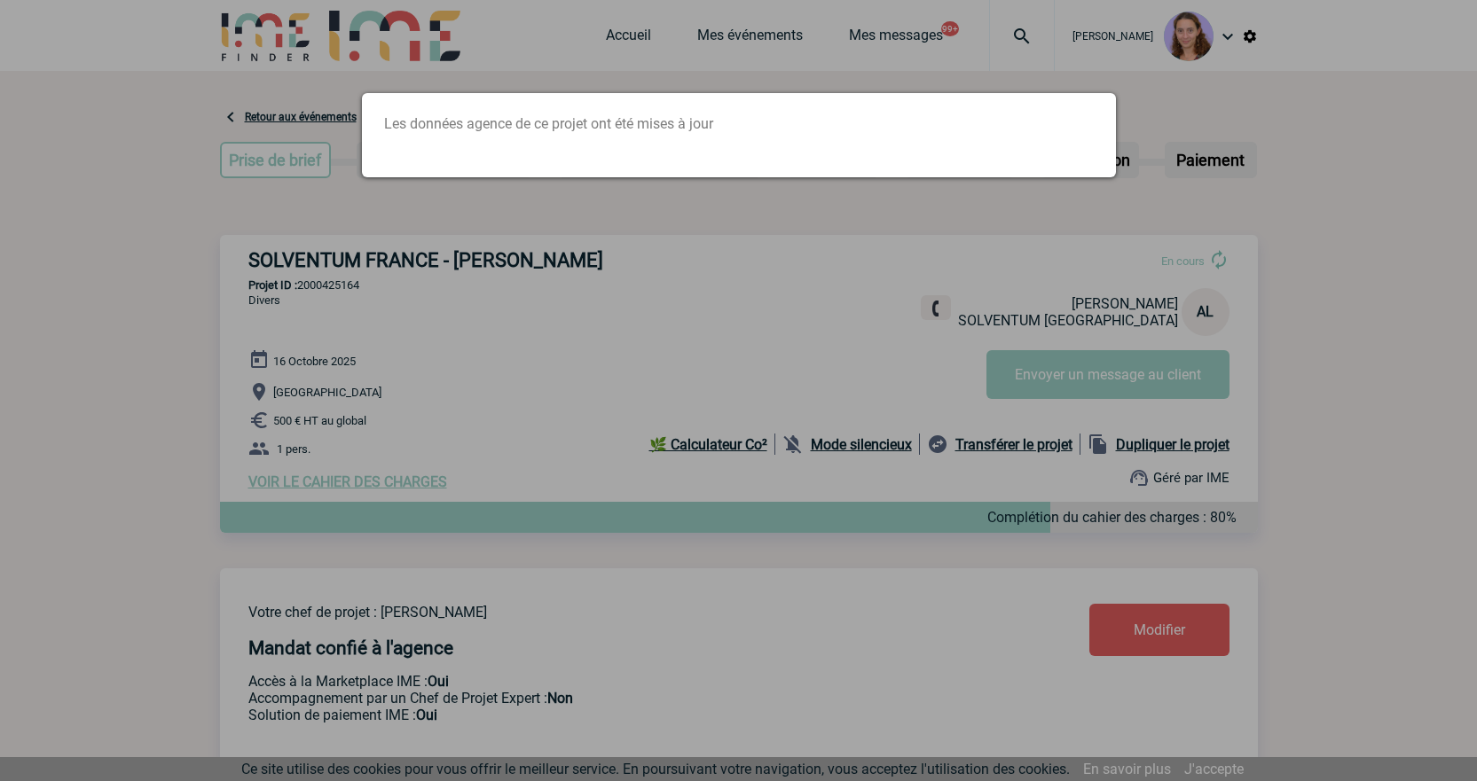
click at [894, 184] on div at bounding box center [738, 390] width 1477 height 781
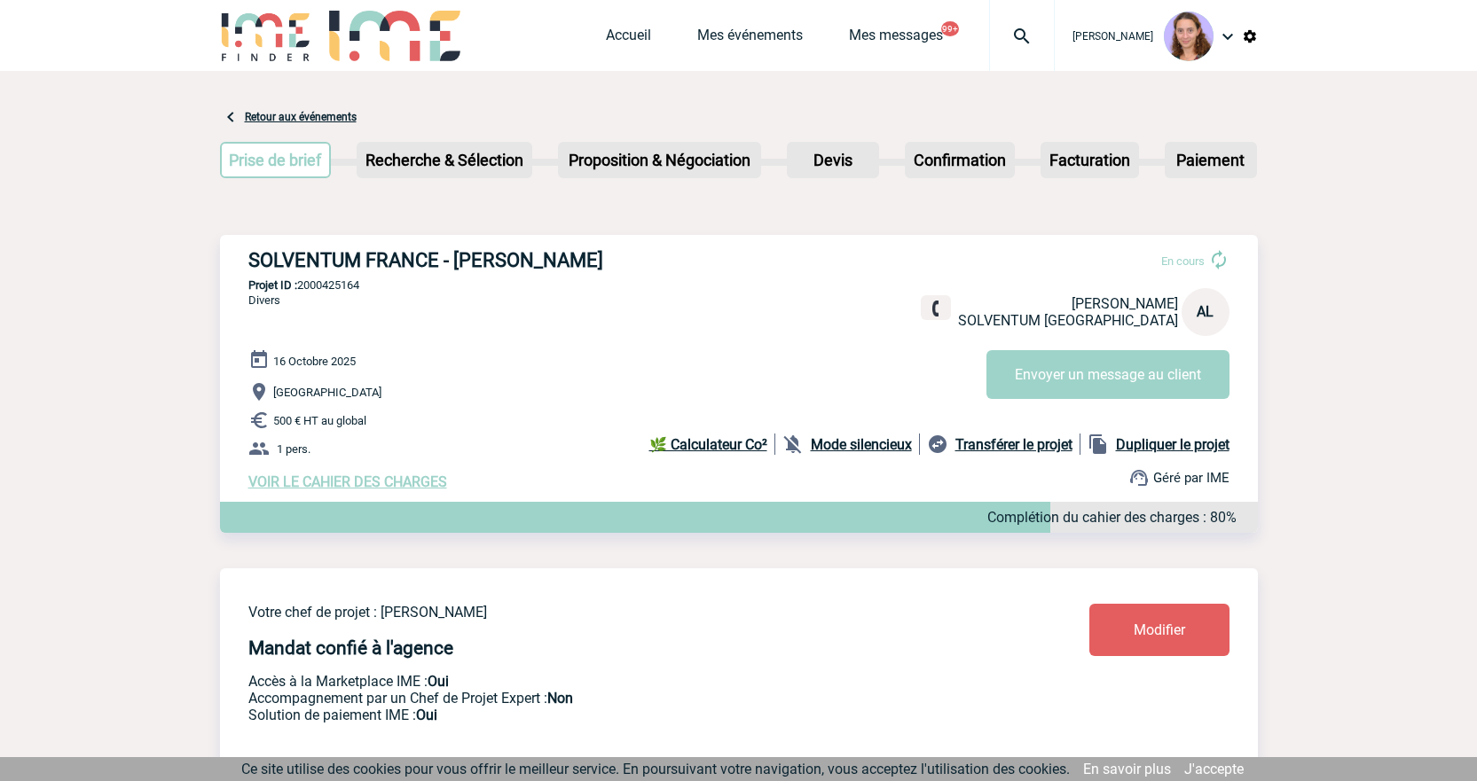
click at [1021, 34] on img at bounding box center [1022, 36] width 64 height 21
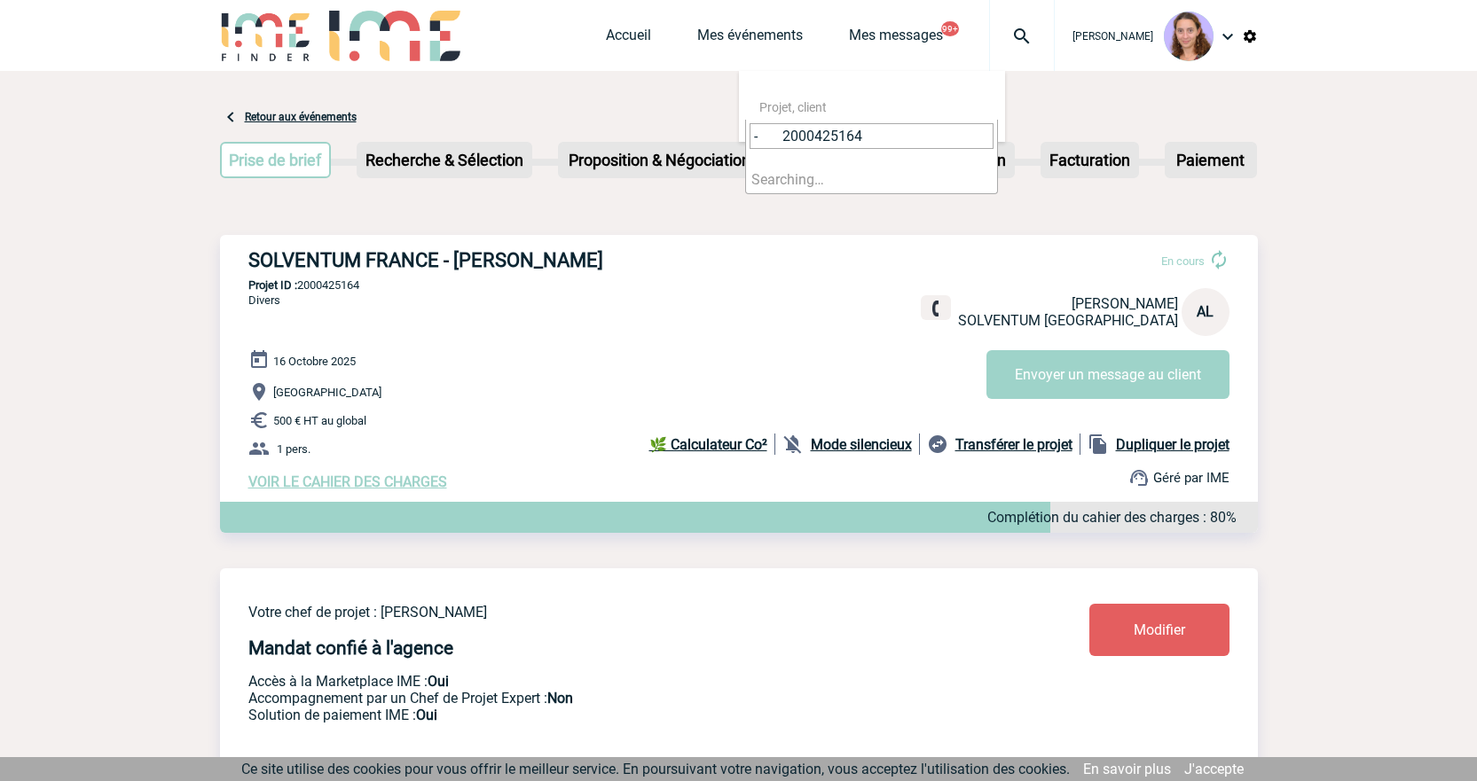
drag, startPoint x: 781, startPoint y: 133, endPoint x: 710, endPoint y: 129, distance: 72.0
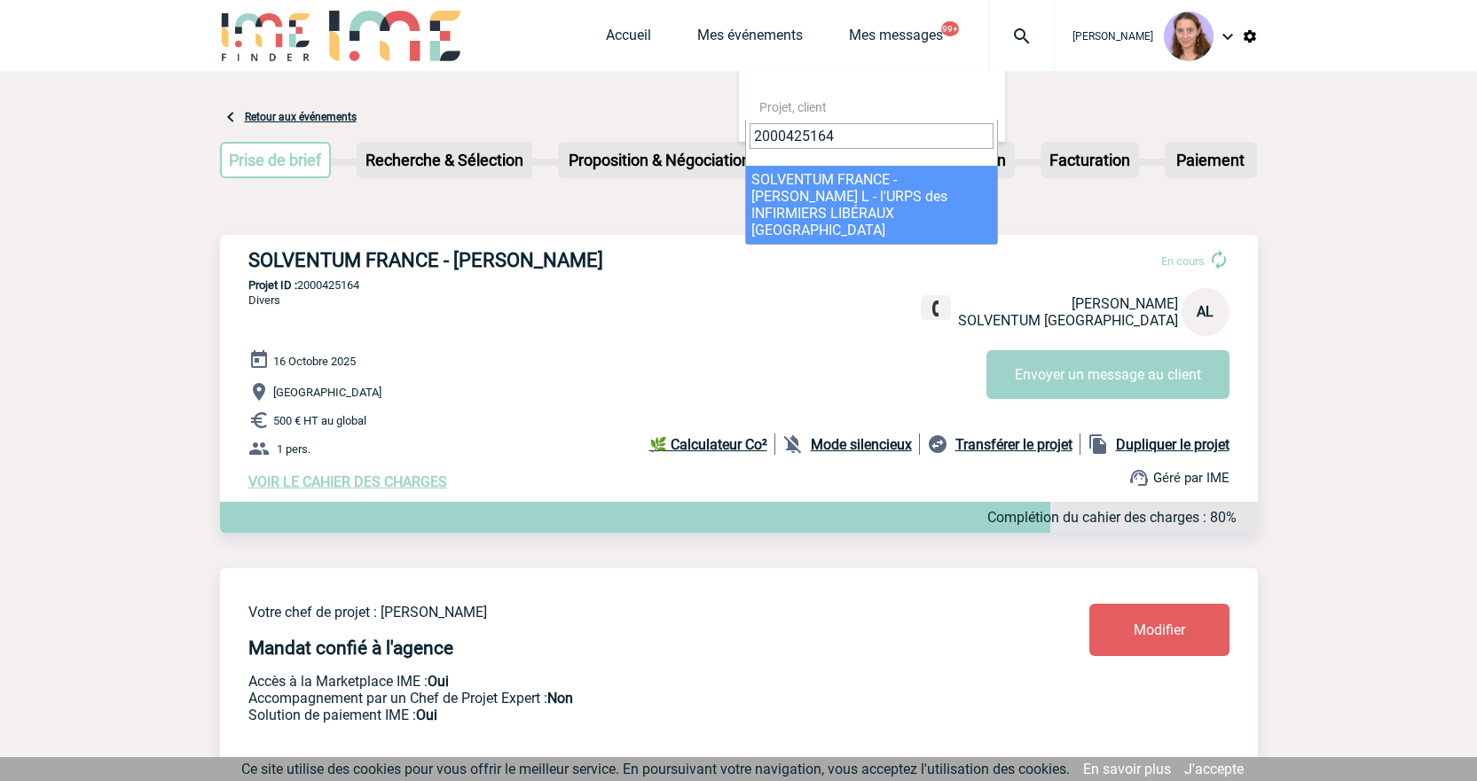
type input "2000425164"
select select "24665"
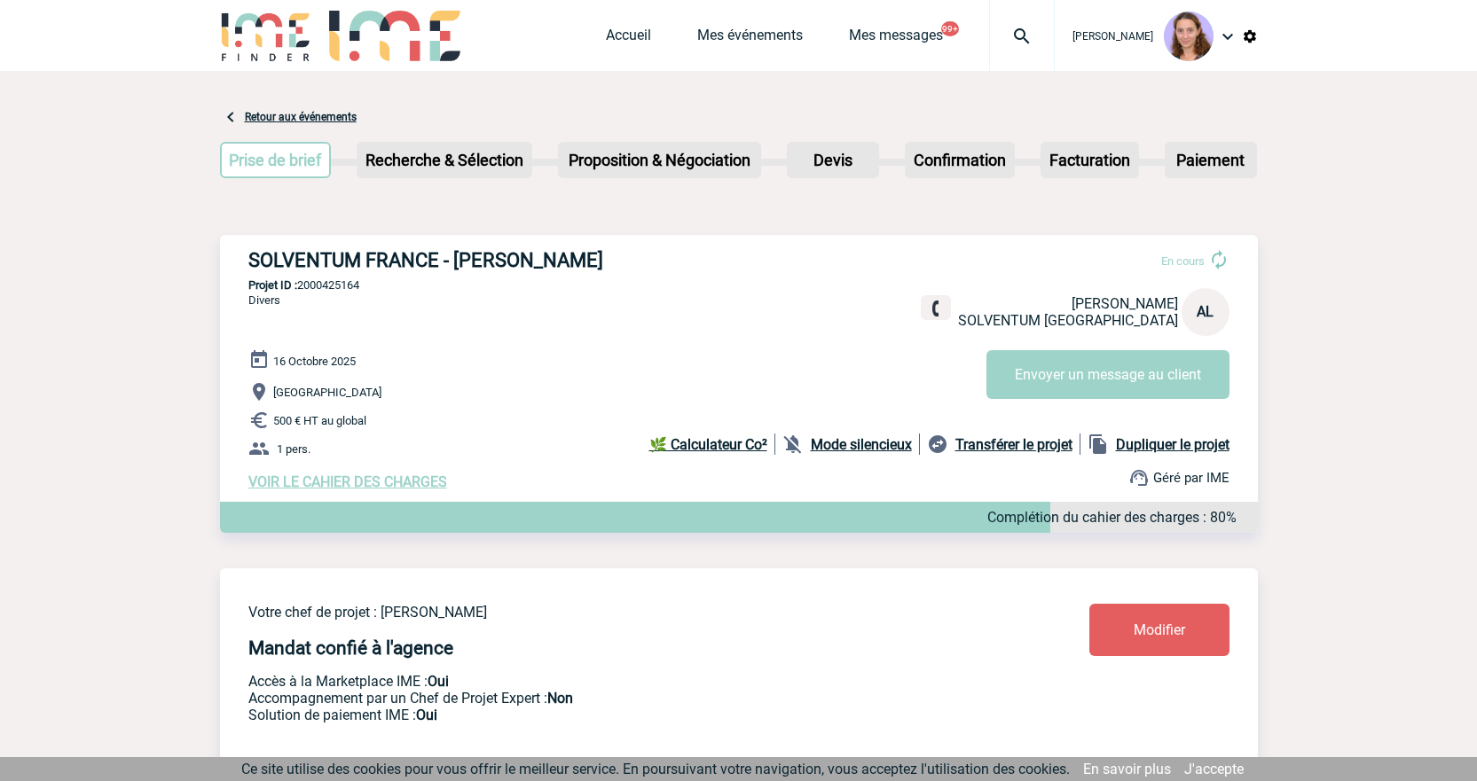
click at [1154, 644] on link "Modifier" at bounding box center [1159, 630] width 140 height 52
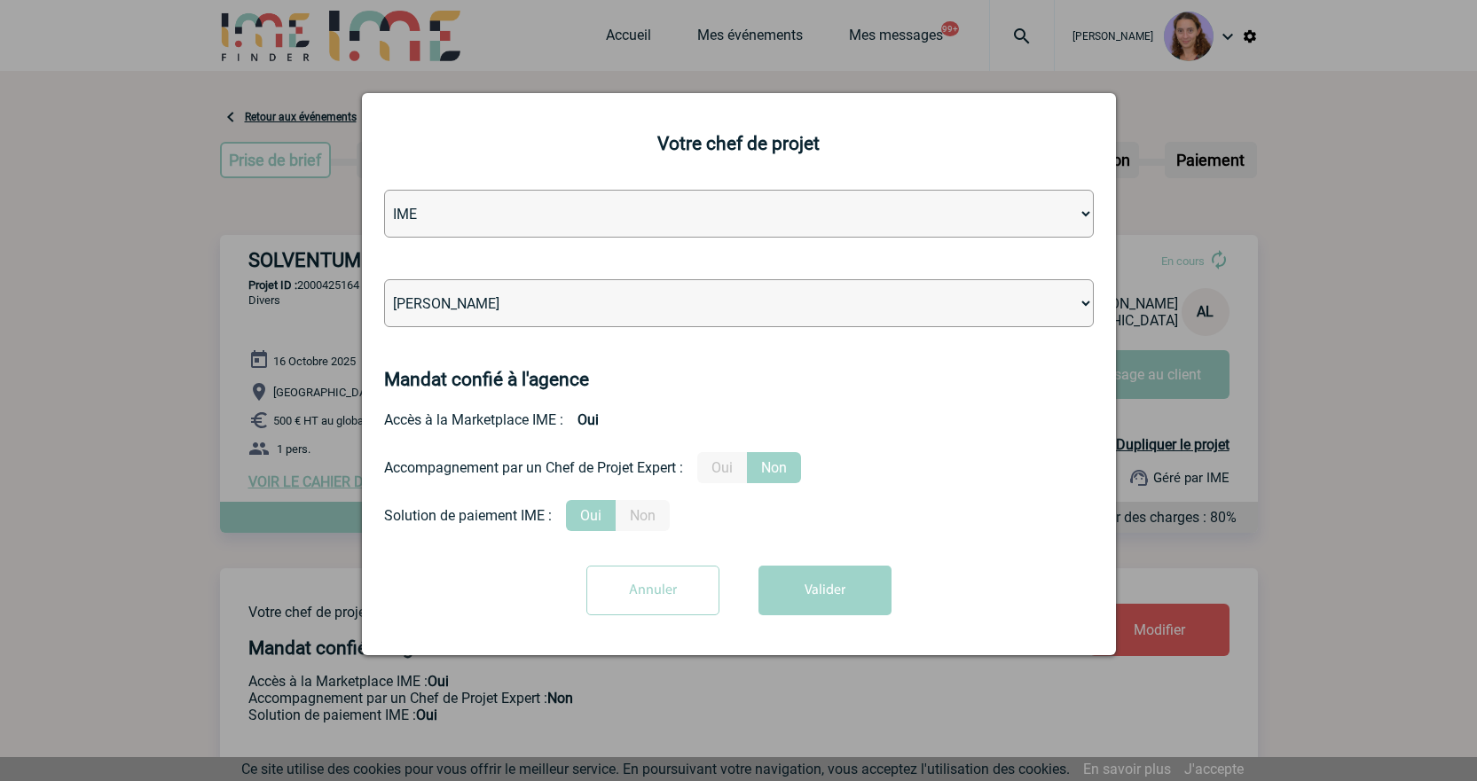
click at [687, 585] on input "Annuler" at bounding box center [652, 591] width 133 height 50
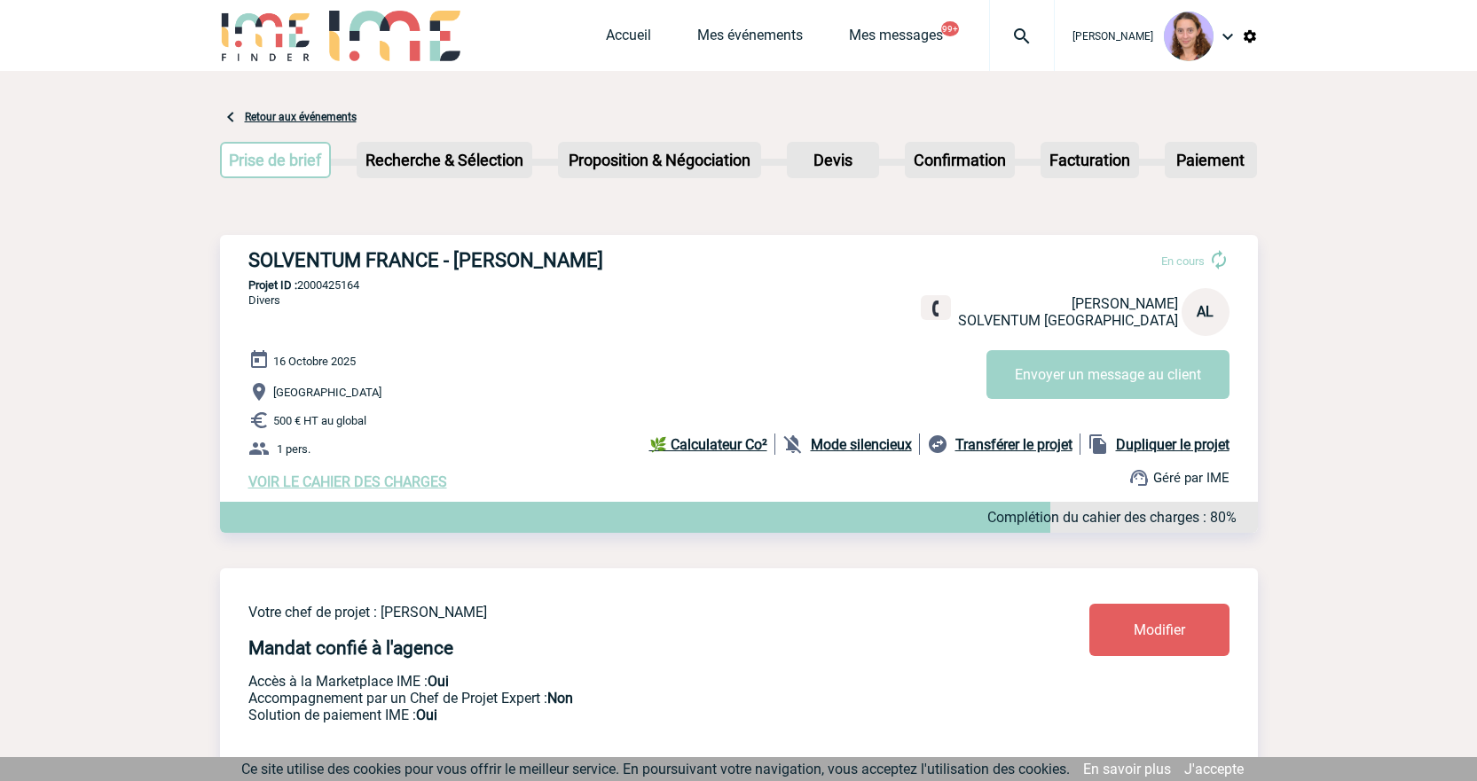
click at [1017, 60] on div at bounding box center [1022, 35] width 66 height 71
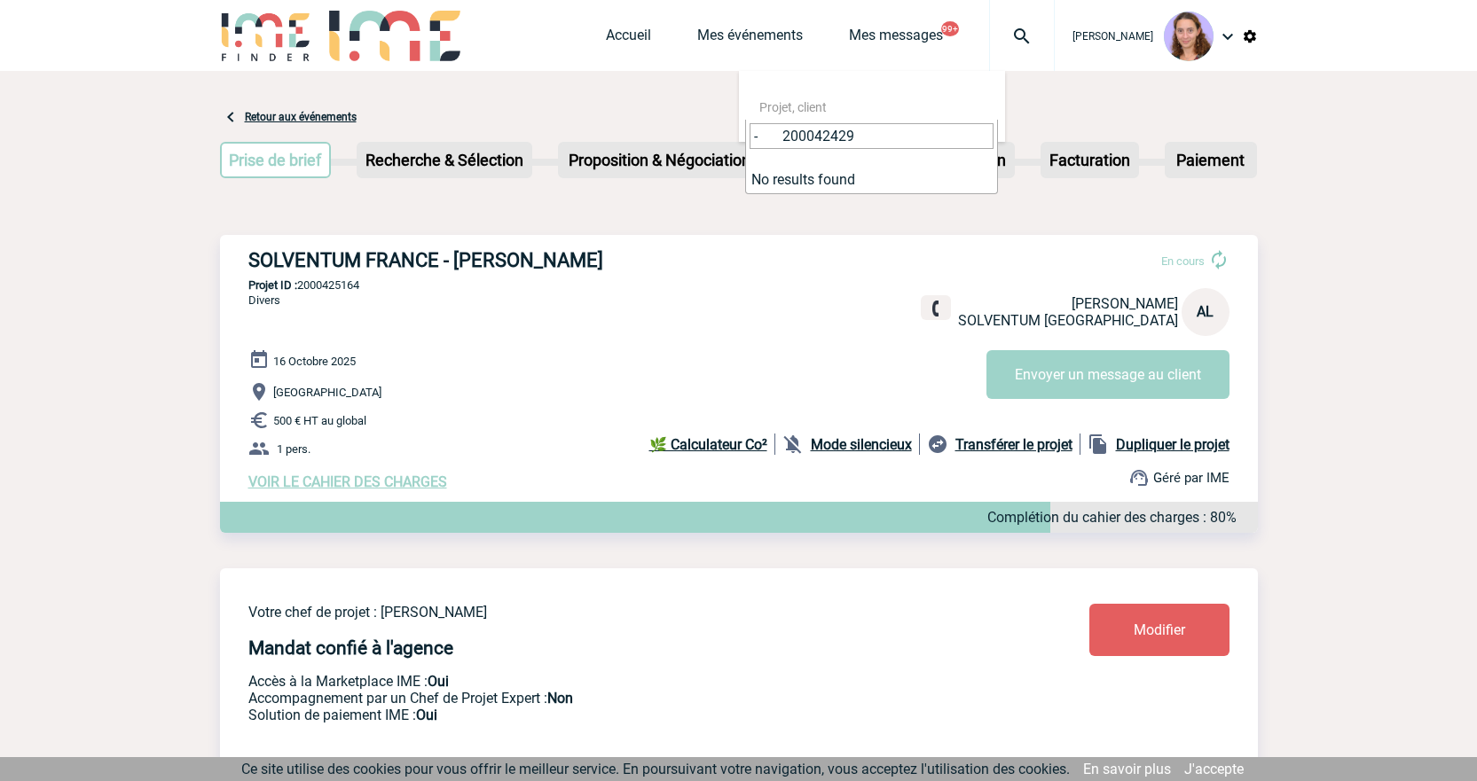
drag, startPoint x: 780, startPoint y: 129, endPoint x: 719, endPoint y: 130, distance: 61.2
type input "200042429"
select select "23791"
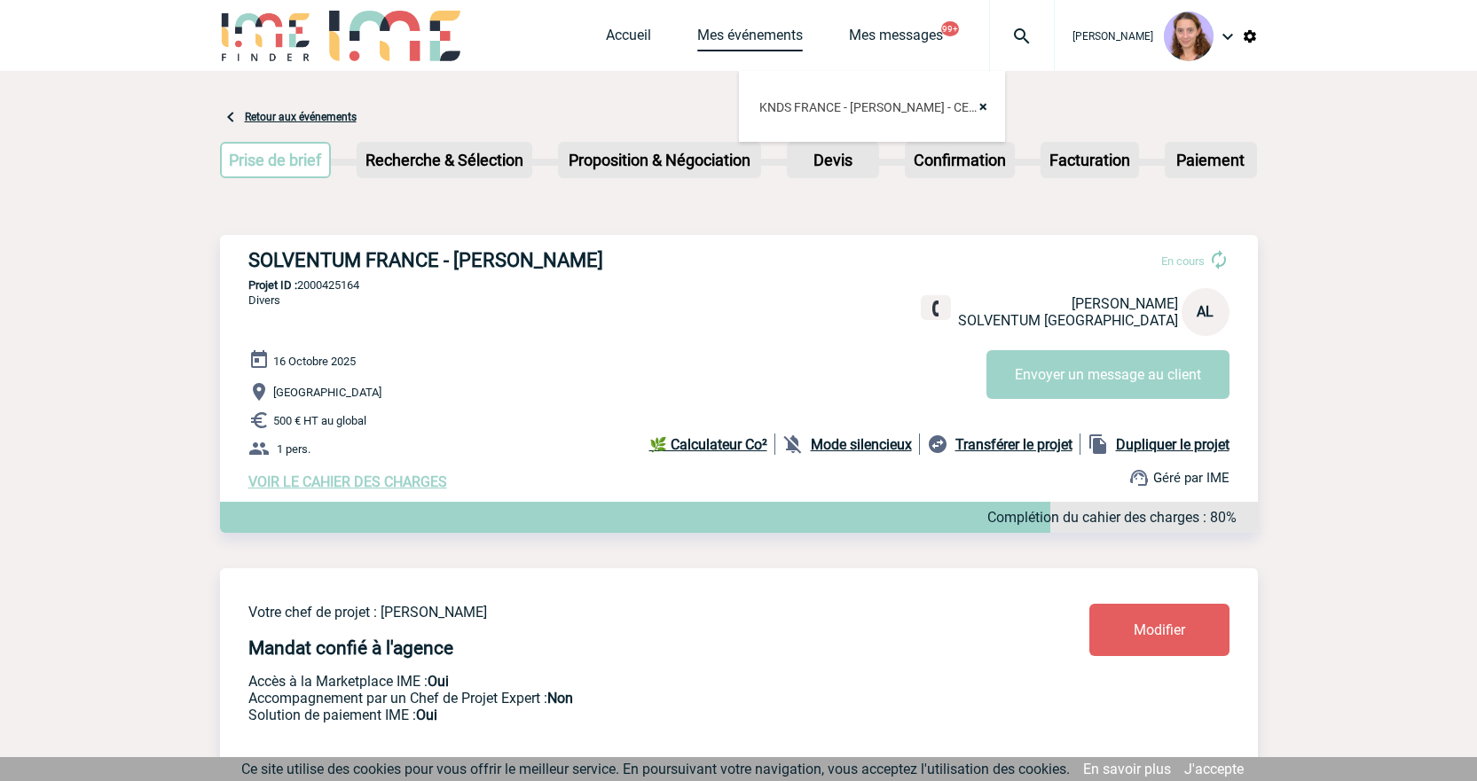
click at [749, 38] on link "Mes événements" at bounding box center [750, 39] width 106 height 25
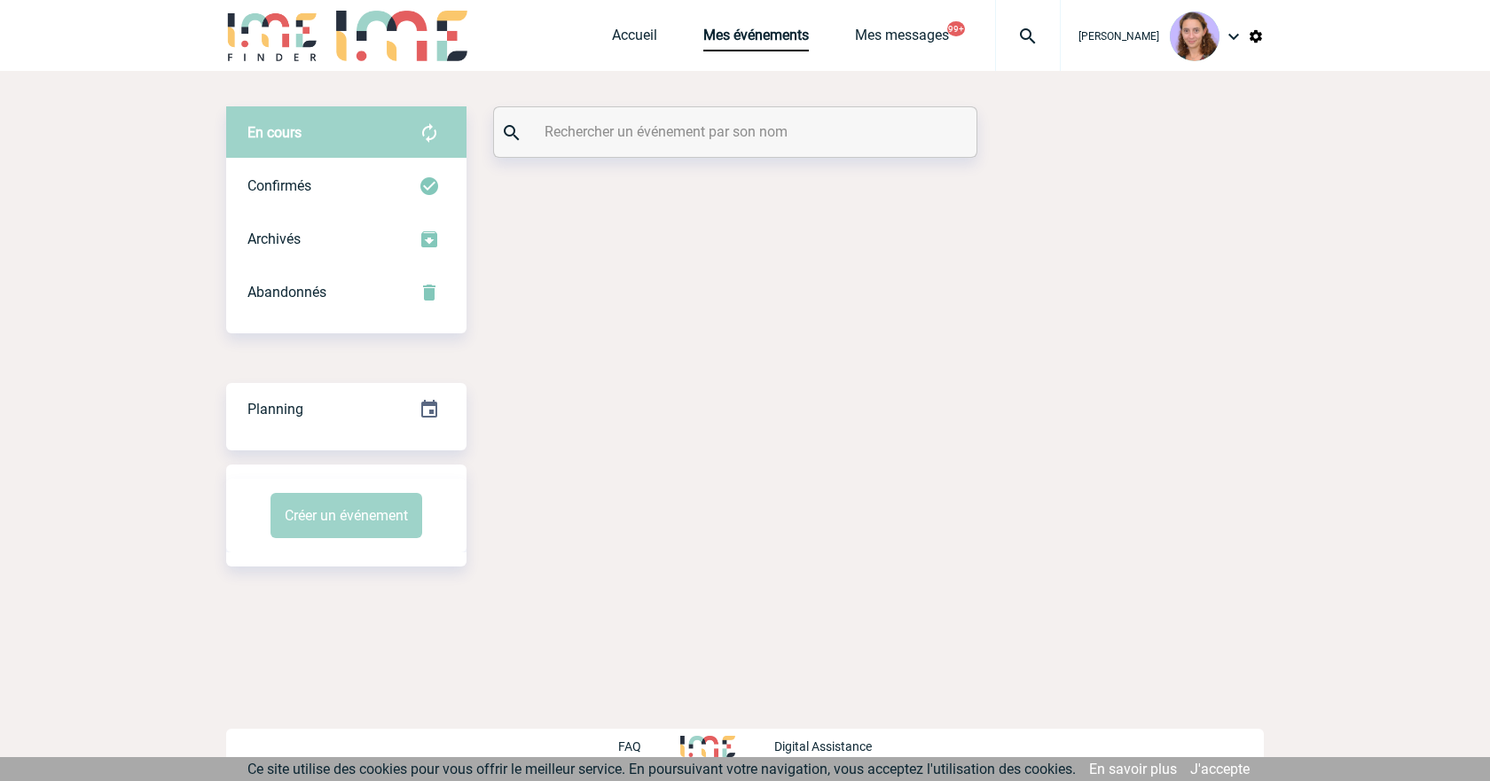
drag, startPoint x: 652, startPoint y: 123, endPoint x: 644, endPoint y: 129, distance: 9.6
click at [650, 127] on input "text" at bounding box center [737, 132] width 395 height 26
paste input "- 200042429"
drag, startPoint x: 578, startPoint y: 138, endPoint x: 485, endPoint y: 116, distance: 95.7
click at [485, 116] on div "En cours En cours Confirmés Archivés Abandonnés En cours Confirmés Archivés Aba…" at bounding box center [745, 131] width 1038 height 51
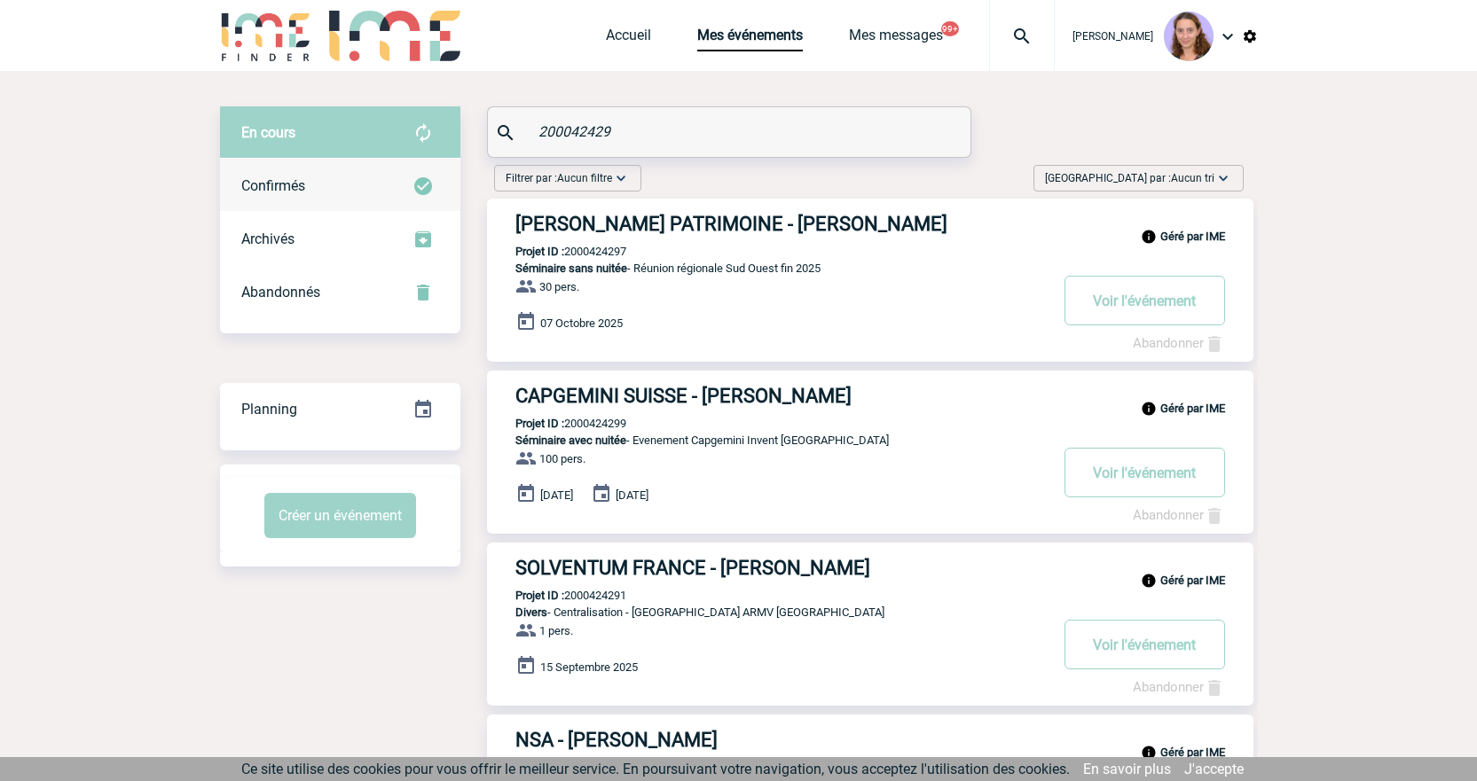
click at [415, 178] on img at bounding box center [422, 186] width 21 height 21
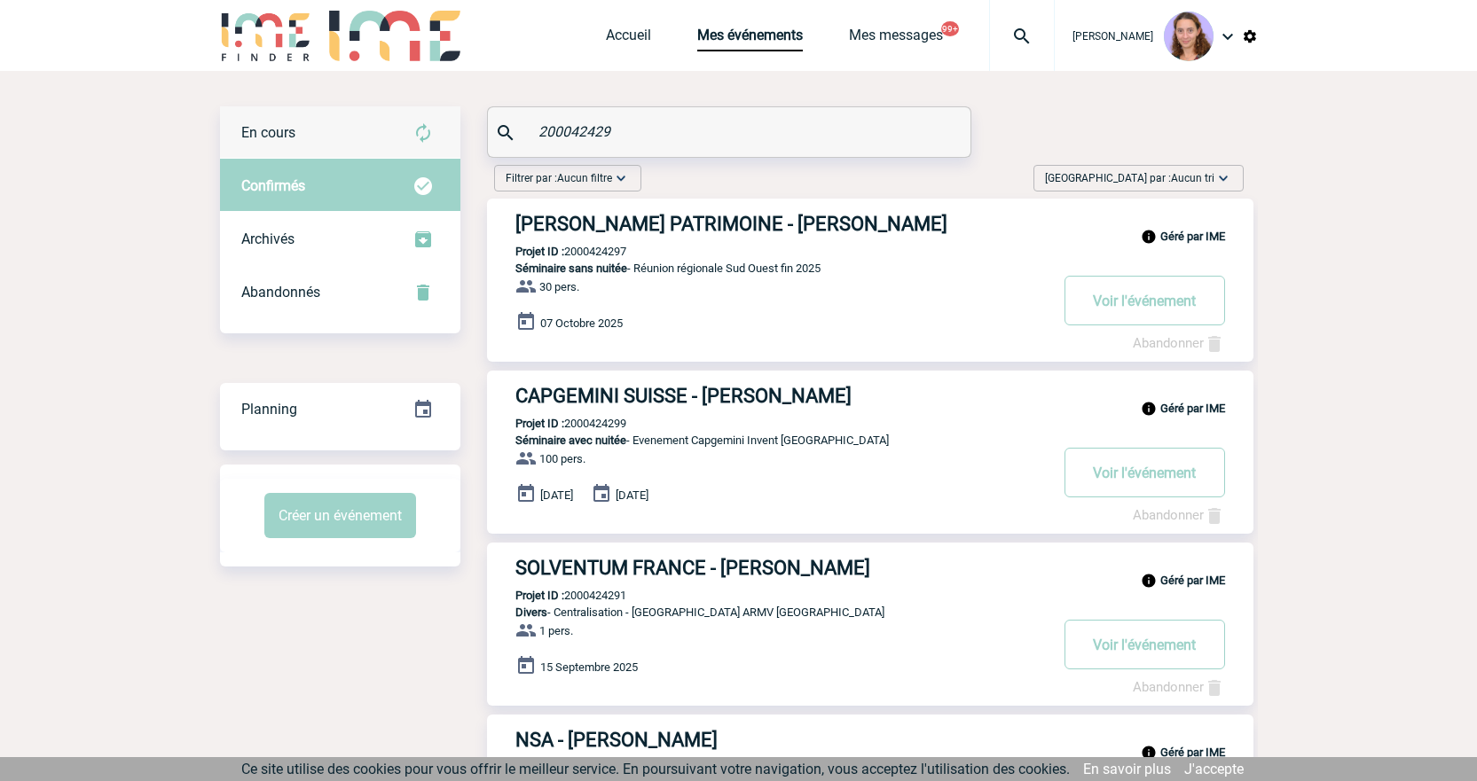
click at [378, 131] on div "En cours" at bounding box center [340, 132] width 240 height 53
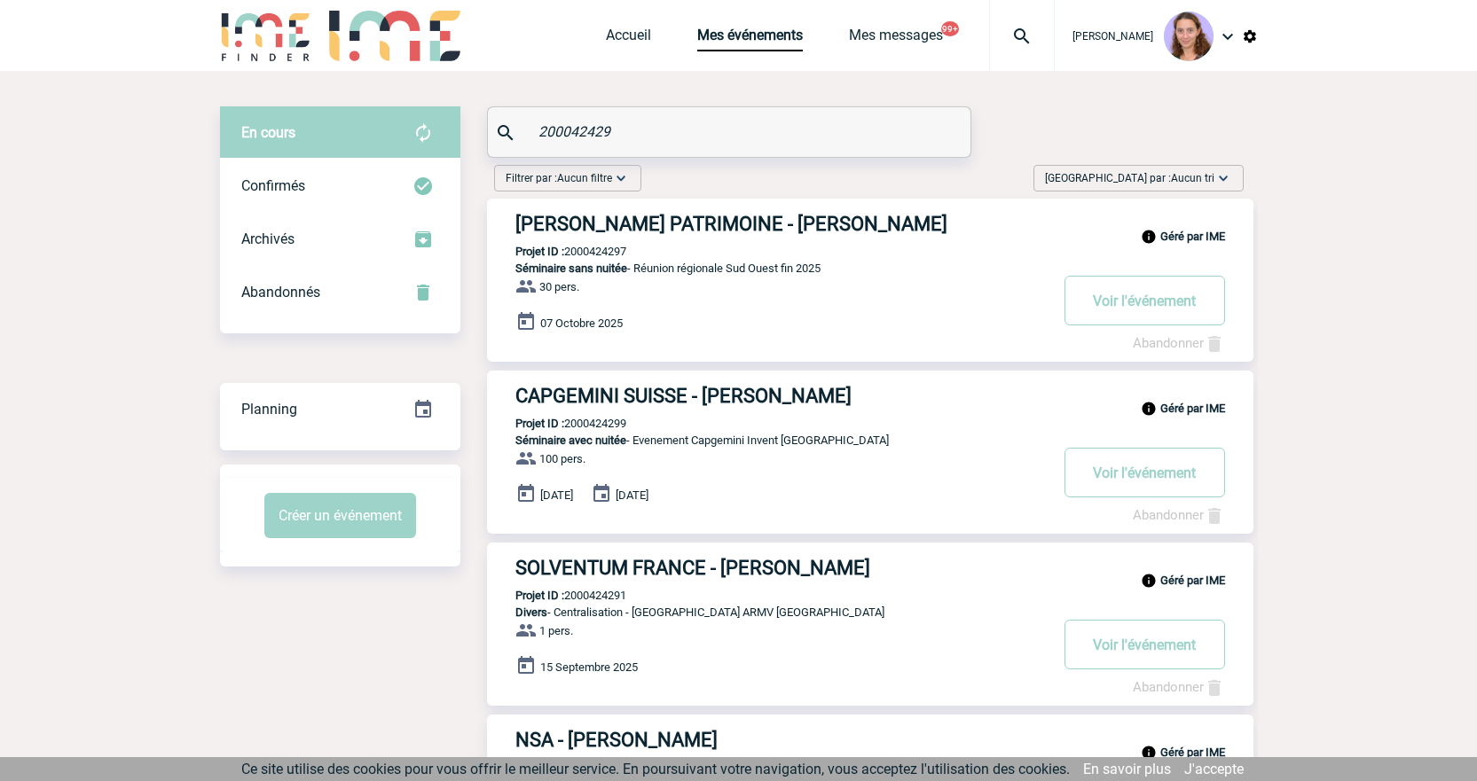
click at [635, 122] on input "200042429" at bounding box center [731, 132] width 395 height 26
drag, startPoint x: 457, startPoint y: 189, endPoint x: 434, endPoint y: 181, distance: 24.4
click at [456, 189] on div "Confirmés" at bounding box center [340, 186] width 240 height 53
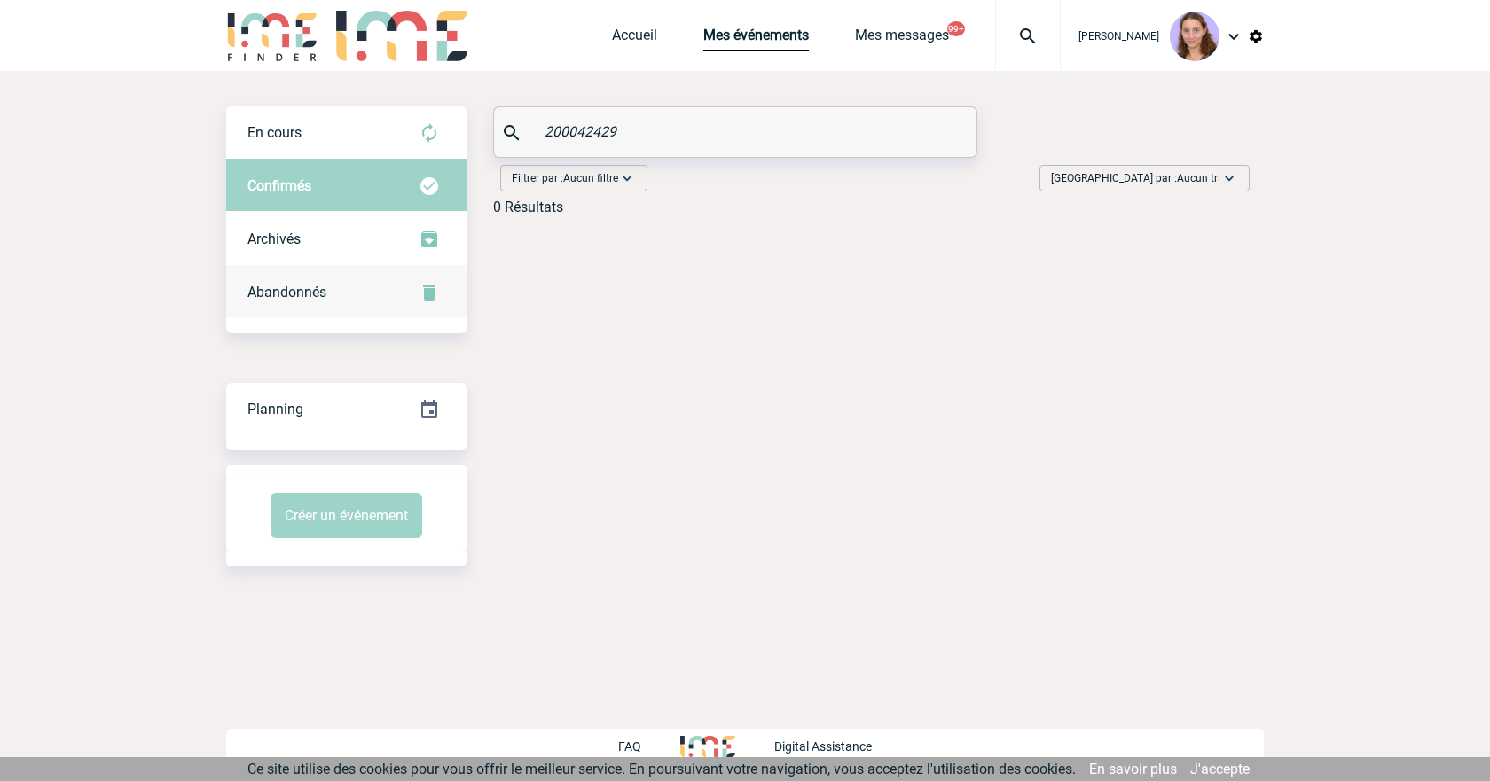
click at [365, 284] on div "Abandonnés" at bounding box center [346, 292] width 240 height 53
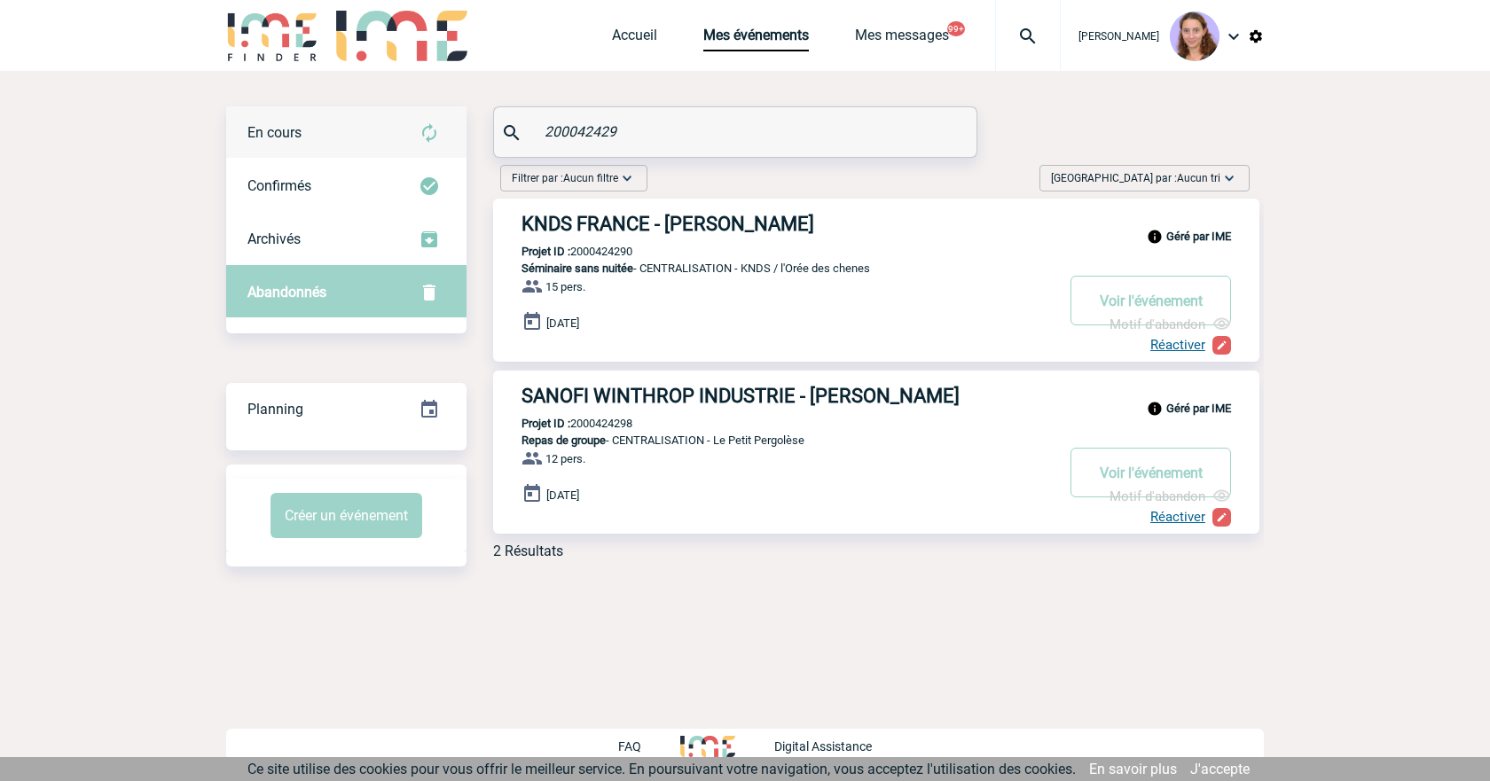
click at [351, 134] on div "En cours" at bounding box center [346, 132] width 240 height 53
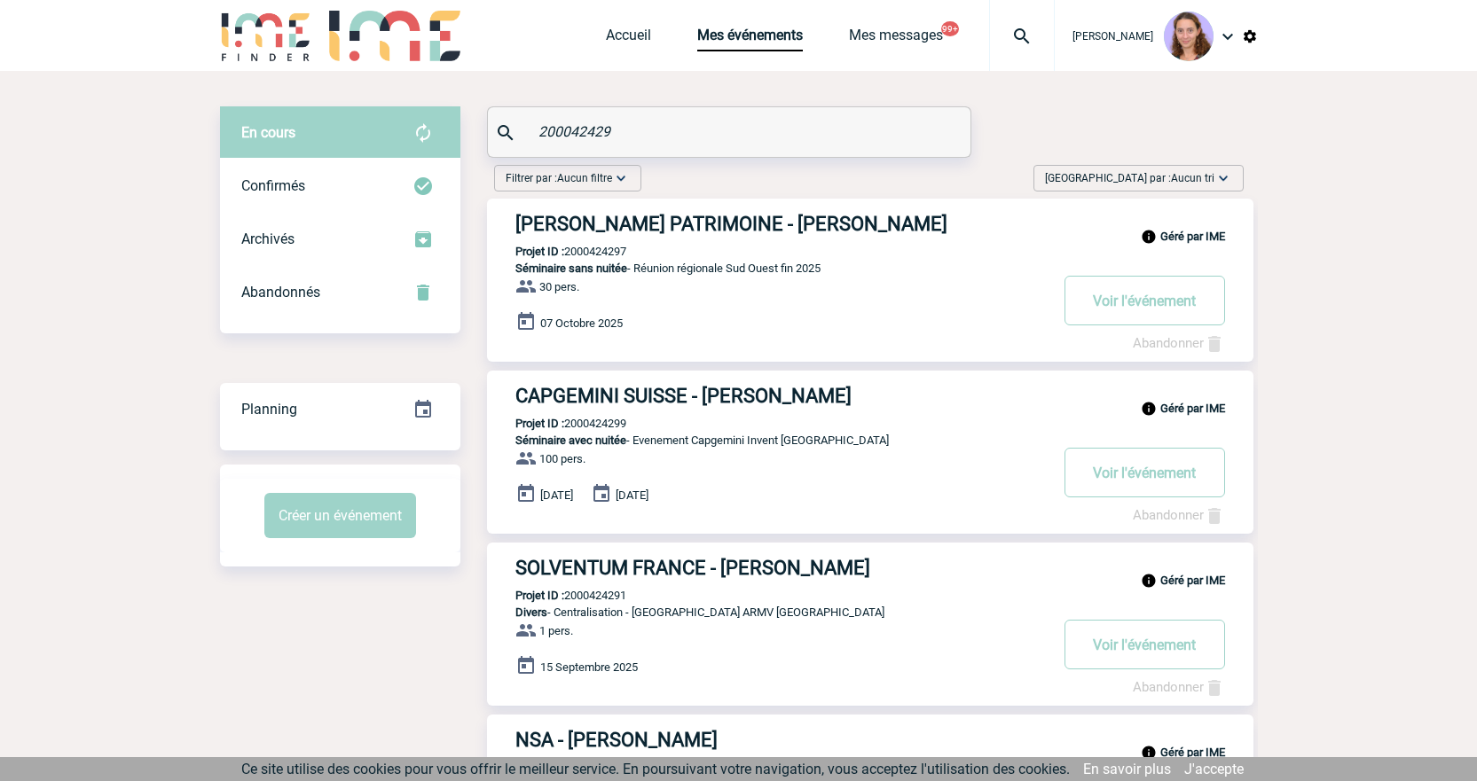
click at [582, 140] on input "200042429" at bounding box center [731, 132] width 395 height 26
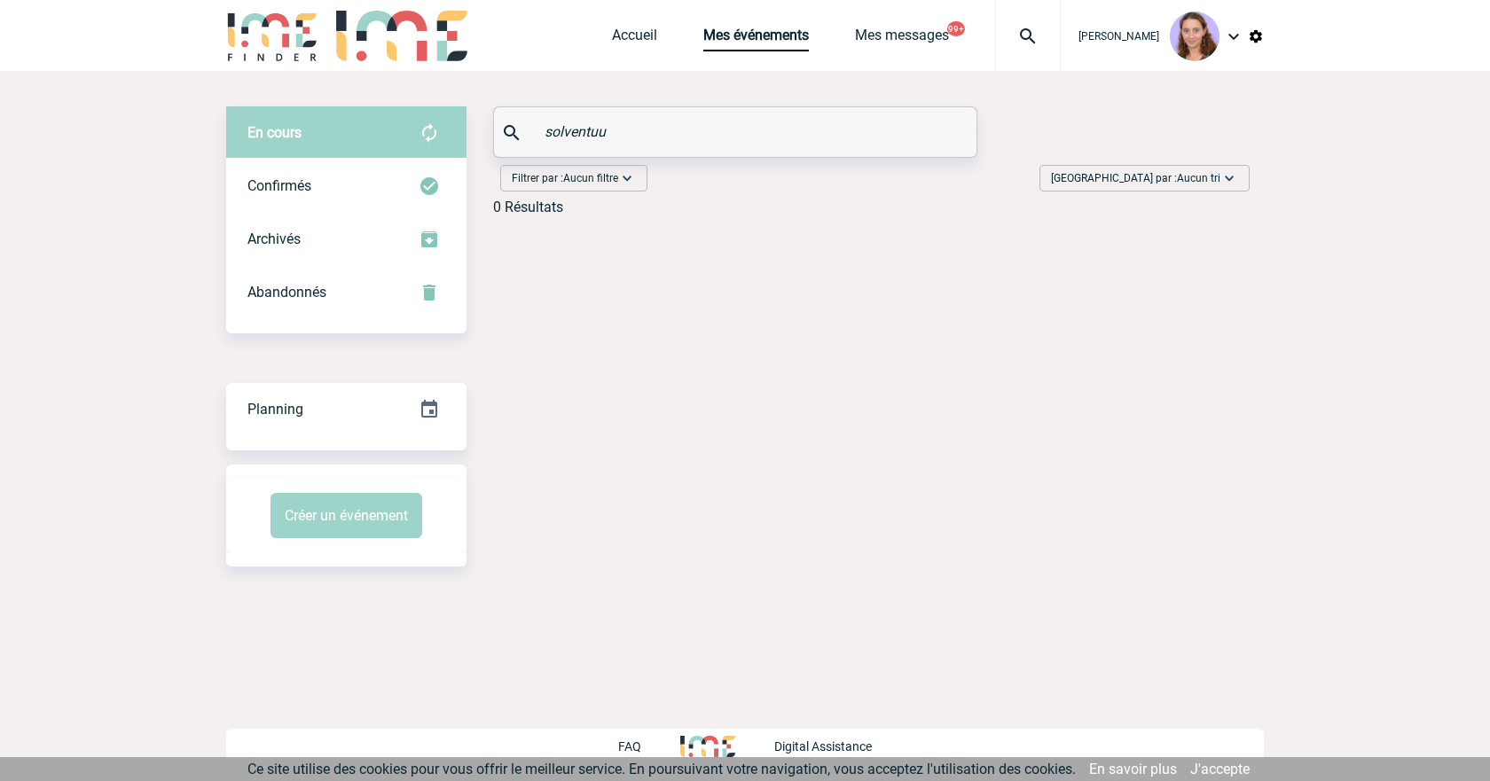
click at [714, 124] on input "solventuu" at bounding box center [737, 132] width 395 height 26
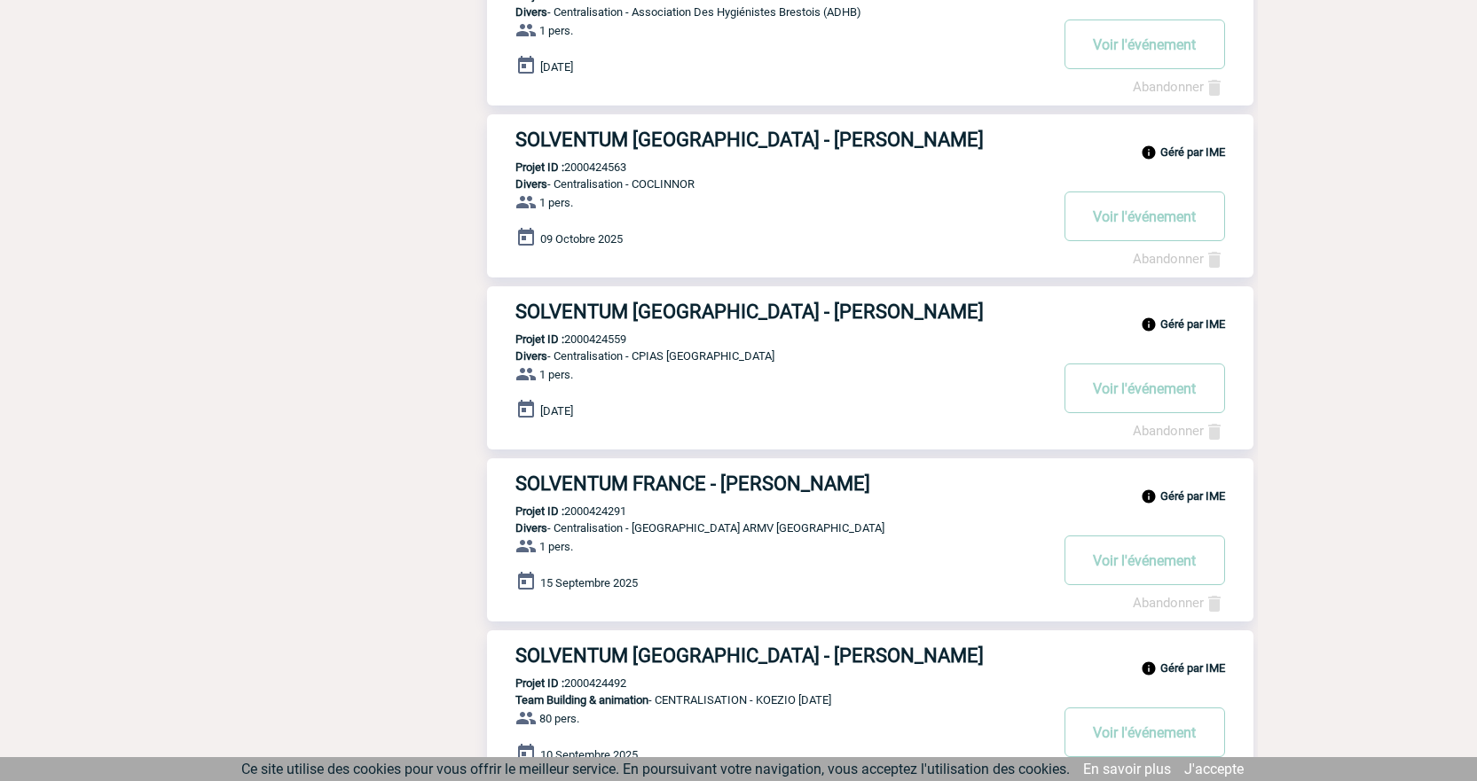
scroll to position [621, 0]
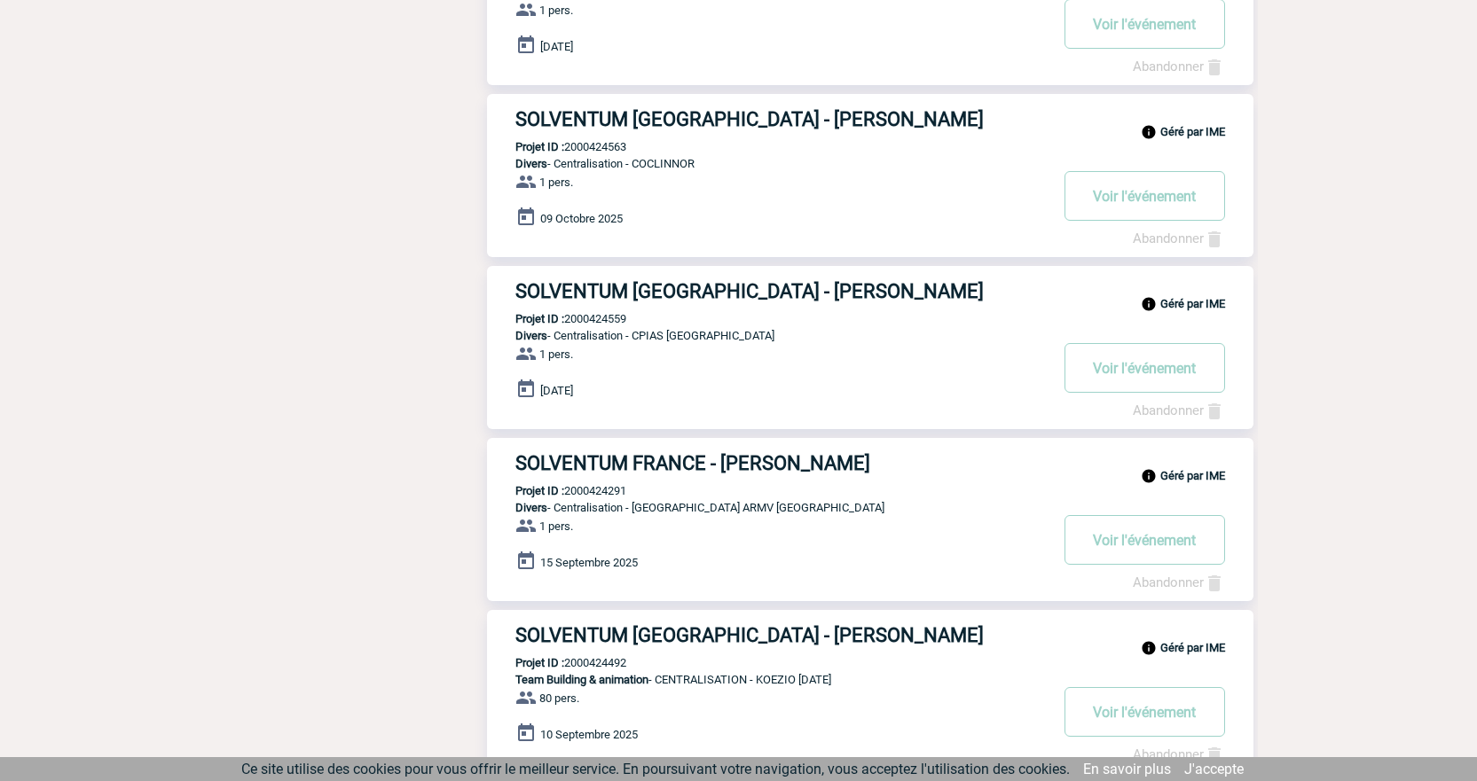
type input "solventu"
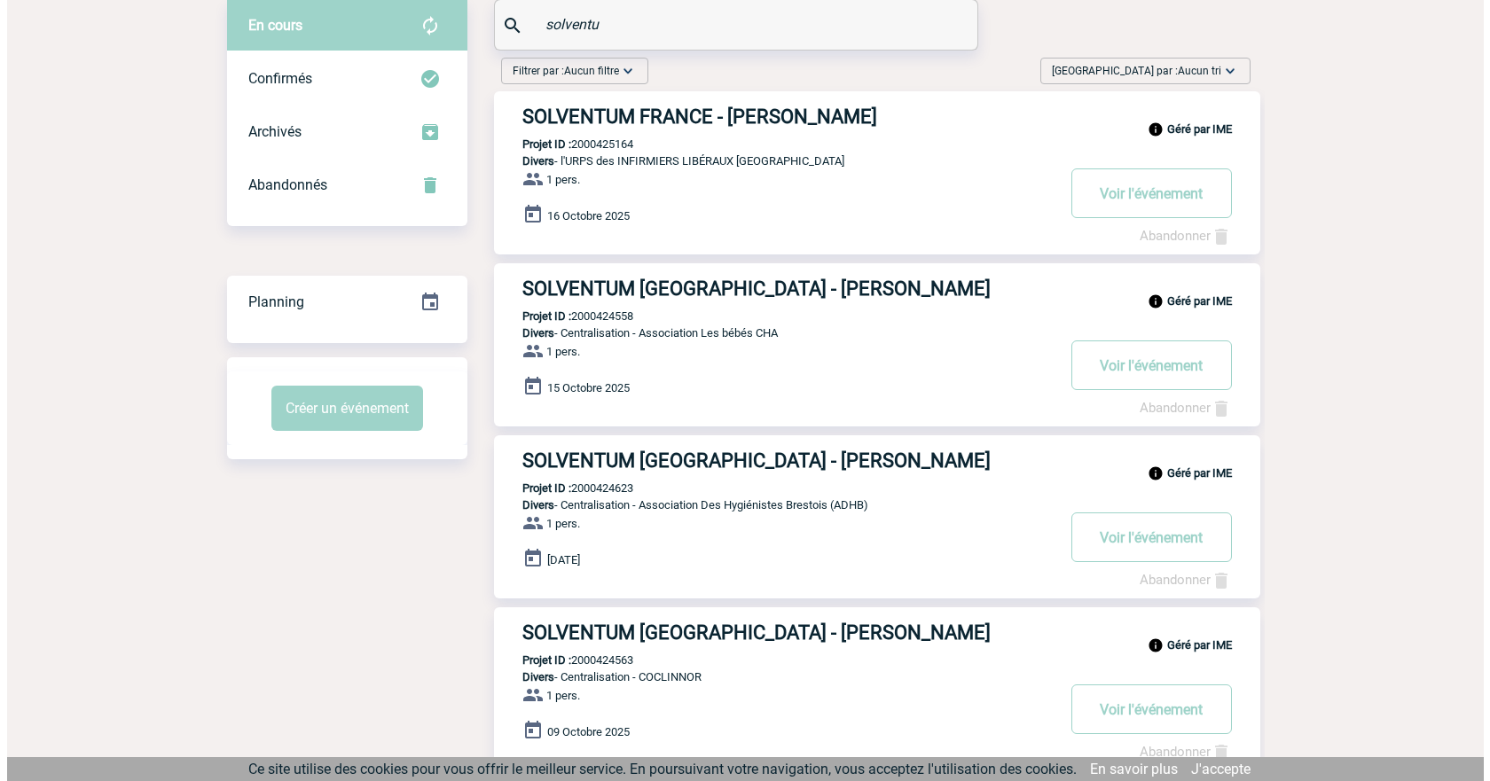
scroll to position [0, 0]
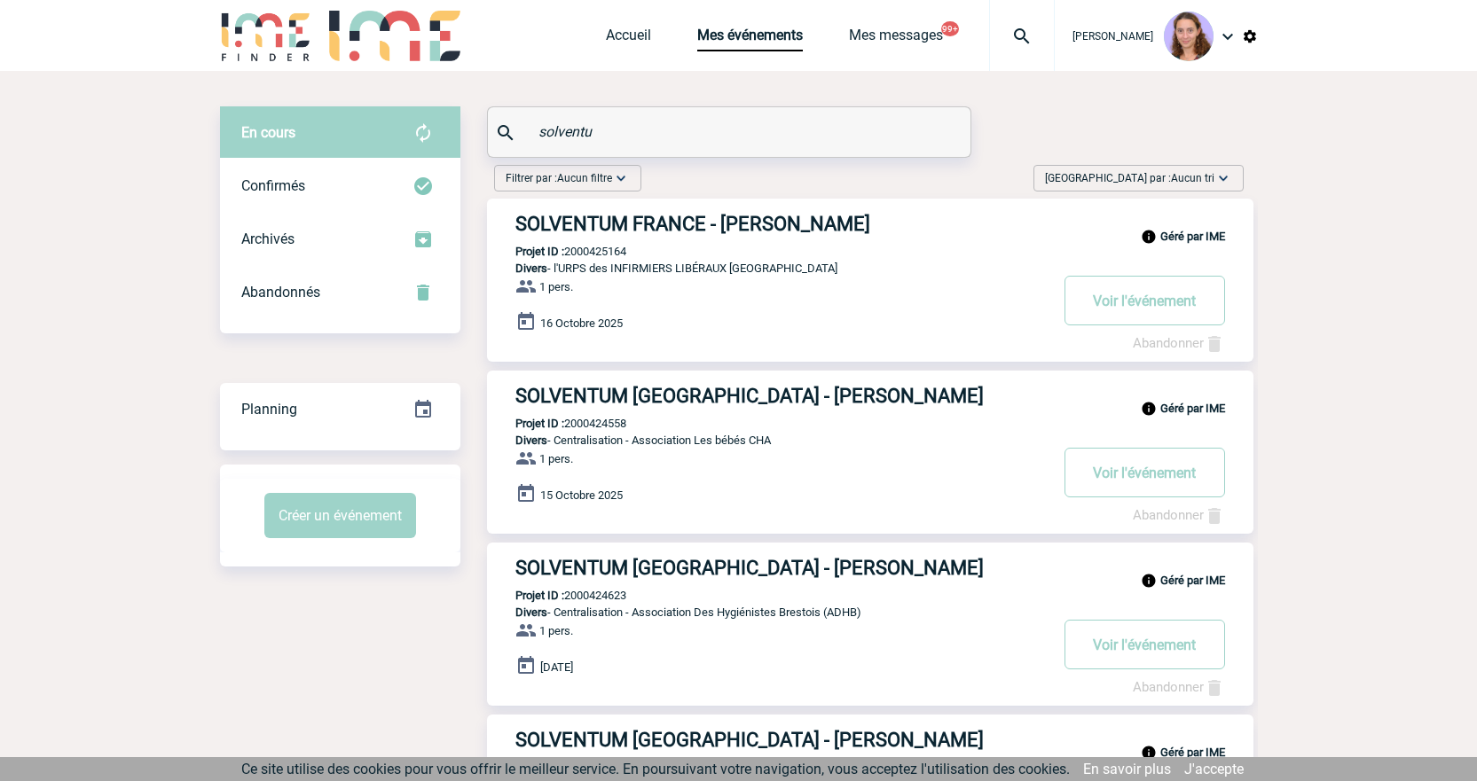
click at [1016, 36] on img at bounding box center [1022, 36] width 64 height 21
type input "- 2000425110"
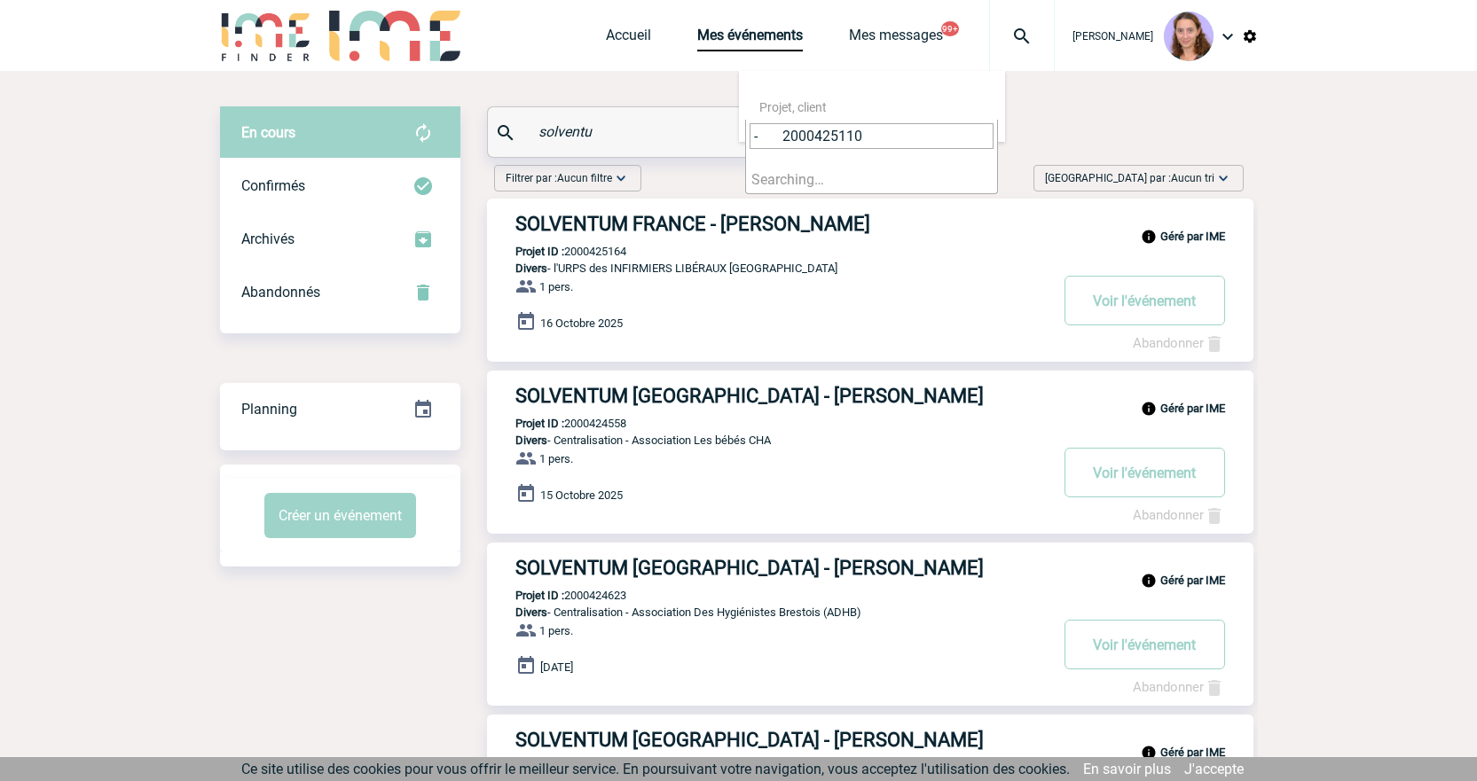
click at [706, 126] on input "solventu" at bounding box center [731, 132] width 395 height 26
drag, startPoint x: 706, startPoint y: 126, endPoint x: 612, endPoint y: 118, distance: 94.4
click at [612, 118] on div "solventu" at bounding box center [729, 132] width 482 height 50
drag, startPoint x: 592, startPoint y: 120, endPoint x: 557, endPoint y: 136, distance: 38.9
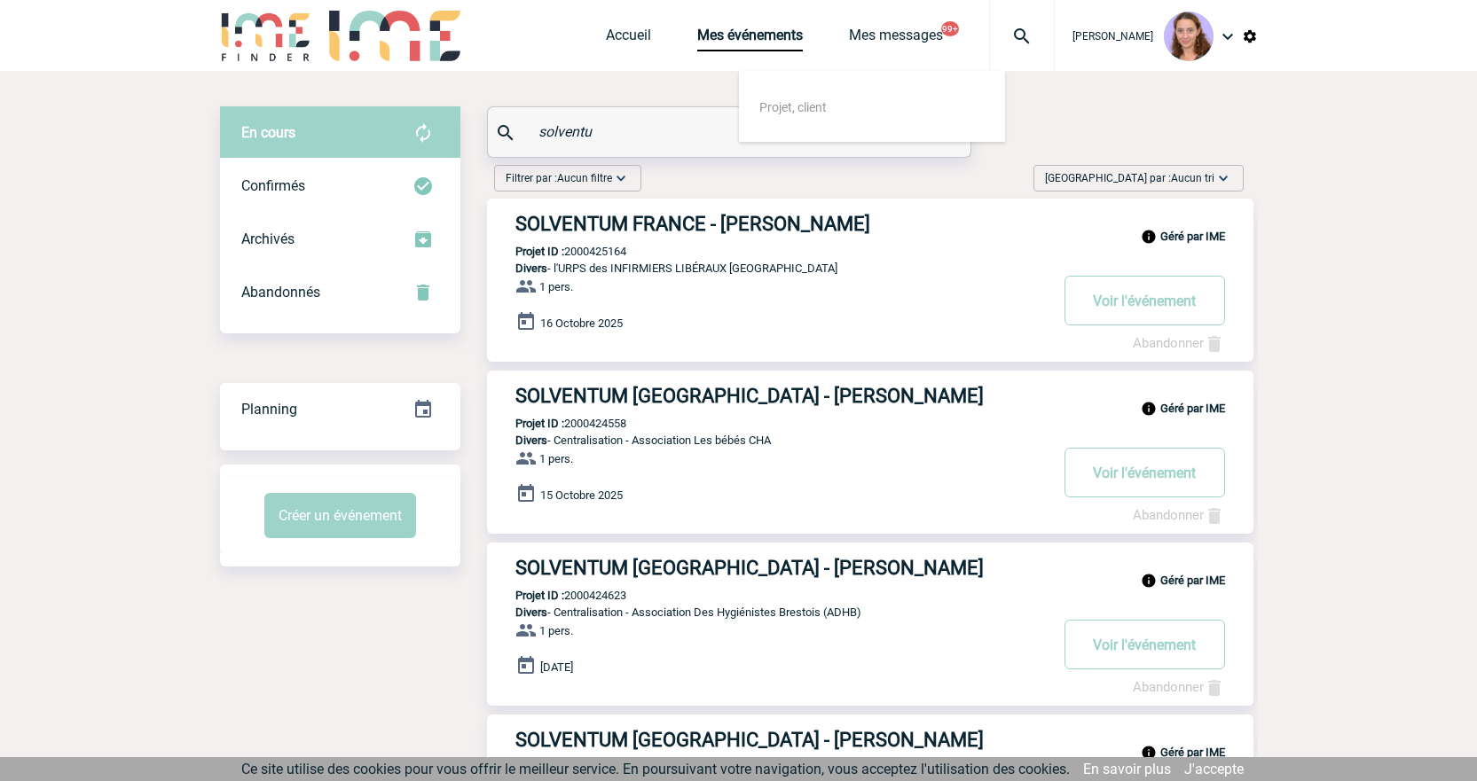
click at [592, 120] on input "solventu" at bounding box center [731, 132] width 395 height 26
click at [553, 138] on input "solventu" at bounding box center [731, 132] width 395 height 26
paste input "- 2000425110"
click at [562, 130] on input "- 2000425110" at bounding box center [731, 132] width 395 height 26
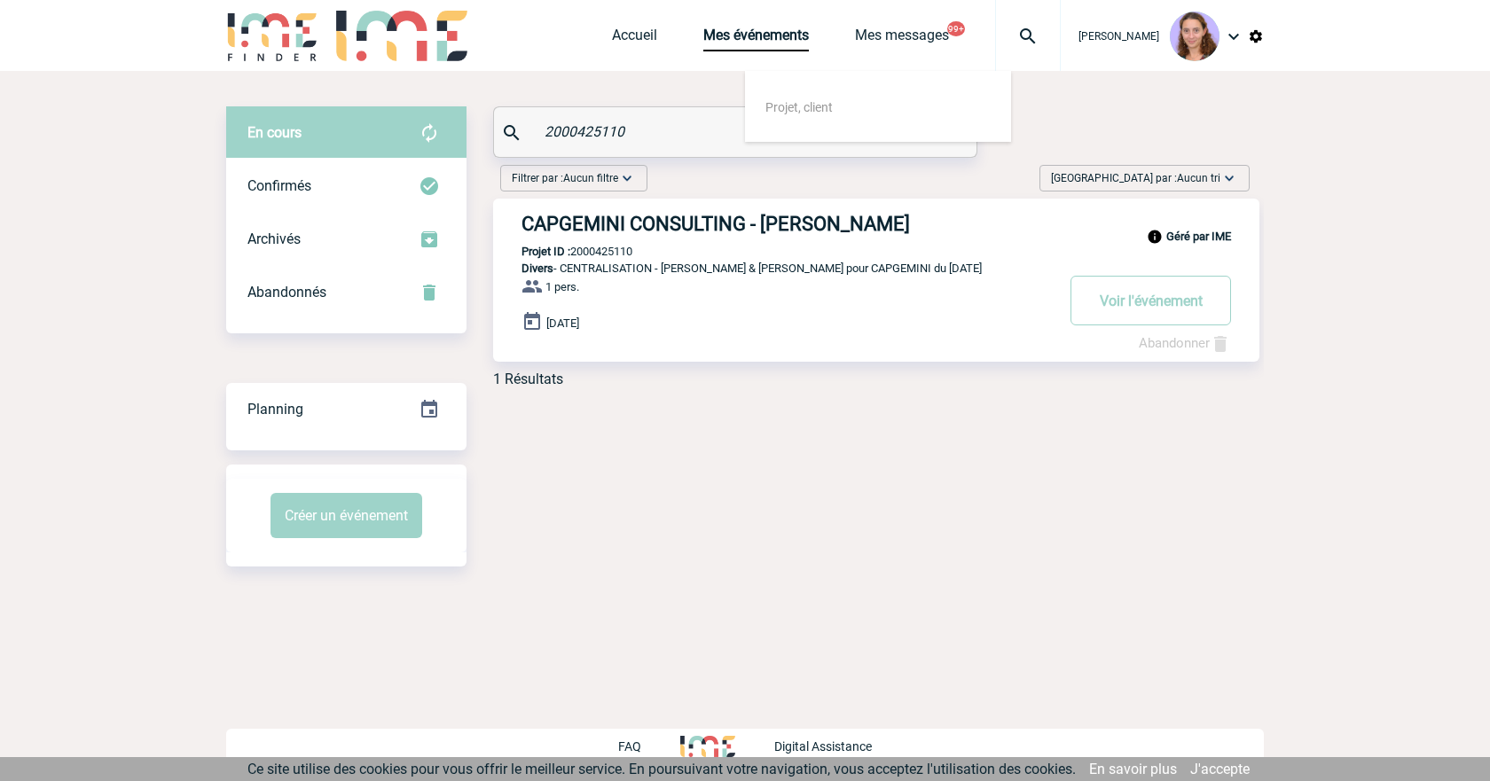
type input "2000425110"
click at [667, 225] on h3 "CAPGEMINI CONSULTING - Aude BACCINO" at bounding box center [788, 224] width 532 height 22
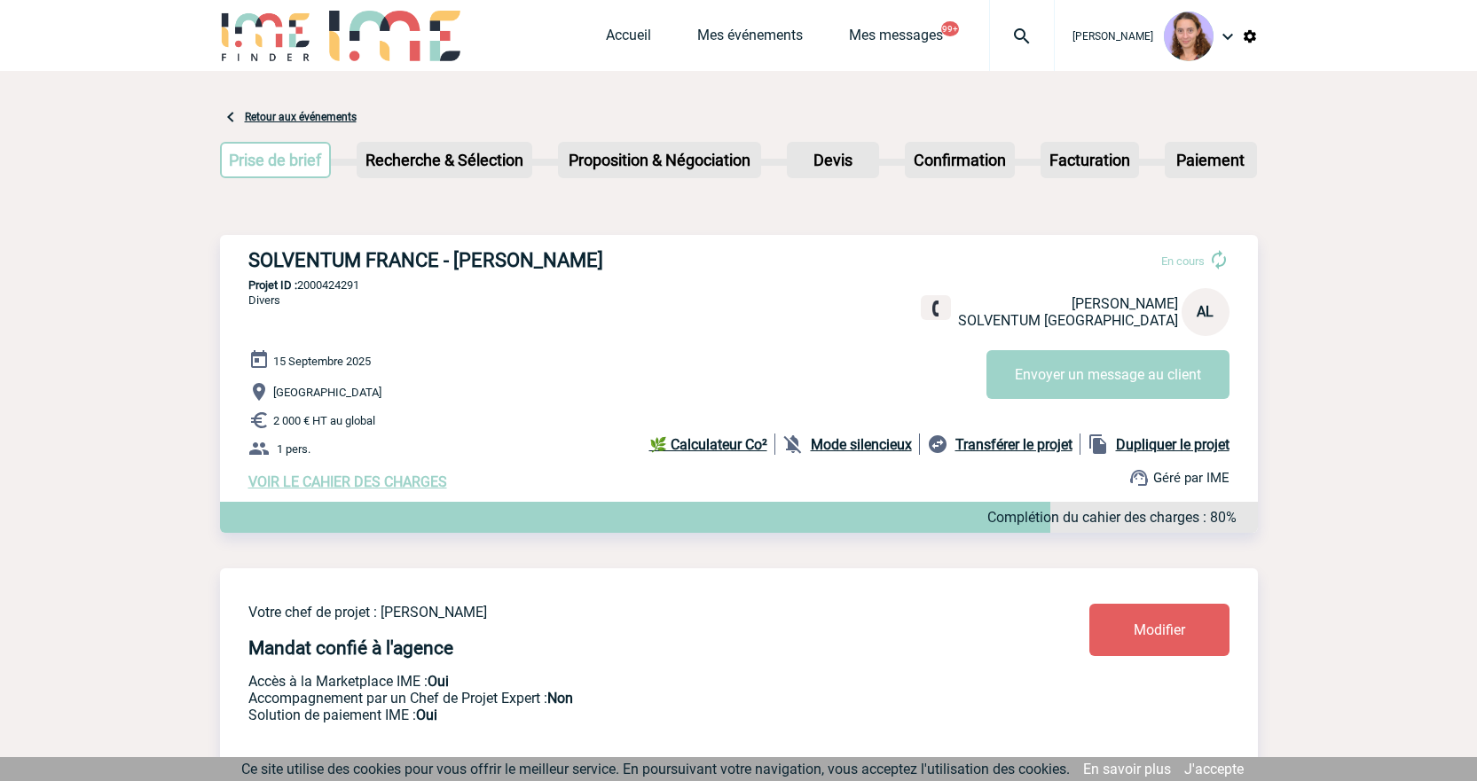
click at [1142, 630] on span "Modifier" at bounding box center [1158, 630] width 51 height 17
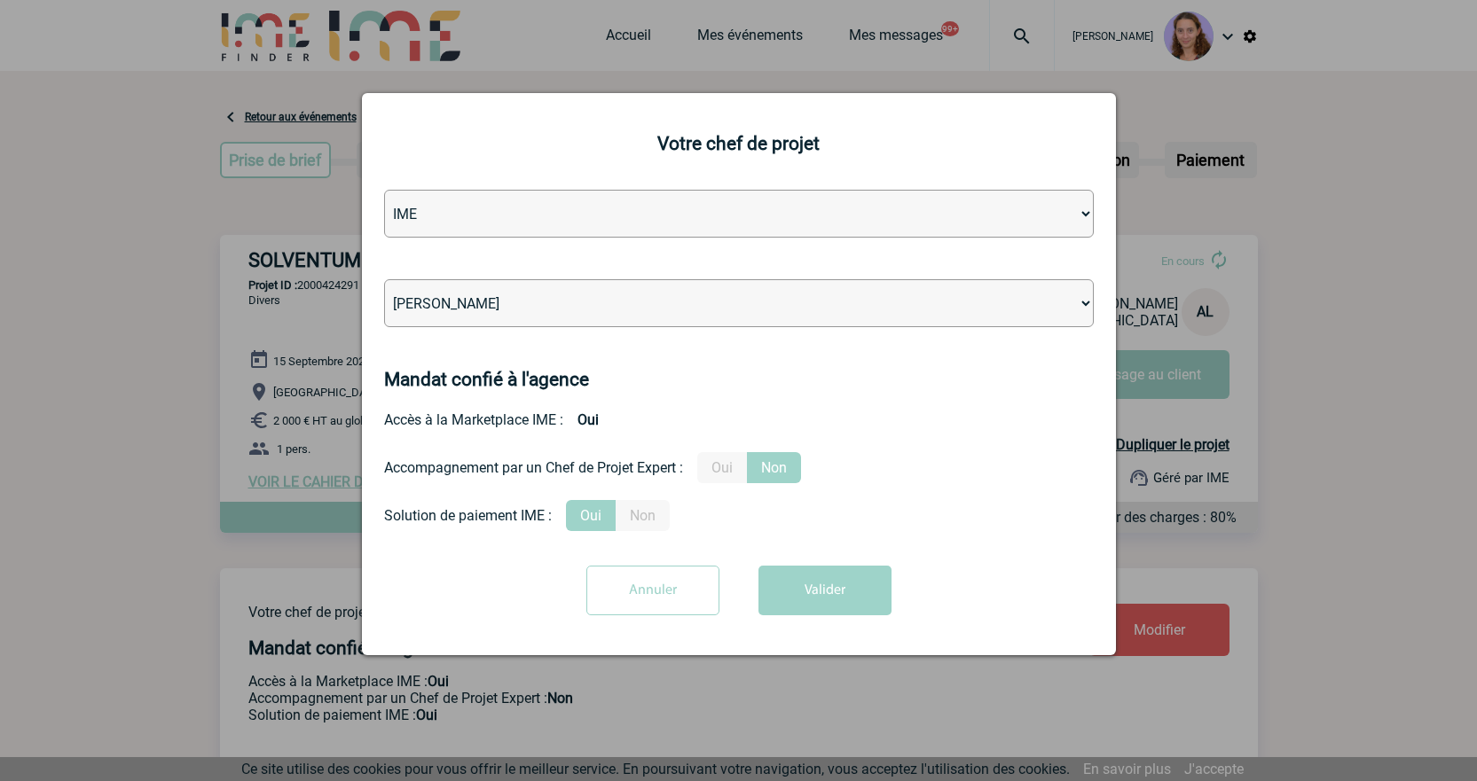
click at [547, 326] on select "Léa PITTIGLIO Yanis DE CLERCQ Victor KALB Jean-Chris NTAMACK Stefan MILADINOVIC…" at bounding box center [739, 303] width 710 height 48
click at [384, 280] on select "Léa PITTIGLIO Yanis DE CLERCQ Victor KALB Jean-Chris NTAMACK Stefan MILADINOVIC…" at bounding box center [739, 303] width 710 height 48
click at [520, 310] on select "Léa PITTIGLIO Yanis DE CLERCQ Victor KALB Jean-Chris NTAMACK Stefan MILADINOVIC…" at bounding box center [739, 303] width 710 height 48
select select "132114"
click at [384, 280] on select "Léa PITTIGLIO Yanis DE CLERCQ Victor KALB Jean-Chris NTAMACK Stefan MILADINOVIC…" at bounding box center [739, 303] width 710 height 48
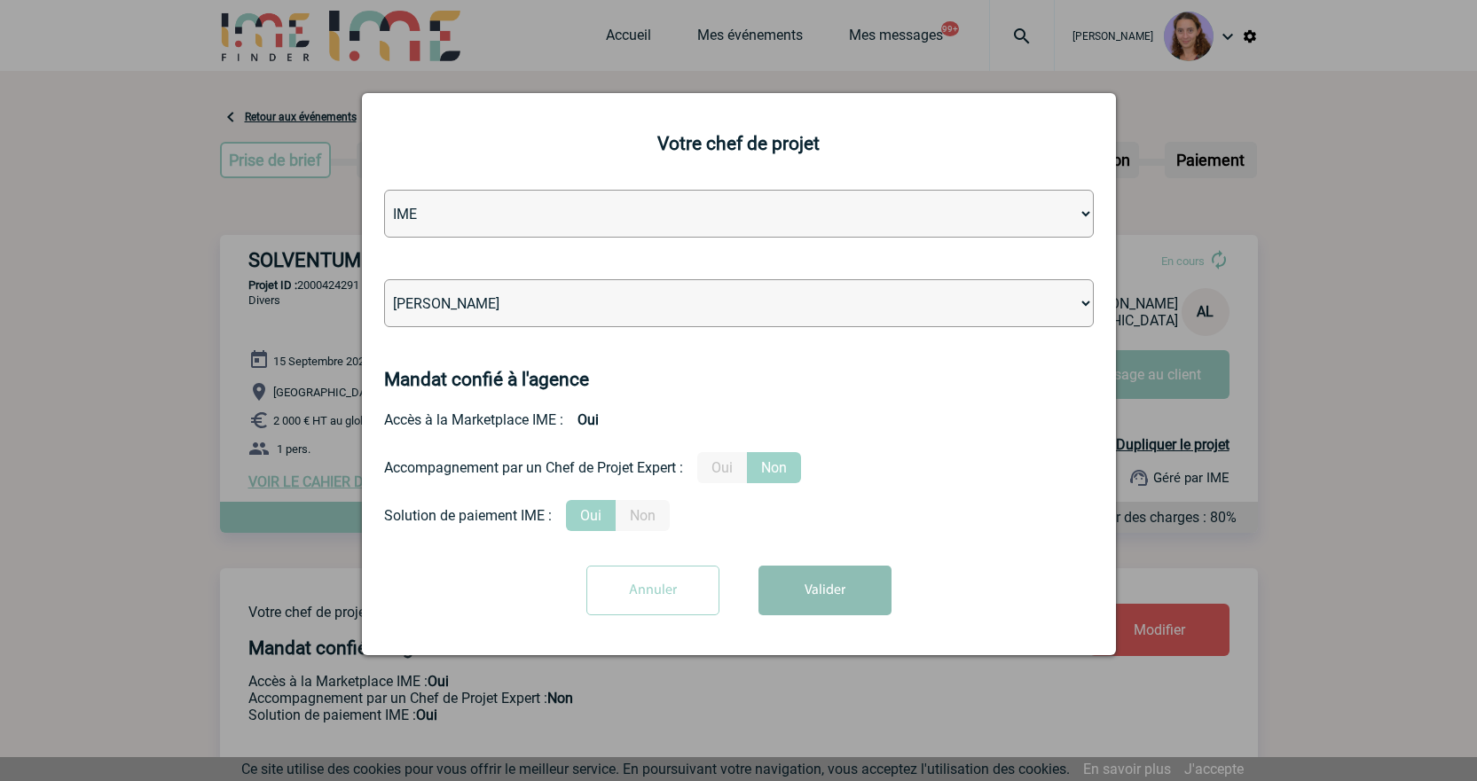
click at [832, 581] on button "Valider" at bounding box center [824, 591] width 133 height 50
